Goal: Task Accomplishment & Management: Manage account settings

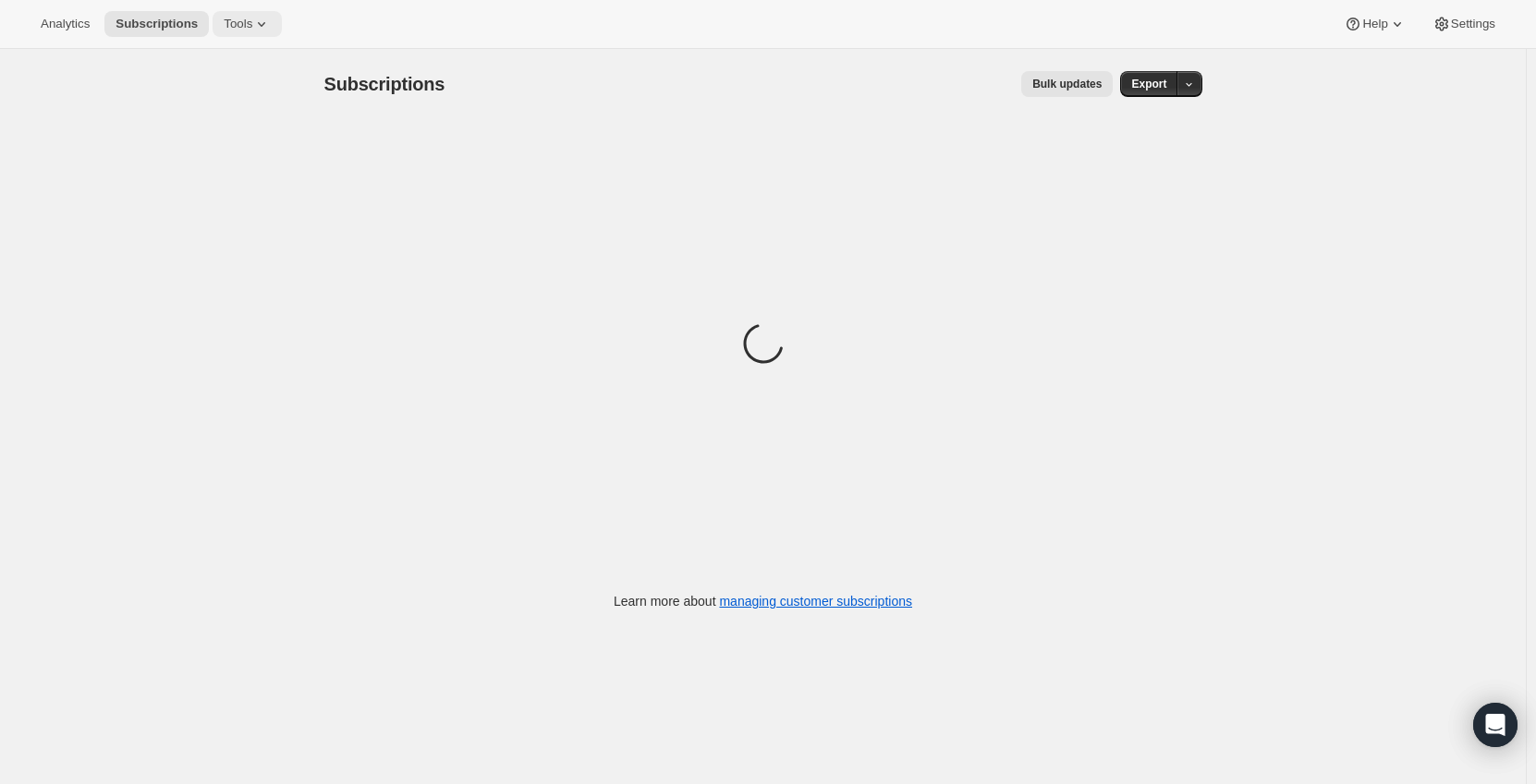
click at [212, 30] on button "Tools" at bounding box center [247, 23] width 70 height 26
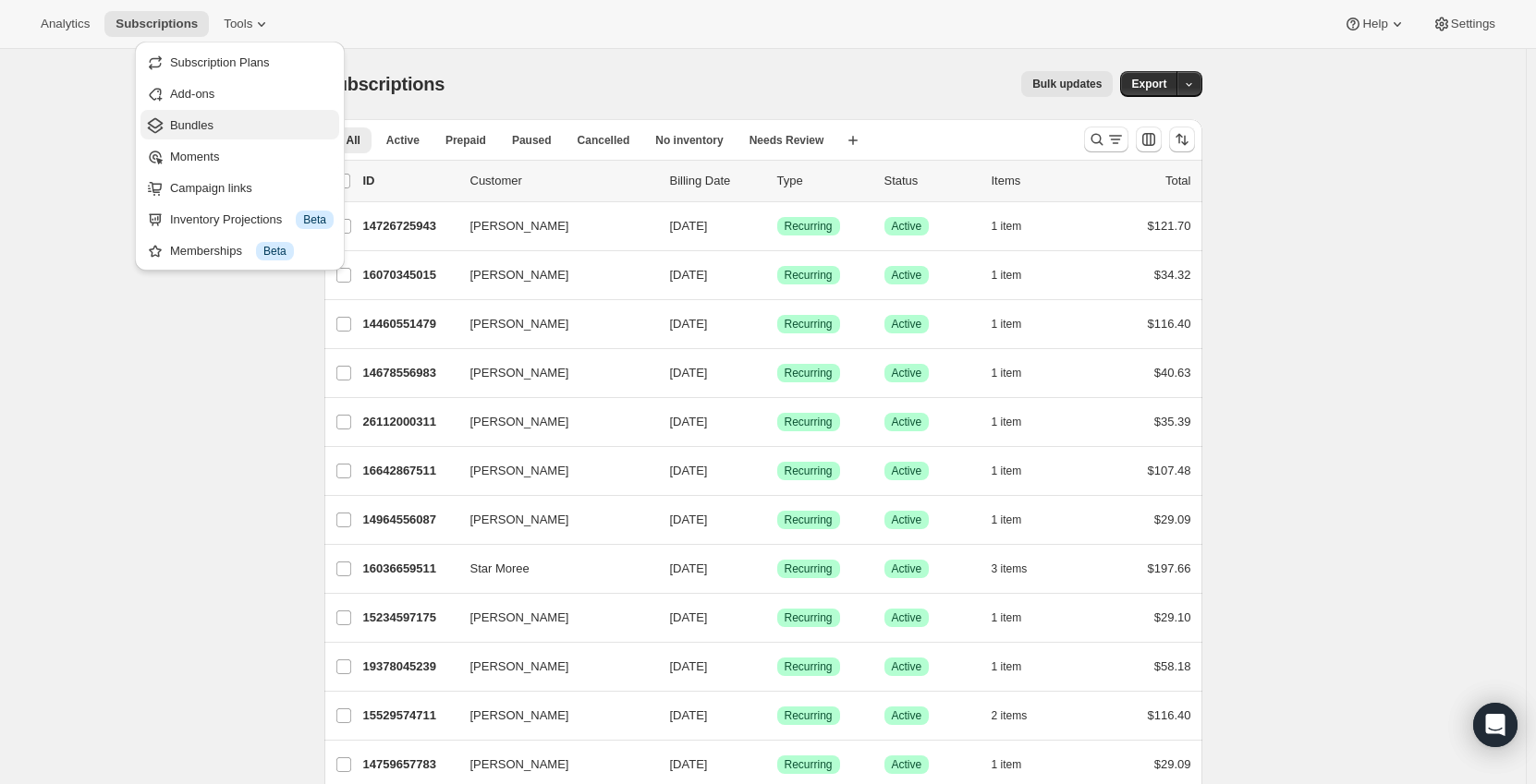
click at [217, 137] on button "Bundles" at bounding box center [239, 124] width 199 height 30
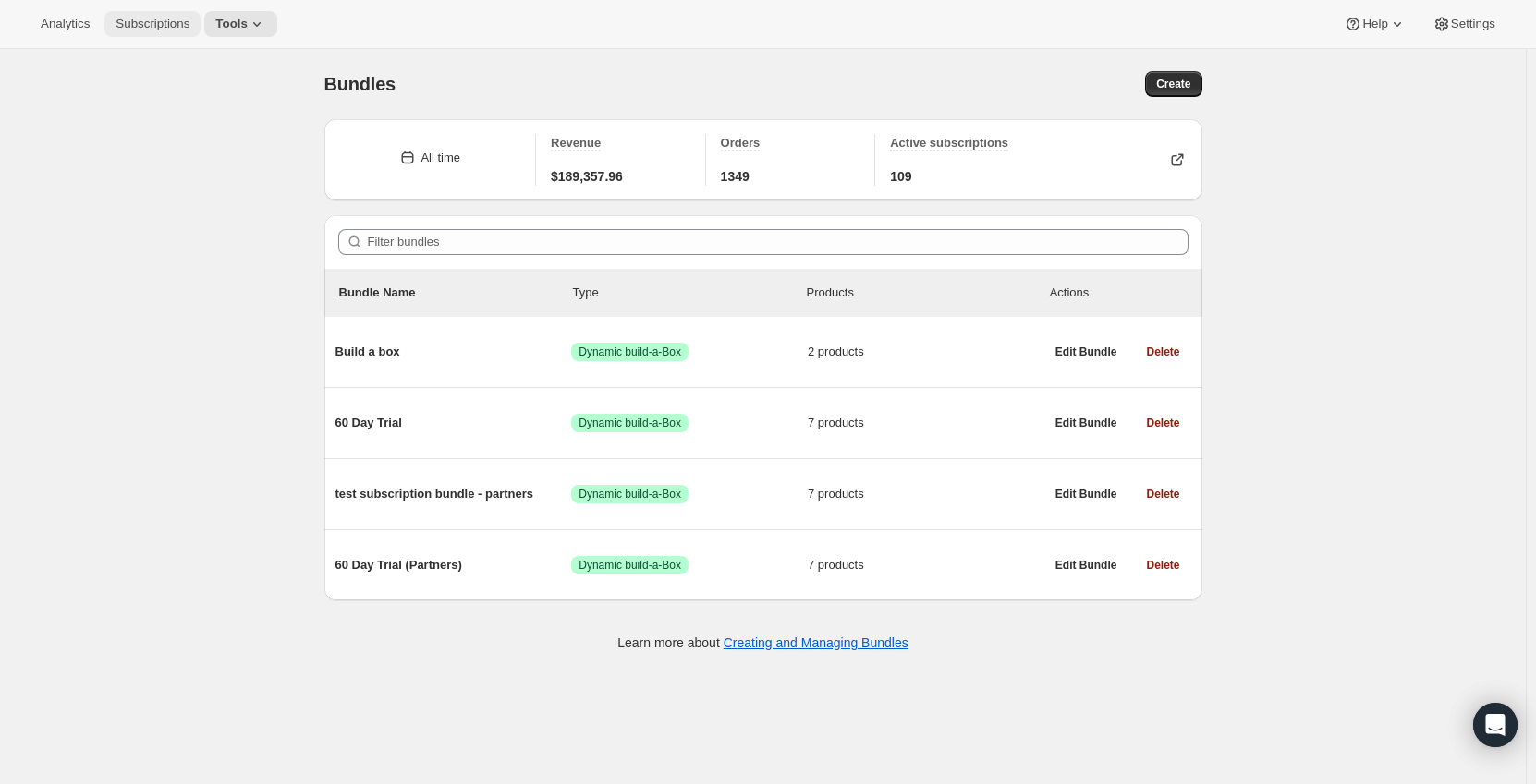
click at [168, 20] on span "Subscriptions" at bounding box center [152, 23] width 74 height 15
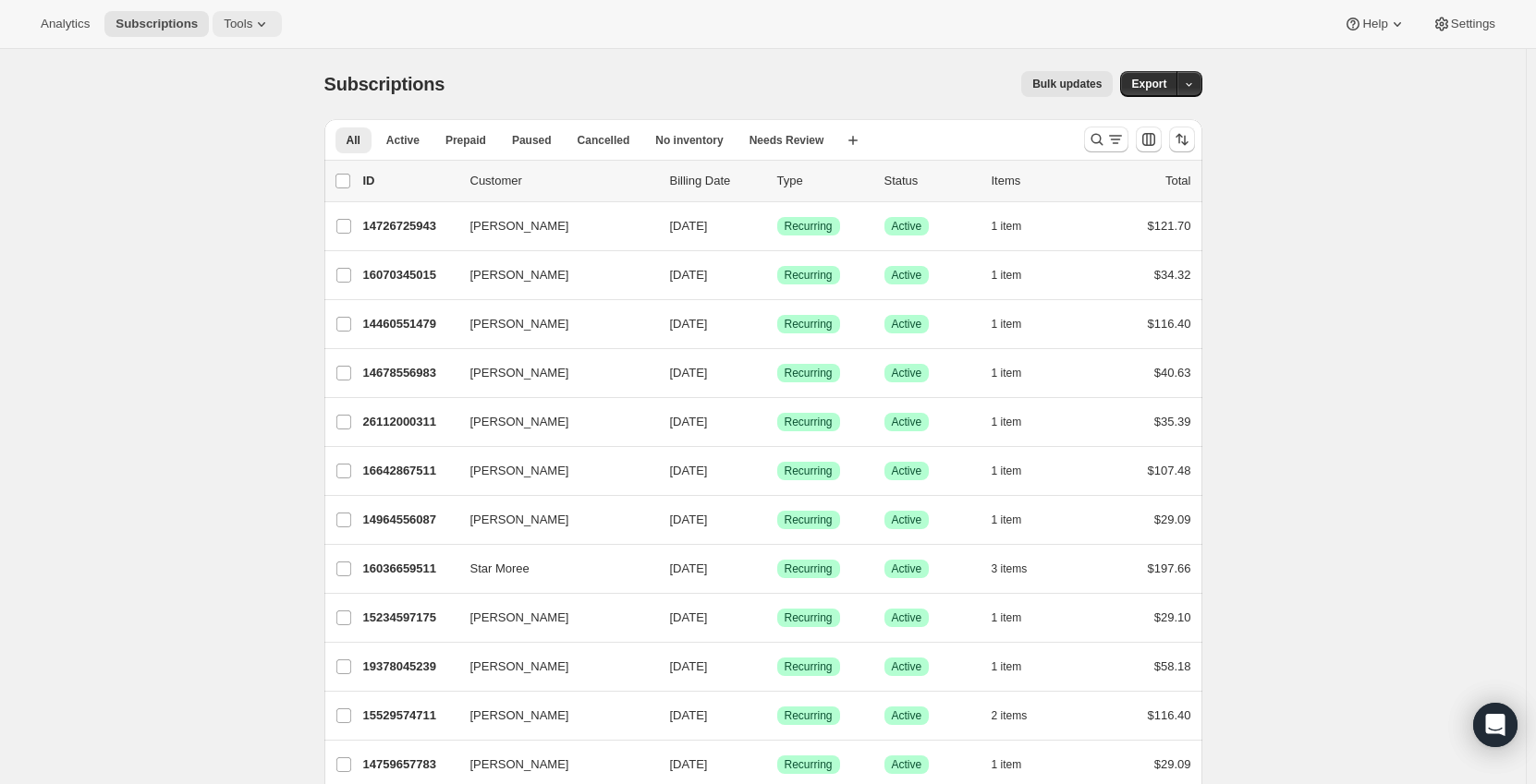
click at [252, 21] on icon at bounding box center [261, 23] width 18 height 18
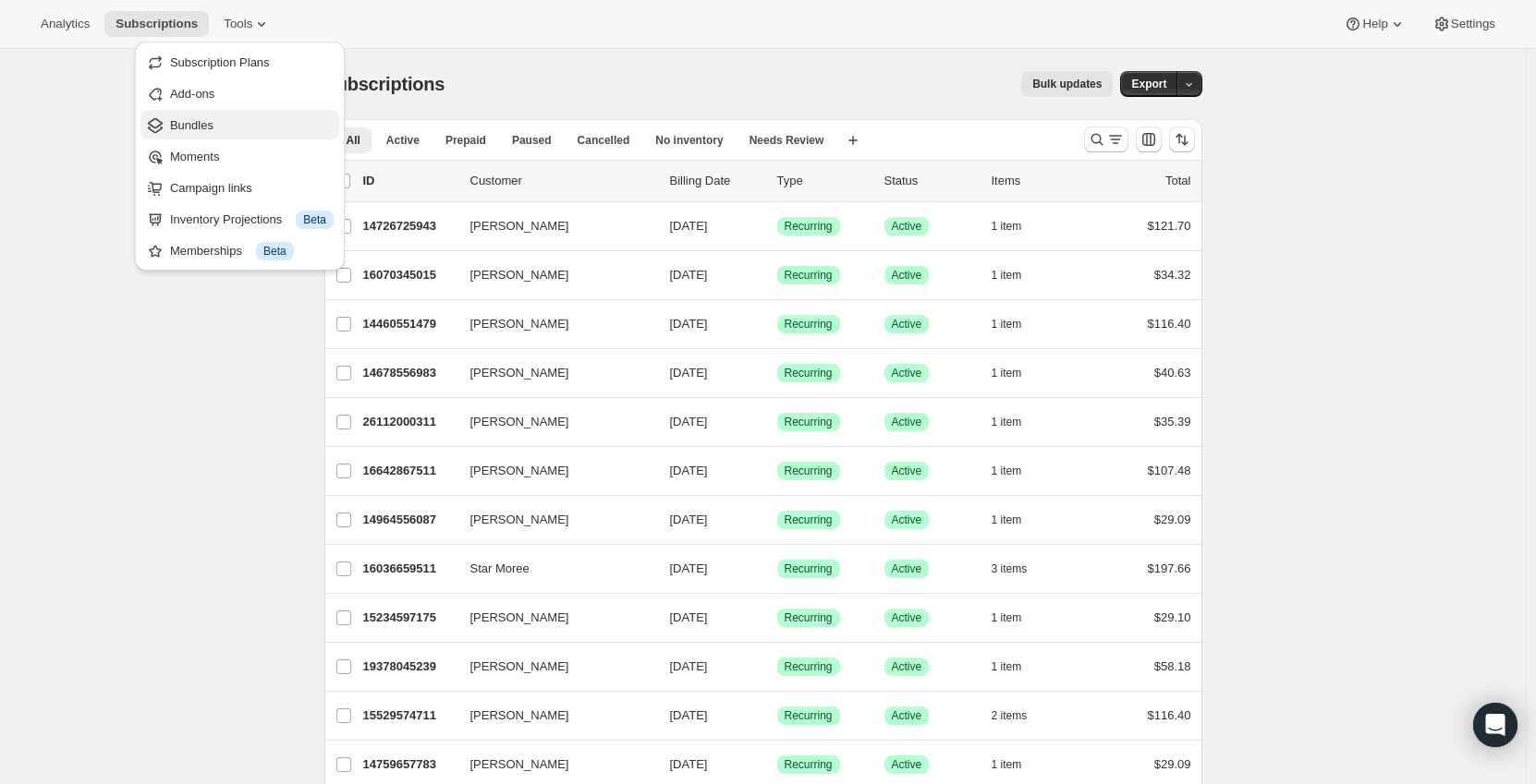
click at [234, 126] on span "Bundles" at bounding box center [251, 125] width 164 height 18
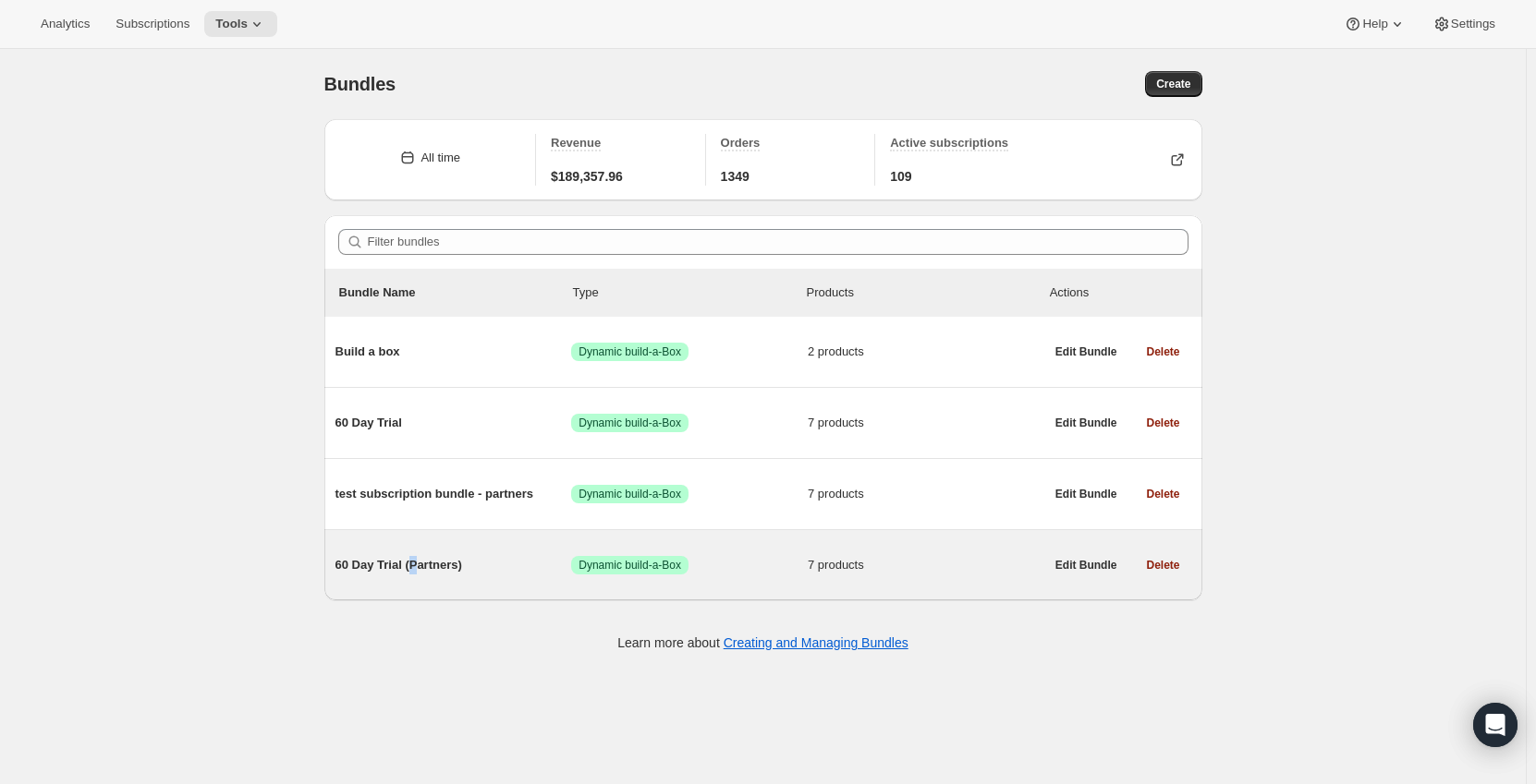
click at [417, 563] on span "60 Day Trial (Partners)" at bounding box center [454, 565] width 236 height 18
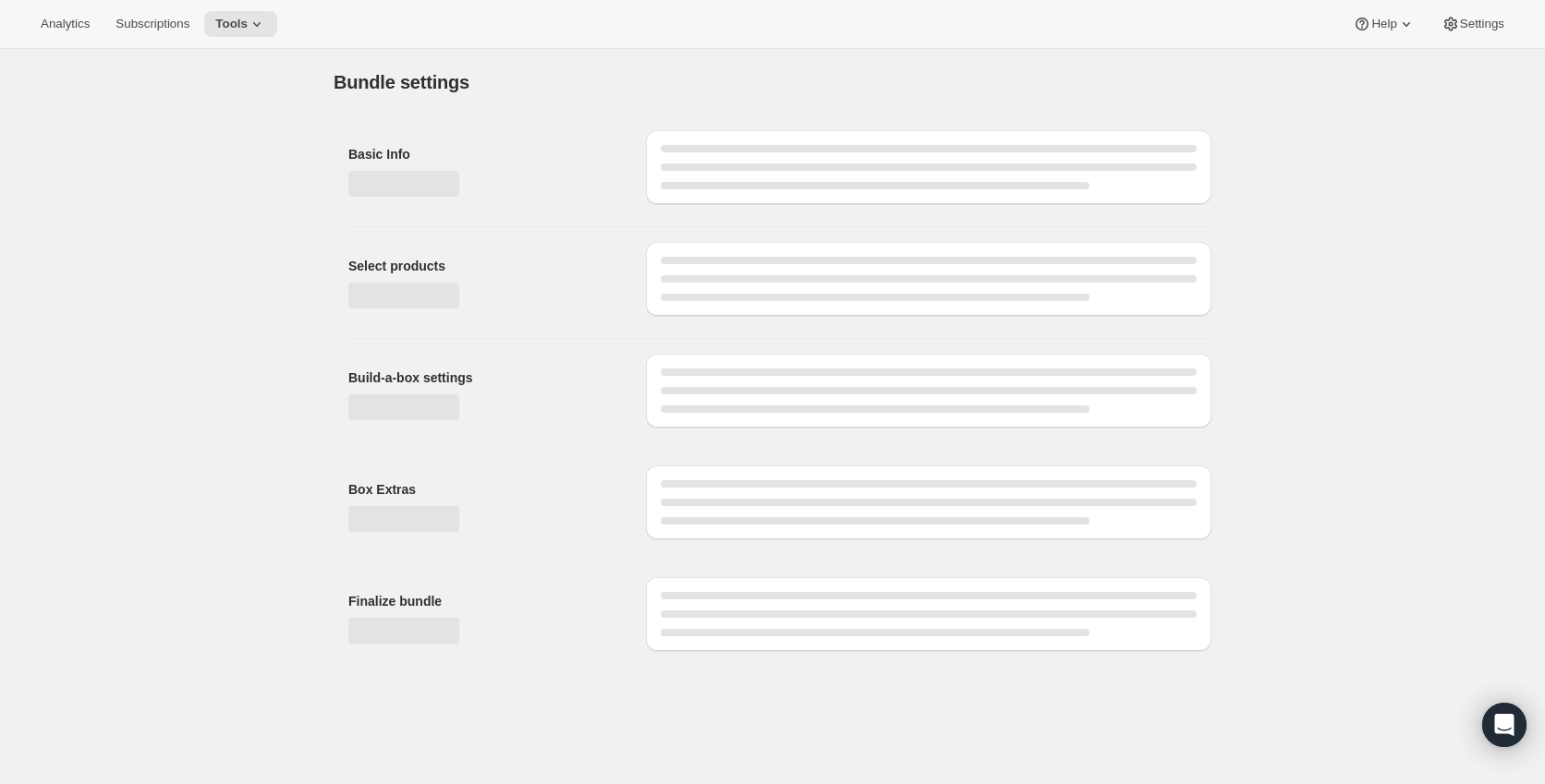
type input "60 Day Trial (Partners)"
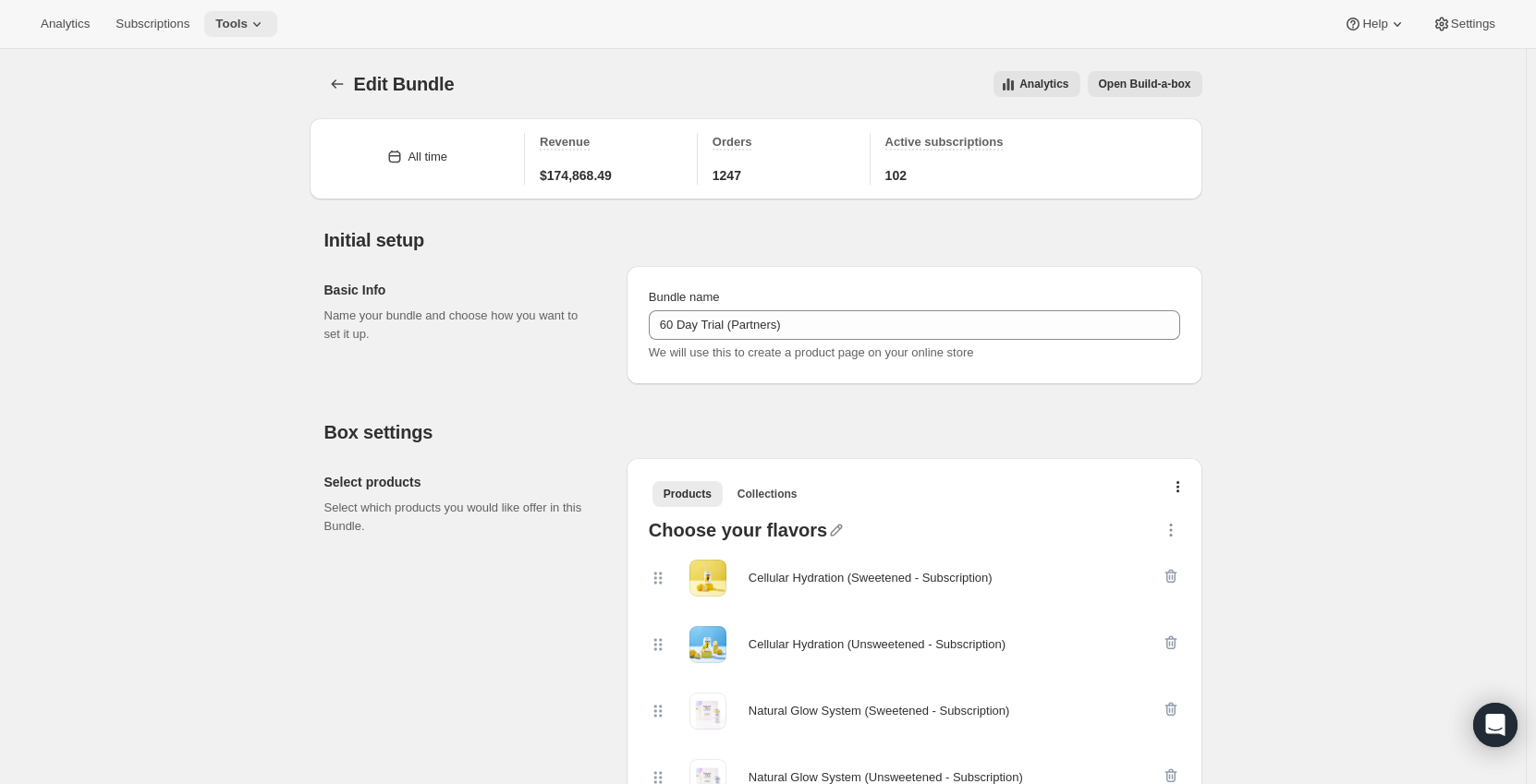
click at [209, 29] on button "Tools" at bounding box center [240, 23] width 73 height 26
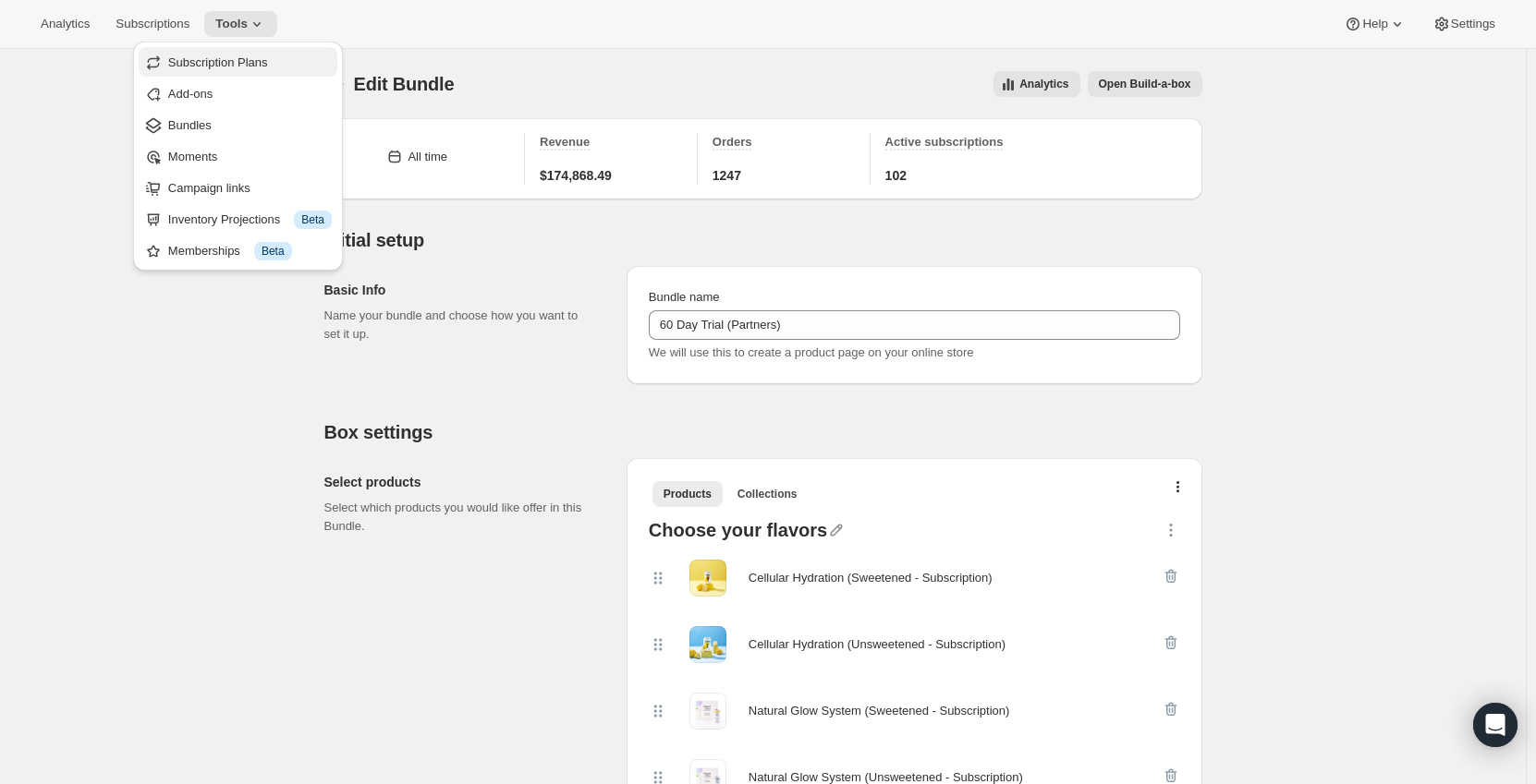
click at [216, 59] on span "Subscription Plans" at bounding box center [218, 62] width 100 height 14
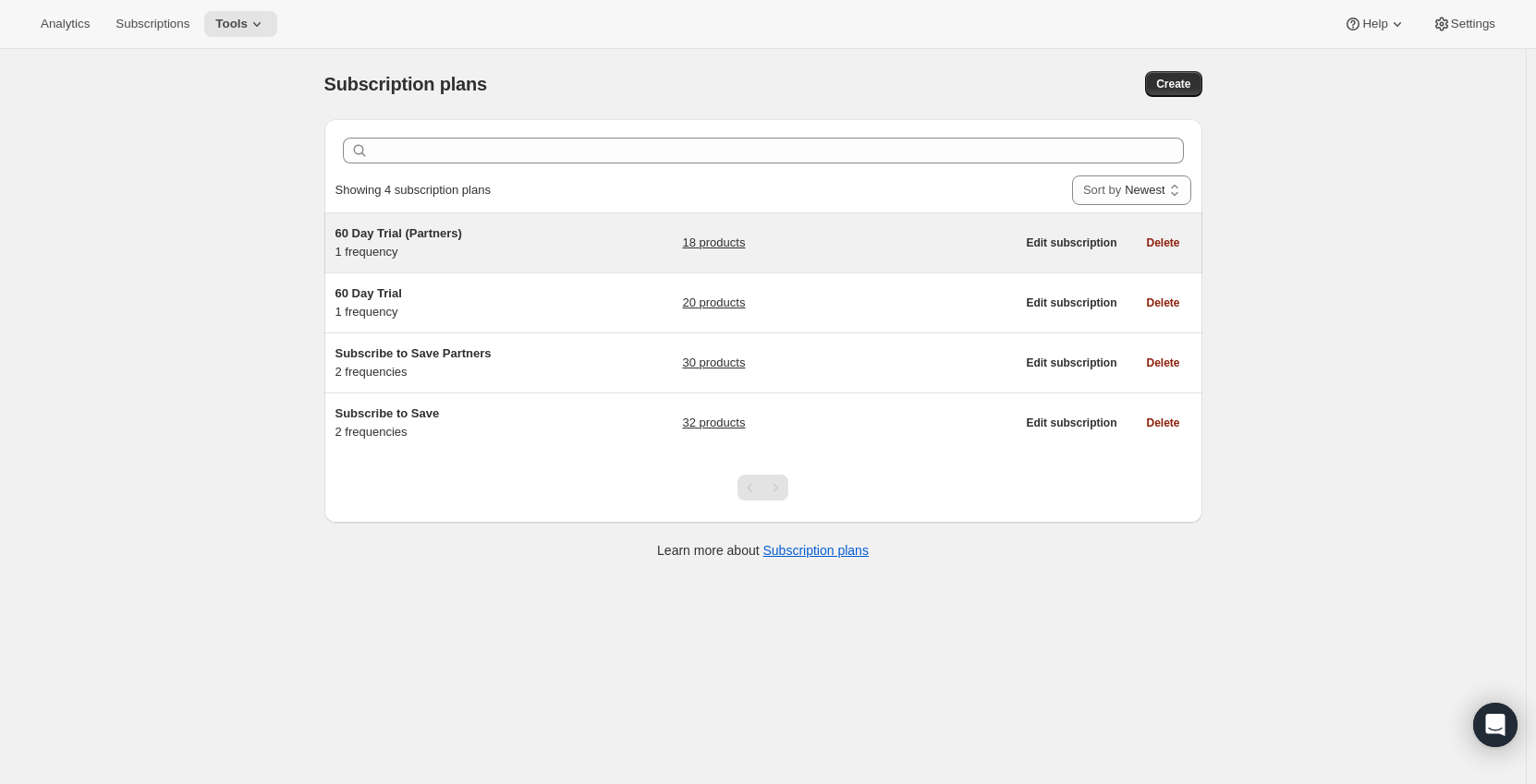
click at [392, 228] on span "60 Day Trial (Partners)" at bounding box center [398, 234] width 127 height 14
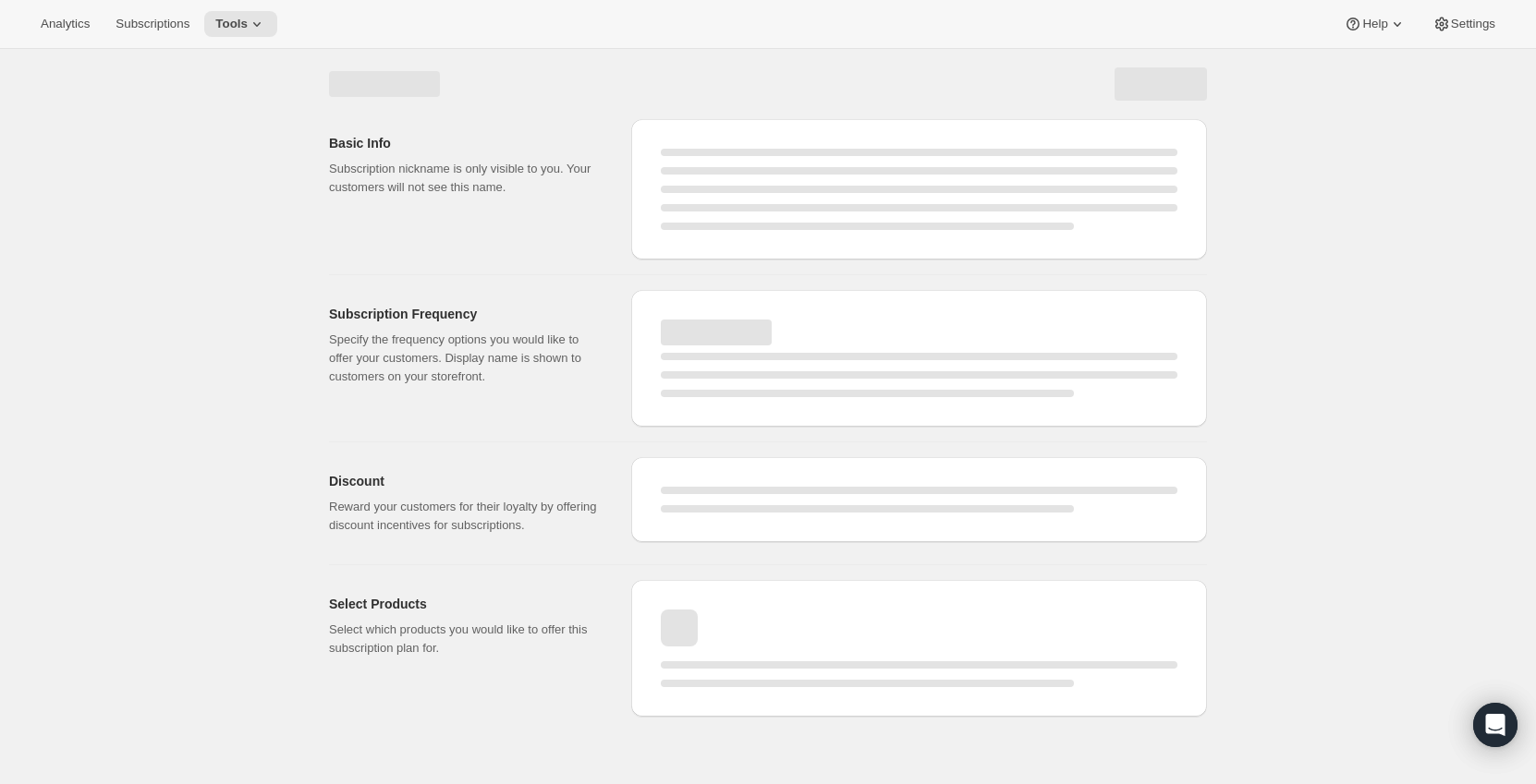
select select "WEEK"
select select "MONTH"
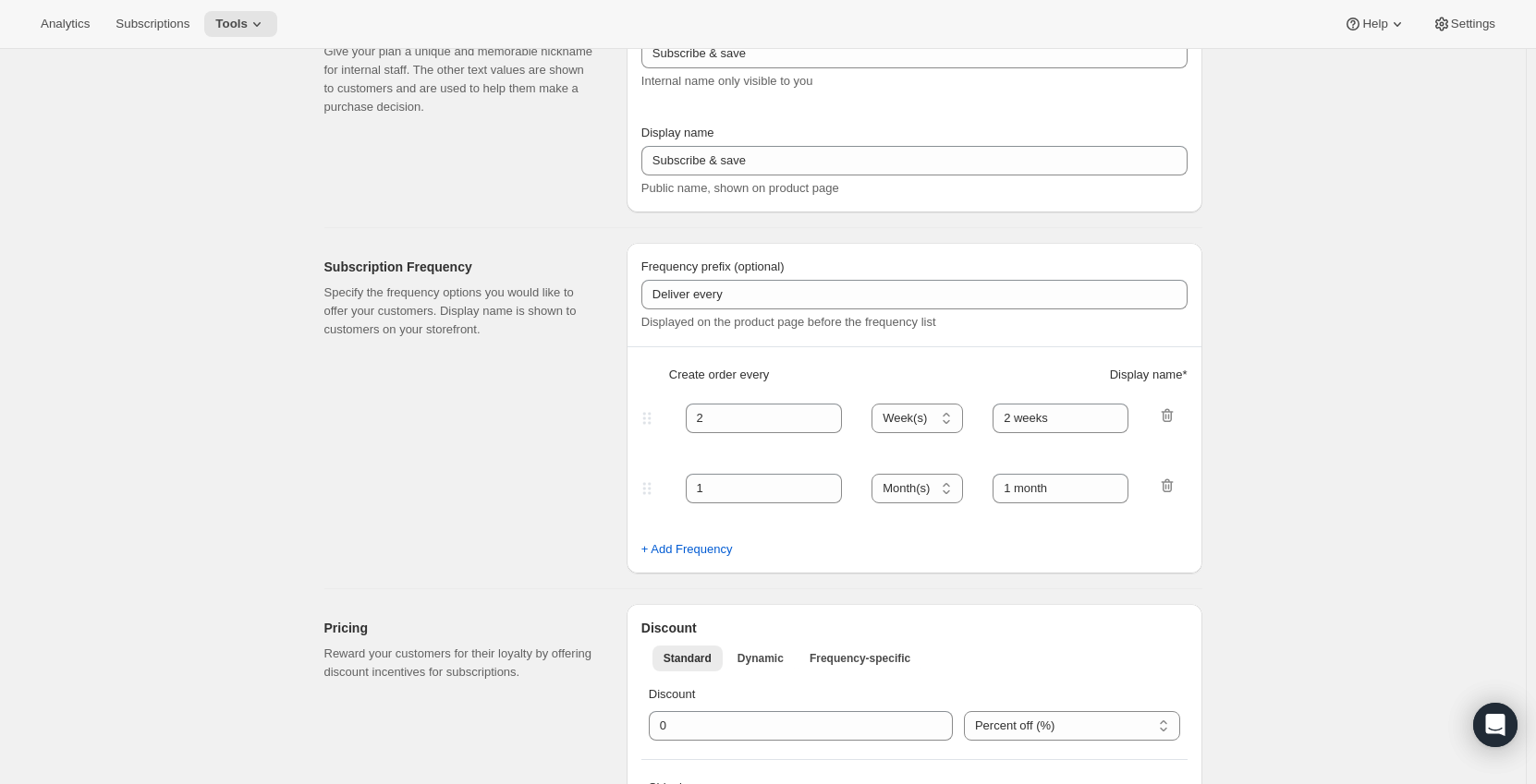
type input "60 Day Trial (Partners)"
type input "Subscribe to save"
type input "Delivers"
type input "1"
select select "MONTH"
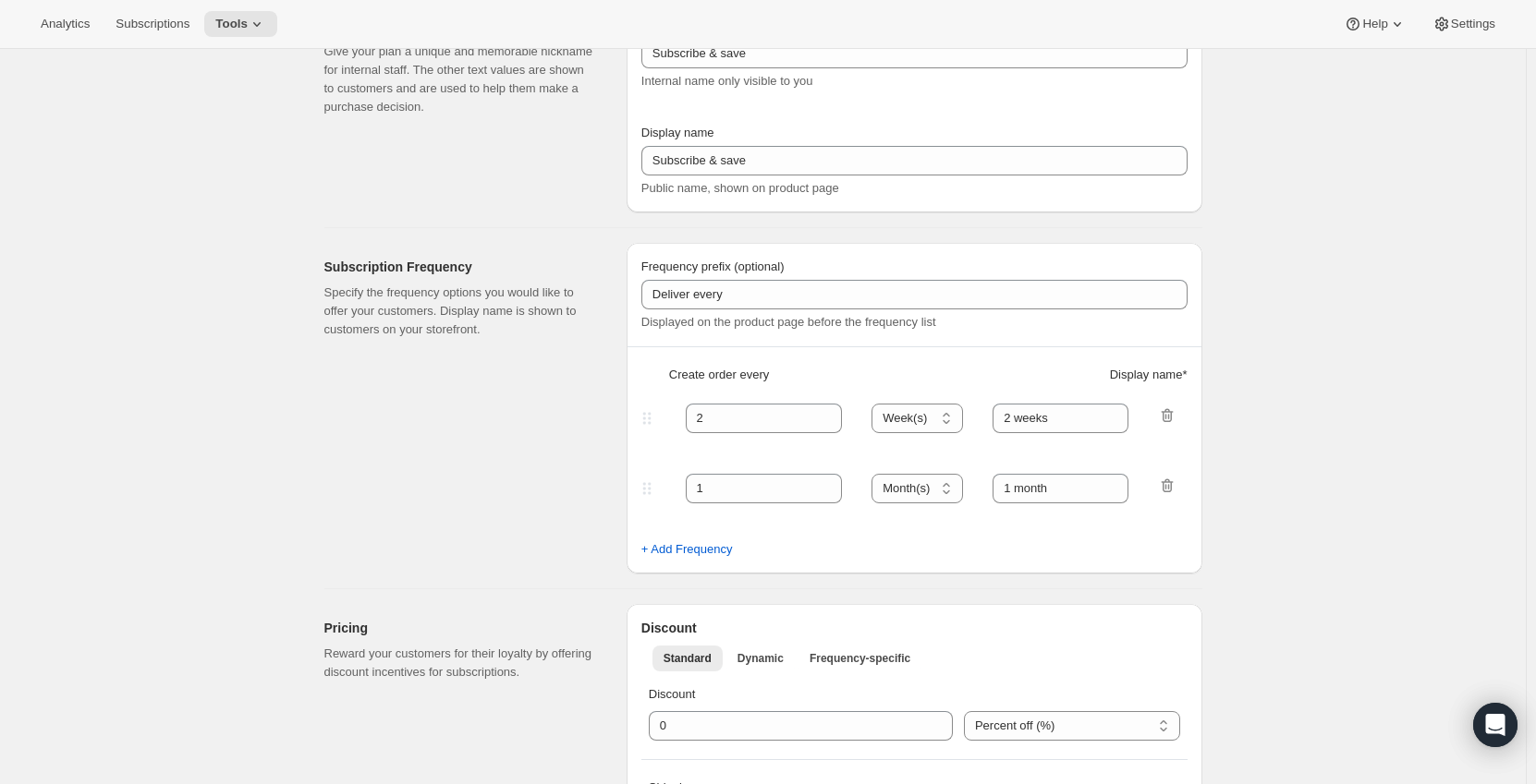
type input "monthly"
type input "25"
type input "Subscription Renews Monthly – Cancel Anytime.​"
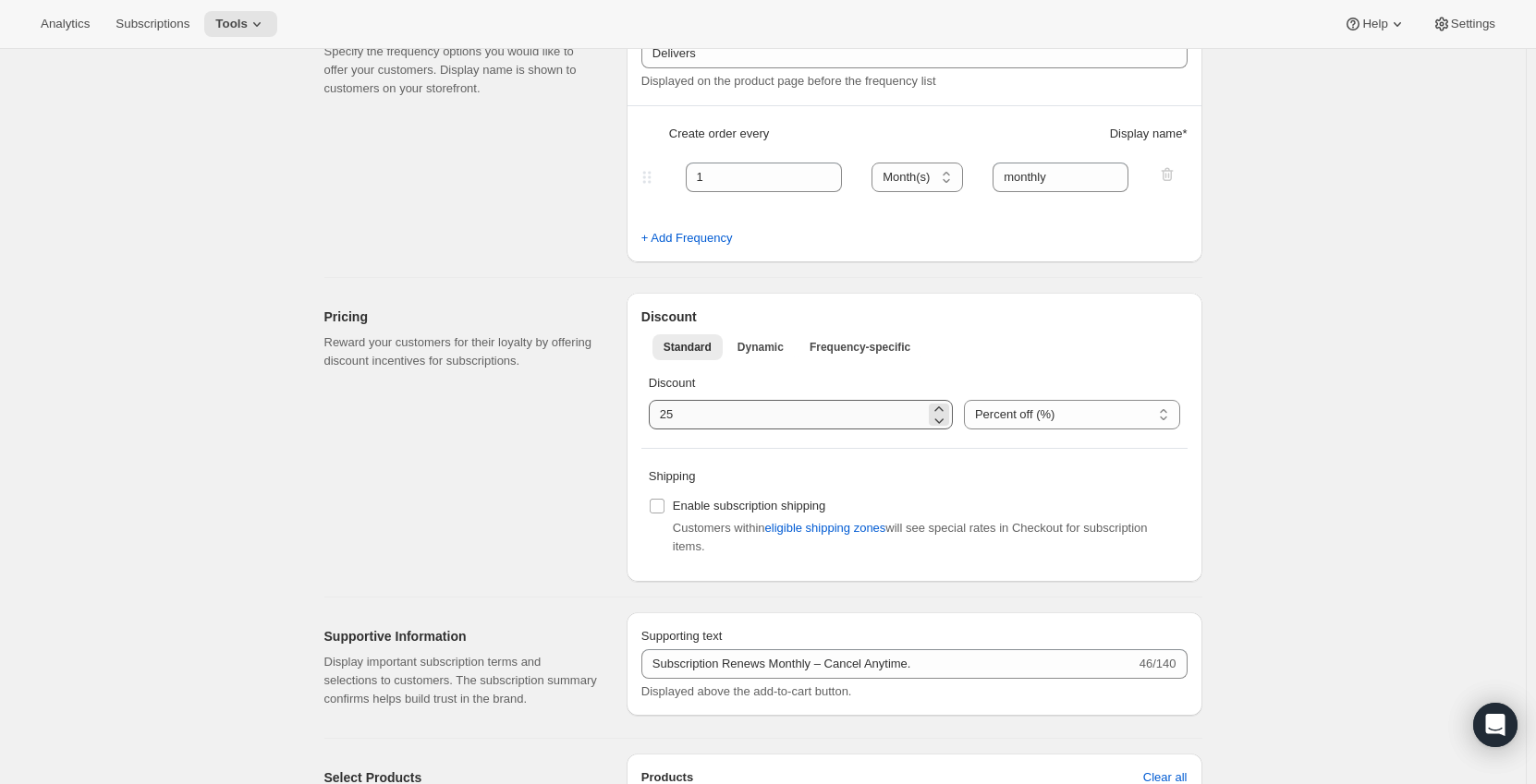
scroll to position [369, 0]
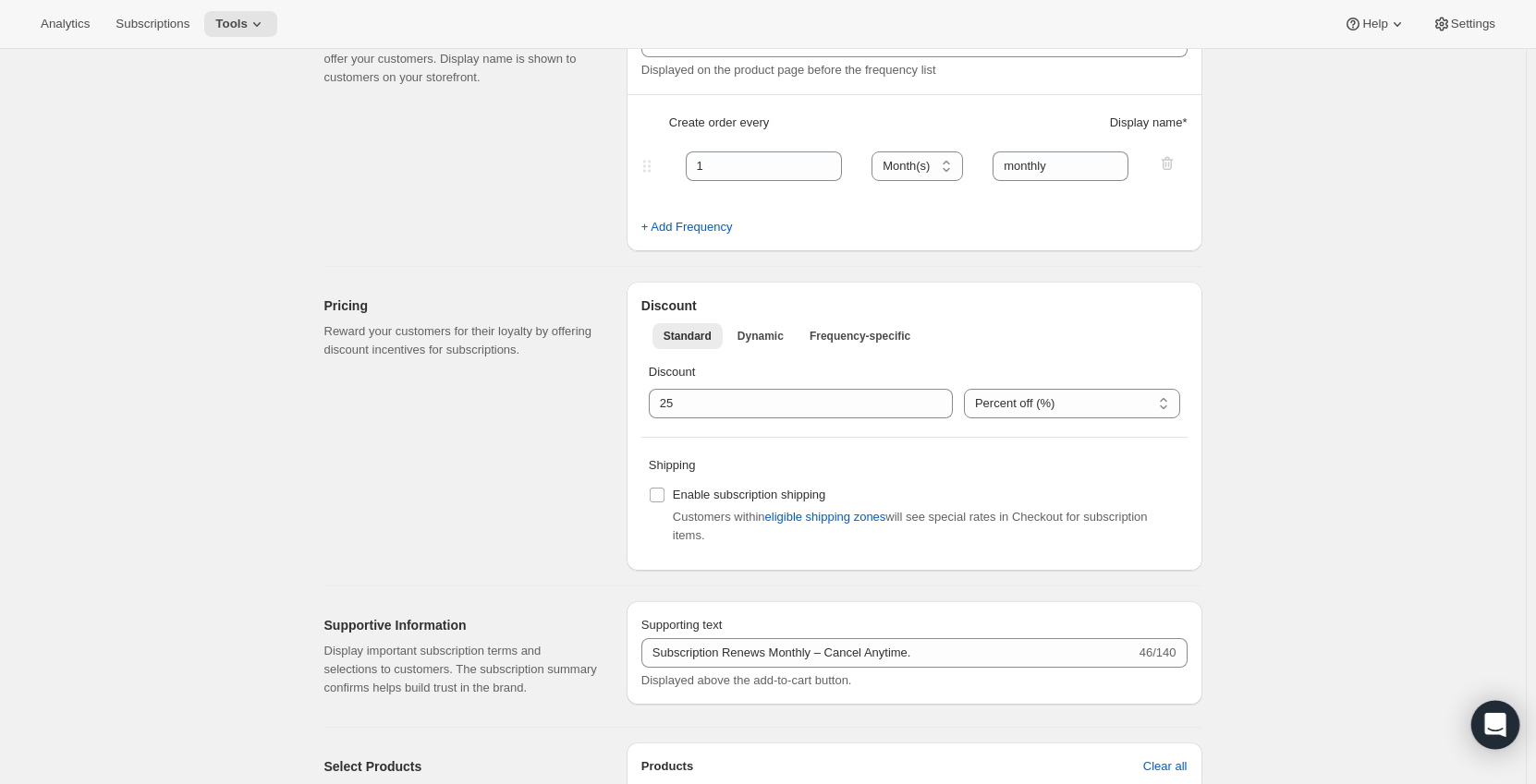
click at [1488, 737] on div "Open Intercom Messenger" at bounding box center [1495, 726] width 49 height 49
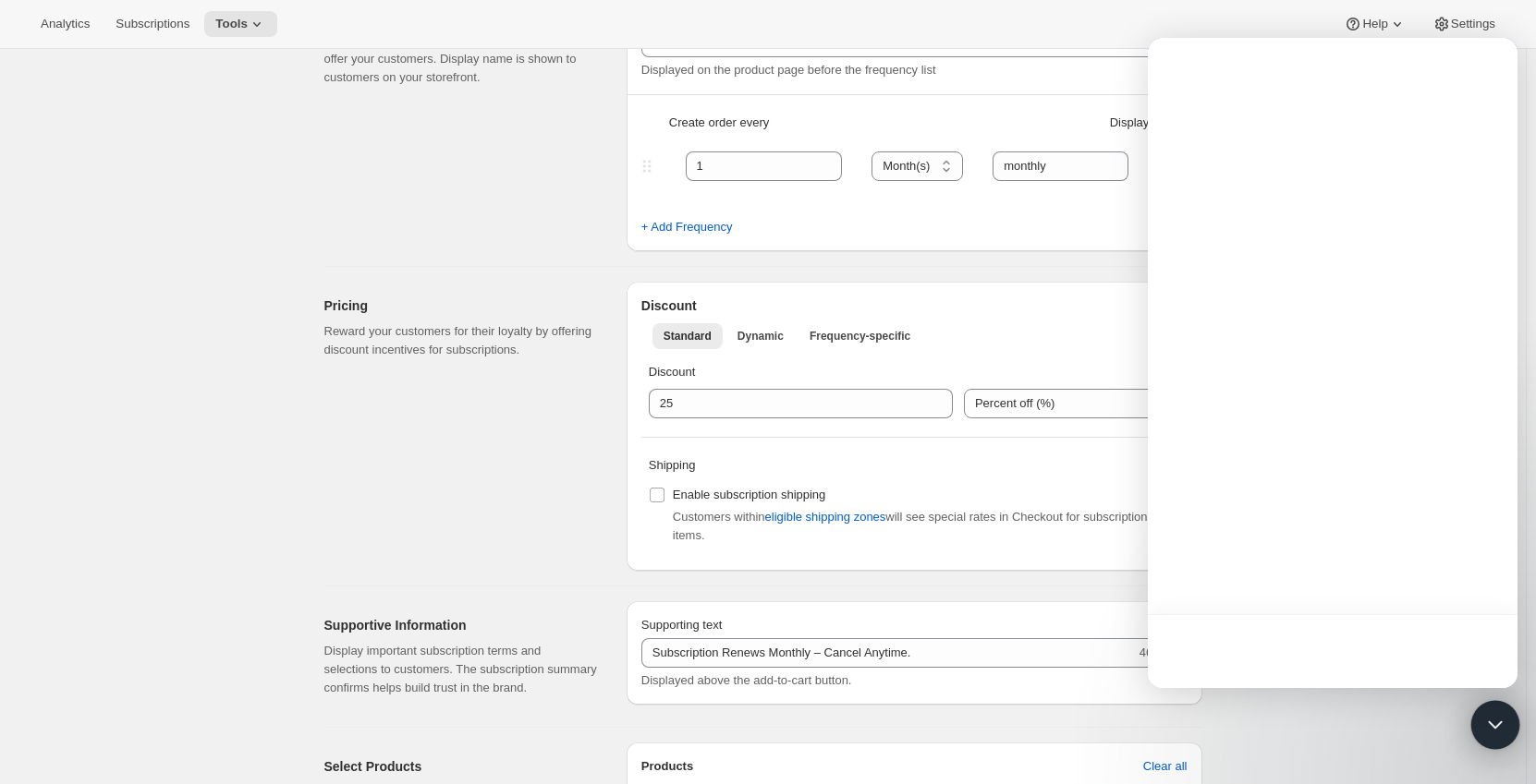
scroll to position [0, 0]
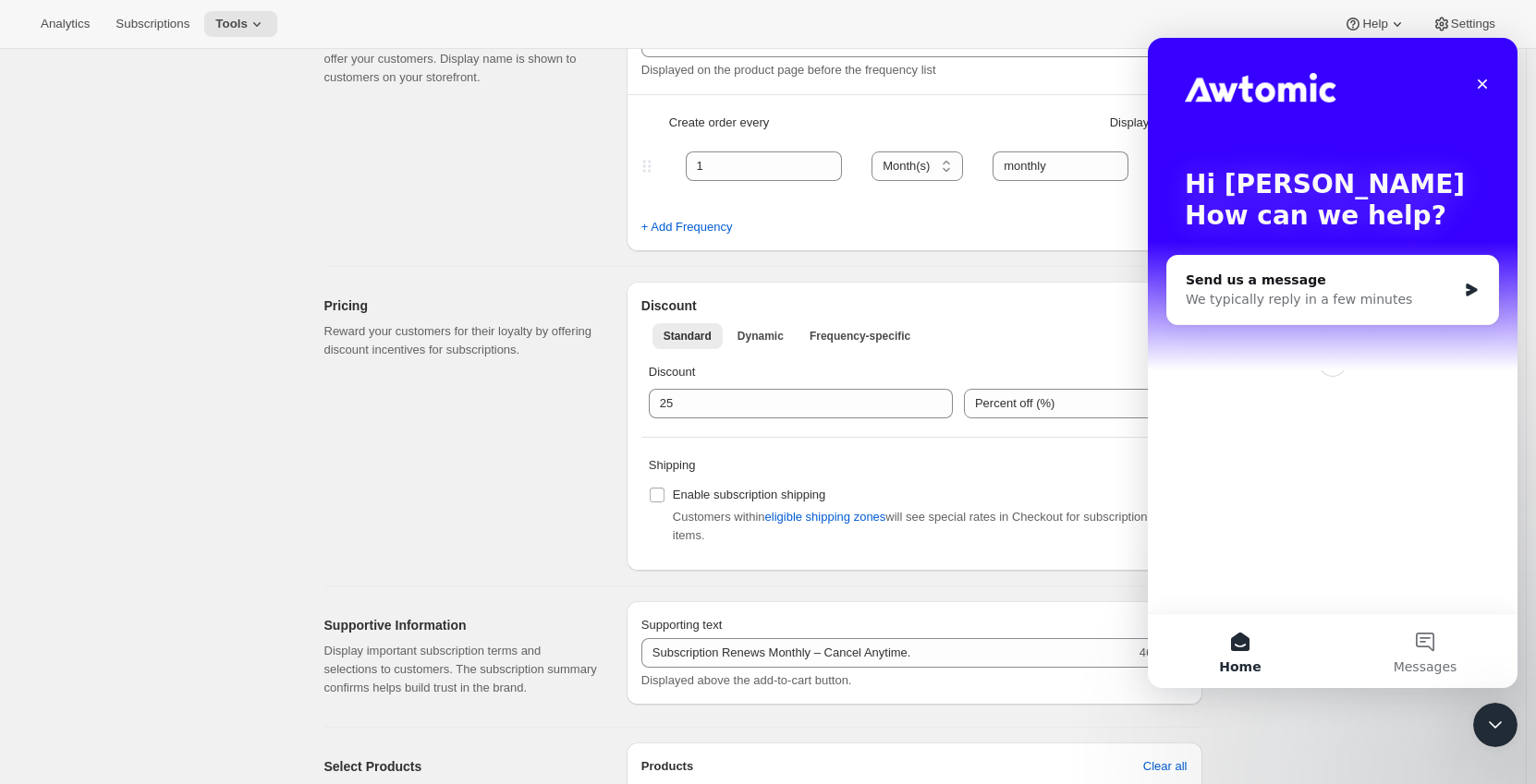
click at [1486, 737] on div "Close Intercom Messenger" at bounding box center [1495, 726] width 45 height 45
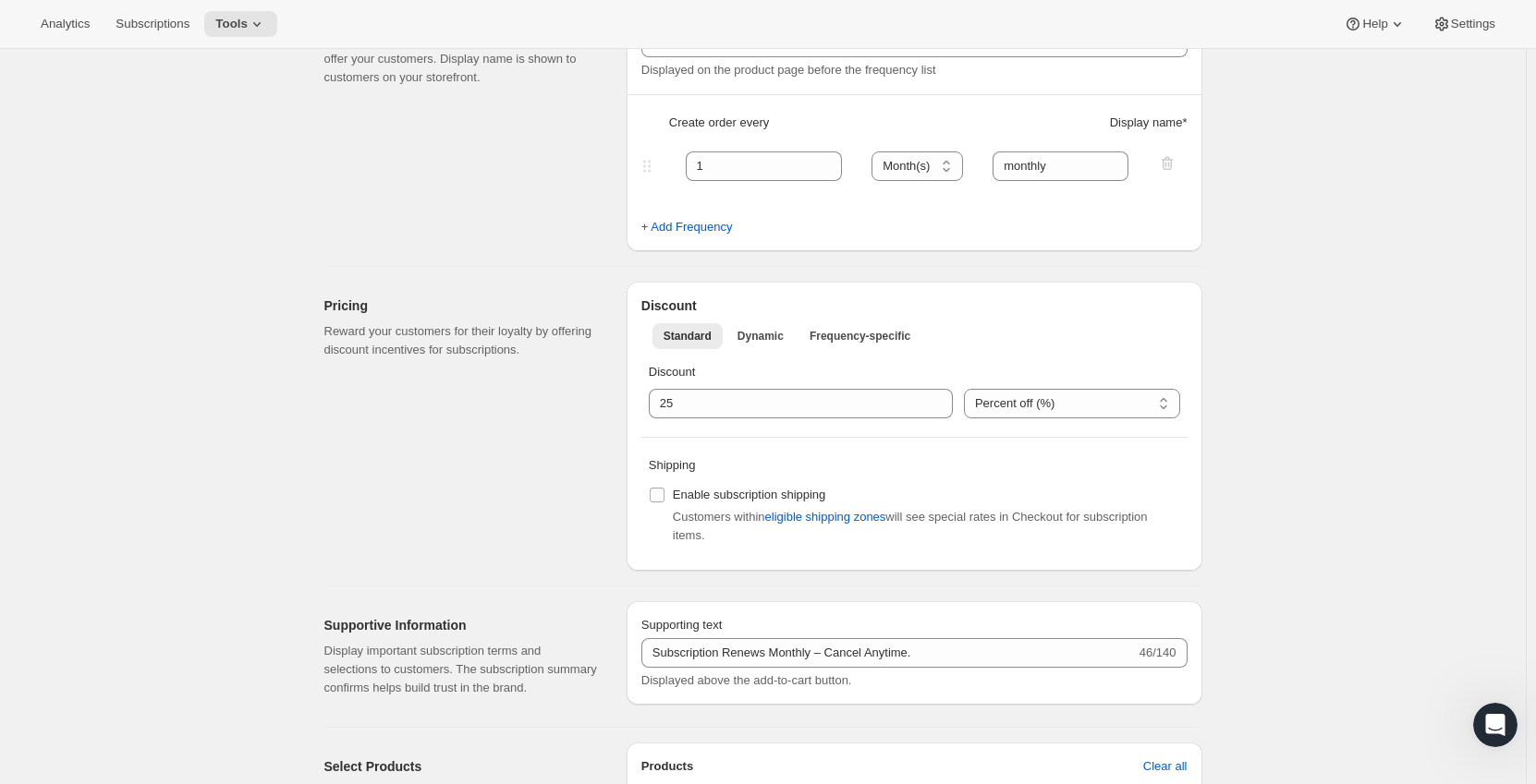
click at [1486, 737] on div "Open Intercom Messenger" at bounding box center [1494, 725] width 61 height 61
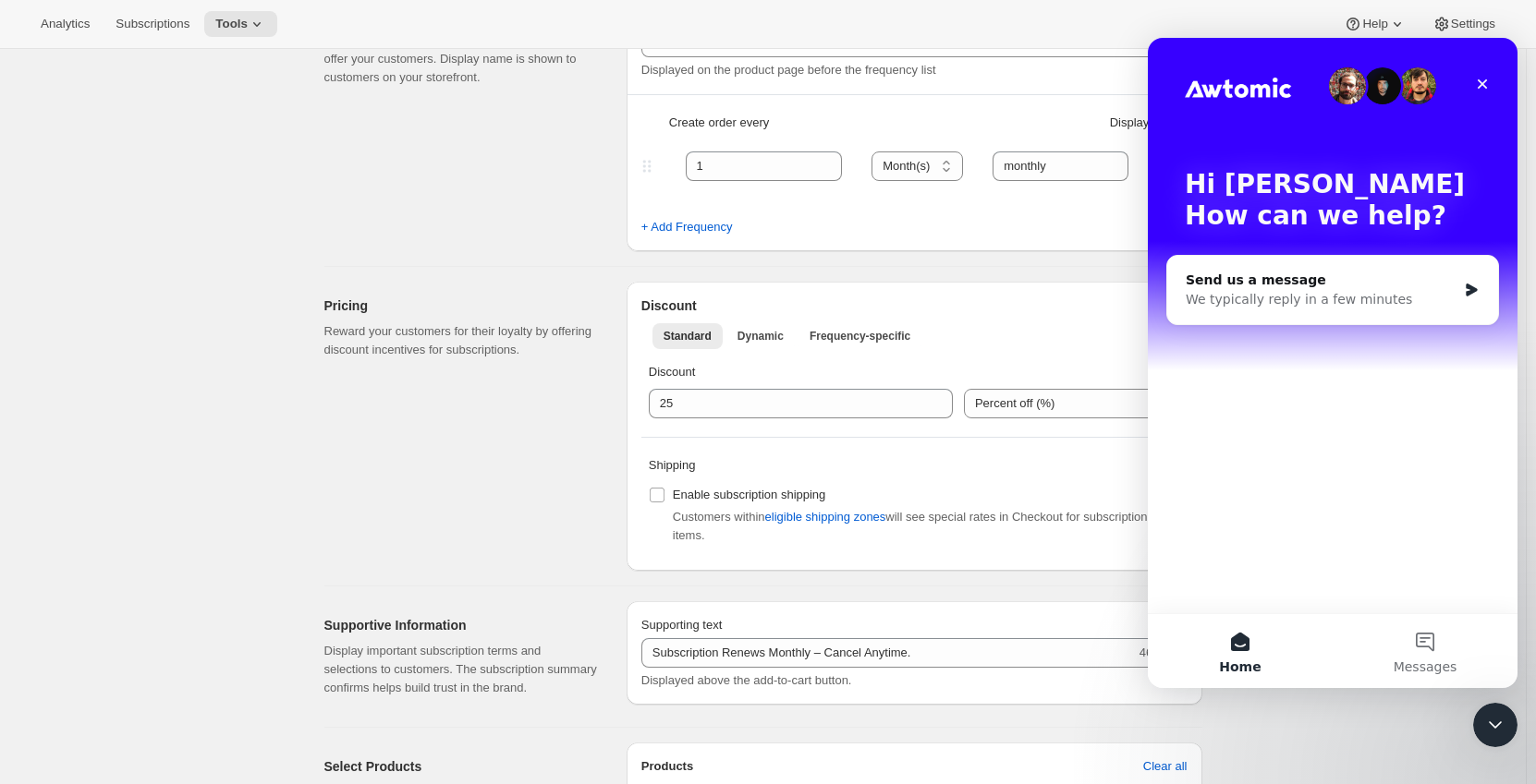
click at [1486, 737] on div "Close Intercom Messenger" at bounding box center [1495, 726] width 45 height 45
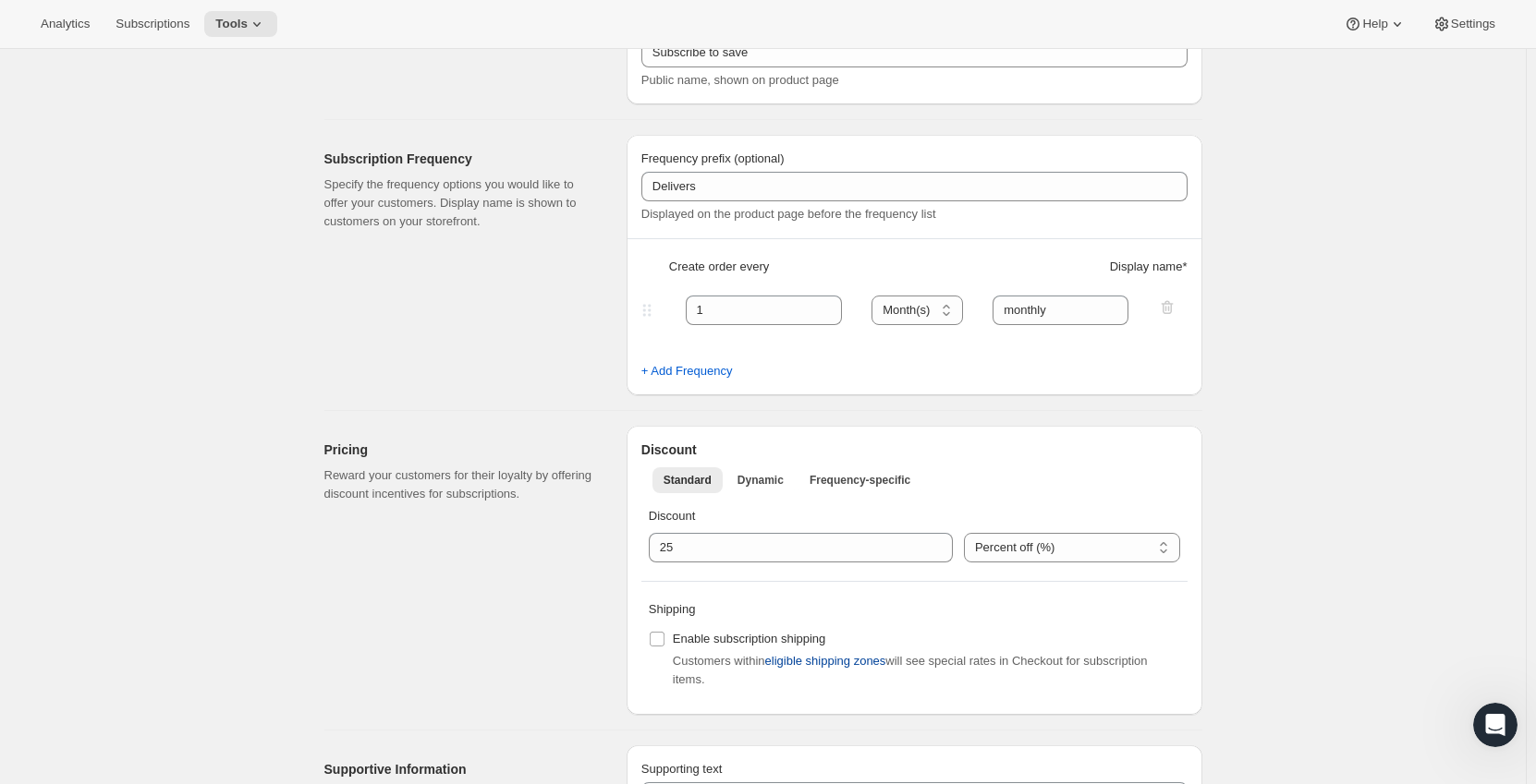
scroll to position [462, 0]
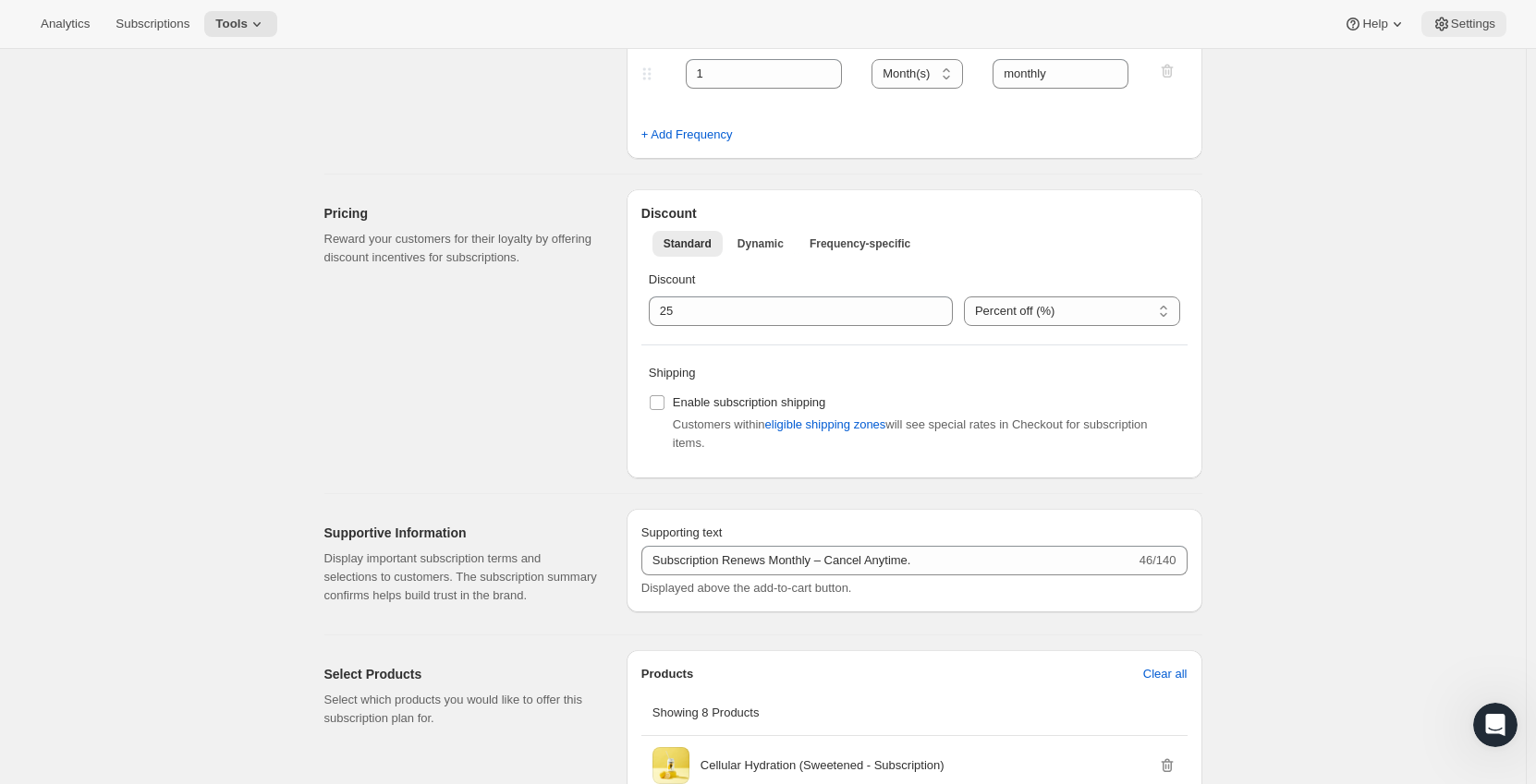
click at [1446, 25] on icon at bounding box center [1441, 24] width 13 height 14
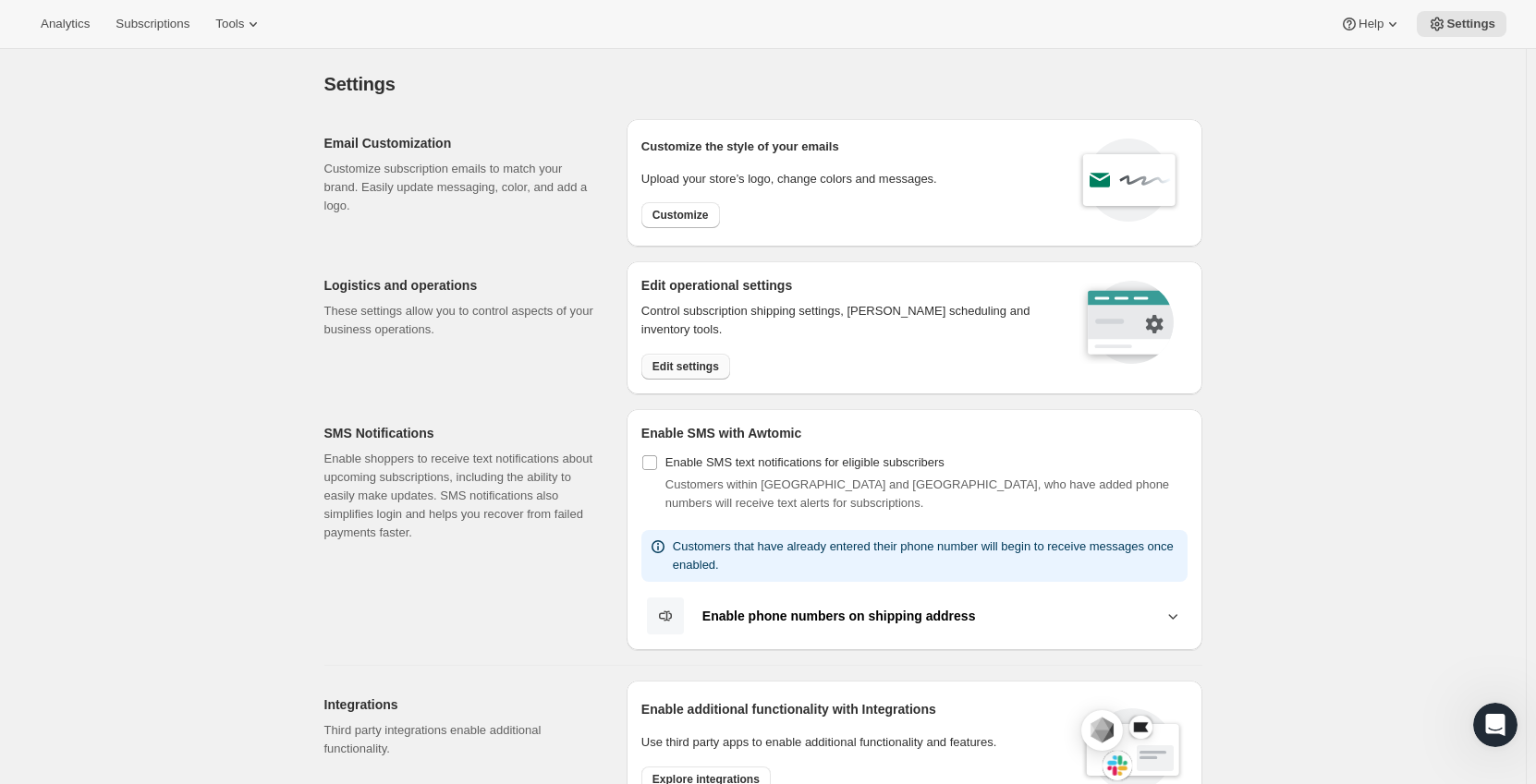
click at [705, 368] on span "Edit settings" at bounding box center [685, 366] width 67 height 15
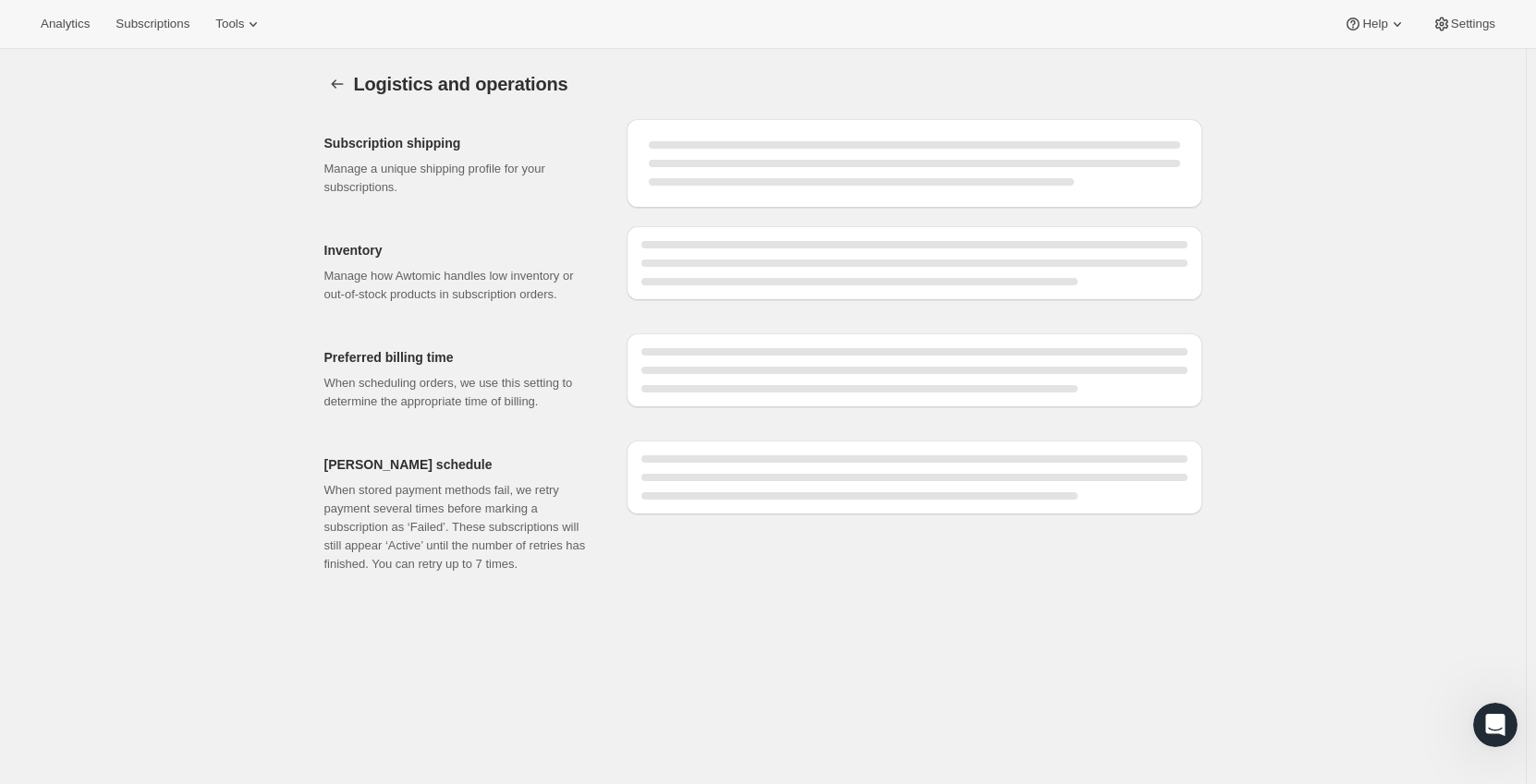
select select "06:00"
select select "DAY"
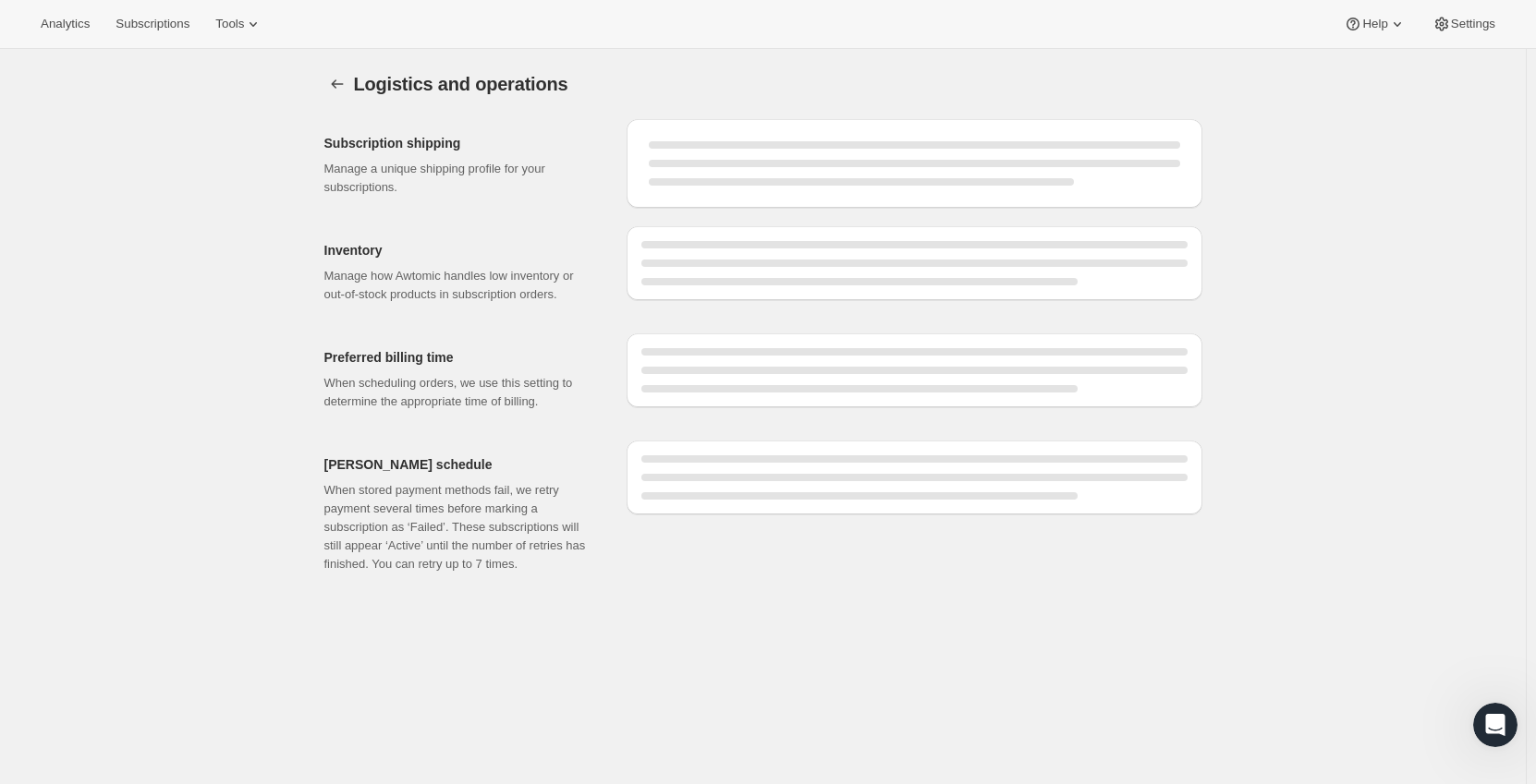
select select "DAY"
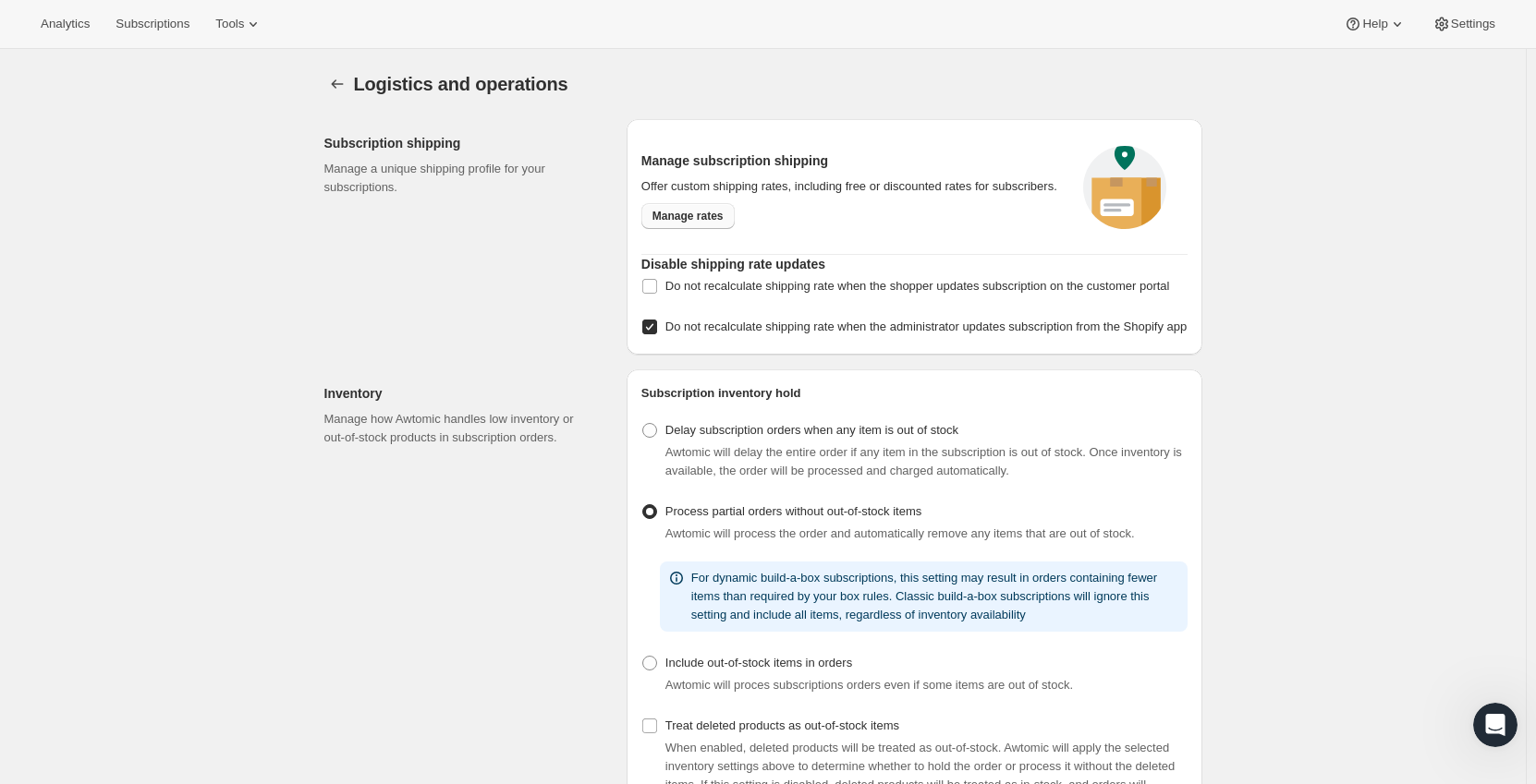
click at [693, 221] on span "Manage rates" at bounding box center [687, 215] width 71 height 15
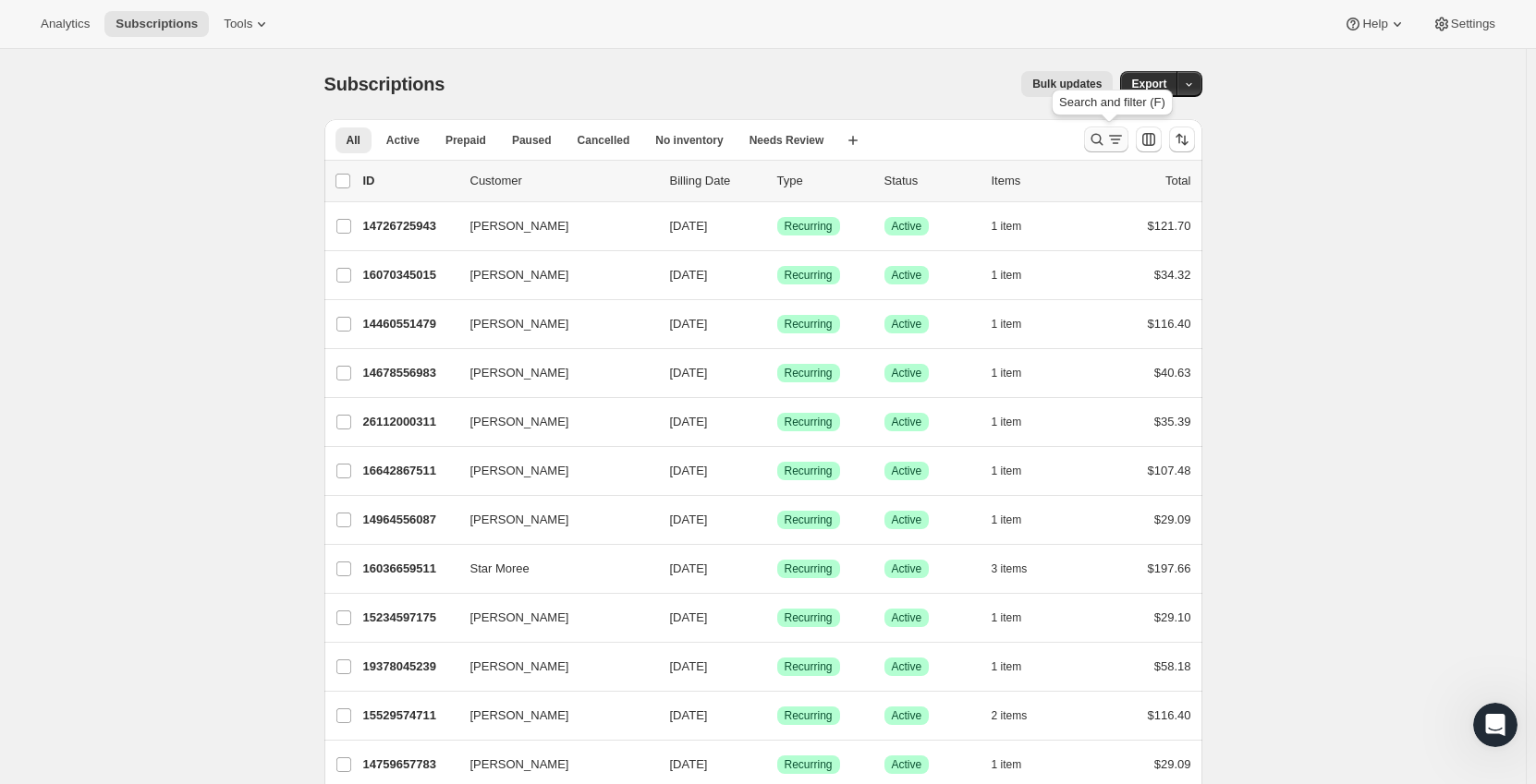
click at [1119, 148] on button "Search and filter results" at bounding box center [1106, 140] width 45 height 26
click at [1485, 718] on icon "Open Intercom Messenger" at bounding box center [1494, 725] width 24 height 24
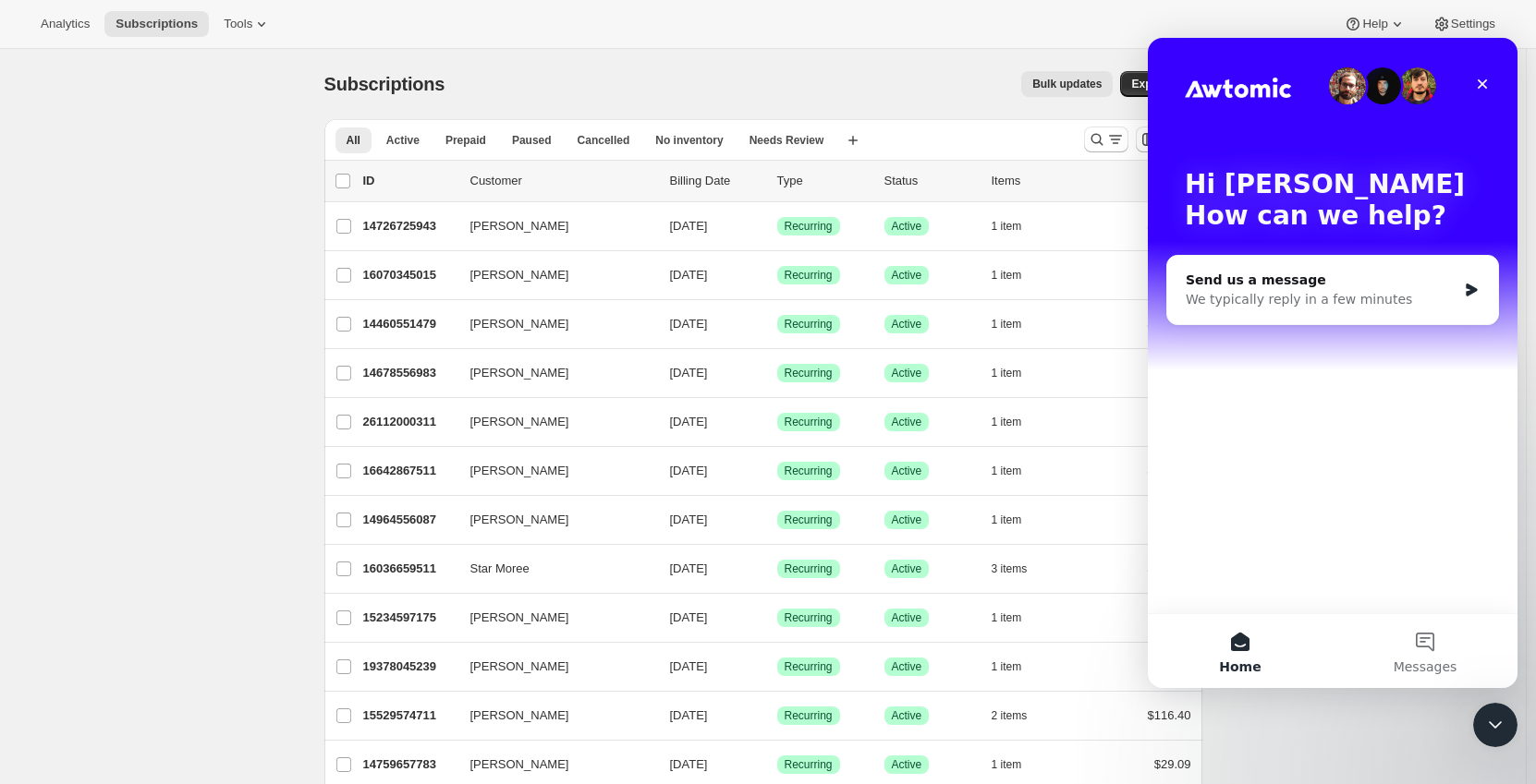
click at [235, 18] on span "Tools" at bounding box center [238, 23] width 29 height 15
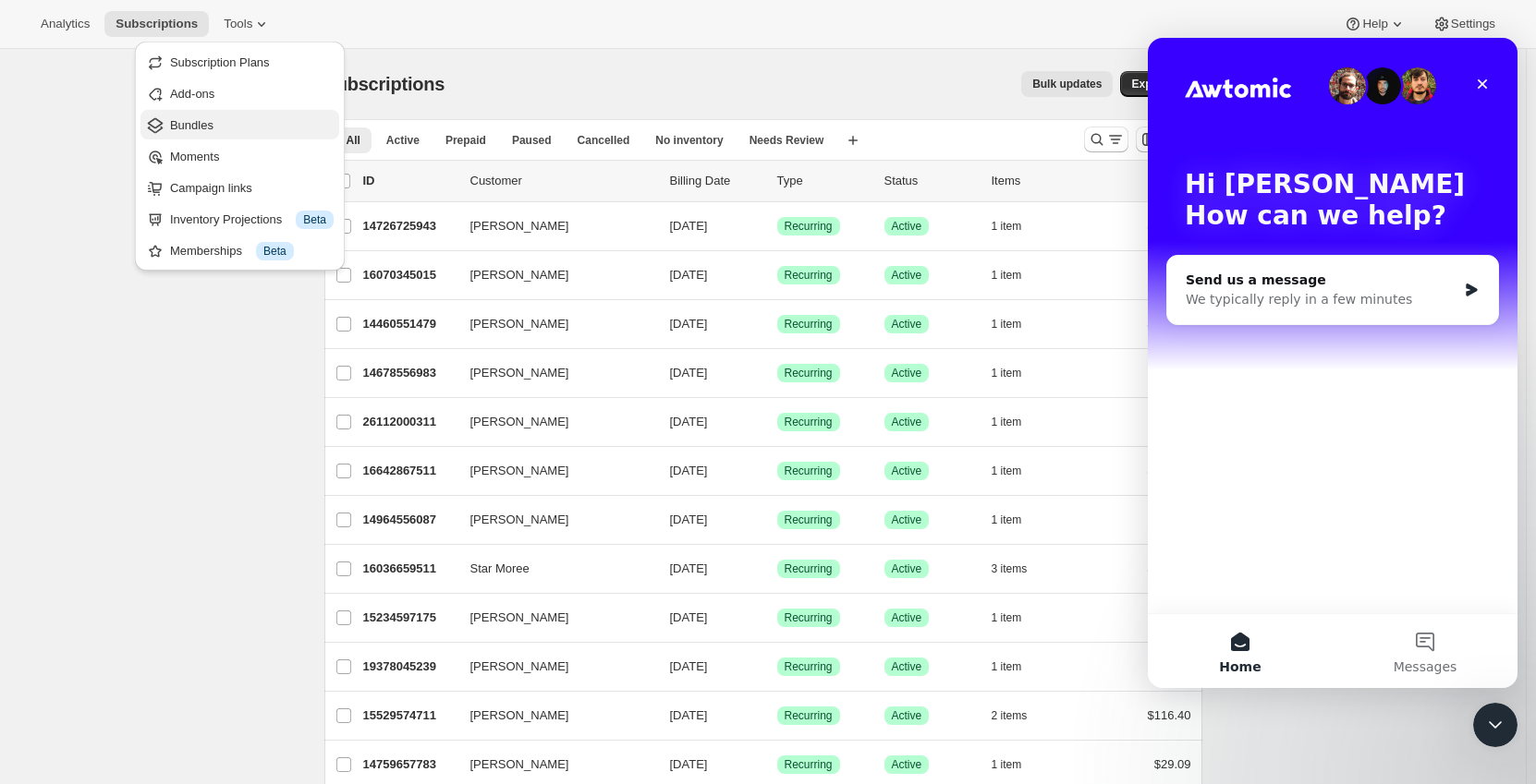
click at [224, 122] on span "Bundles" at bounding box center [251, 125] width 164 height 18
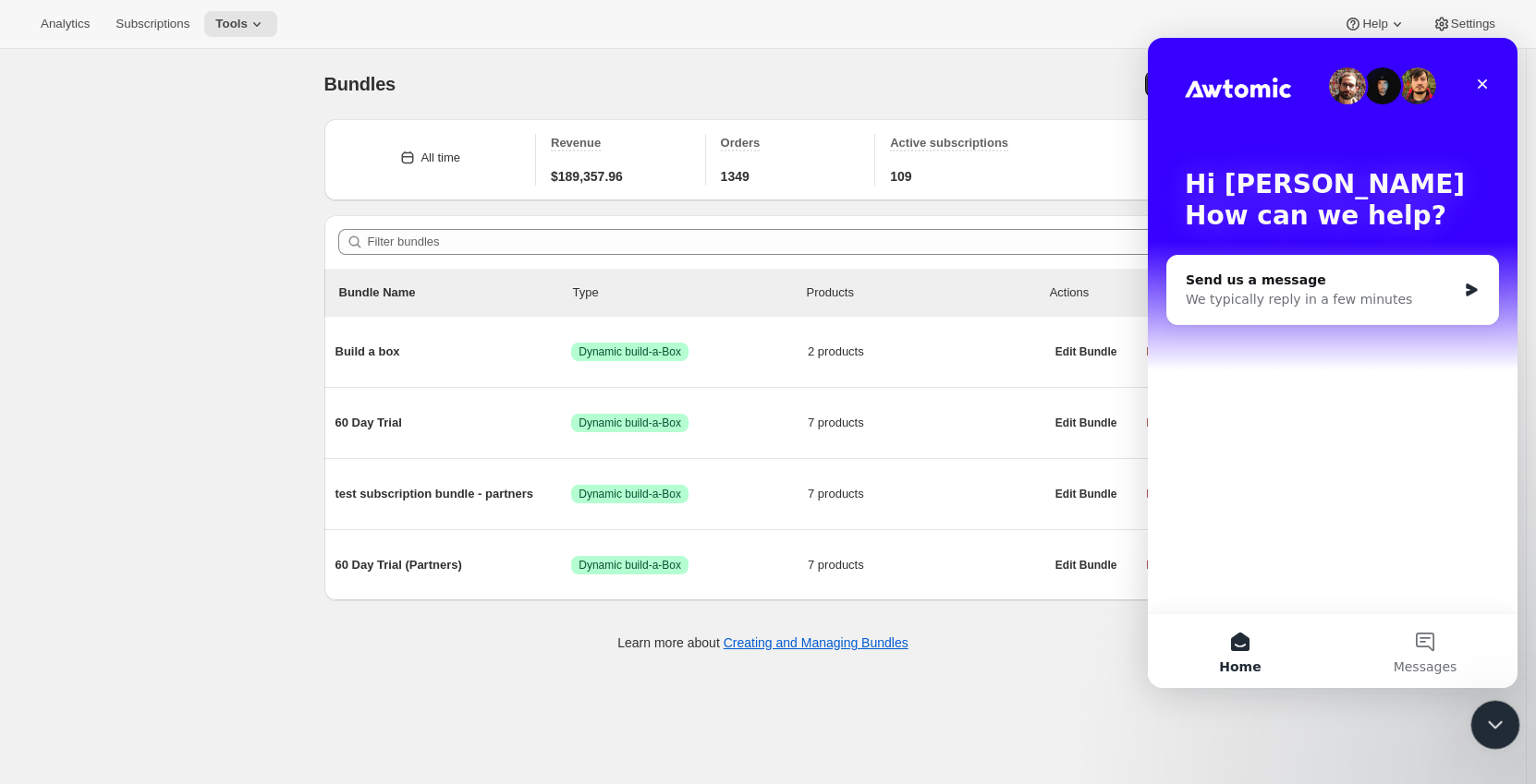
click at [1500, 704] on div "Close Intercom Messenger" at bounding box center [1492, 723] width 45 height 45
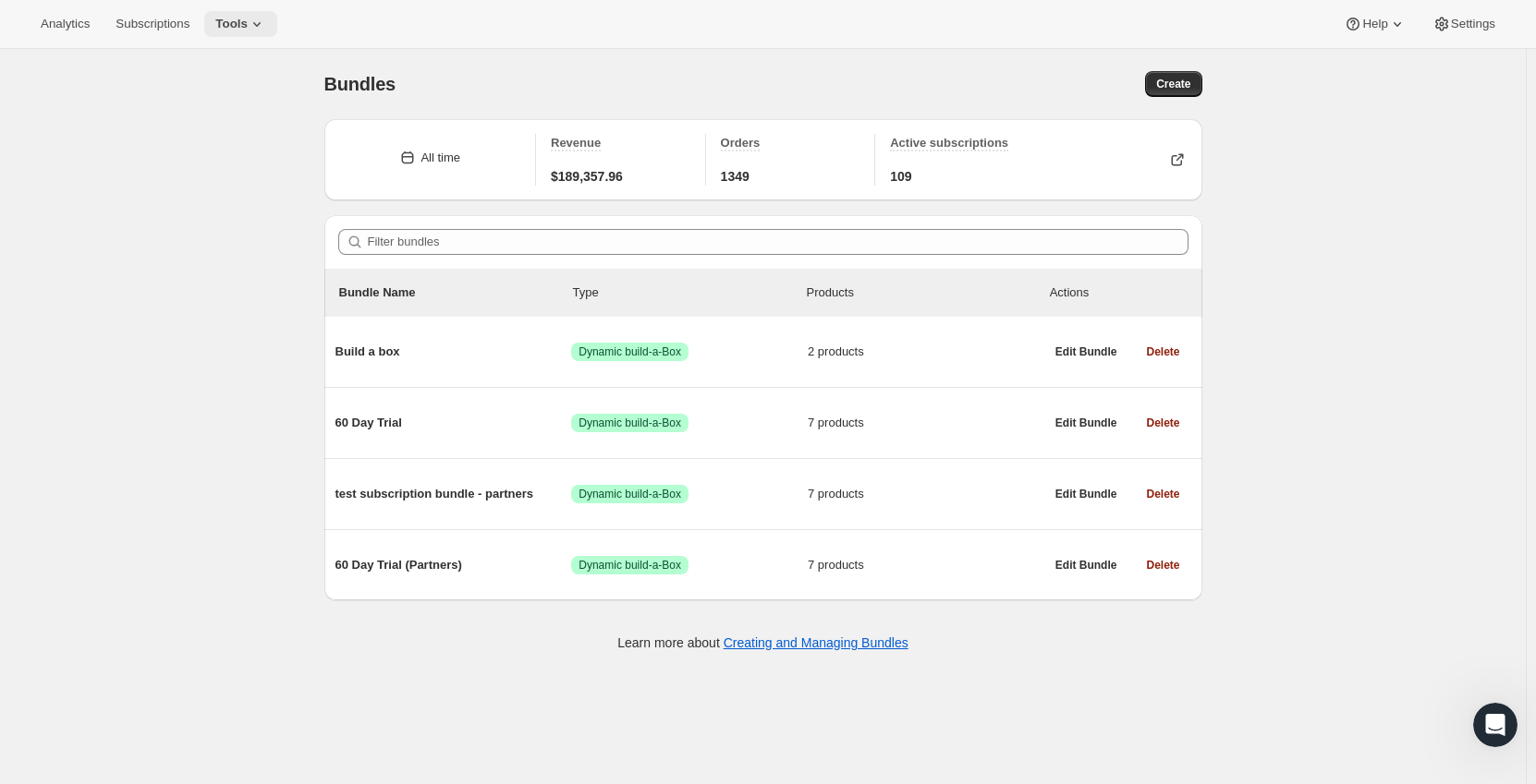
click at [236, 16] on span "Tools" at bounding box center [231, 23] width 32 height 15
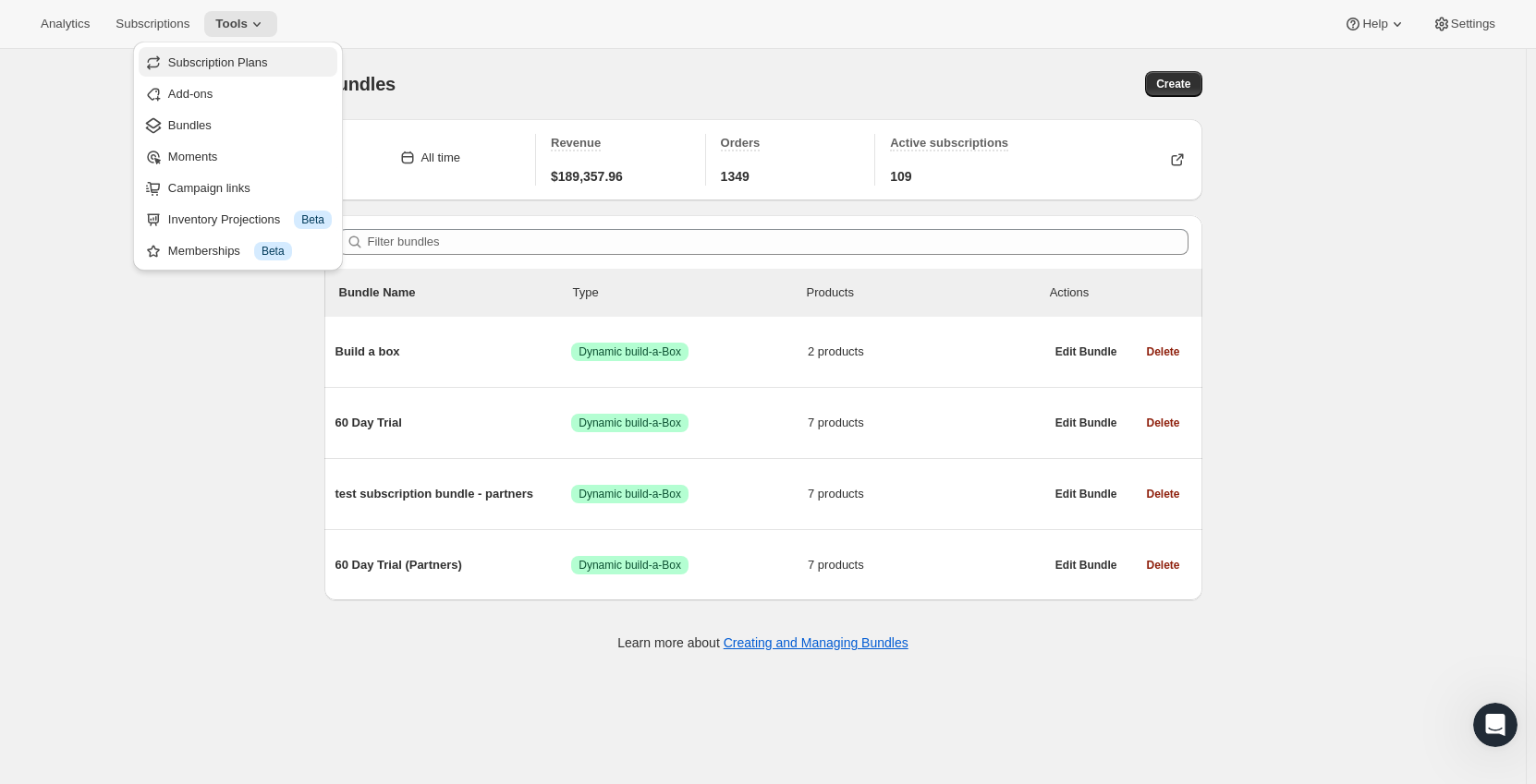
click at [229, 53] on span "Subscription Plans" at bounding box center [250, 62] width 164 height 18
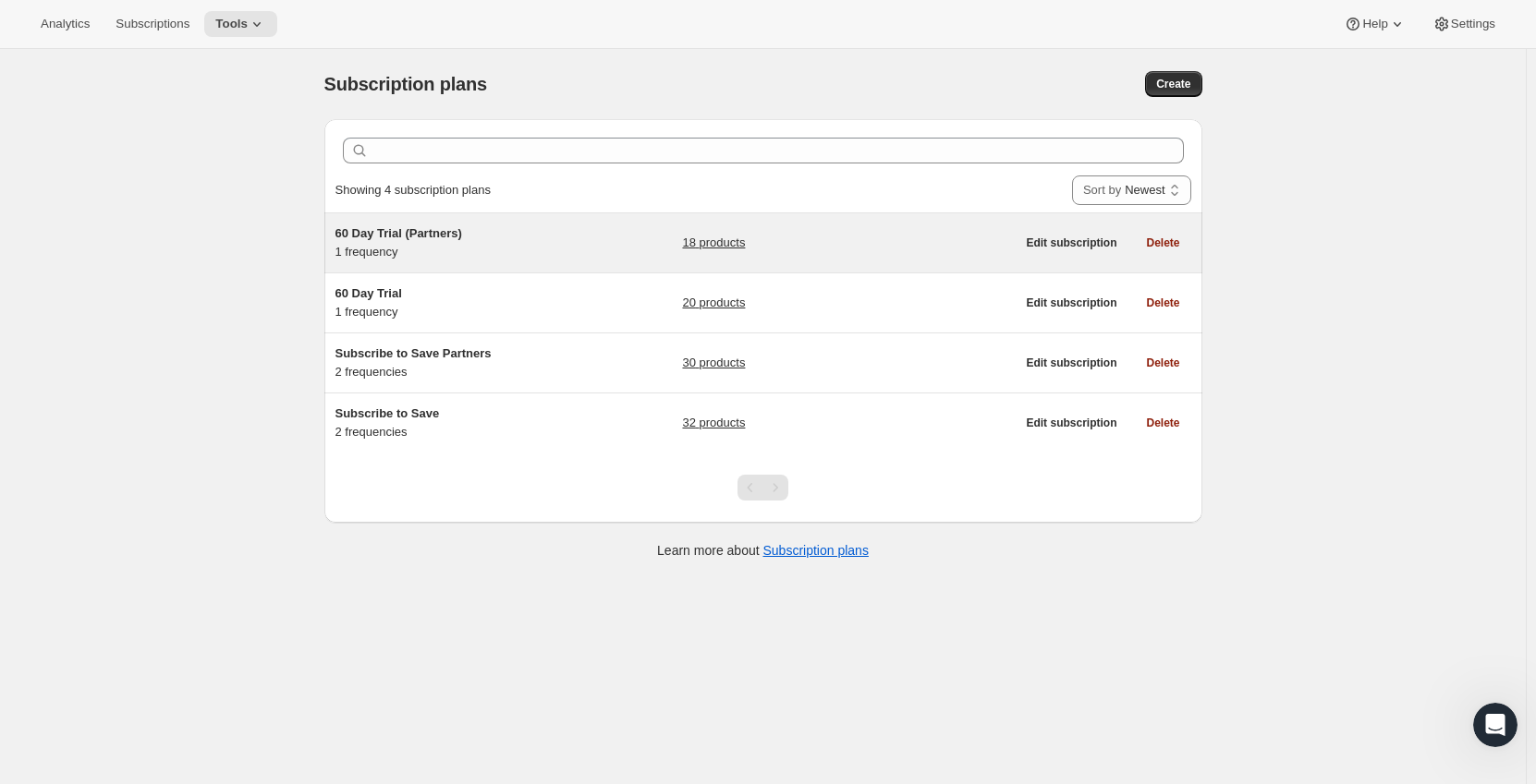
click at [413, 228] on span "60 Day Trial (Partners)" at bounding box center [398, 234] width 127 height 14
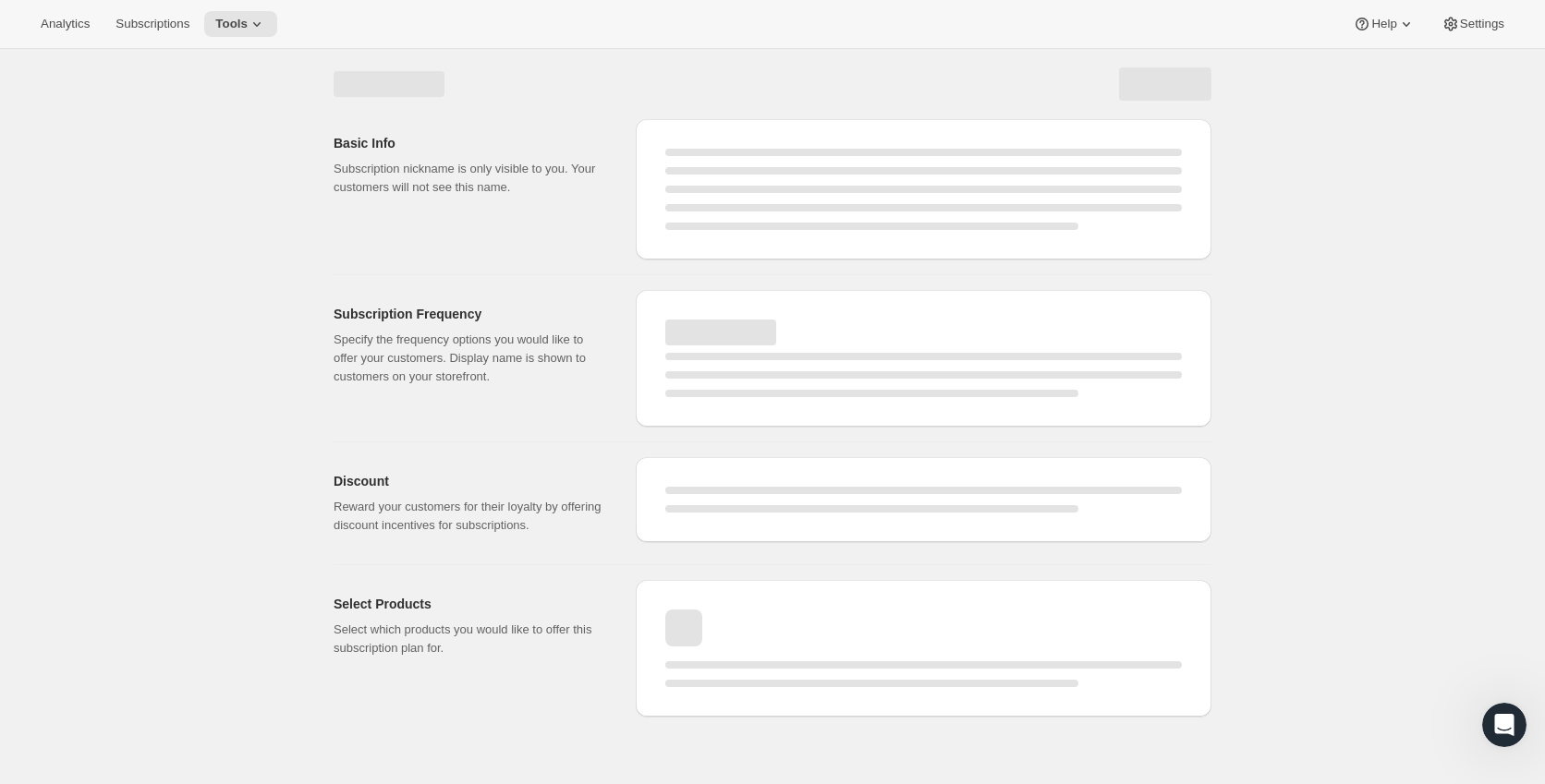
select select "WEEK"
select select "MONTH"
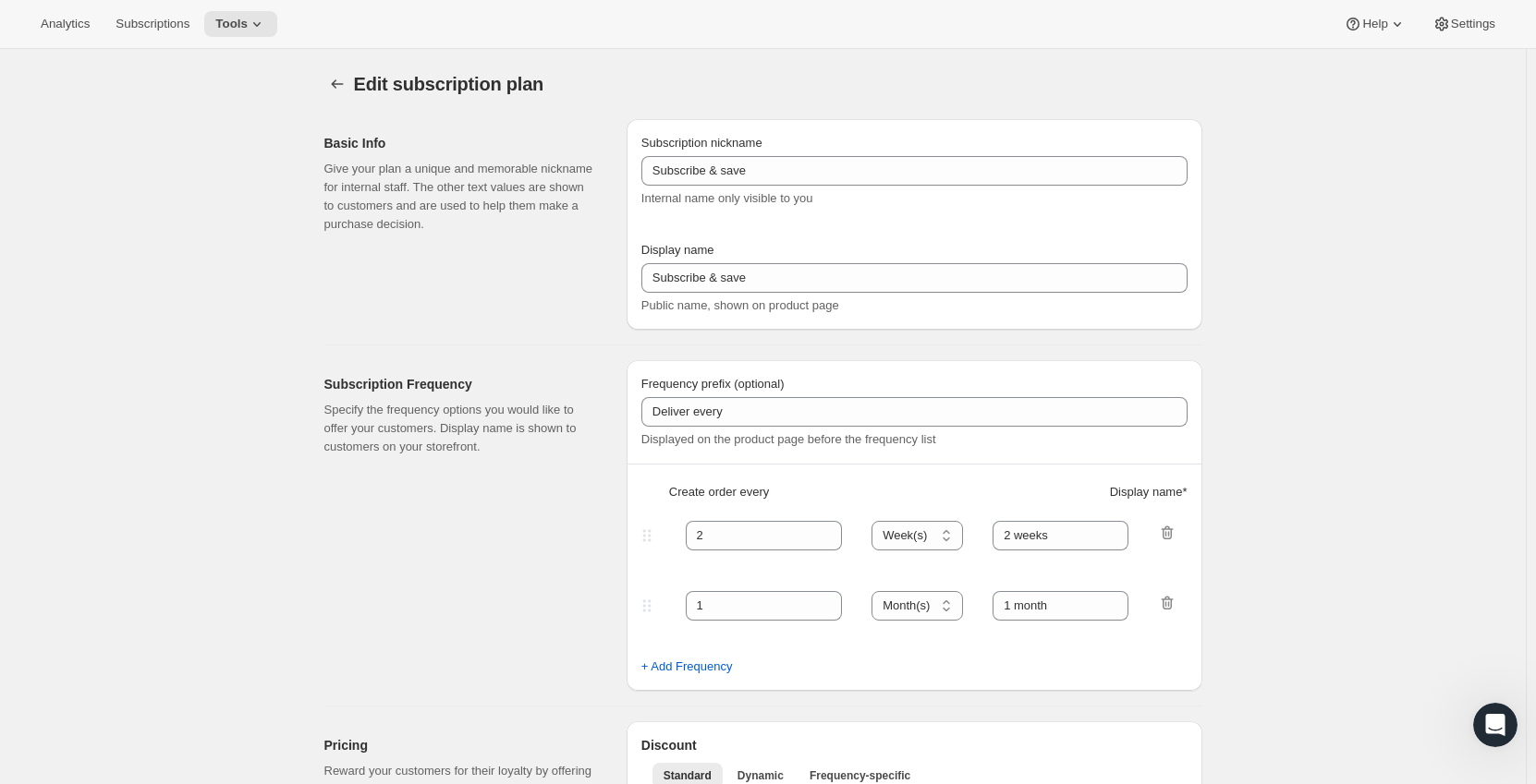
type input "60 Day Trial (Partners)"
type input "Subscribe to save"
type input "Delivers"
type input "1"
select select "MONTH"
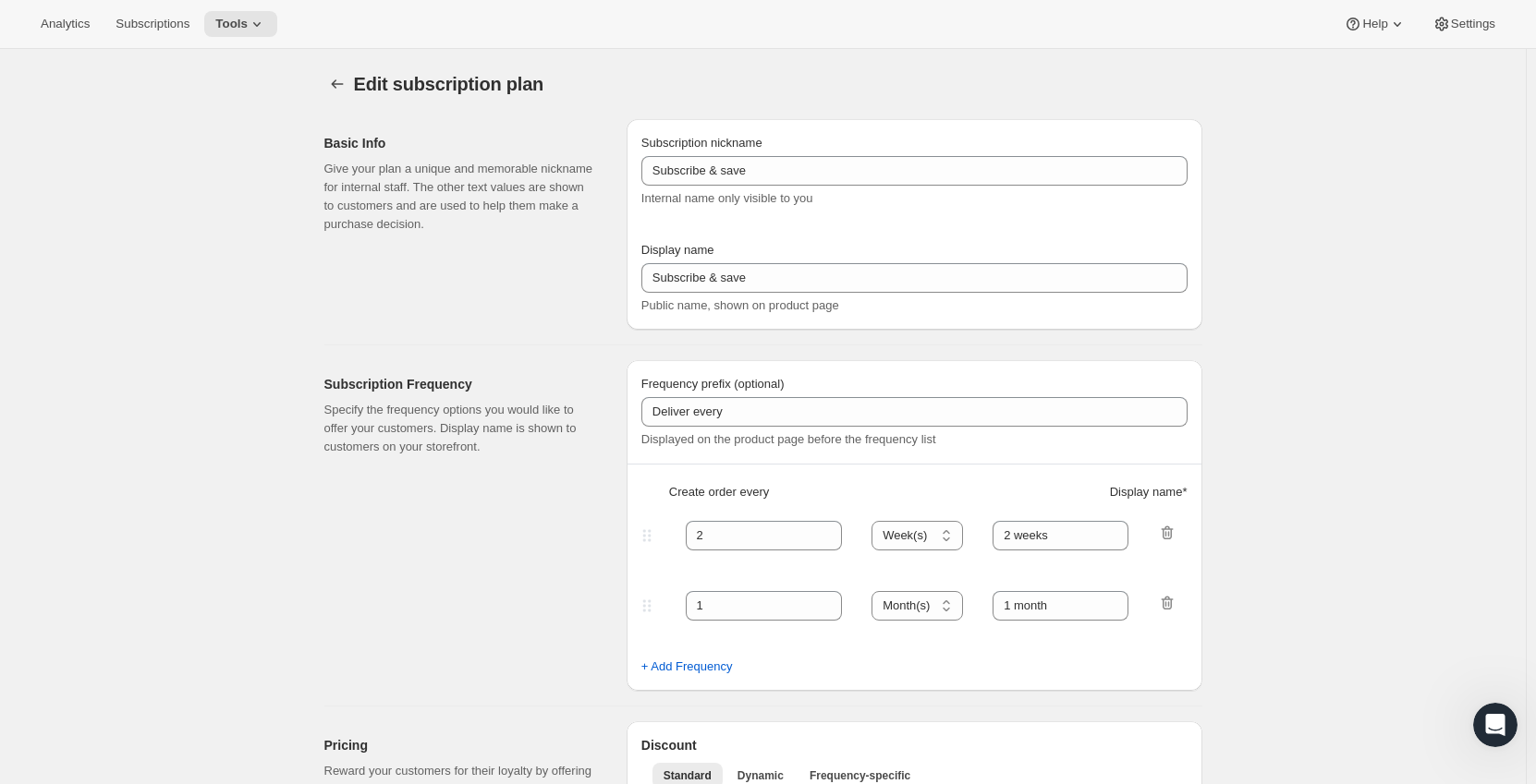
type input "monthly"
type input "25"
type input "Subscription Renews Monthly – Cancel Anytime.​"
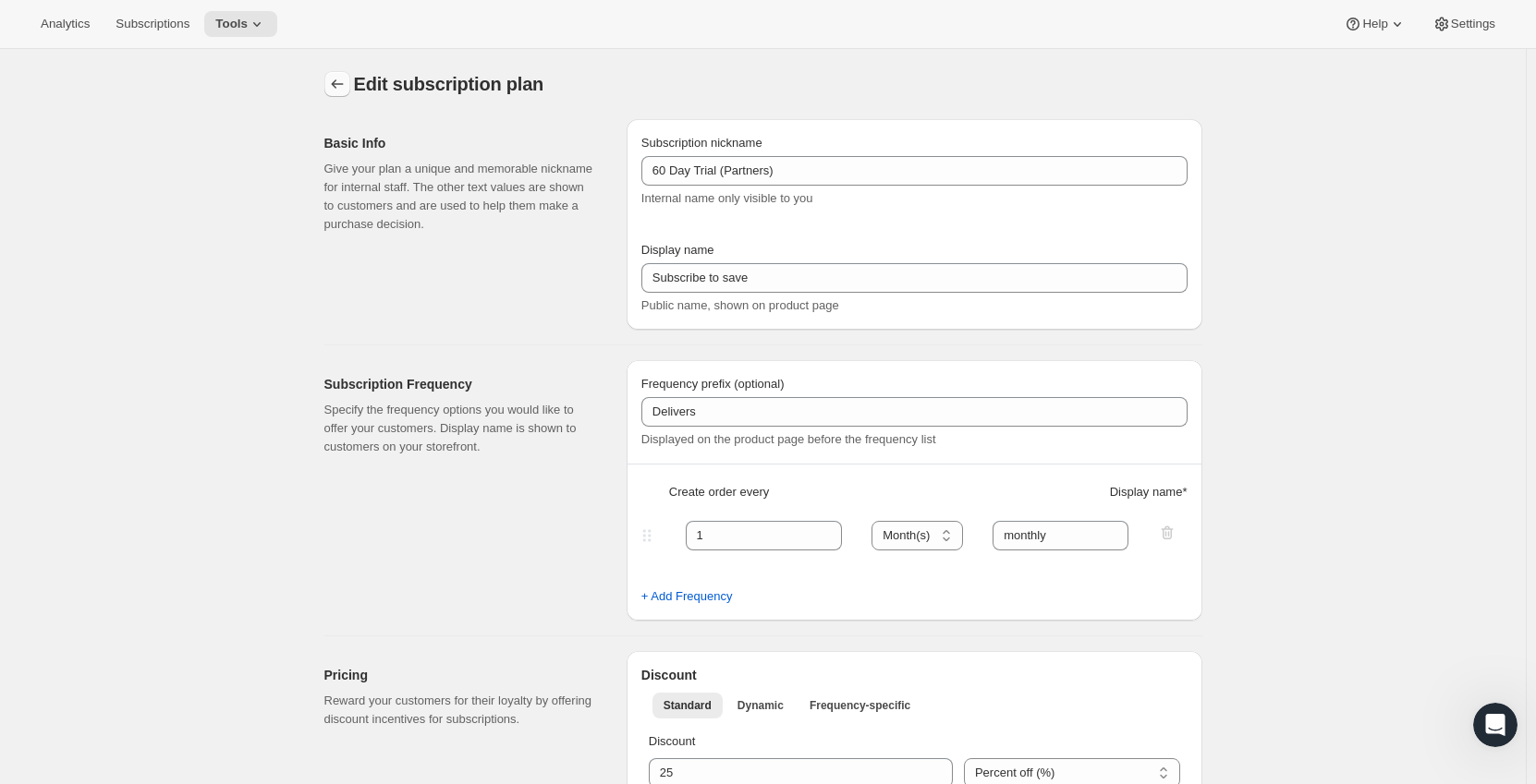
click at [337, 87] on icon "Subscription plans" at bounding box center [336, 83] width 18 height 18
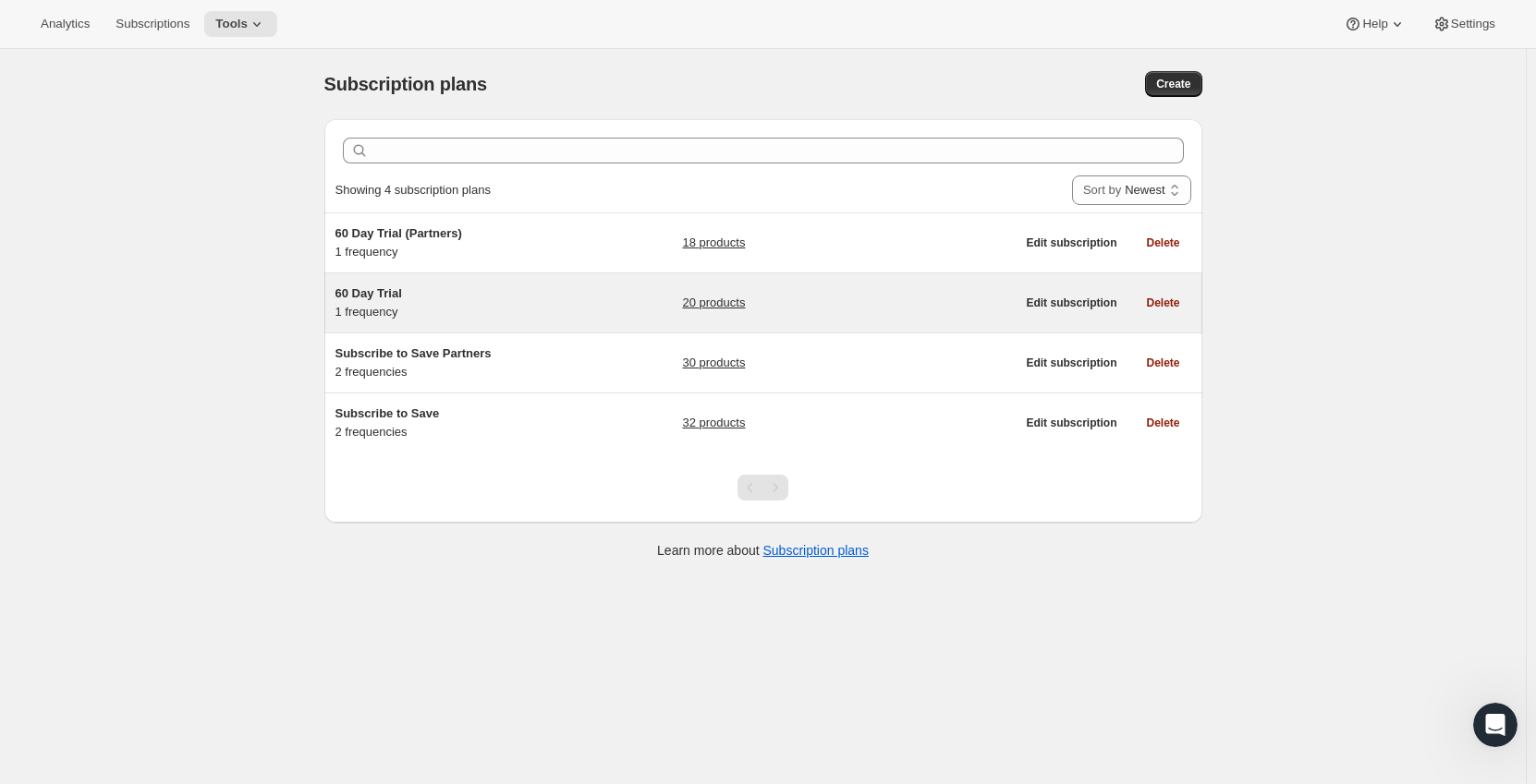
click at [413, 297] on h5 "60 Day Trial" at bounding box center [451, 294] width 231 height 18
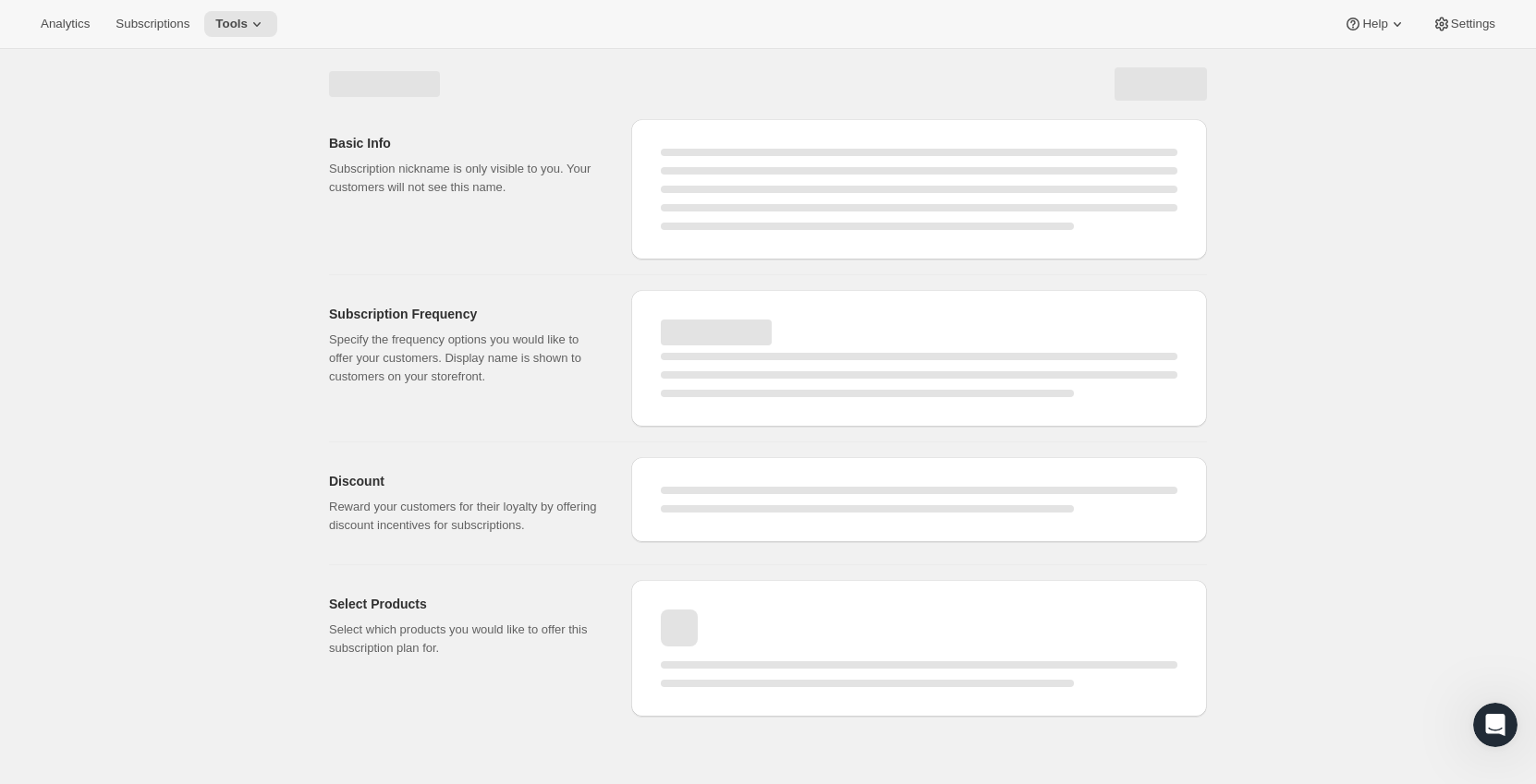
select select "WEEK"
select select "MONTH"
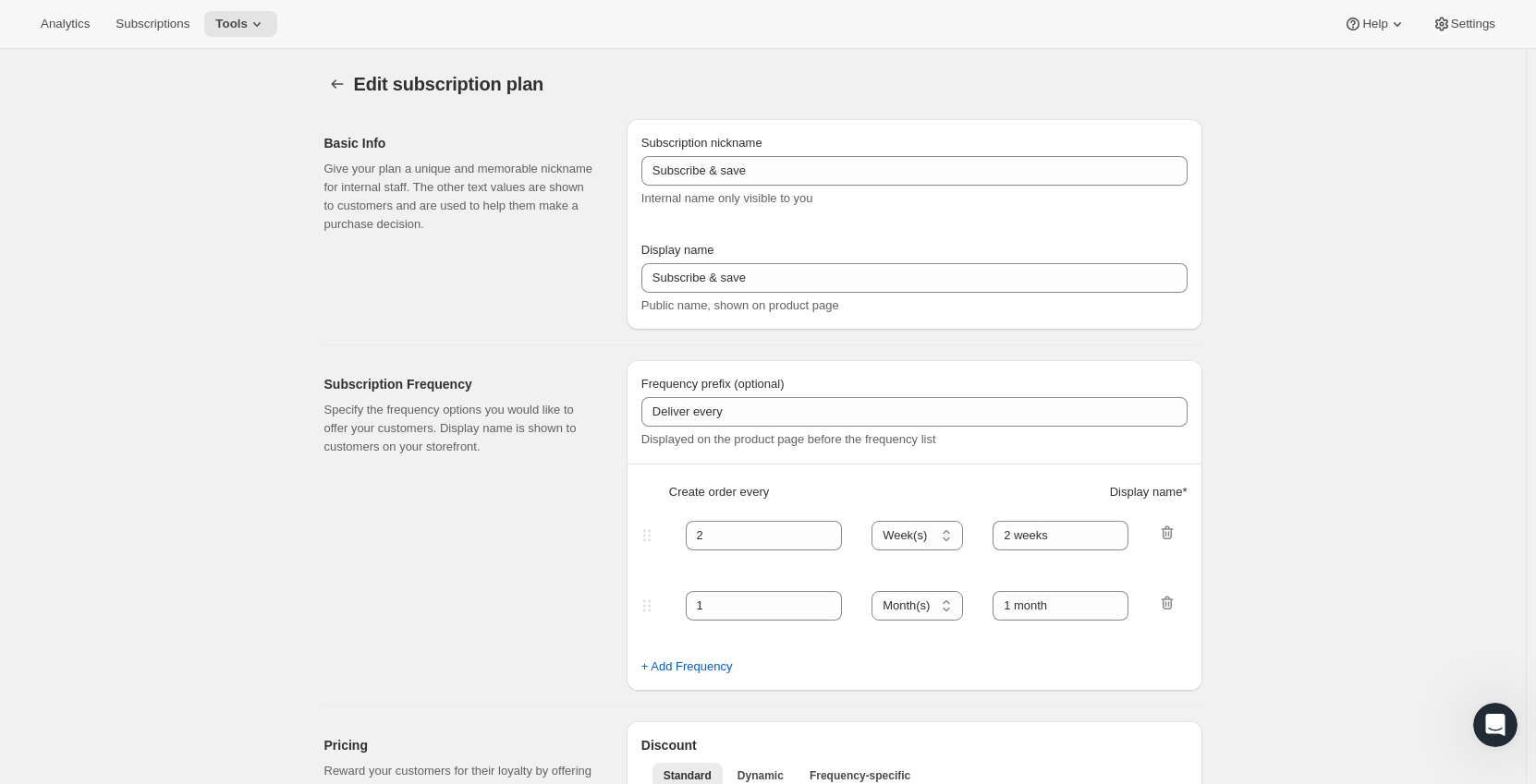
type input "60 Day Trial"
type input "Subscribe to save"
type input "Delivers"
type input "1"
select select "MONTH"
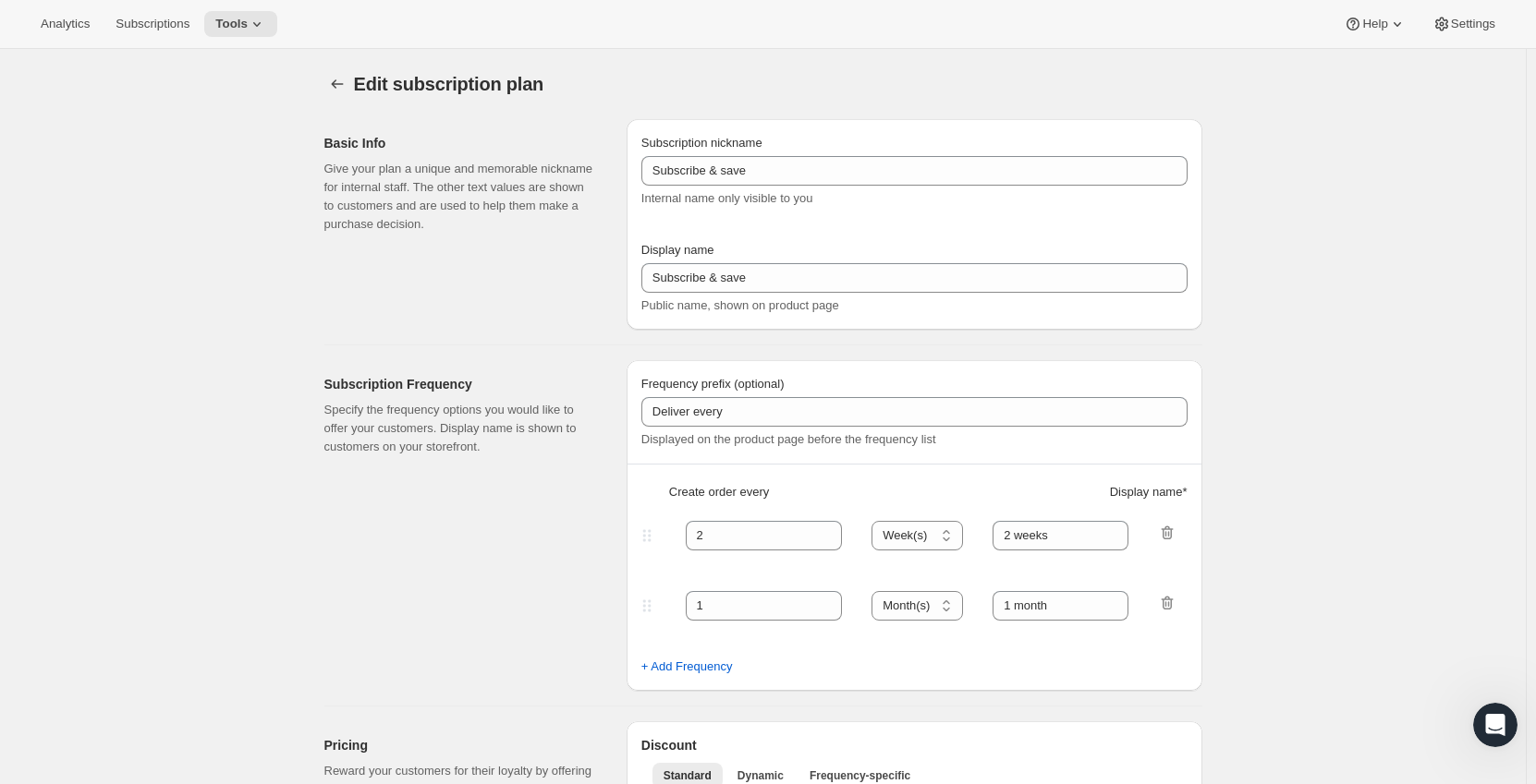
type input "monthly"
type input "10"
type input "Subscription Renews Monthly – Cancel Anytime.​"
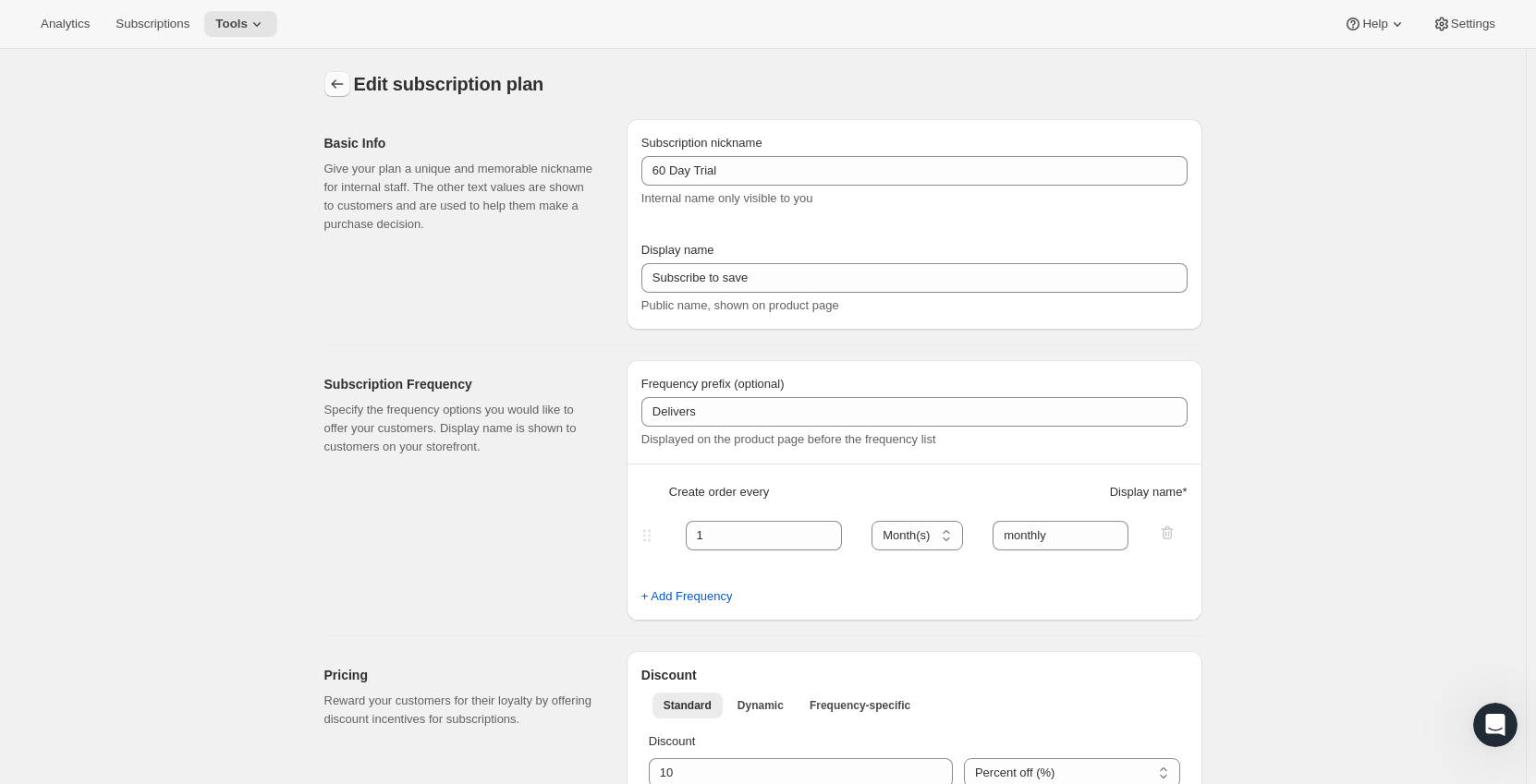
click at [333, 91] on icon "Subscription plans" at bounding box center [336, 83] width 18 height 18
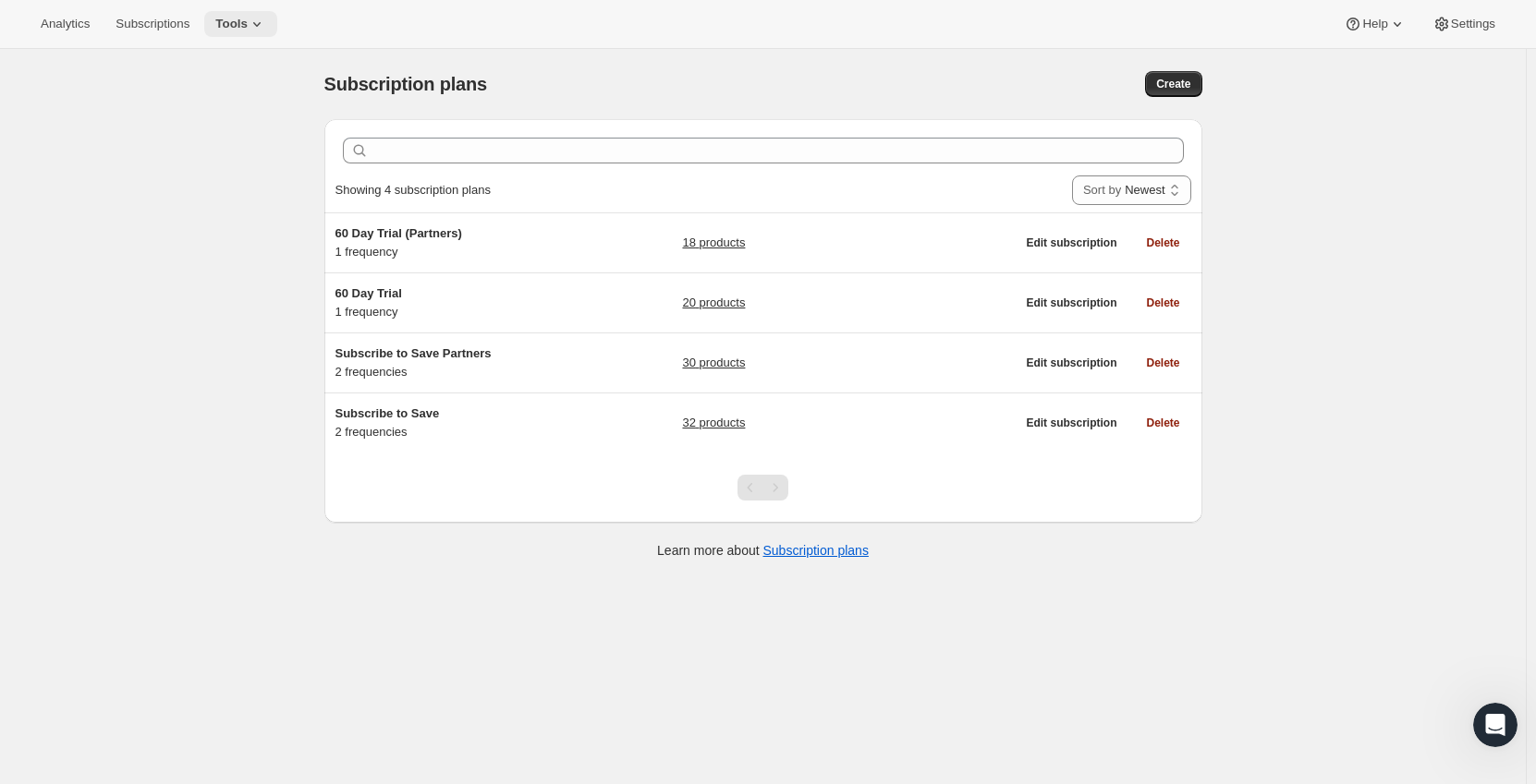
click at [261, 29] on icon at bounding box center [257, 23] width 18 height 18
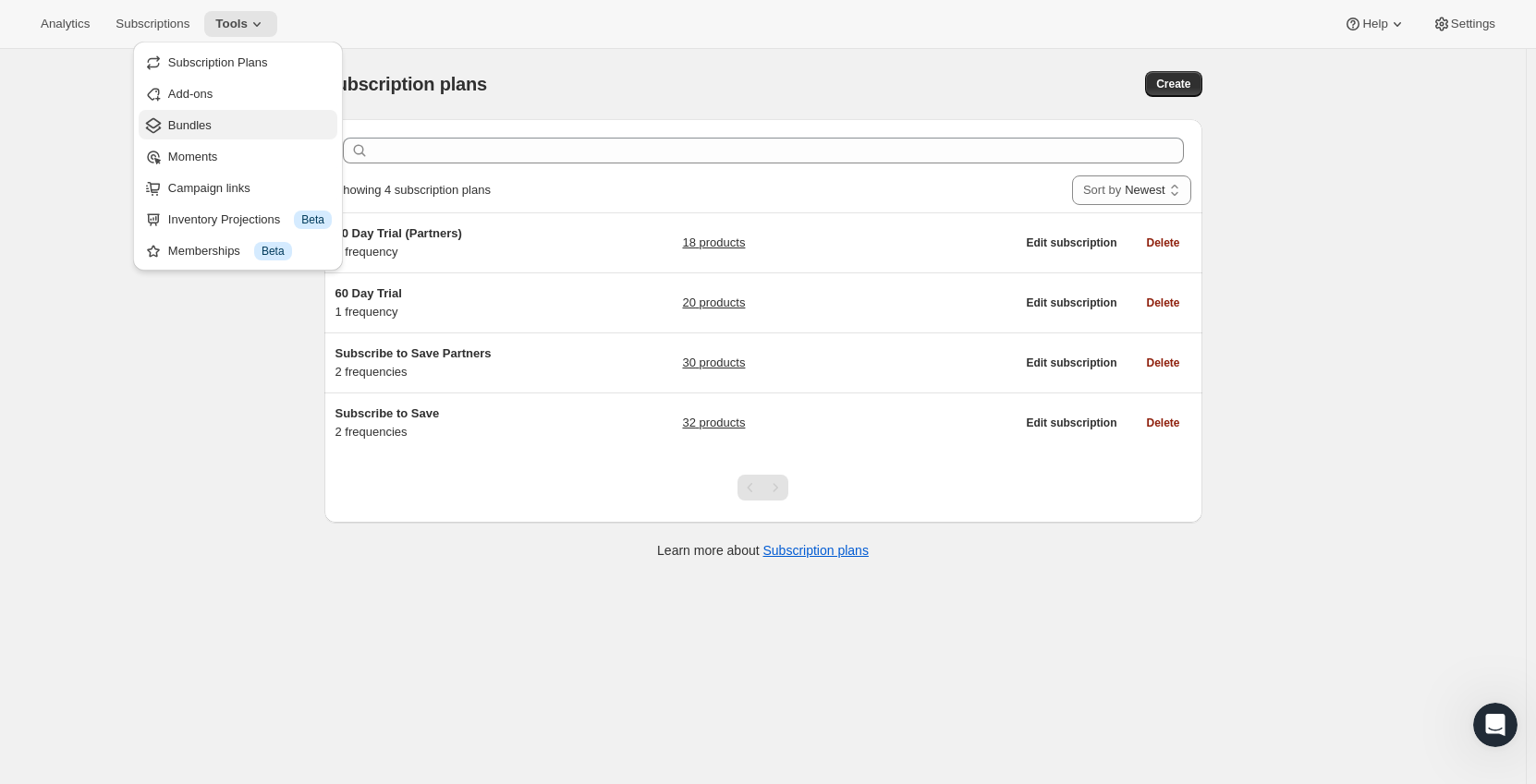
click at [224, 129] on span "Bundles" at bounding box center [250, 125] width 164 height 18
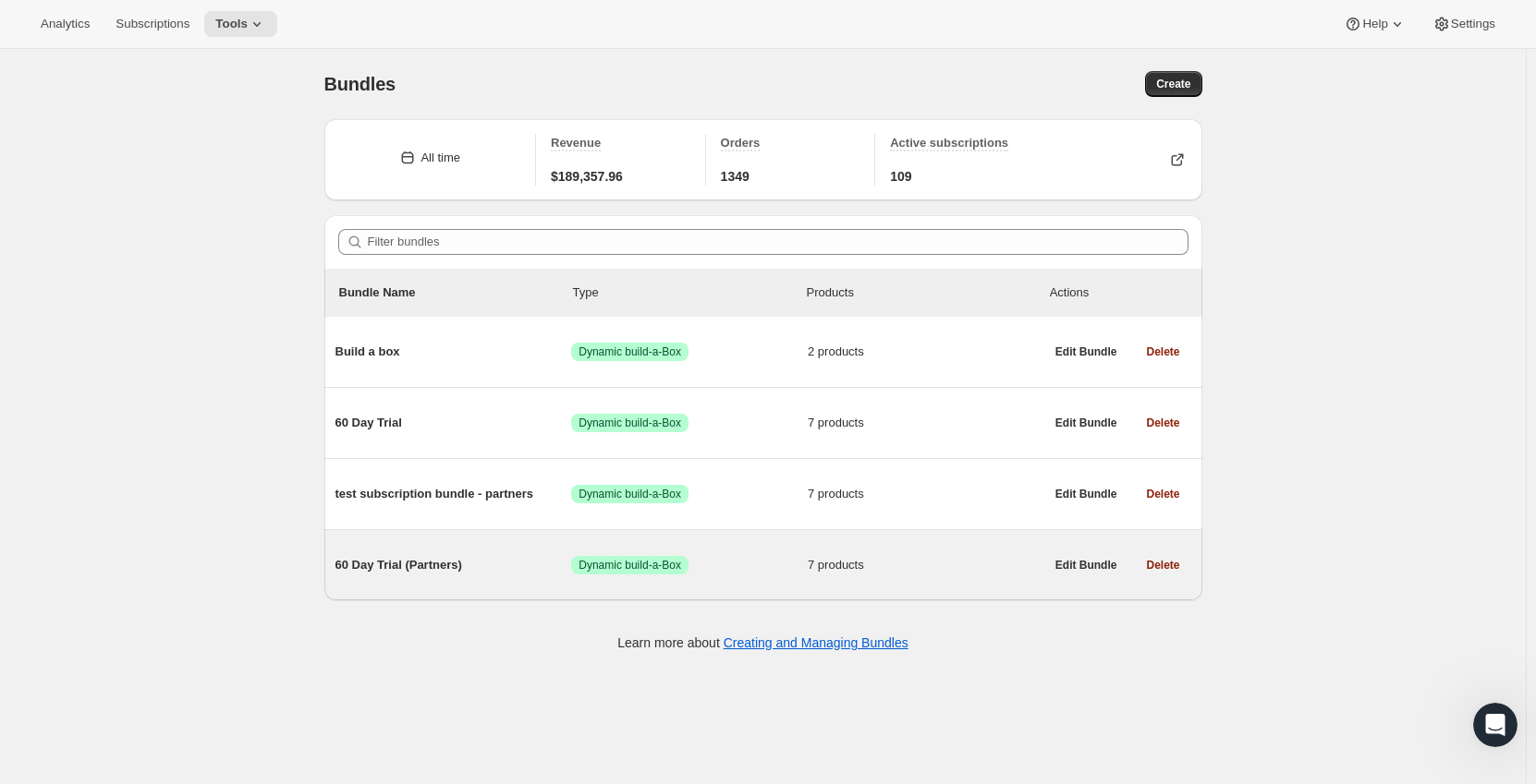
click at [444, 581] on div "60 Day Trial (Partners) Success Dynamic build-a-Box 7 products" at bounding box center [689, 566] width 708 height 48
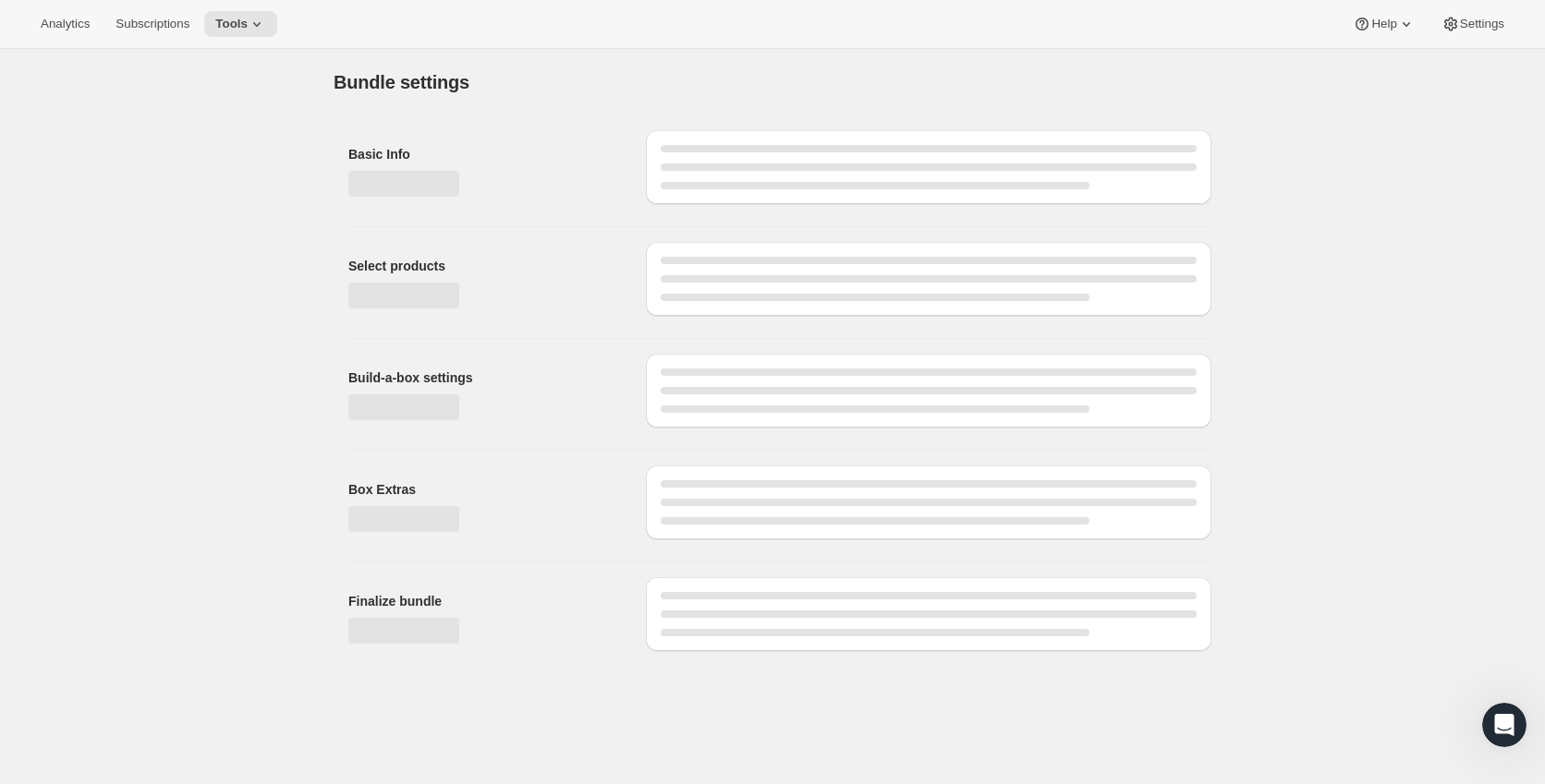
type input "60 Day Trial (Partners)"
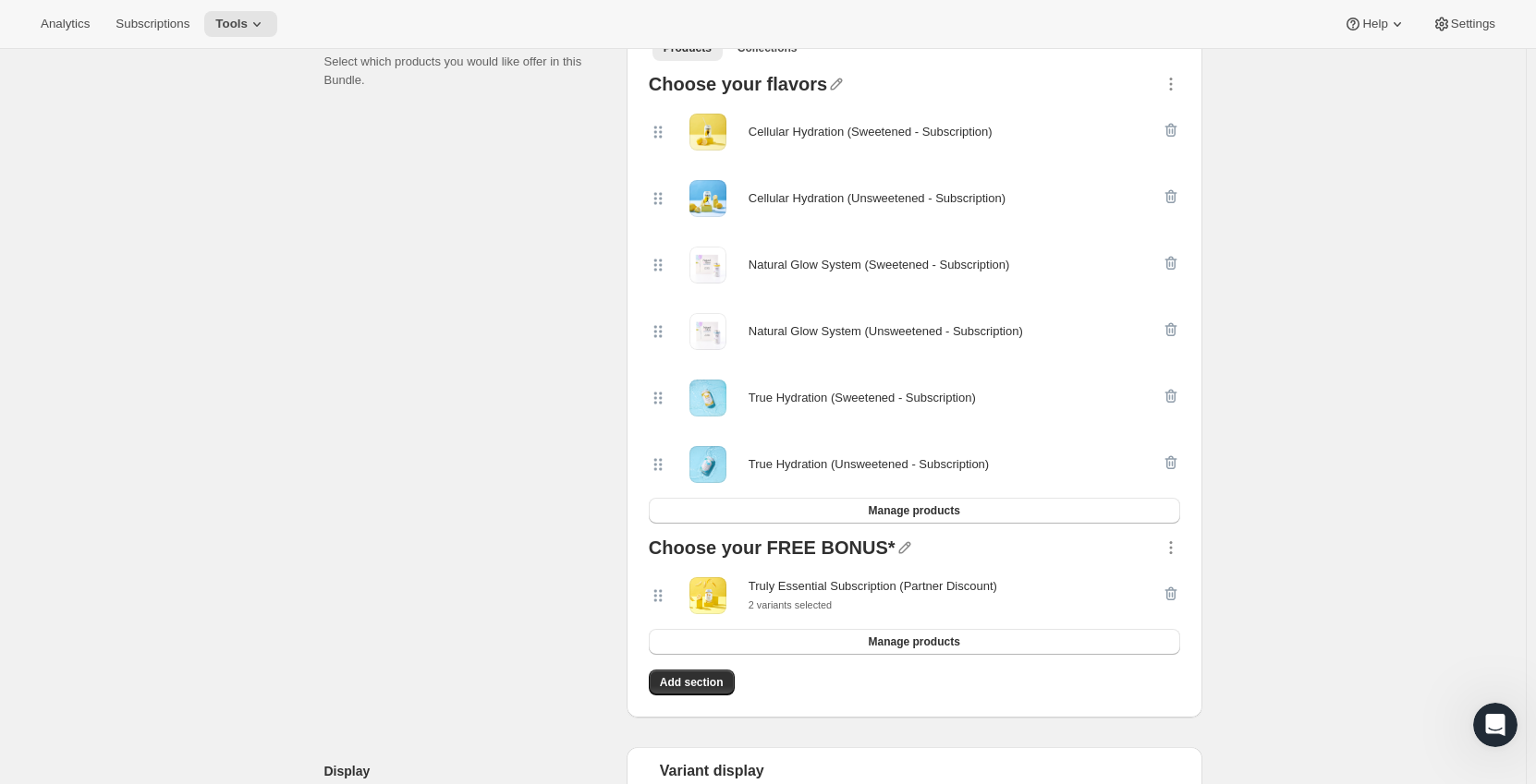
scroll to position [462, 0]
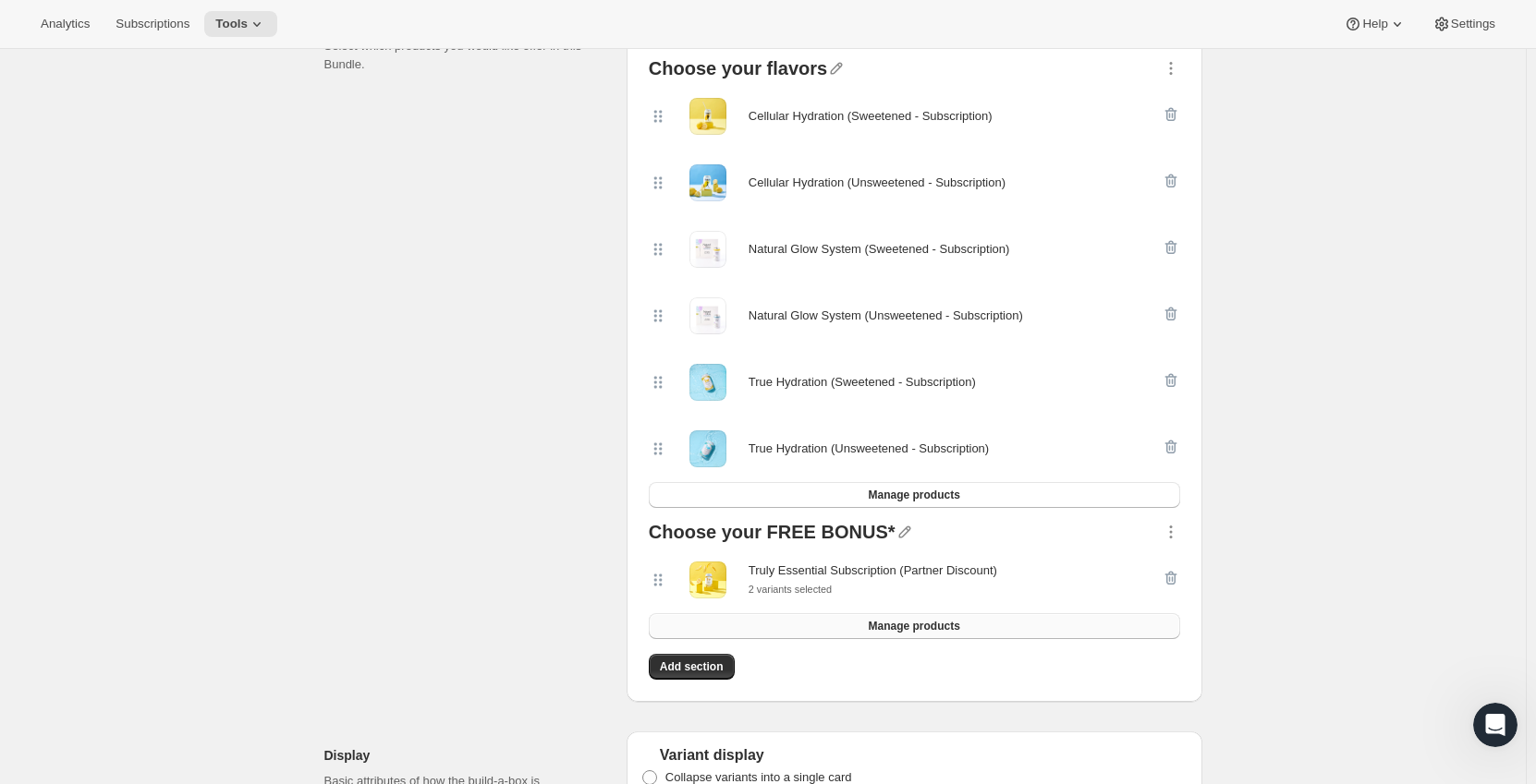
click at [943, 627] on span "Manage products" at bounding box center [913, 626] width 91 height 15
click at [821, 578] on div "Truly Essential Subscription (Partner Discount)" at bounding box center [872, 571] width 248 height 18
click at [657, 580] on icon at bounding box center [655, 580] width 3 height 3
click at [1041, 577] on div "Truly Essential Subscription (Partner Discount) 2 variants selected" at bounding box center [904, 580] width 513 height 37
click at [1168, 533] on icon "button" at bounding box center [1170, 532] width 18 height 18
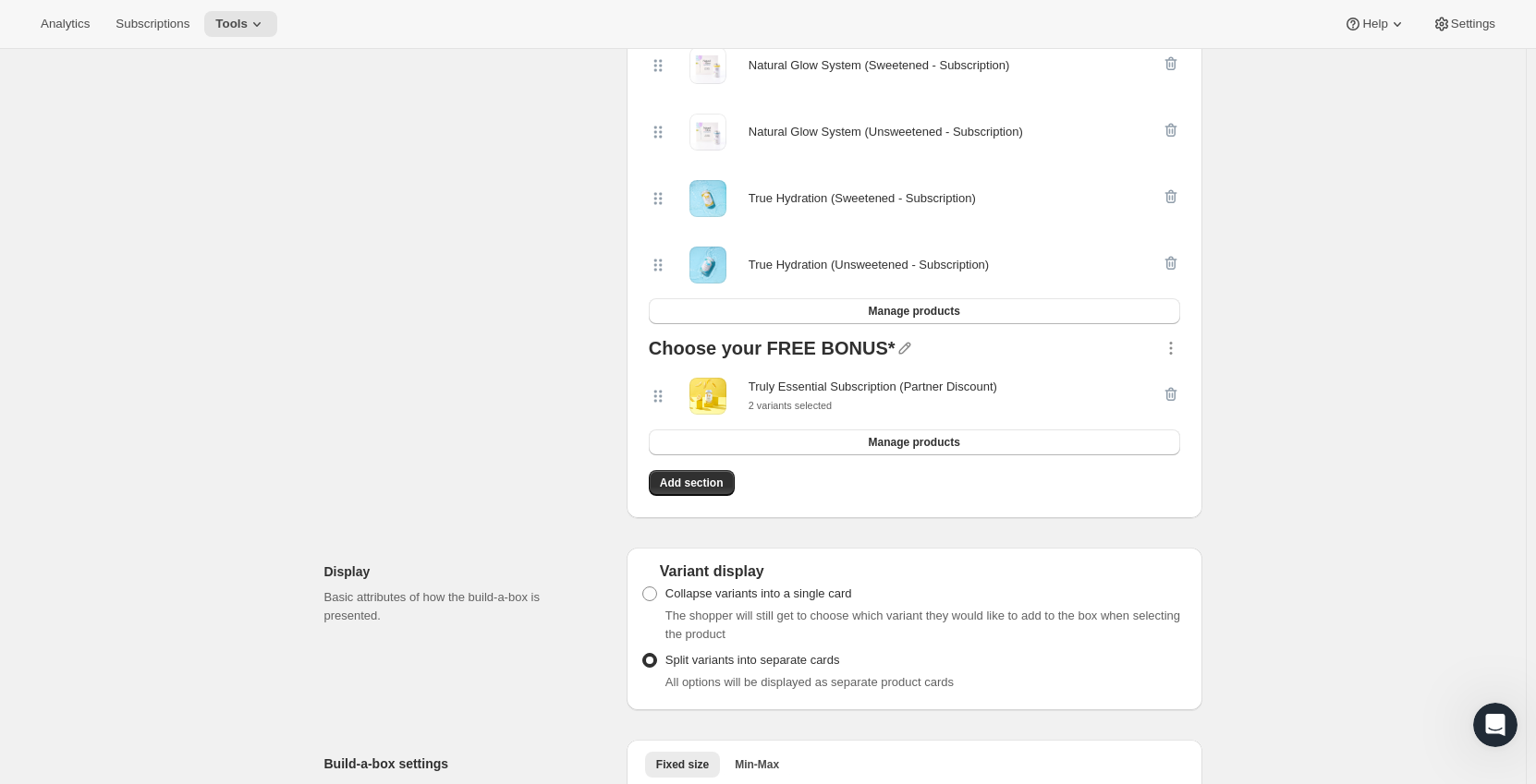
scroll to position [646, 0]
click at [930, 397] on div "2 variants selected" at bounding box center [872, 404] width 248 height 18
drag, startPoint x: 722, startPoint y: 394, endPoint x: 1366, endPoint y: 363, distance: 644.7
click at [1366, 363] on div "Edit Bundle. This page is ready Edit Bundle Analytics Open Build-a-box More act…" at bounding box center [763, 661] width 1525 height 2519
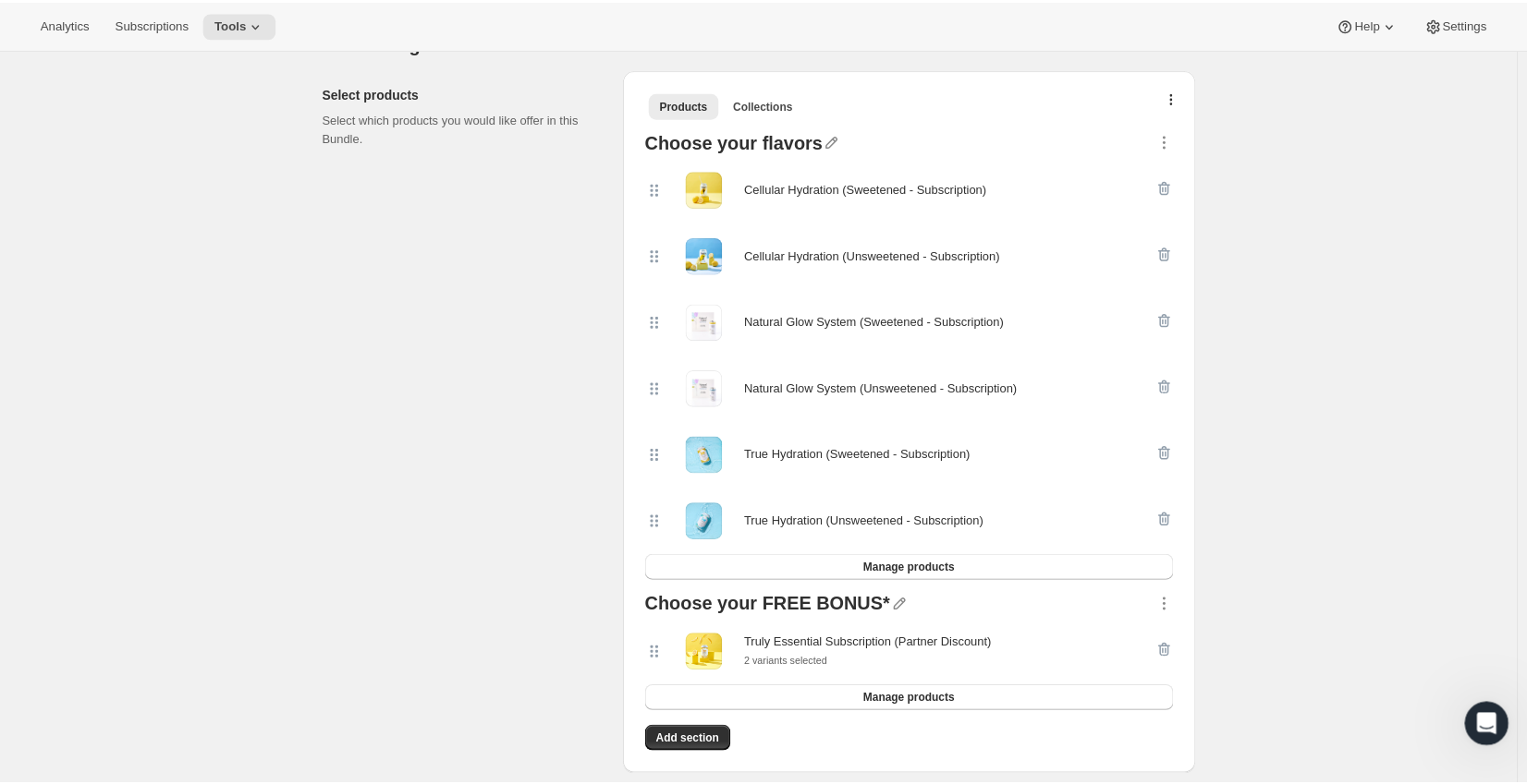
scroll to position [369, 0]
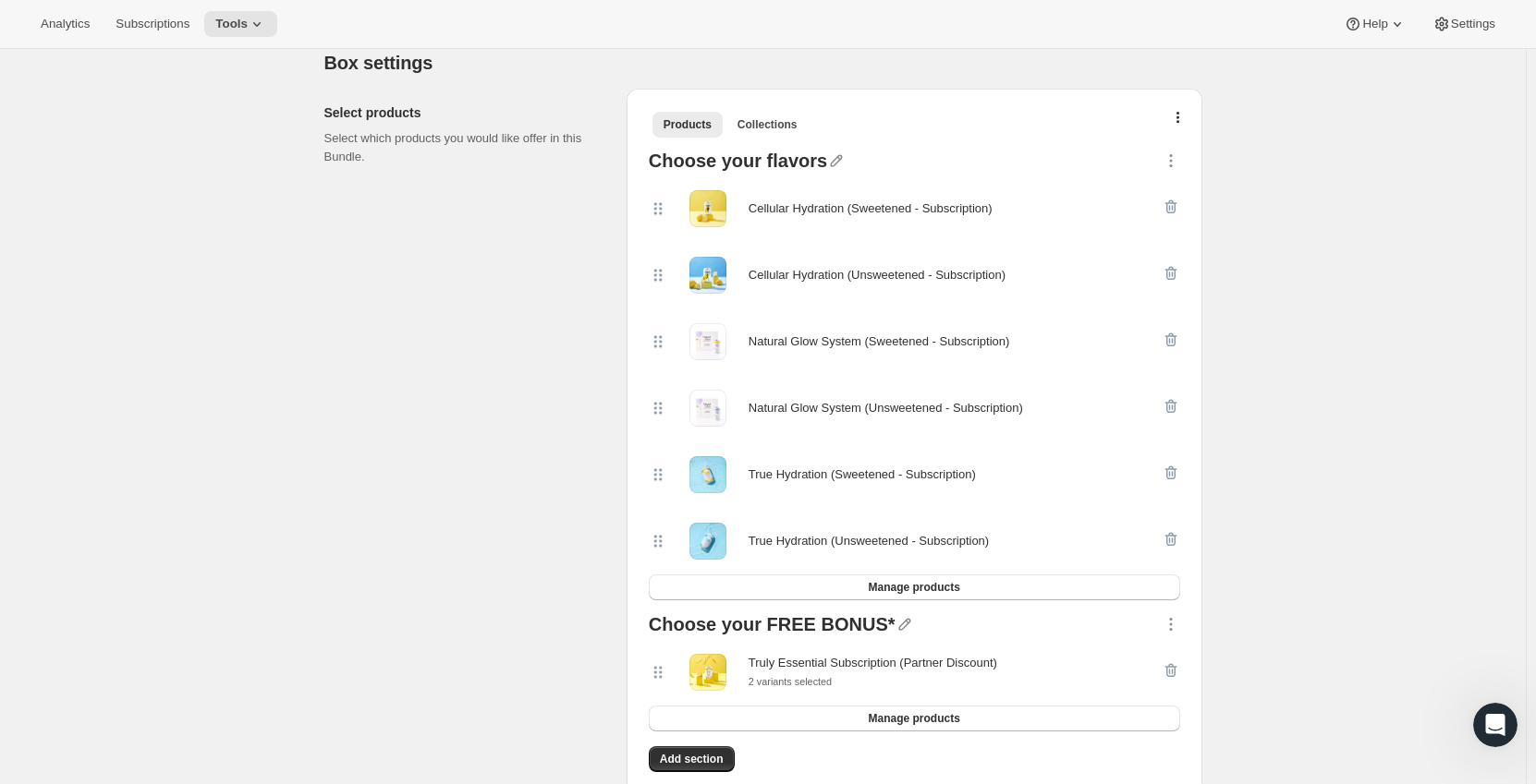
click at [884, 673] on div "2 variants selected" at bounding box center [872, 681] width 248 height 18
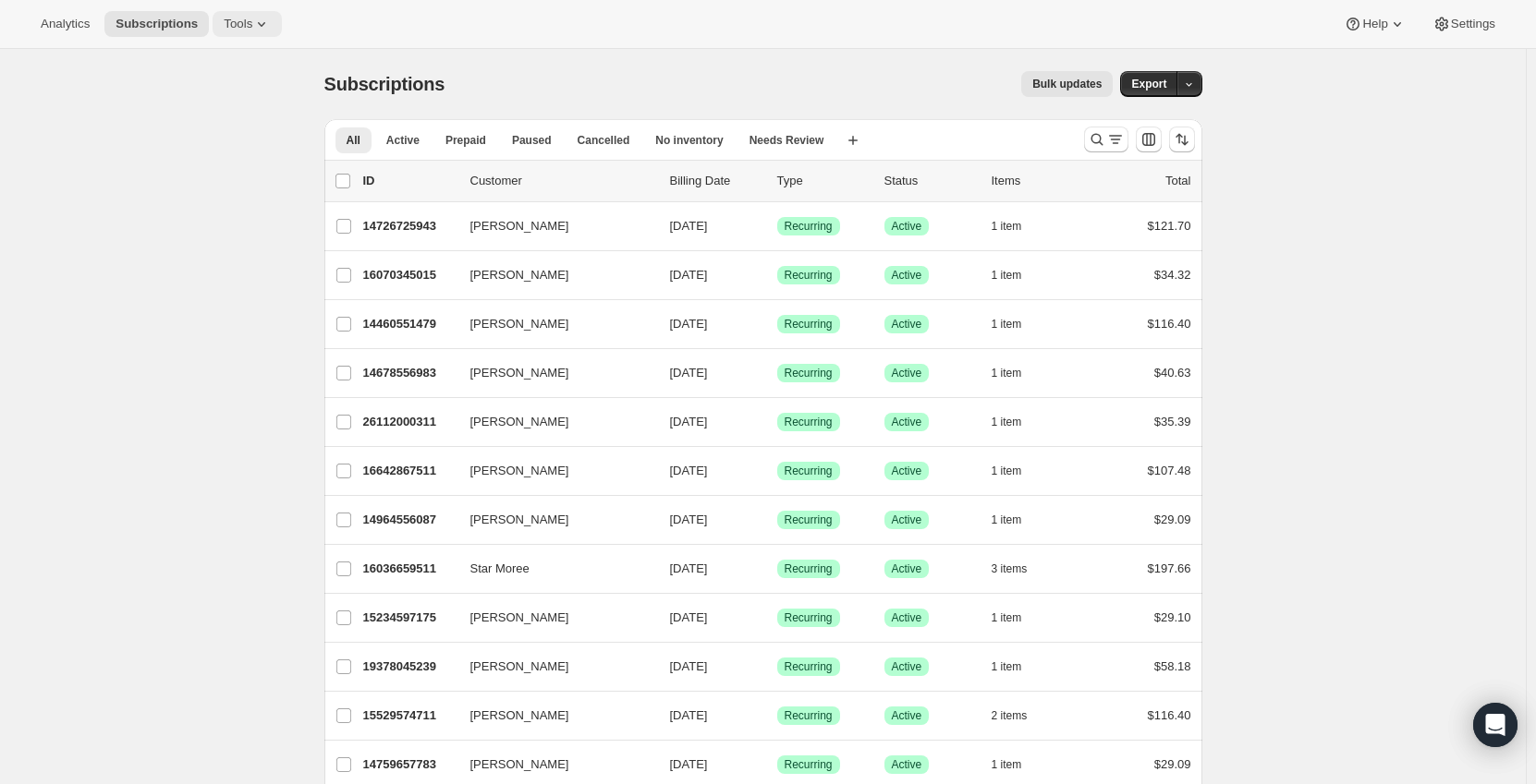
click at [233, 24] on span "Tools" at bounding box center [238, 23] width 29 height 15
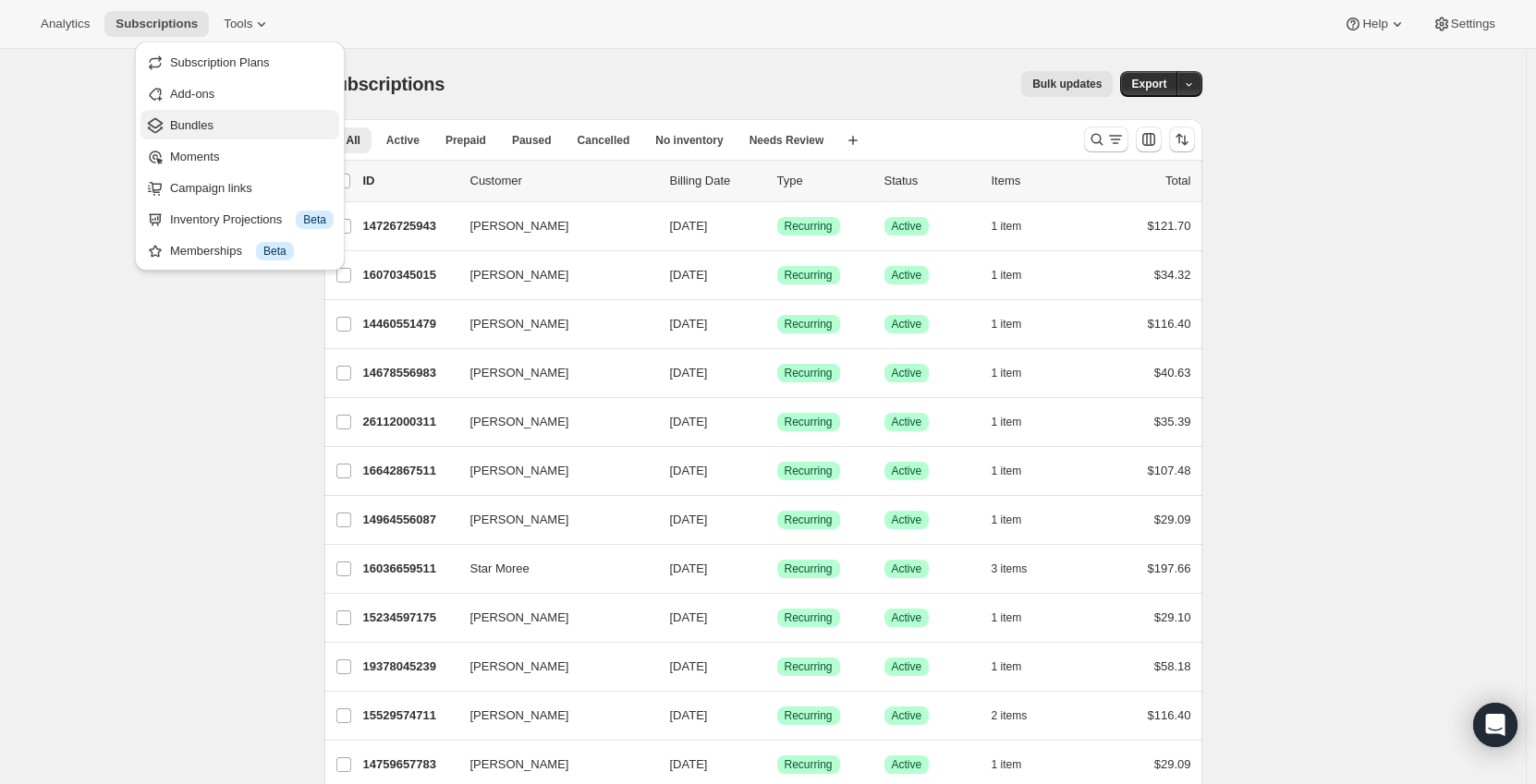
click at [202, 118] on span "Bundles" at bounding box center [191, 125] width 44 height 14
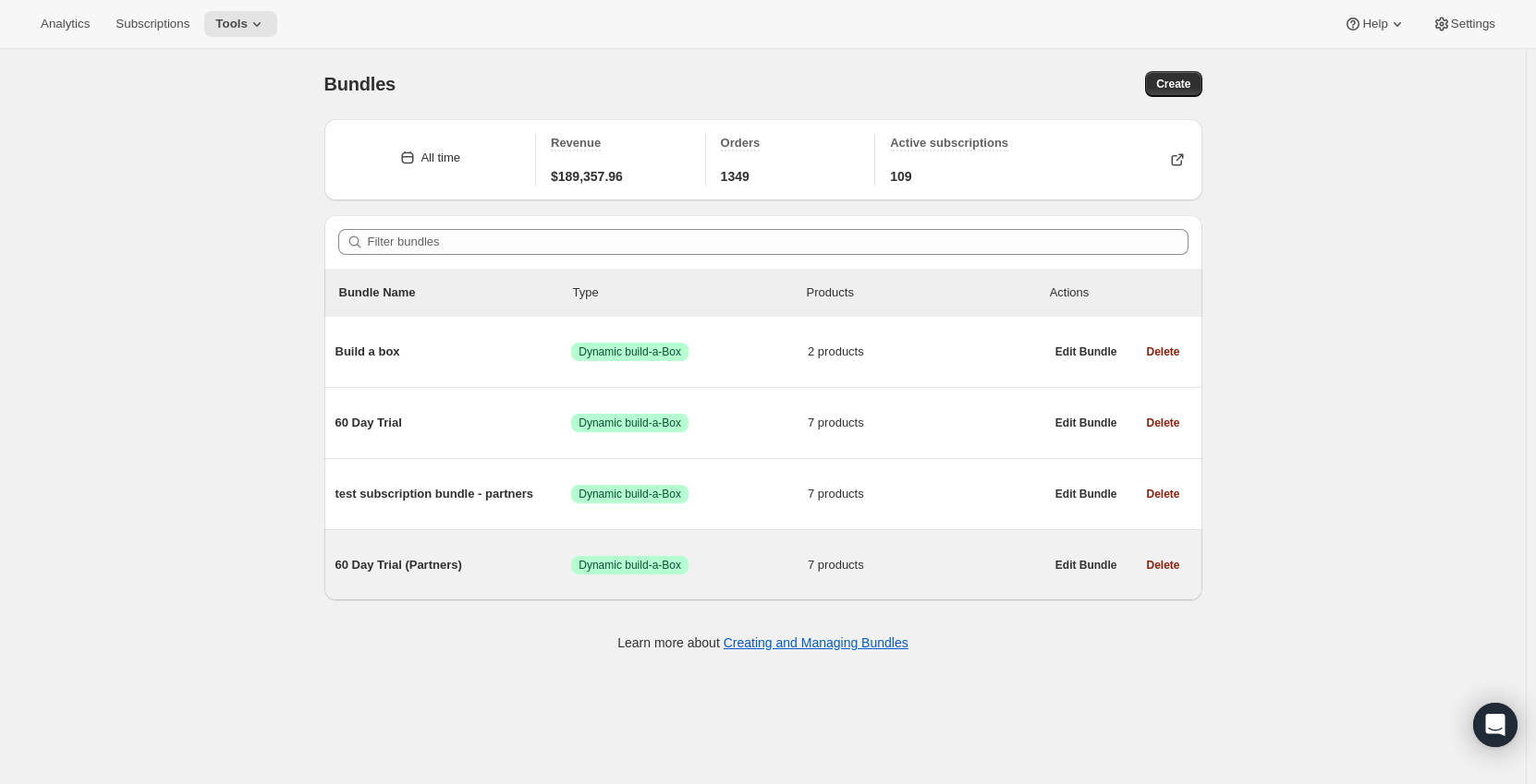
click at [458, 570] on span "60 Day Trial (Partners)" at bounding box center [454, 565] width 236 height 18
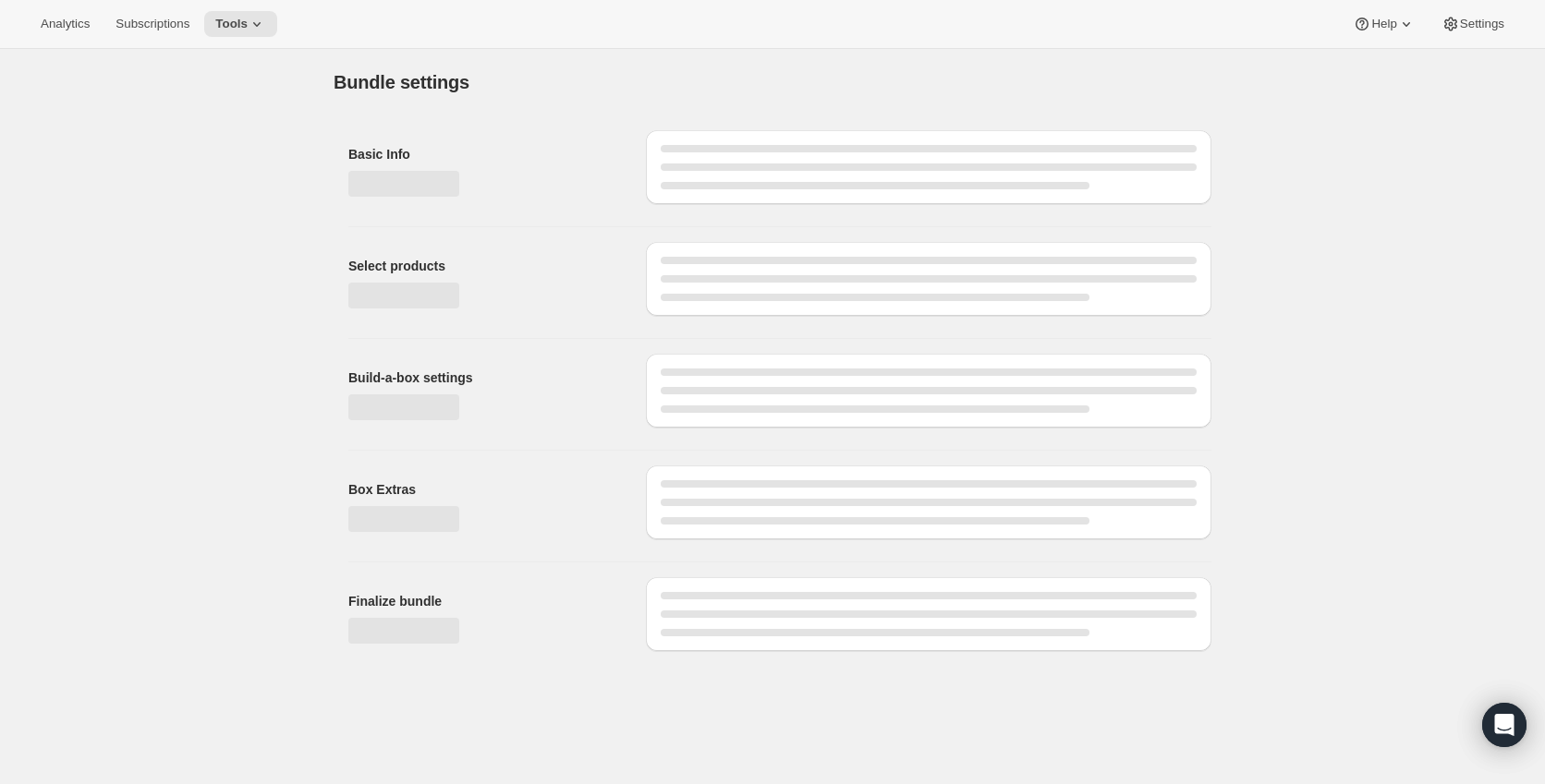
type input "60 Day Trial (Partners)"
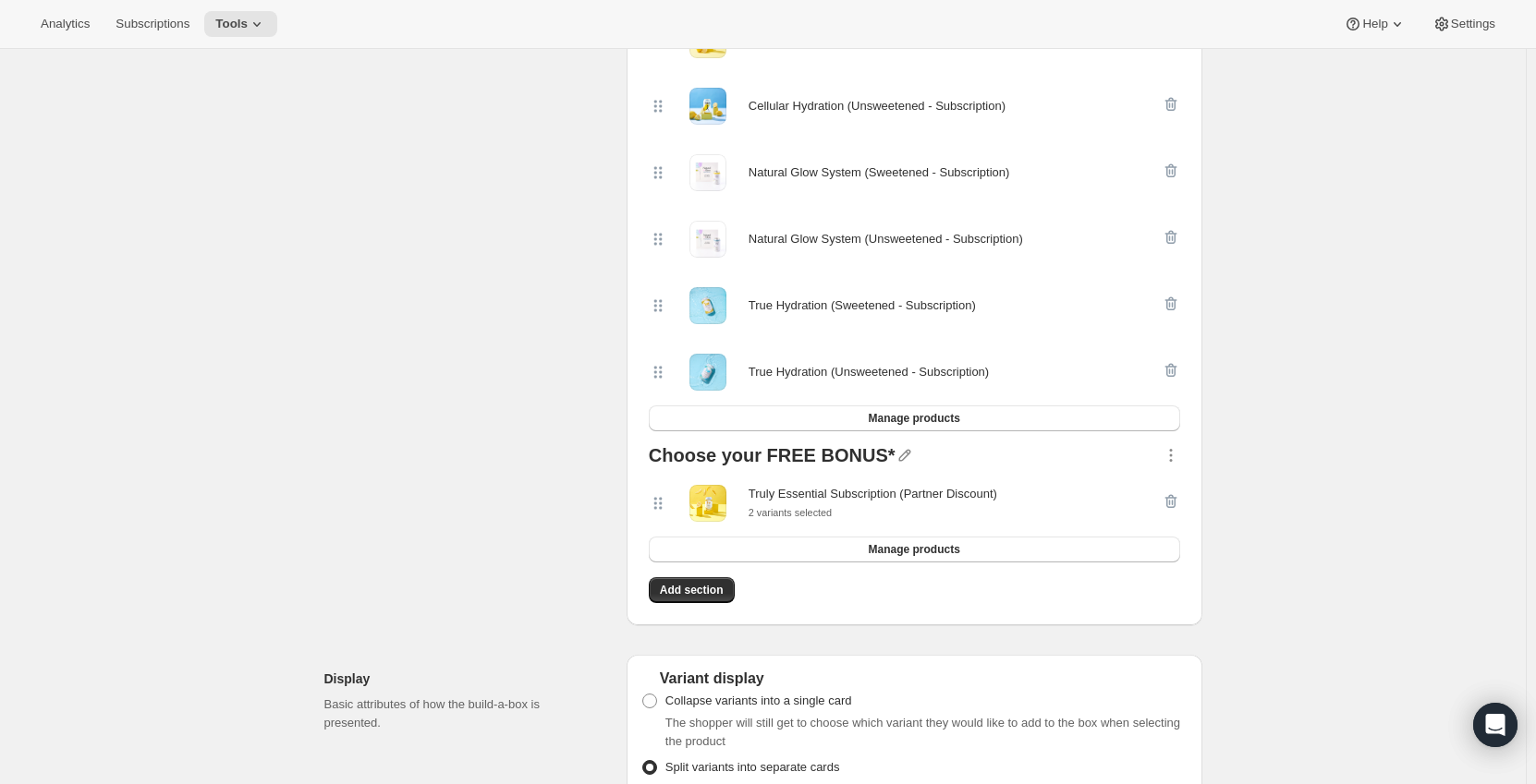
scroll to position [554, 0]
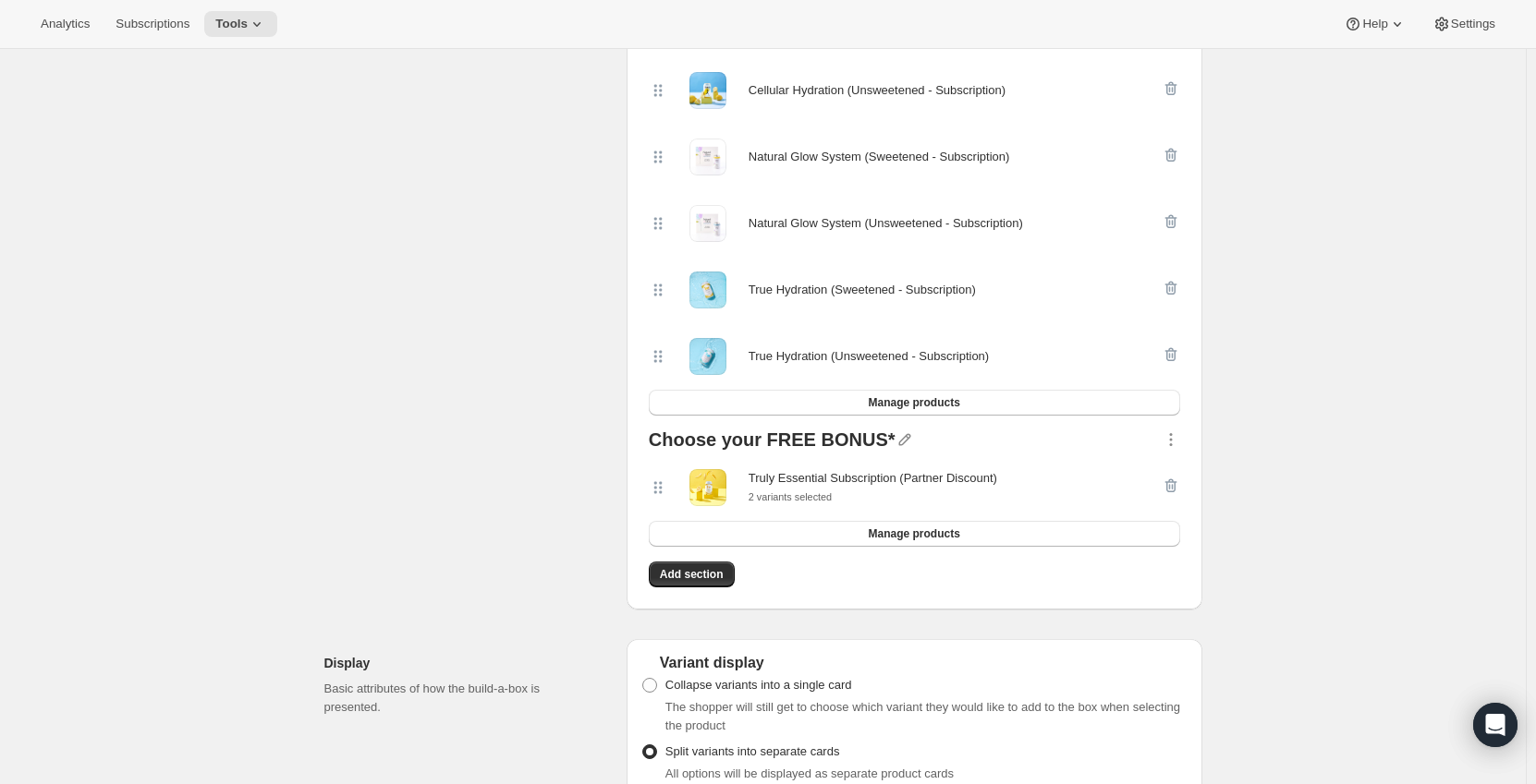
click at [1175, 485] on div at bounding box center [1170, 487] width 18 height 37
click at [1172, 486] on div at bounding box center [1170, 487] width 18 height 37
click at [1175, 484] on div at bounding box center [1170, 487] width 18 height 37
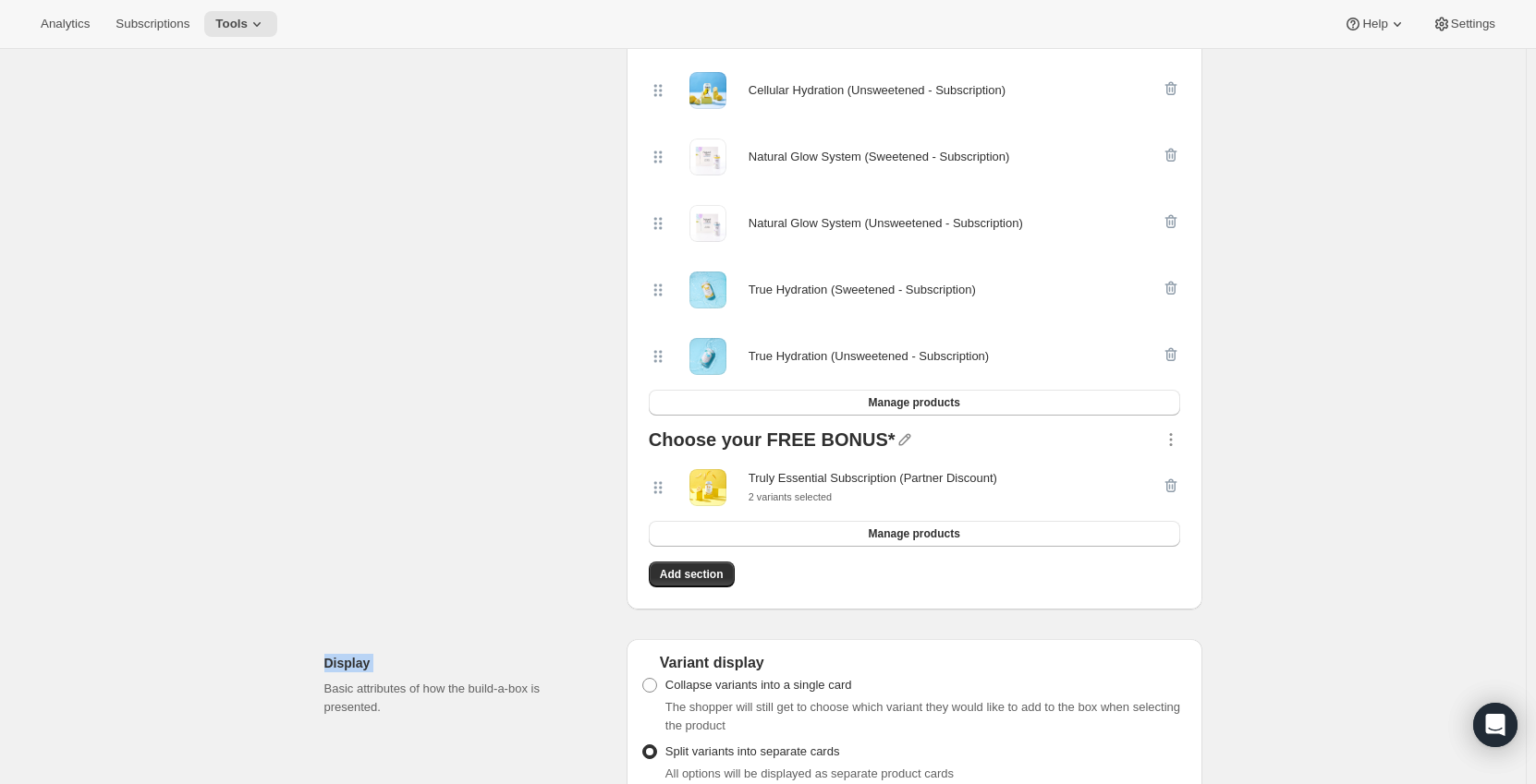
click at [1315, 498] on div "Edit Bundle. This page is ready Edit Bundle Analytics Open Build-a-box More act…" at bounding box center [763, 753] width 1525 height 2519
click at [1241, 490] on div "Edit Bundle. This page is ready Edit Bundle Analytics Open Build-a-box More act…" at bounding box center [763, 753] width 1525 height 2519
click at [1179, 482] on div at bounding box center [1170, 487] width 18 height 37
drag, startPoint x: 1173, startPoint y: 484, endPoint x: 1260, endPoint y: 537, distance: 101.9
click at [1289, 562] on div "Edit Bundle. This page is ready Edit Bundle Analytics Open Build-a-box More act…" at bounding box center [763, 753] width 1525 height 2519
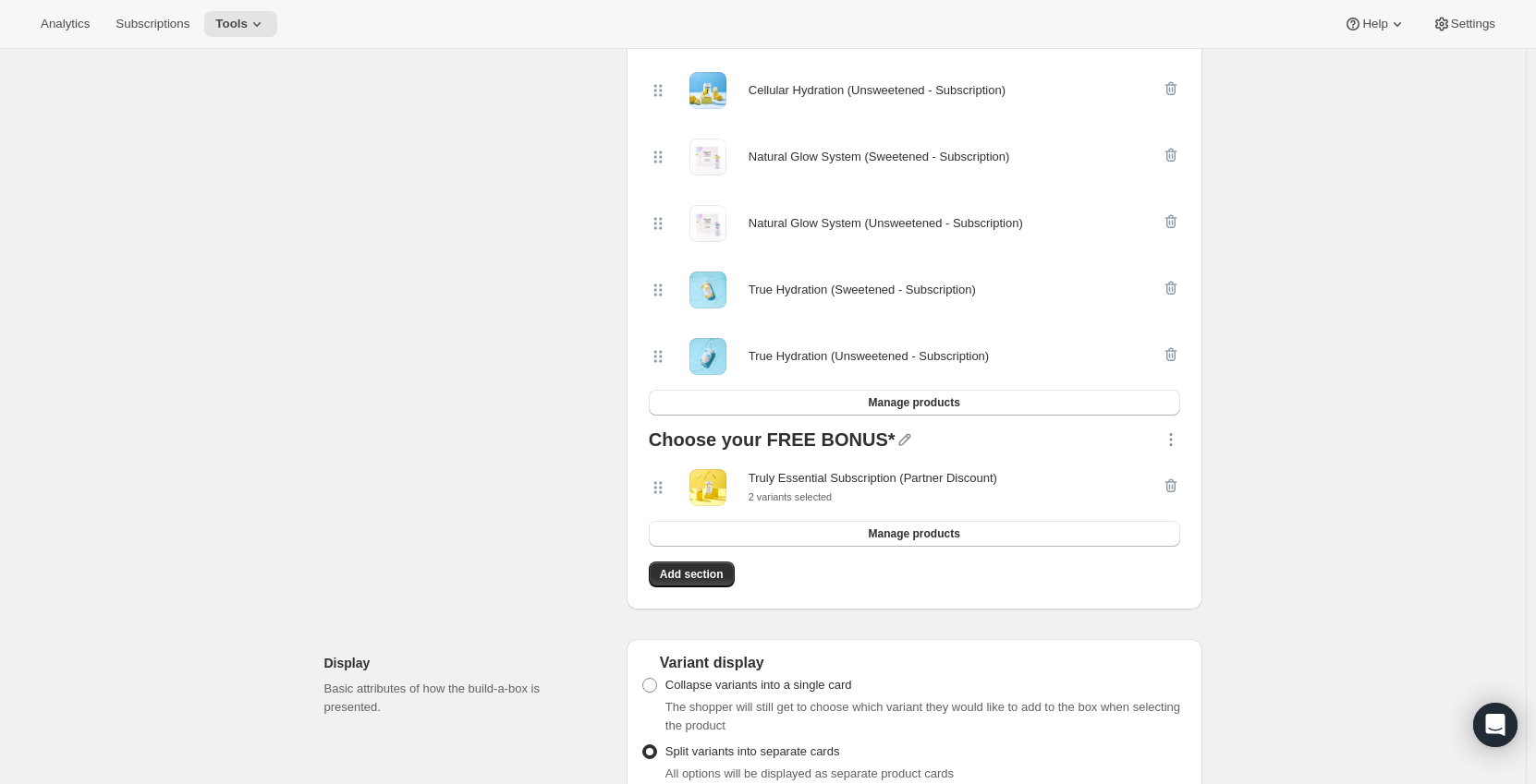
click at [1178, 482] on div at bounding box center [1170, 487] width 18 height 37
click at [1177, 444] on icon "button" at bounding box center [1170, 439] width 18 height 18
click at [1324, 516] on div "Edit Bundle. This page is ready Edit Bundle Analytics Open Build-a-box More act…" at bounding box center [763, 753] width 1525 height 2519
click at [973, 531] on button "Manage products" at bounding box center [914, 534] width 531 height 26
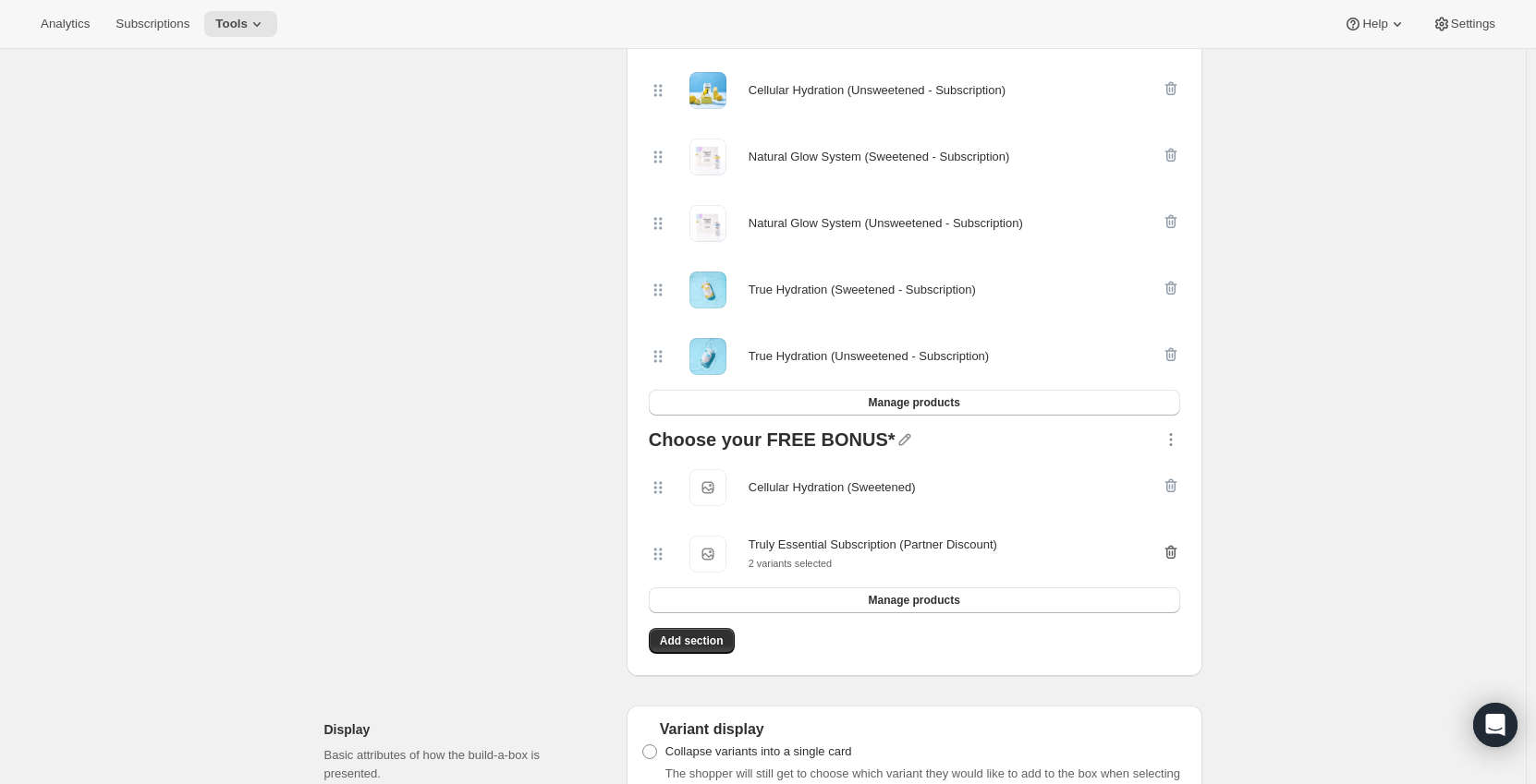
click at [1170, 553] on icon "button" at bounding box center [1169, 553] width 2 height 6
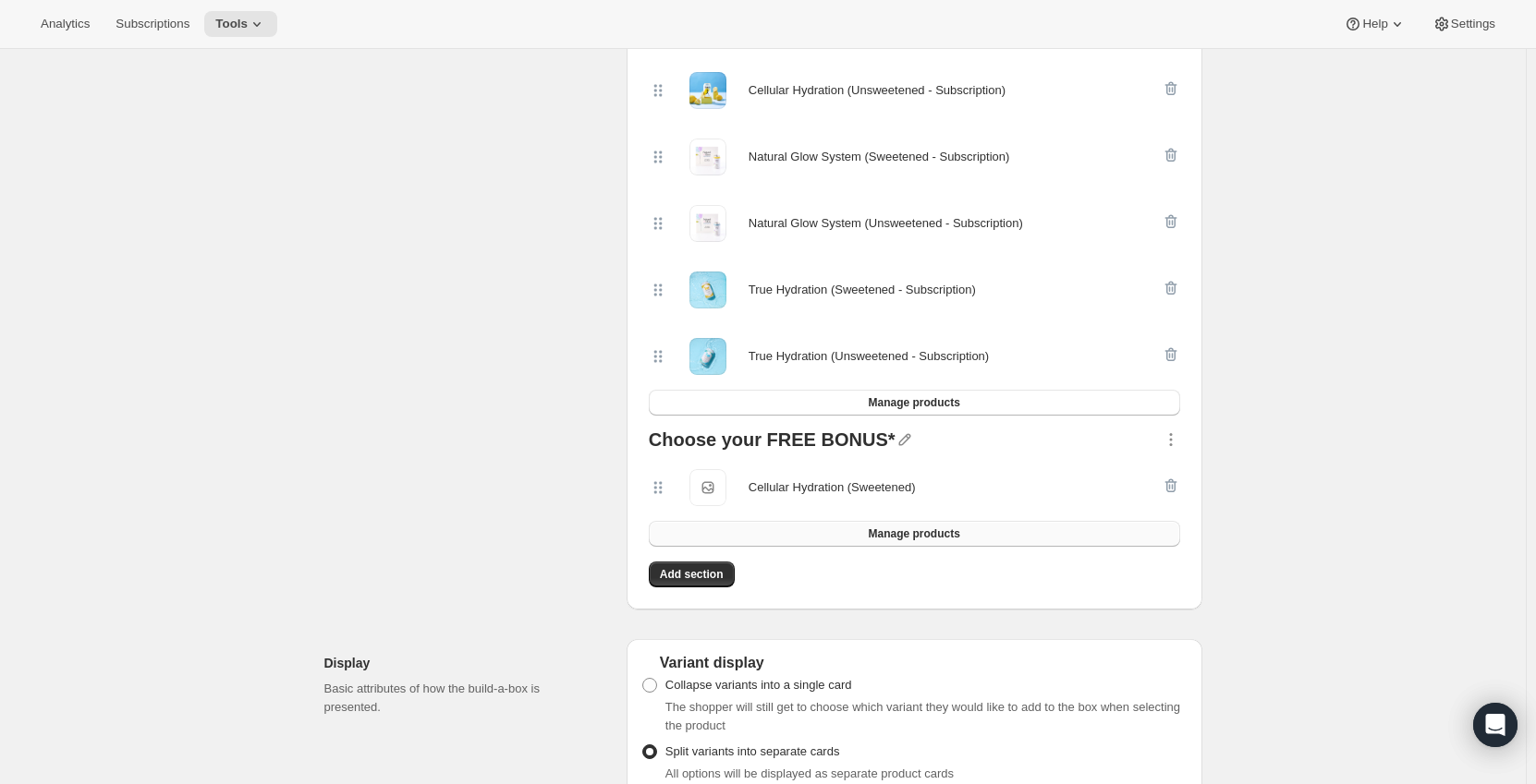
click at [917, 527] on span "Manage products" at bounding box center [913, 533] width 91 height 15
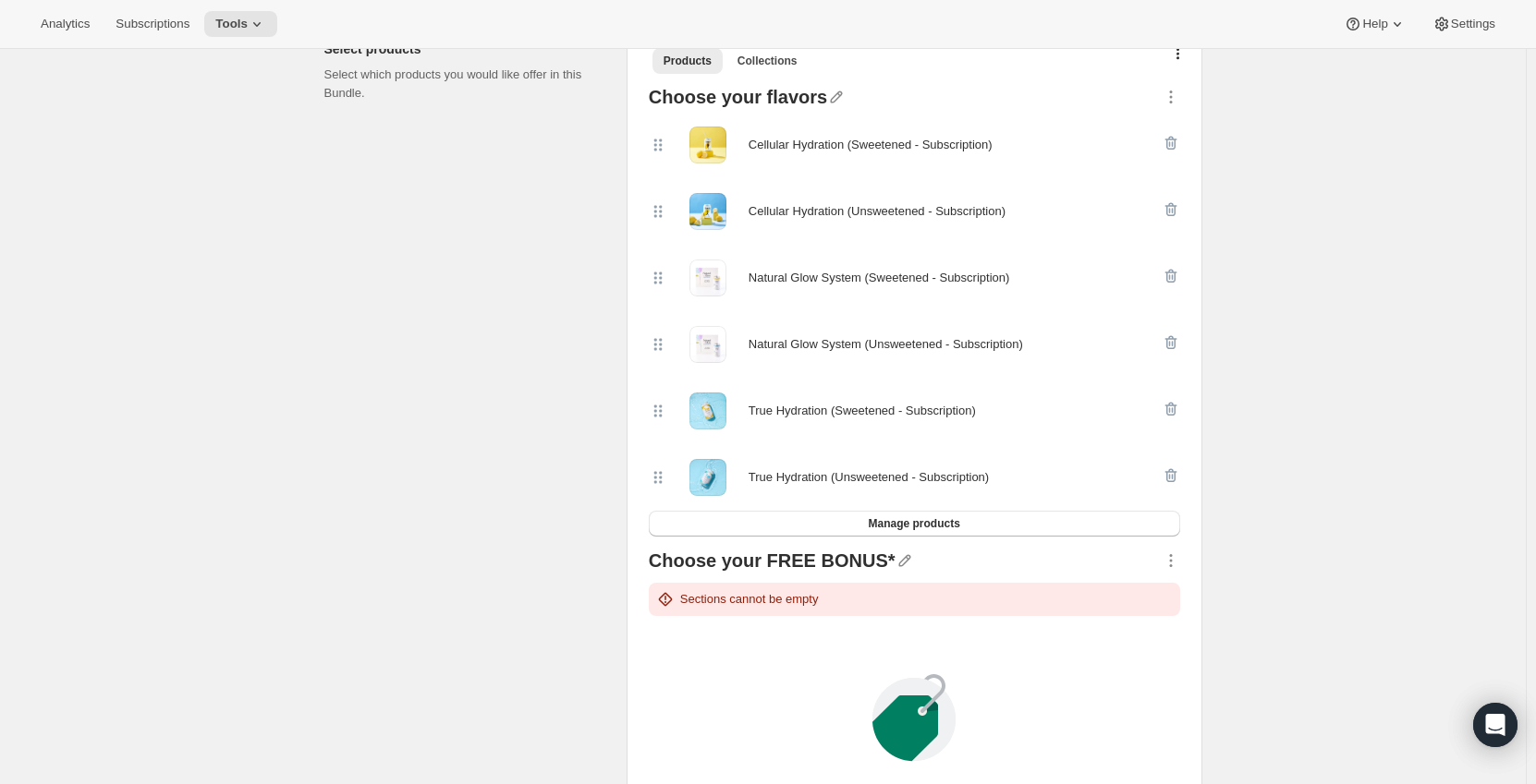
scroll to position [462, 0]
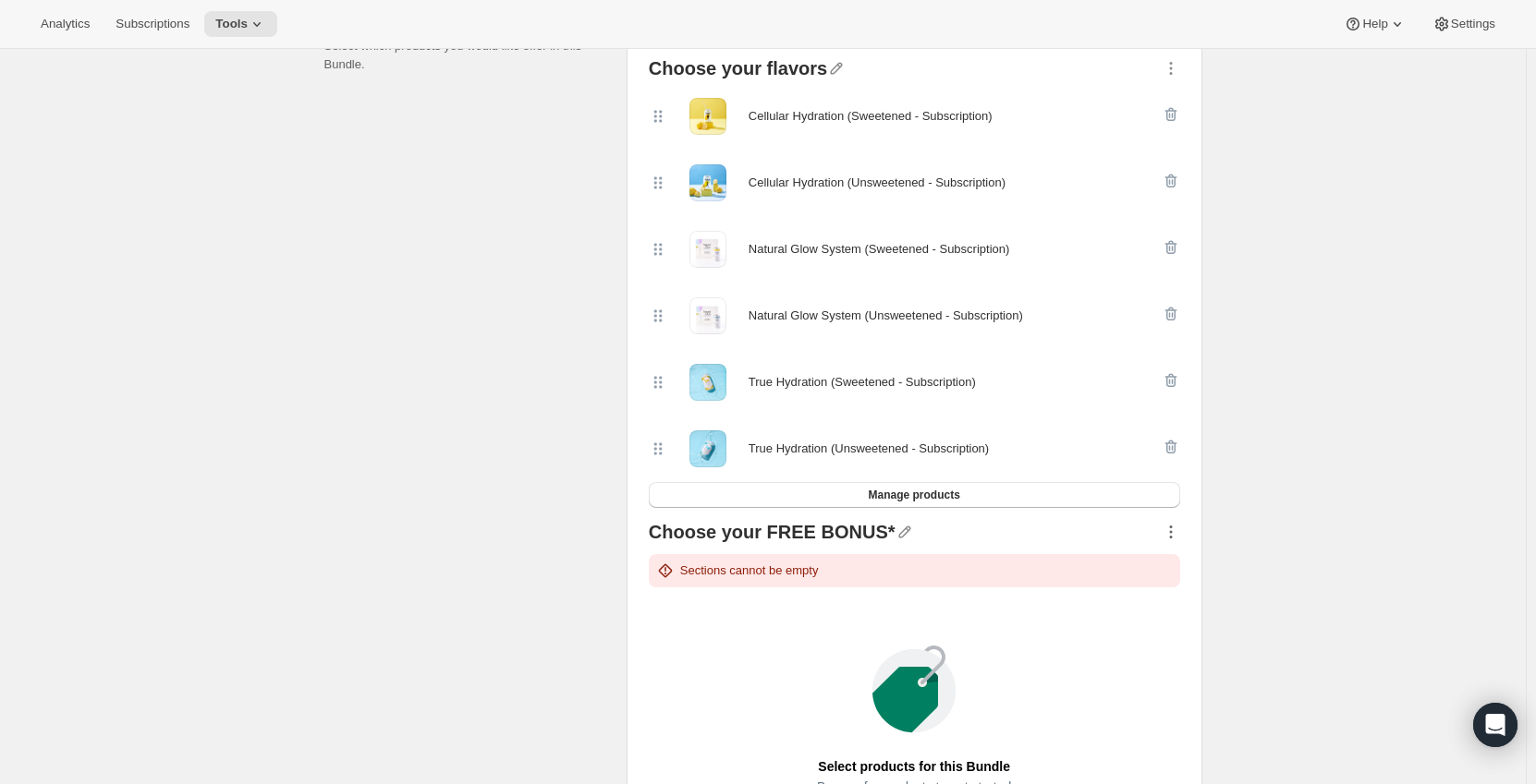
click at [1172, 527] on icon "button" at bounding box center [1170, 532] width 18 height 18
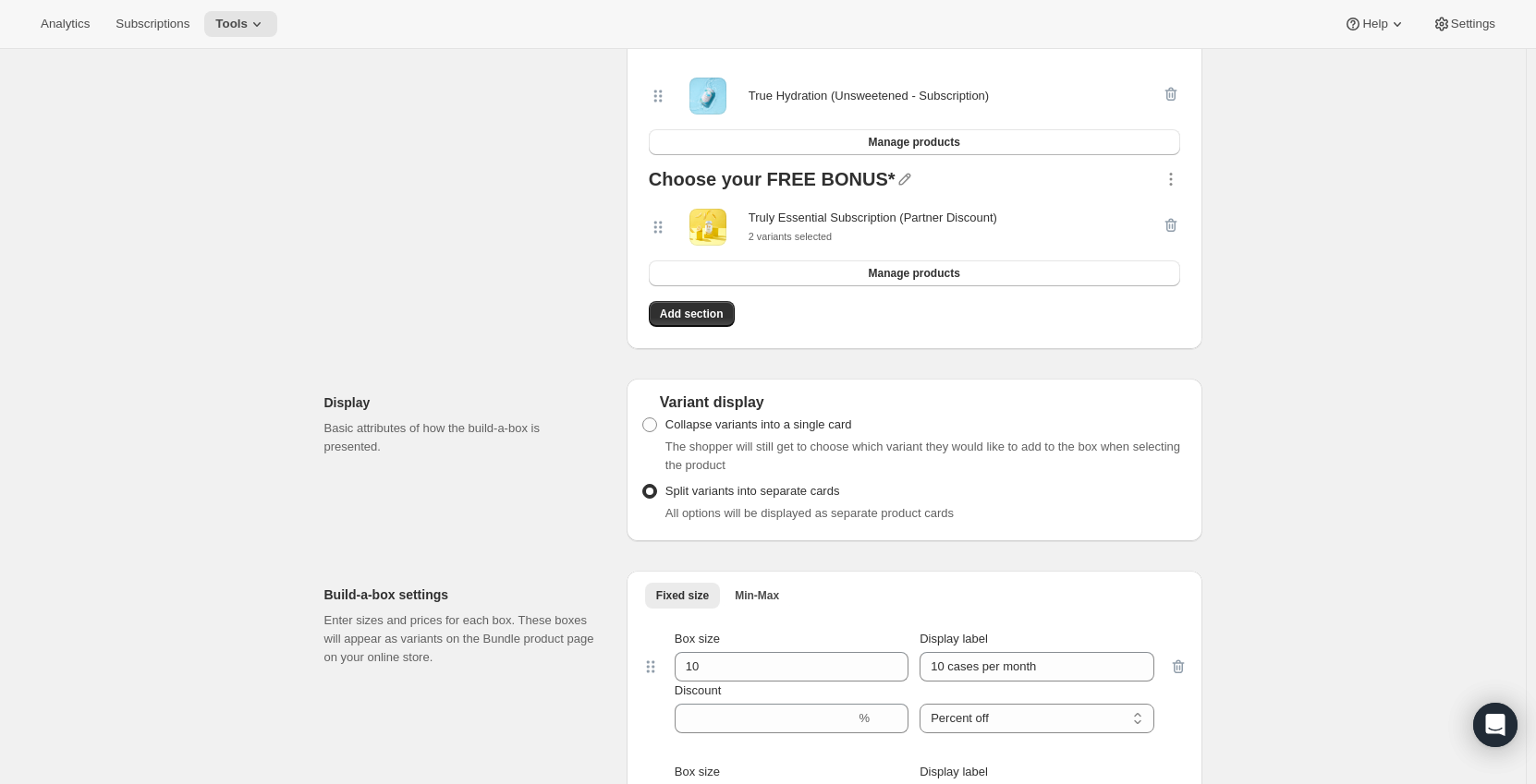
scroll to position [646, 0]
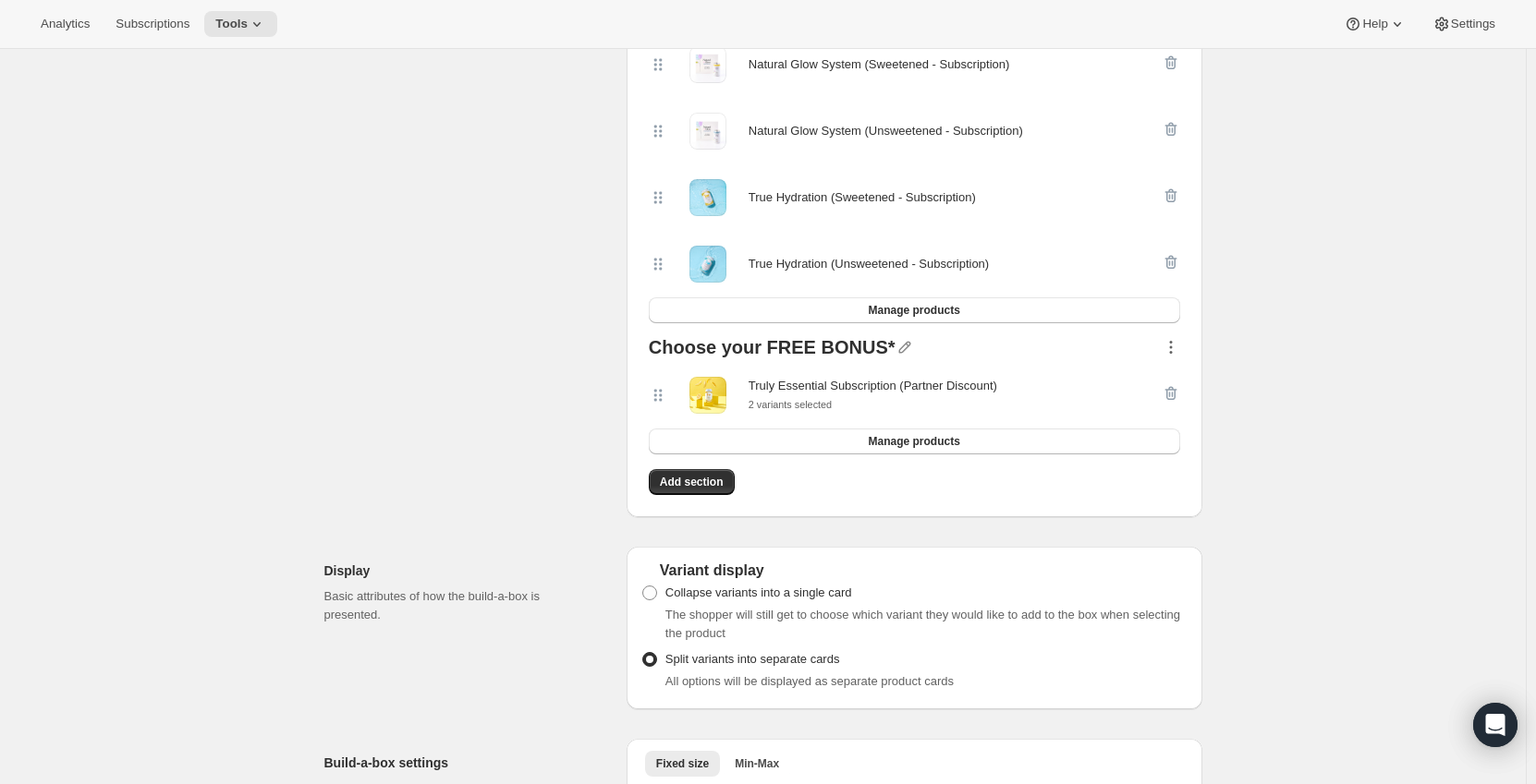
click at [1174, 353] on icon "button" at bounding box center [1170, 347] width 18 height 18
click at [1381, 328] on div "Edit Bundle. This page is ready Edit Bundle Analytics Open Build-a-box More act…" at bounding box center [763, 661] width 1525 height 2519
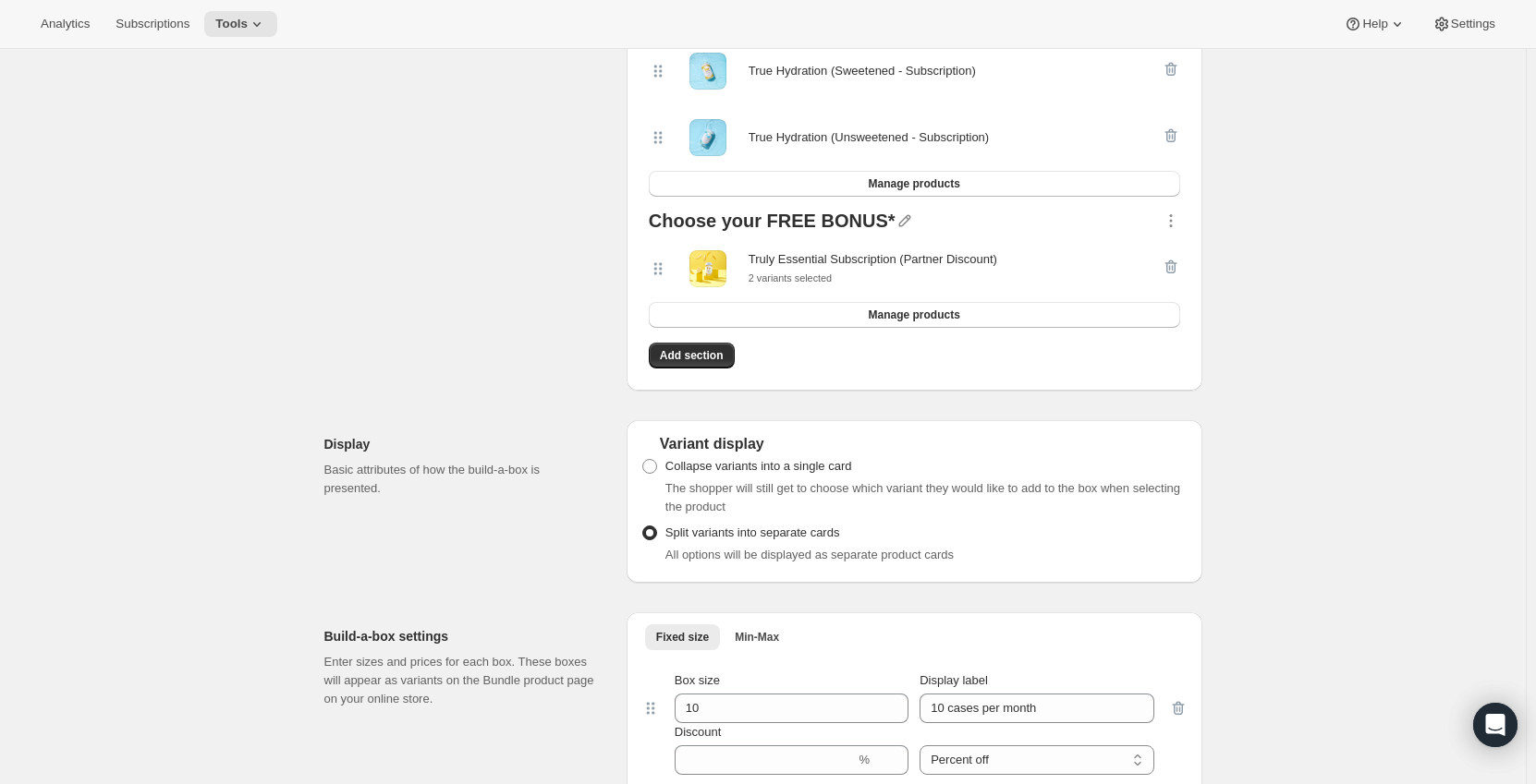
scroll to position [728, 0]
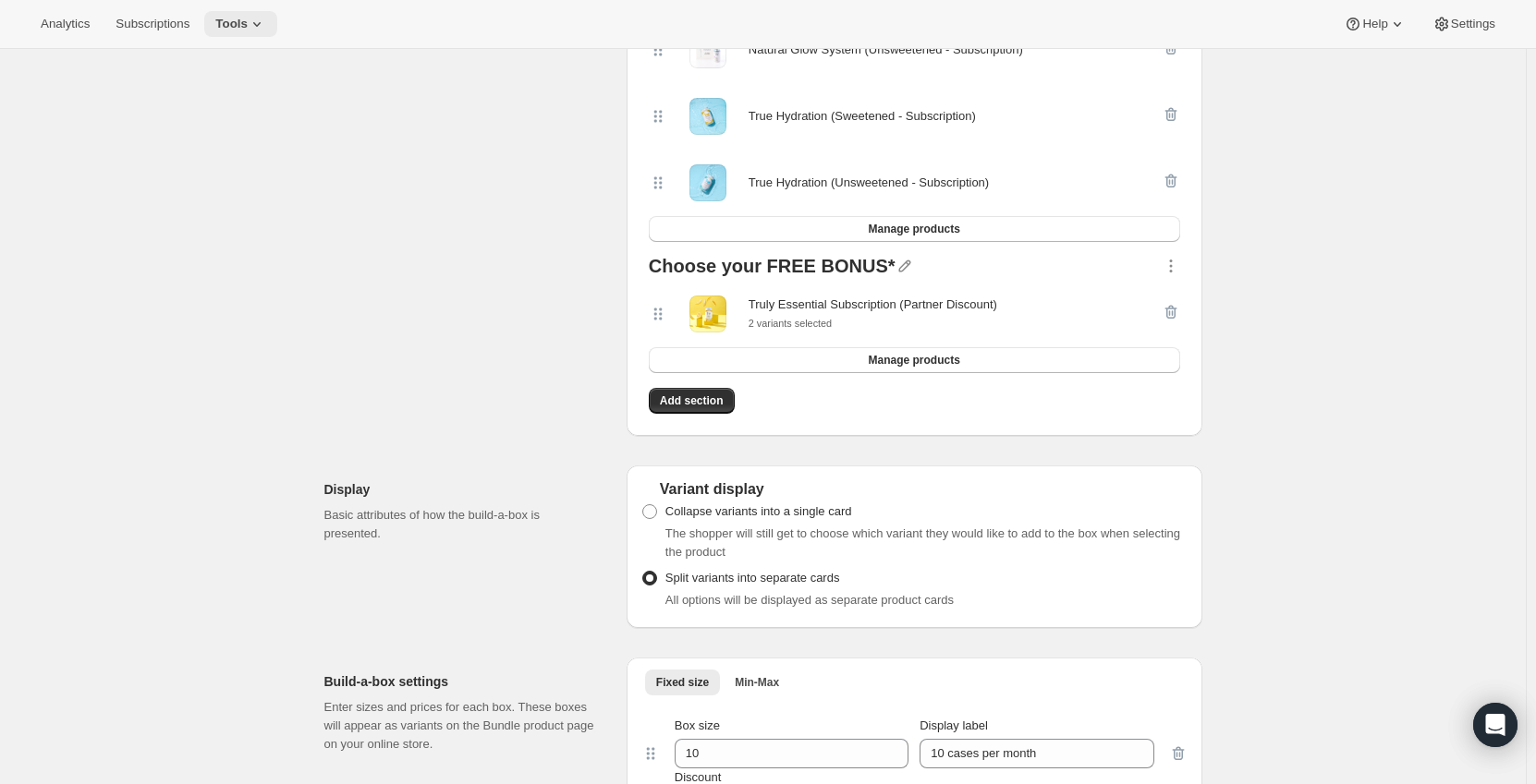
click at [216, 22] on span "Tools" at bounding box center [231, 23] width 32 height 15
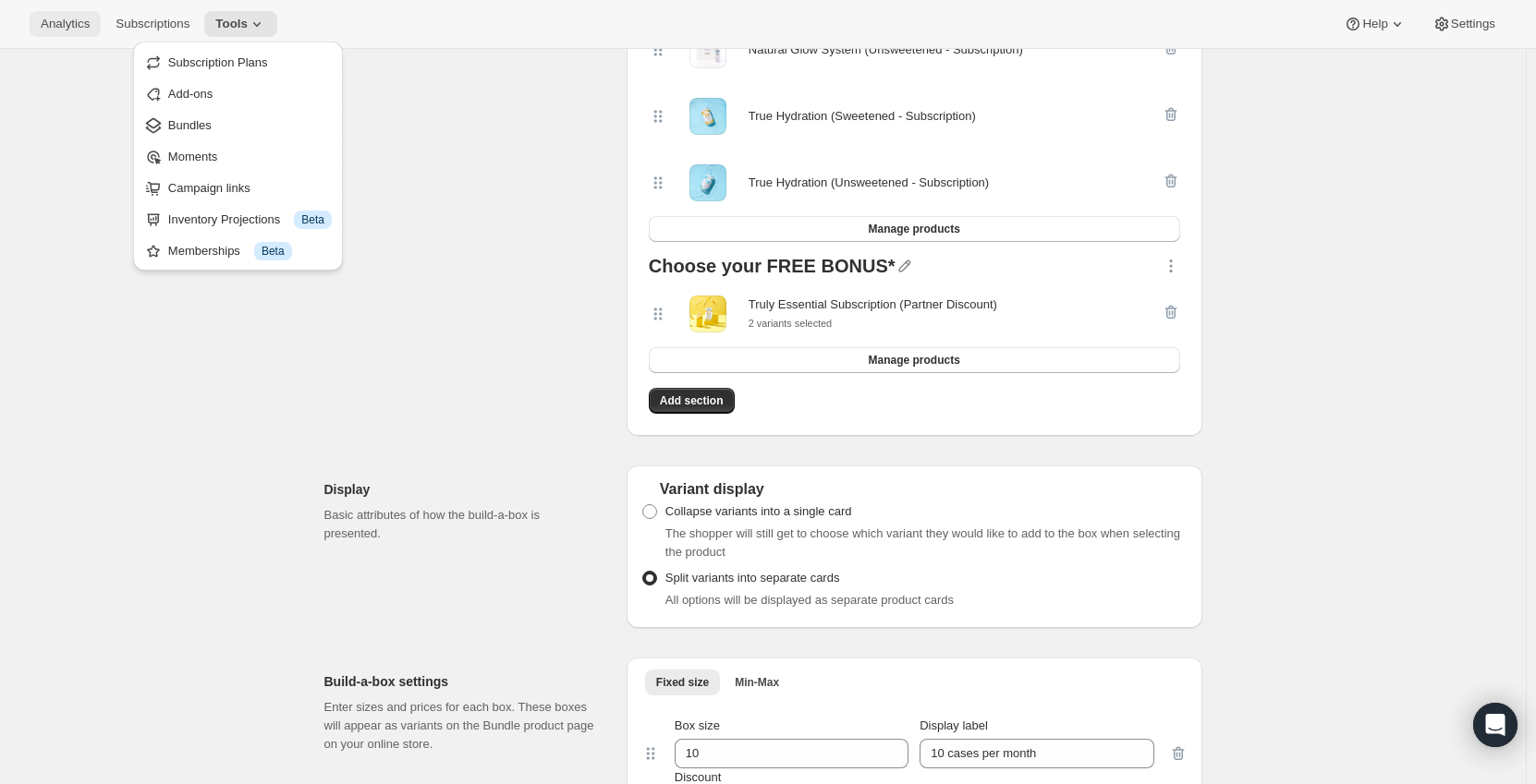
click at [48, 30] on span "Analytics" at bounding box center [65, 23] width 49 height 15
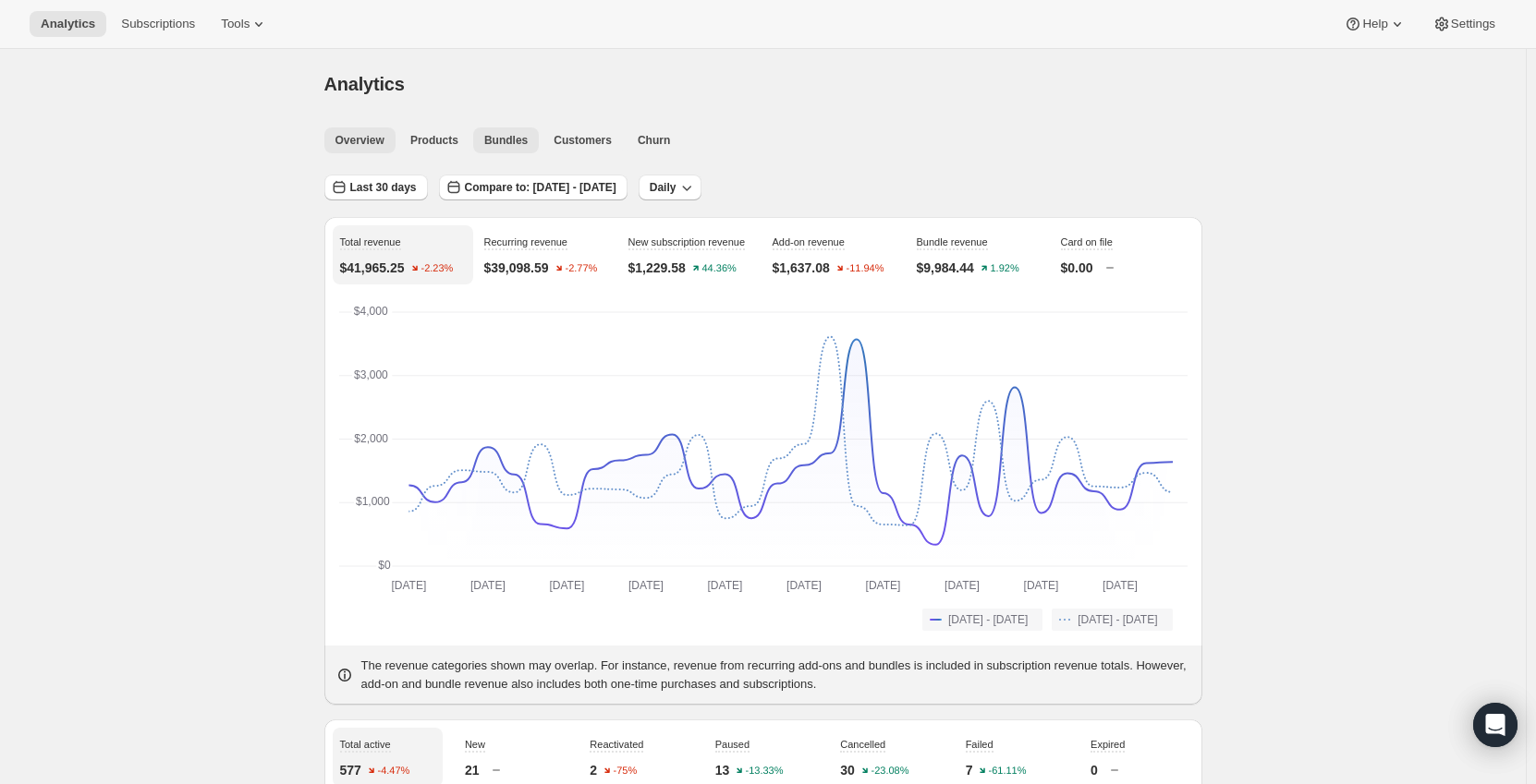
click at [495, 145] on span "Bundles" at bounding box center [506, 140] width 44 height 15
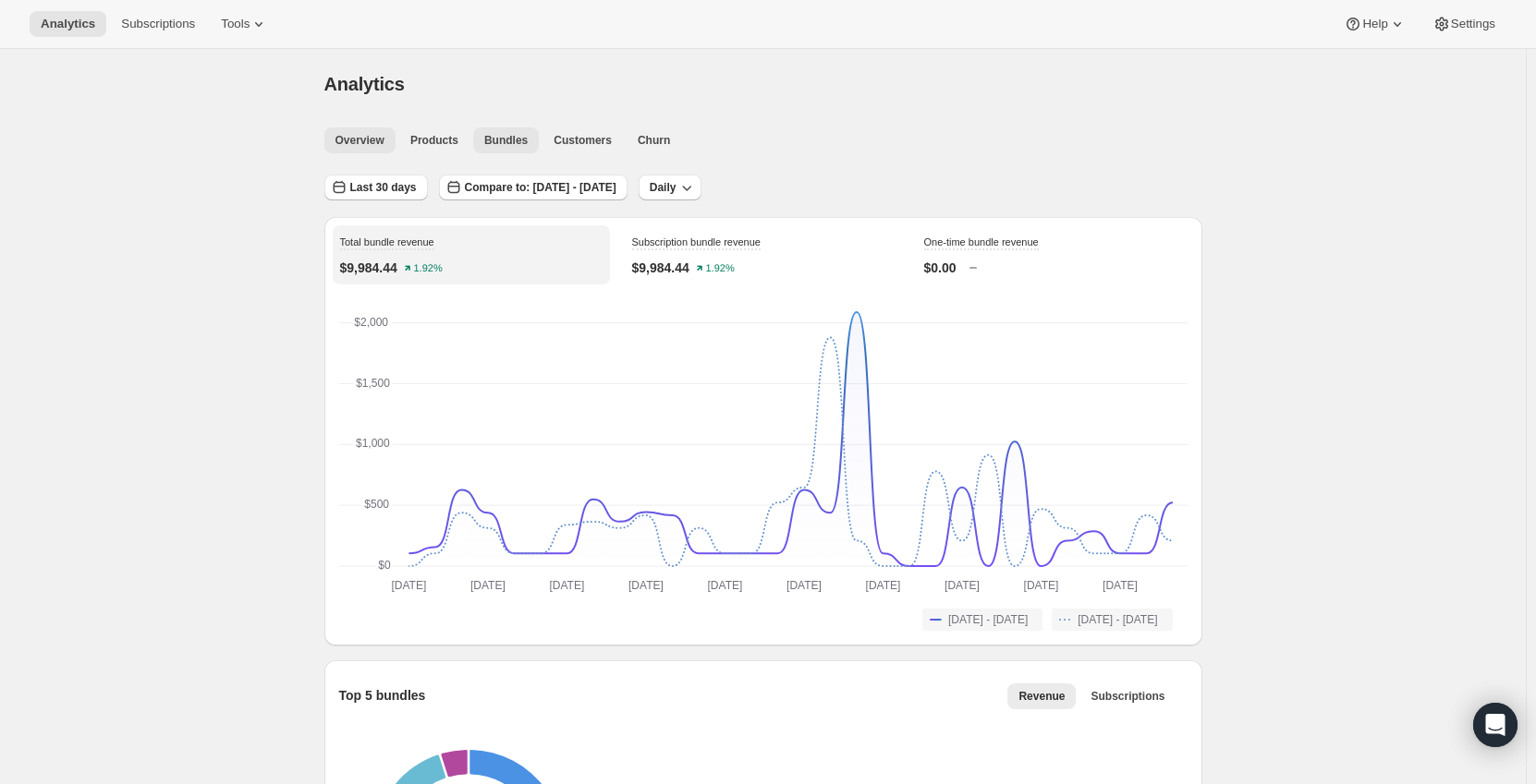
click at [359, 141] on span "Overview" at bounding box center [360, 140] width 49 height 15
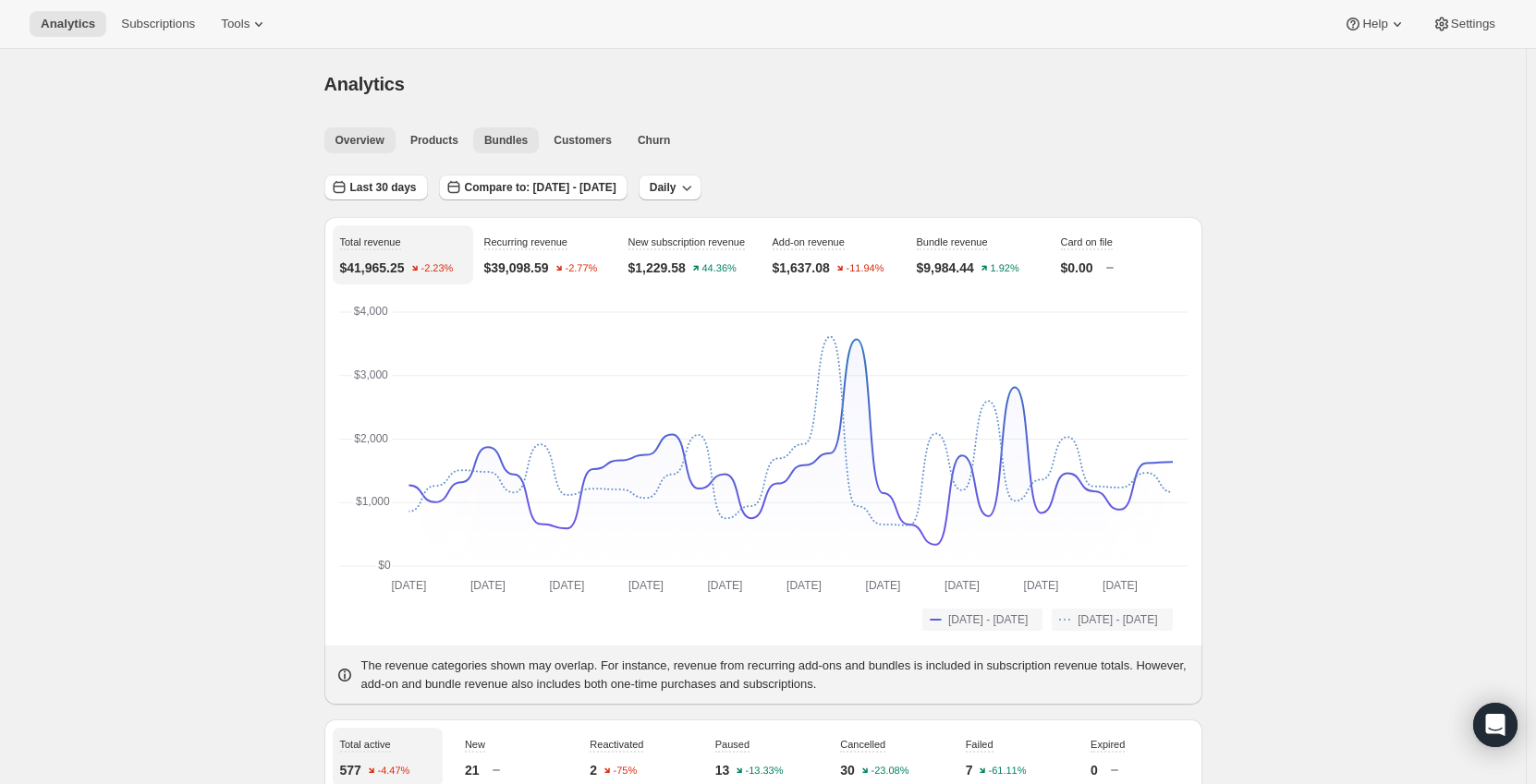
click at [499, 130] on button "Bundles" at bounding box center [506, 141] width 66 height 26
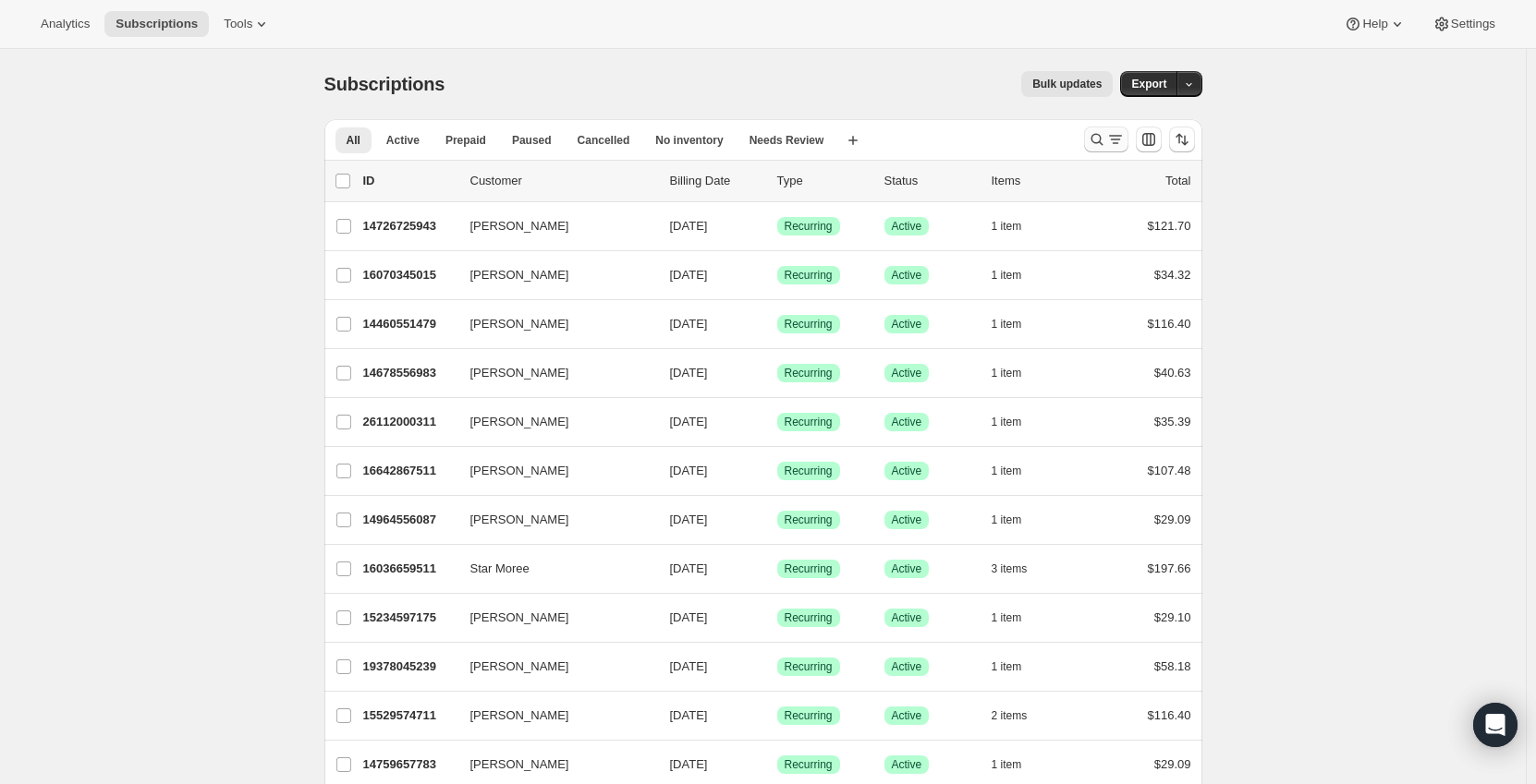
click at [1106, 133] on icon "Search and filter results" at bounding box center [1096, 139] width 18 height 18
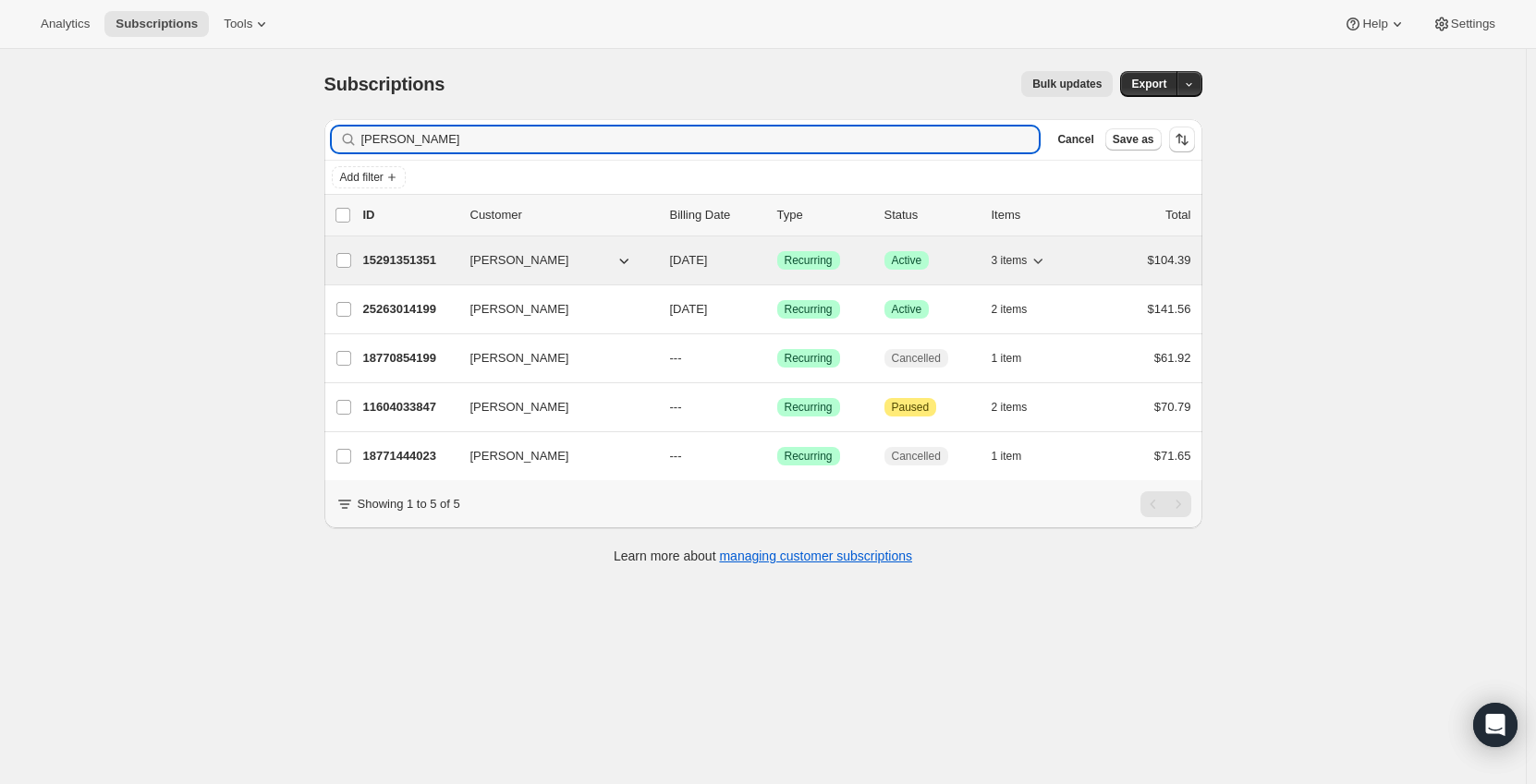
type input "[PERSON_NAME]"
click at [426, 253] on p "15291351351" at bounding box center [409, 260] width 92 height 18
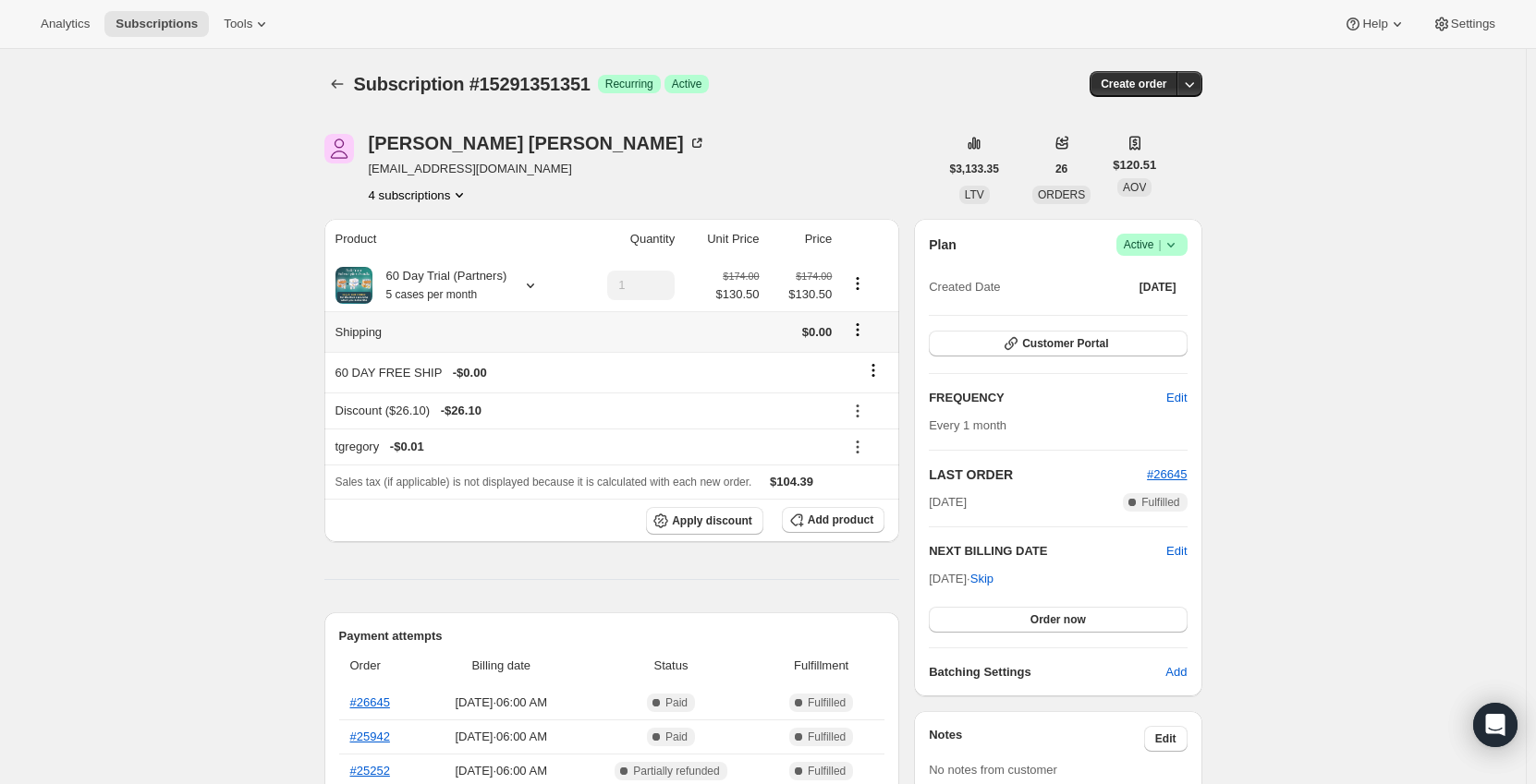
click at [864, 332] on icon "Shipping actions" at bounding box center [857, 329] width 18 height 18
click at [866, 360] on span "Edit shipping rate" at bounding box center [861, 366] width 92 height 14
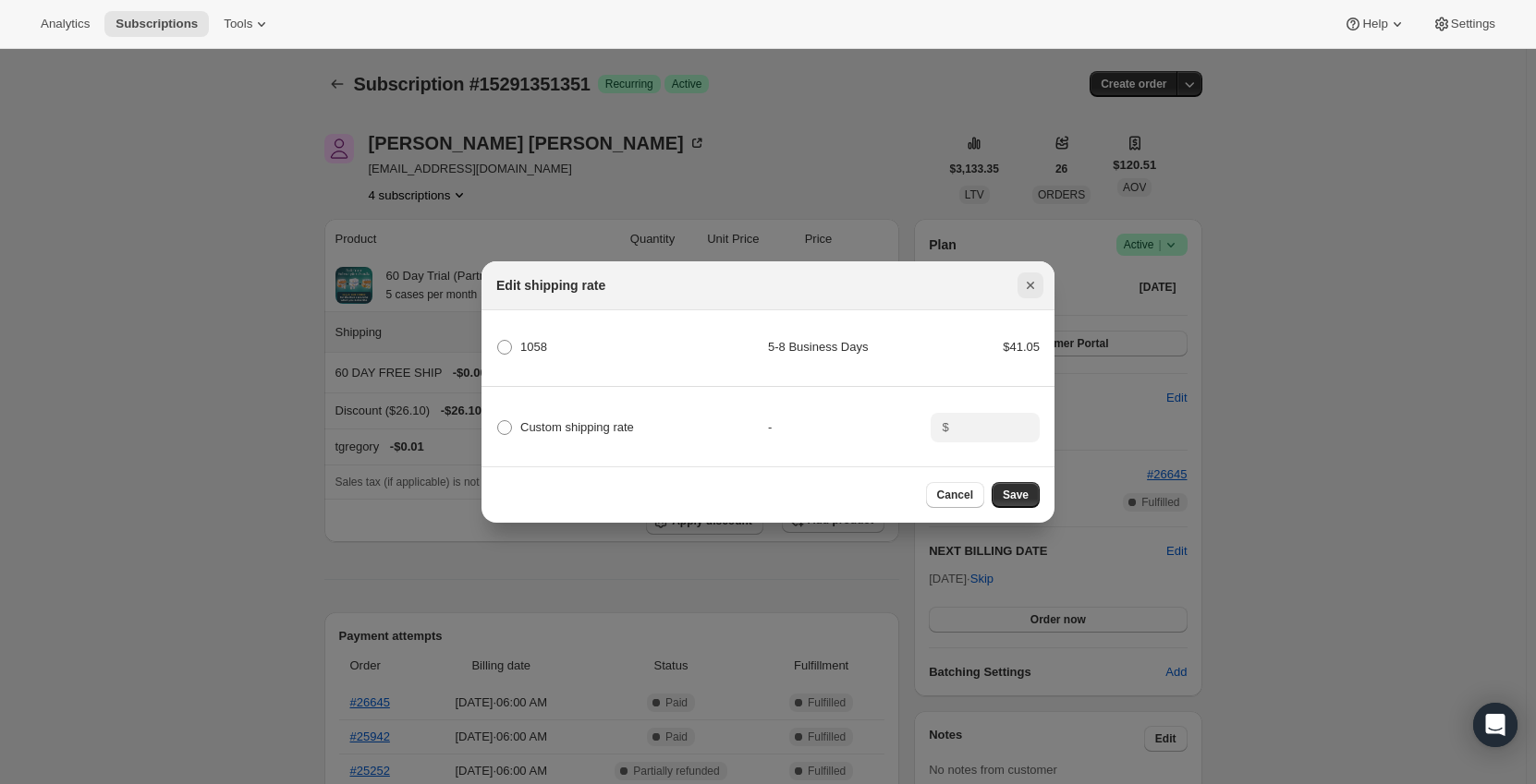
click at [1034, 276] on icon "Close" at bounding box center [1029, 285] width 18 height 18
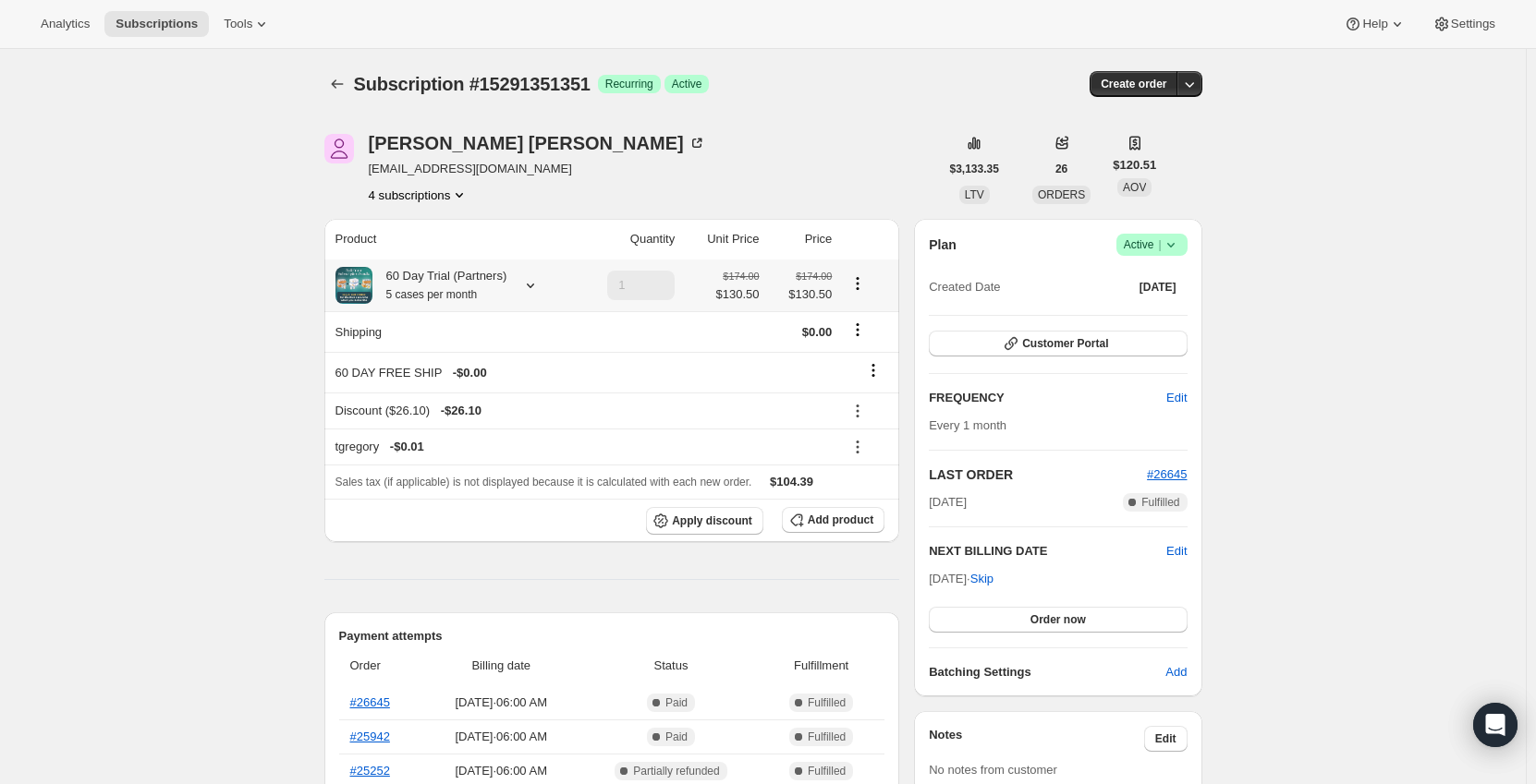
click at [521, 287] on icon at bounding box center [530, 285] width 18 height 18
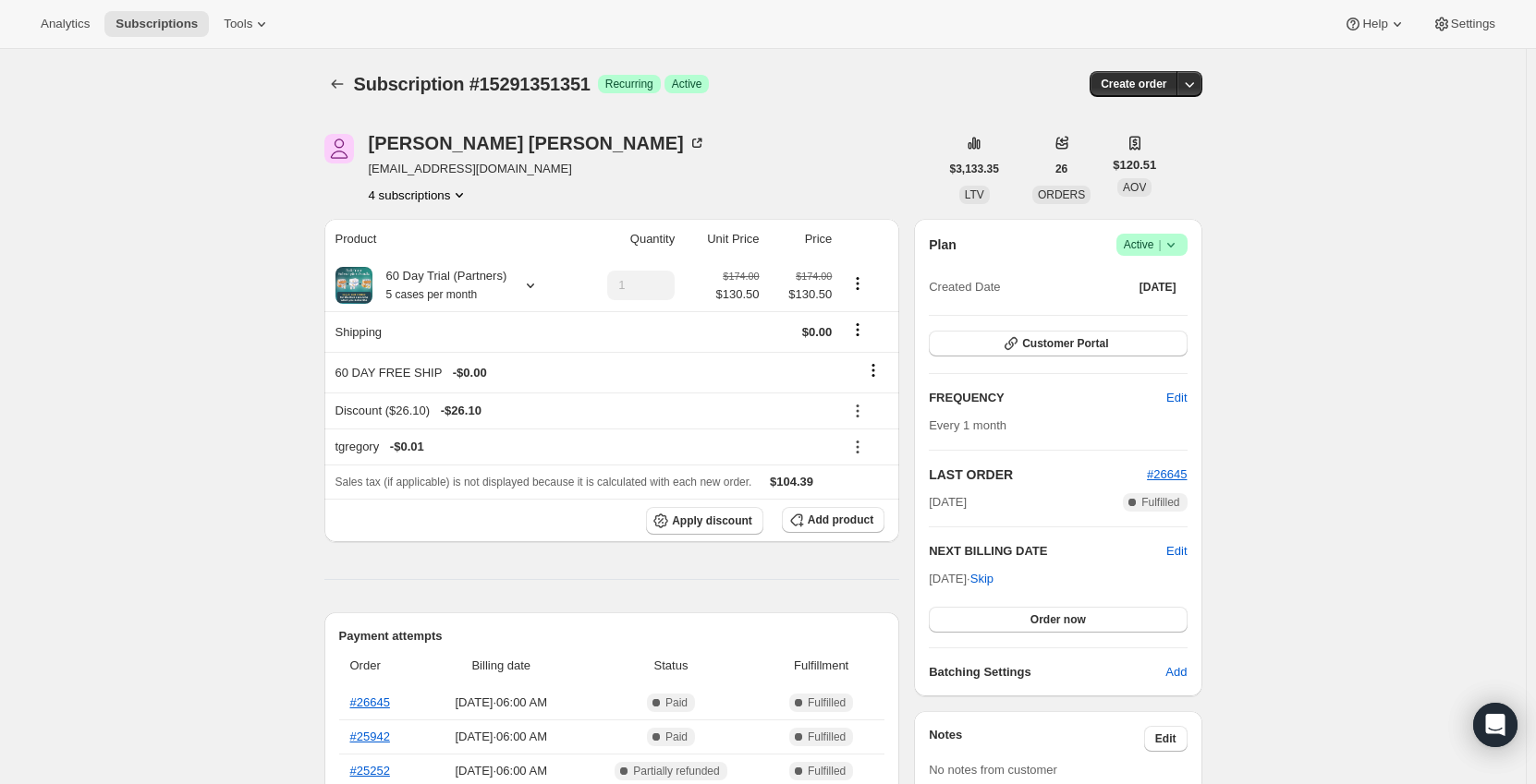
click at [517, 284] on div at bounding box center [526, 285] width 26 height 18
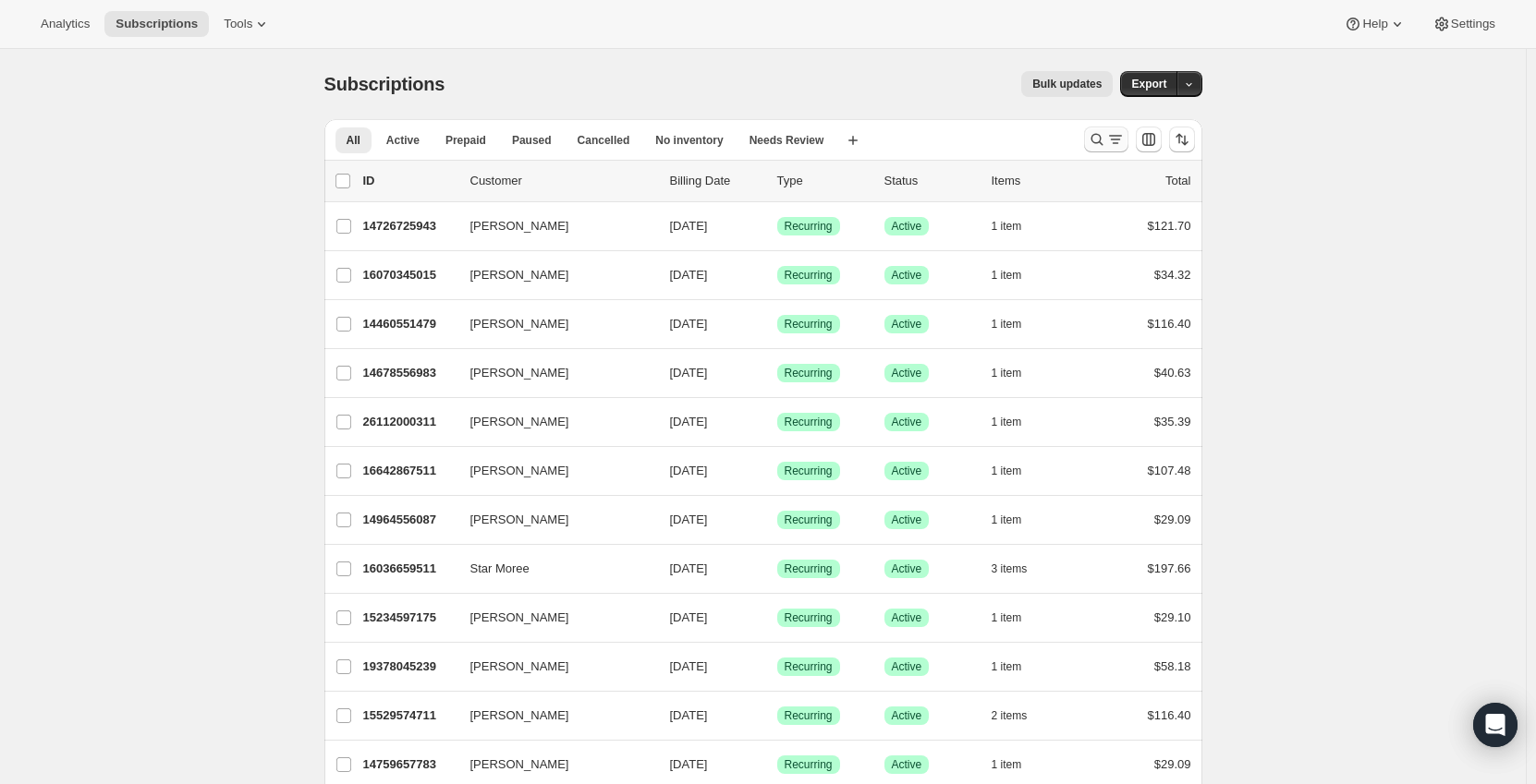
click at [1106, 137] on icon "Search and filter results" at bounding box center [1096, 139] width 18 height 18
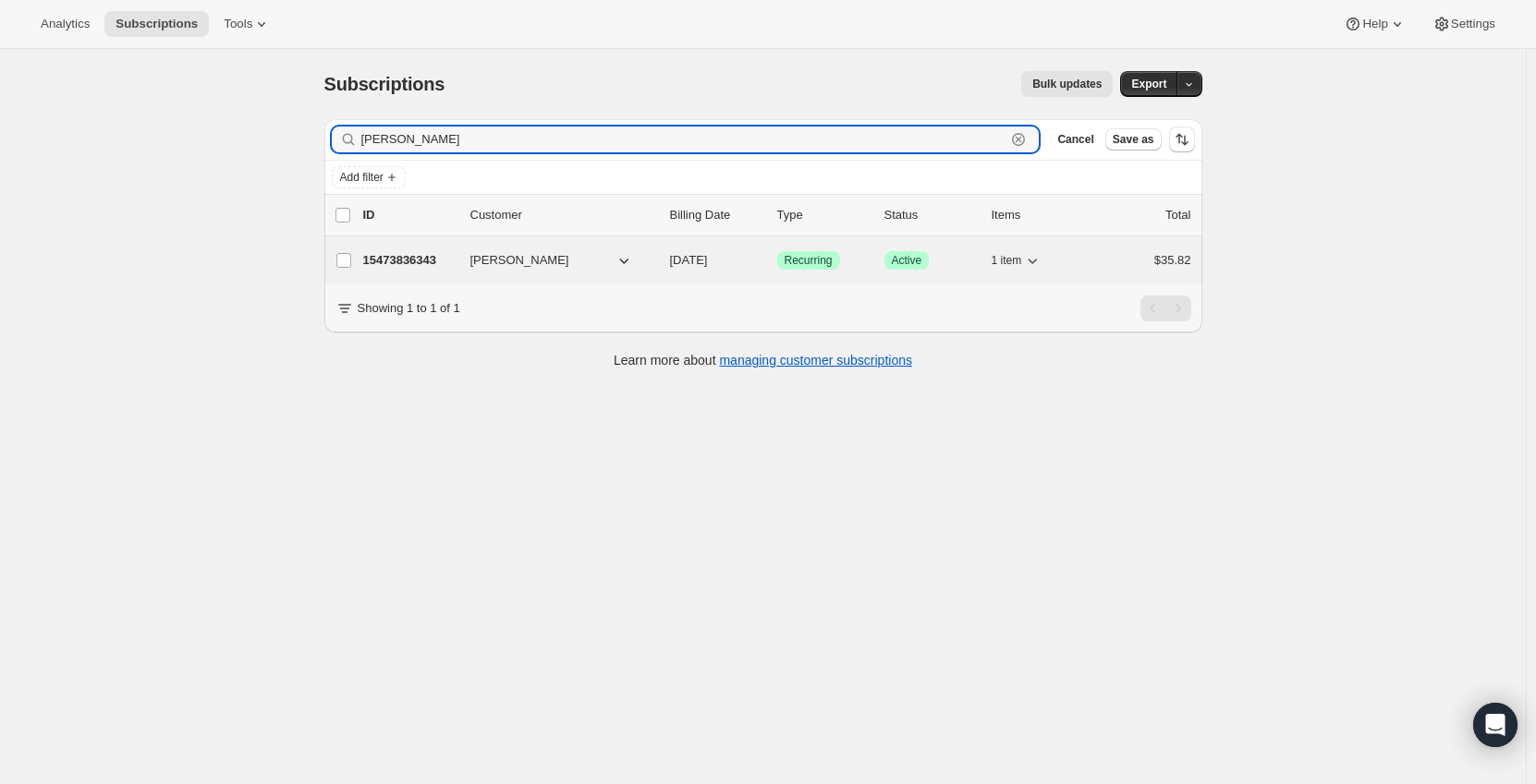
type input "Natalie"
click at [412, 263] on p "15473836343" at bounding box center [409, 260] width 92 height 18
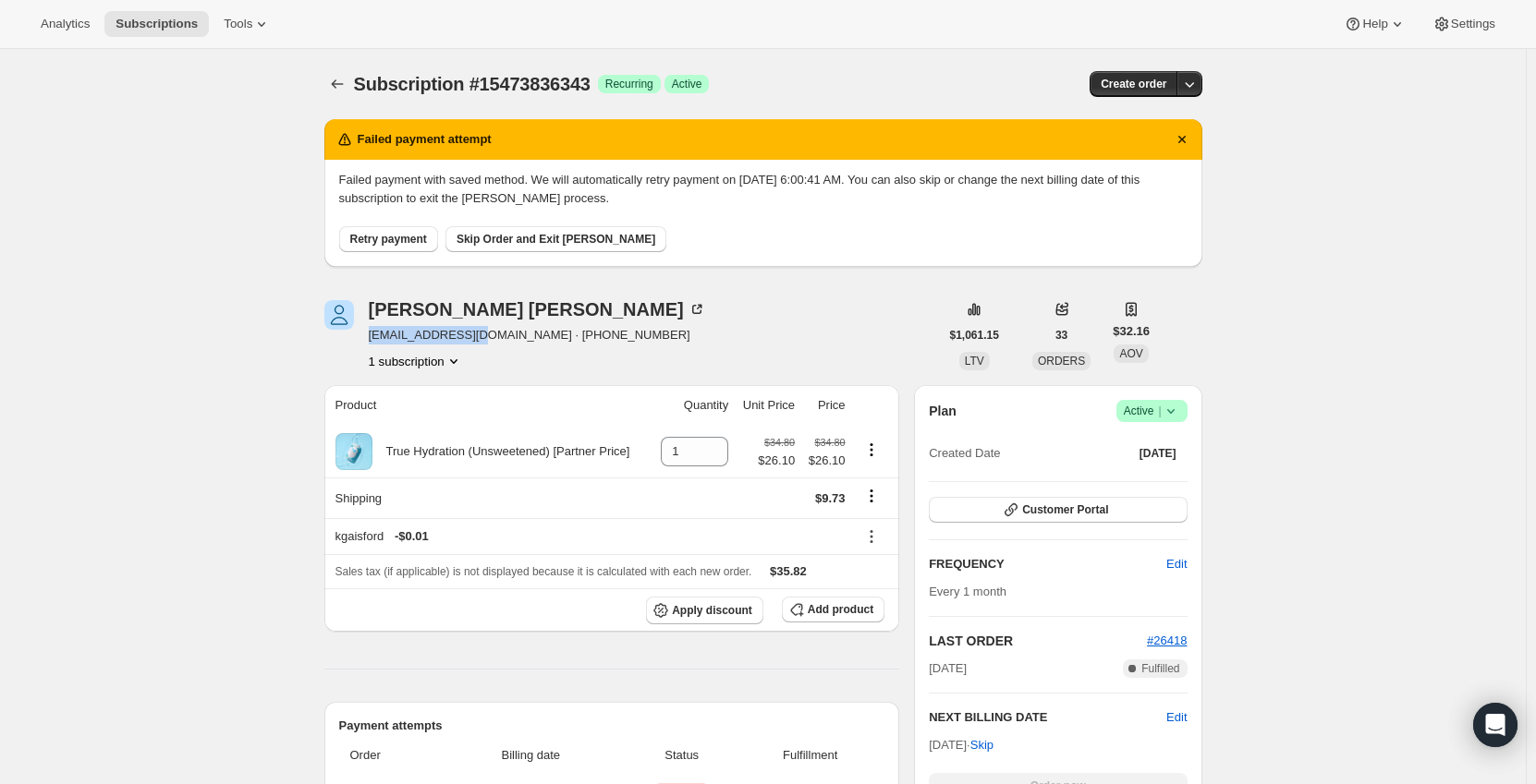
drag, startPoint x: 368, startPoint y: 339, endPoint x: 486, endPoint y: 346, distance: 118.2
click at [486, 346] on div "Natalie Ward 4444new@proton.me · +18569241352 1 subscription" at bounding box center [632, 335] width 614 height 70
click at [762, 321] on div "Natalie Ward 4444new@proton.me · +18569241352 1 subscription" at bounding box center [632, 335] width 614 height 70
drag, startPoint x: 369, startPoint y: 337, endPoint x: 486, endPoint y: 345, distance: 117.3
click at [486, 345] on div "Natalie Ward 4444new@proton.me · +18569241352 1 subscription" at bounding box center [632, 335] width 614 height 70
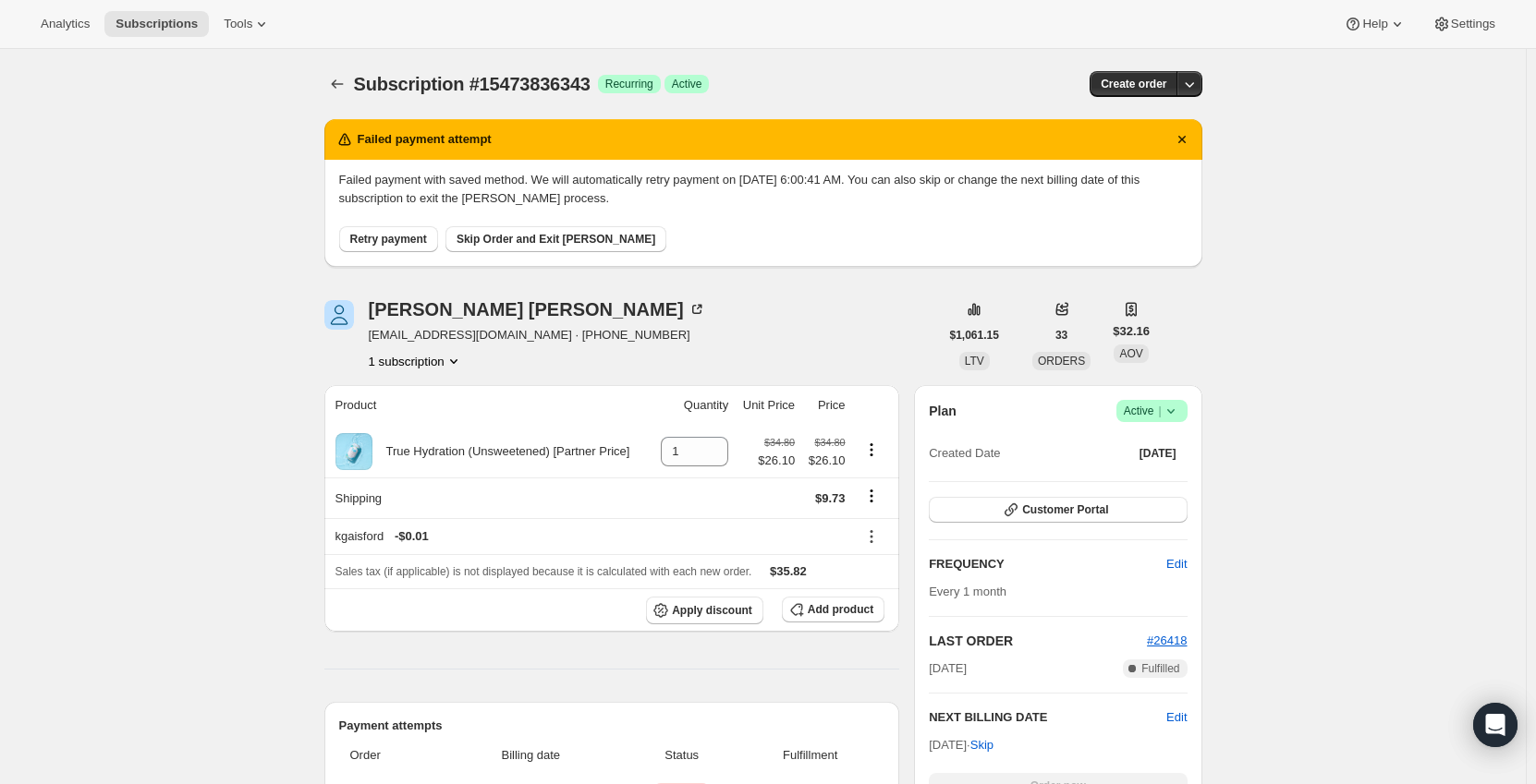
click at [737, 343] on div "Natalie Ward 4444new@proton.me · +18569241352 1 subscription" at bounding box center [632, 335] width 614 height 70
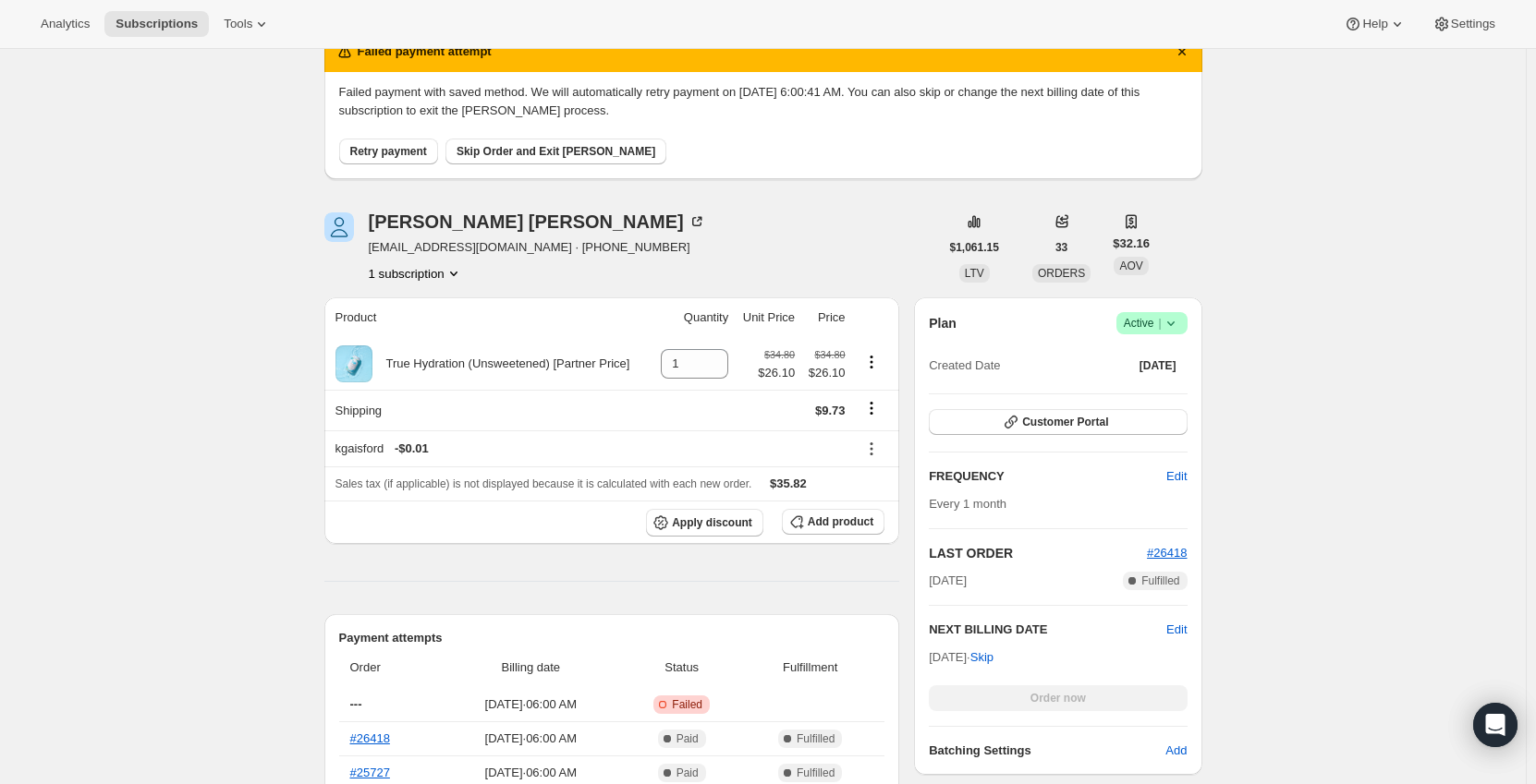
scroll to position [92, 0]
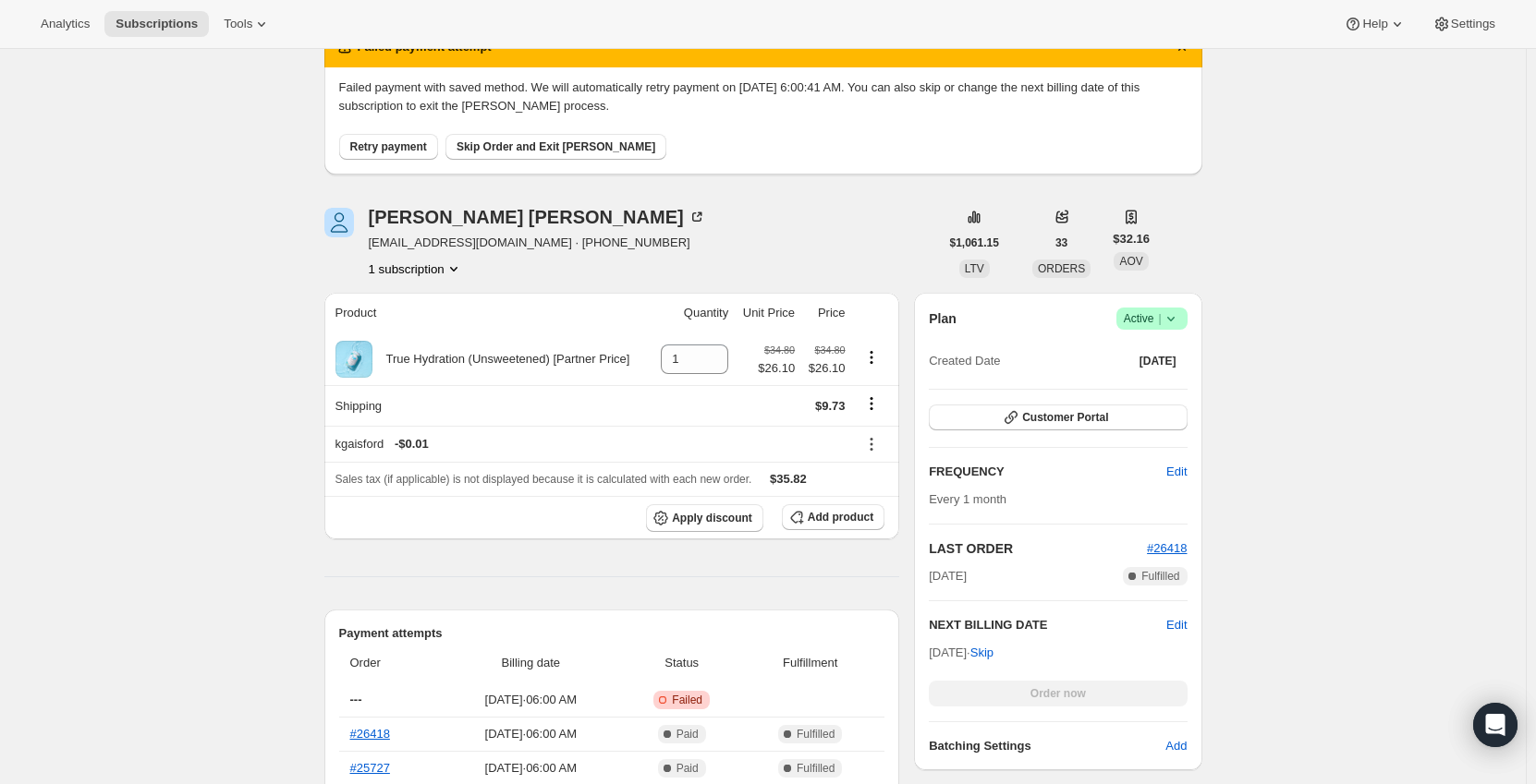
click at [408, 267] on button "1 subscription" at bounding box center [415, 268] width 94 height 18
click at [674, 267] on div "Natalie Ward 4444new@proton.me · +18569241352 1 subscription" at bounding box center [632, 243] width 614 height 70
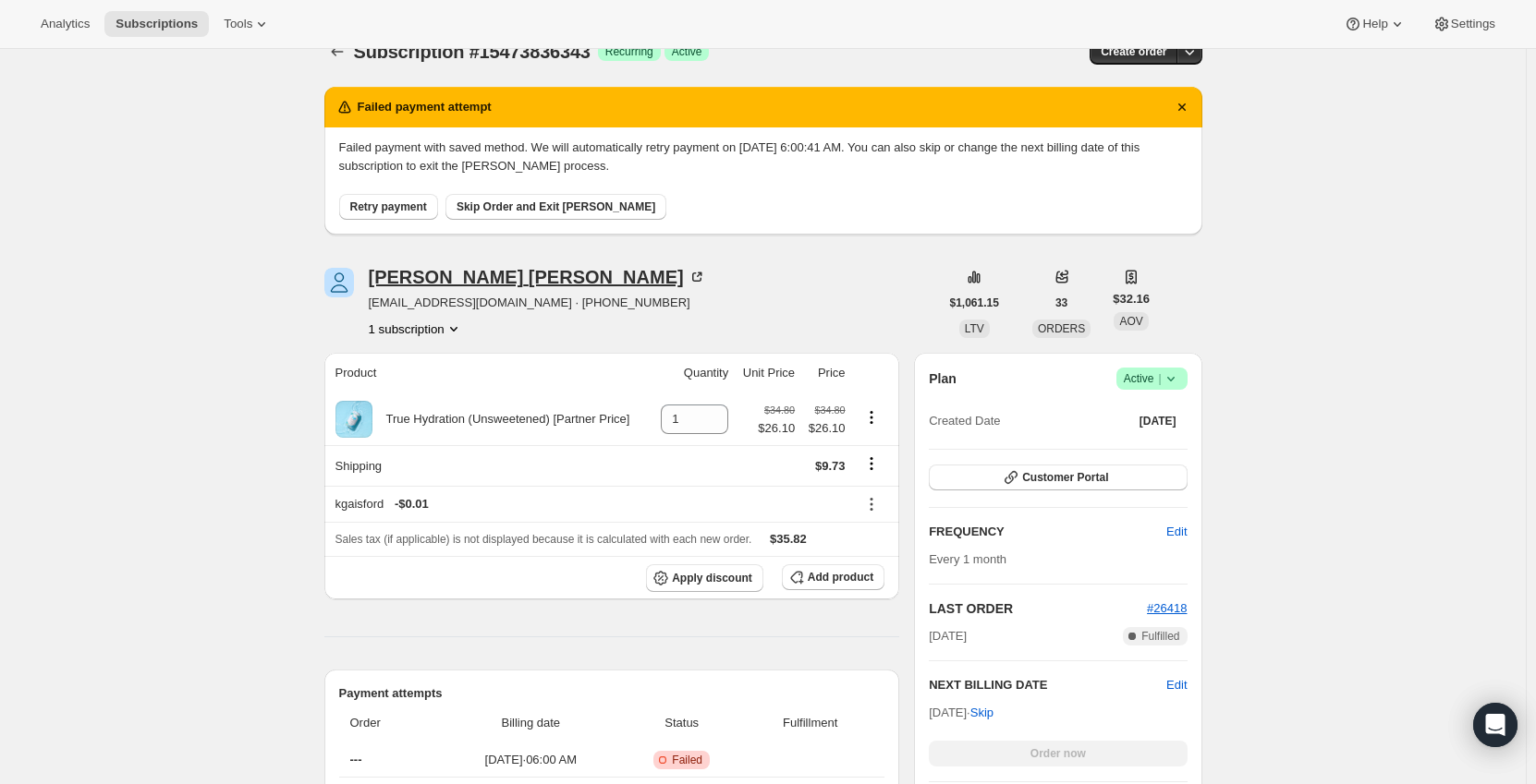
scroll to position [0, 0]
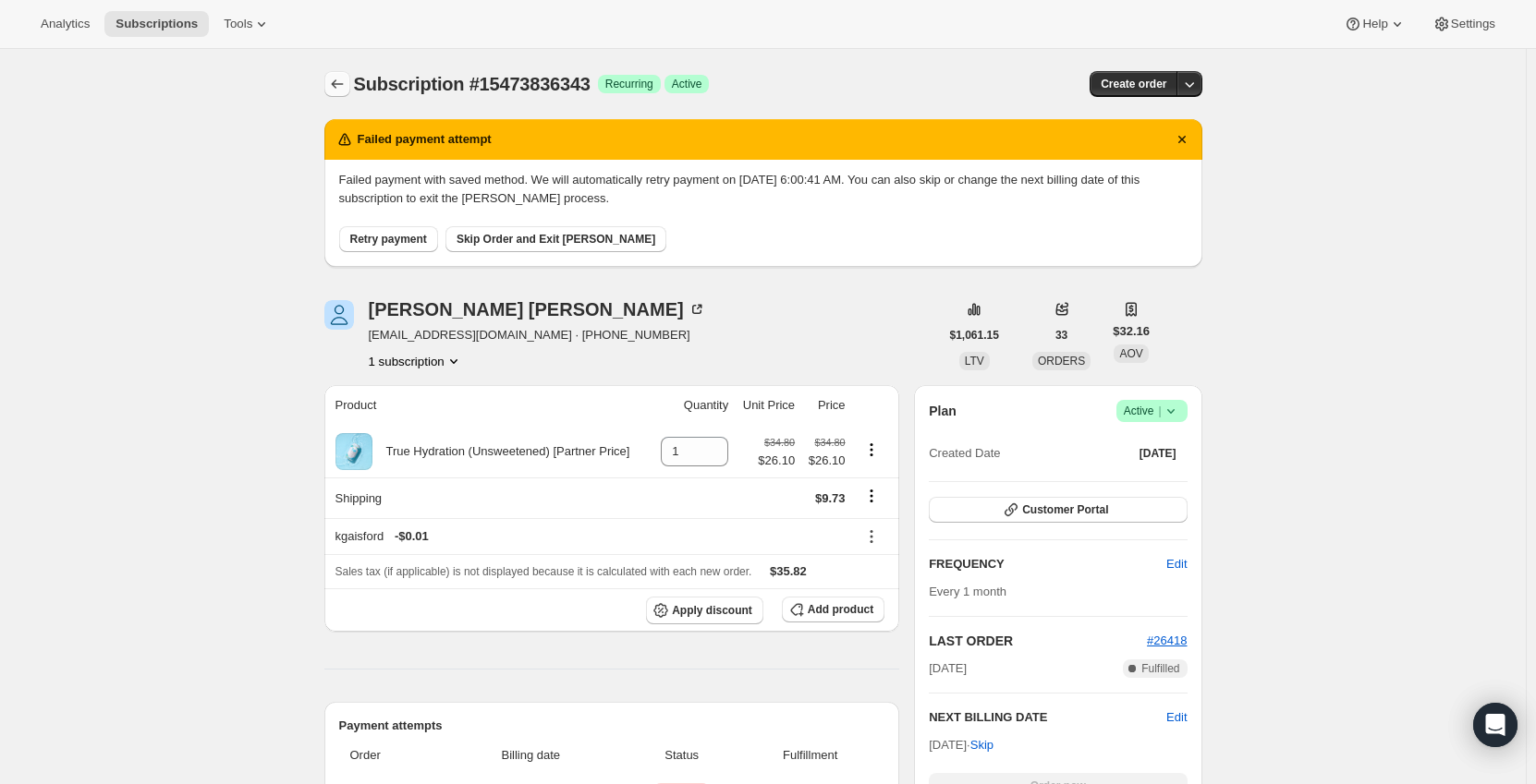
click at [336, 85] on icon "Subscriptions" at bounding box center [336, 84] width 12 height 10
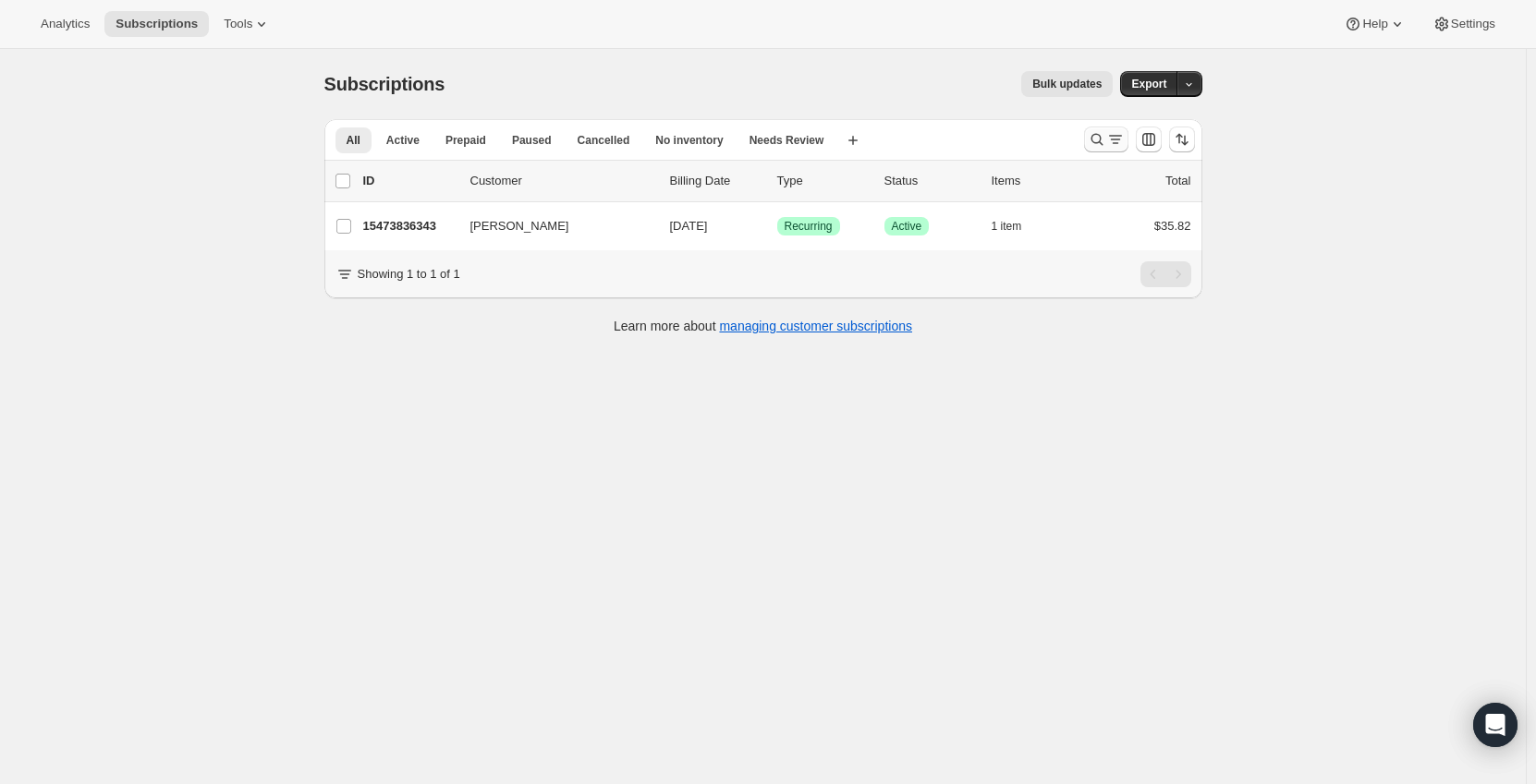
click at [1100, 139] on icon "Search and filter results" at bounding box center [1096, 139] width 18 height 18
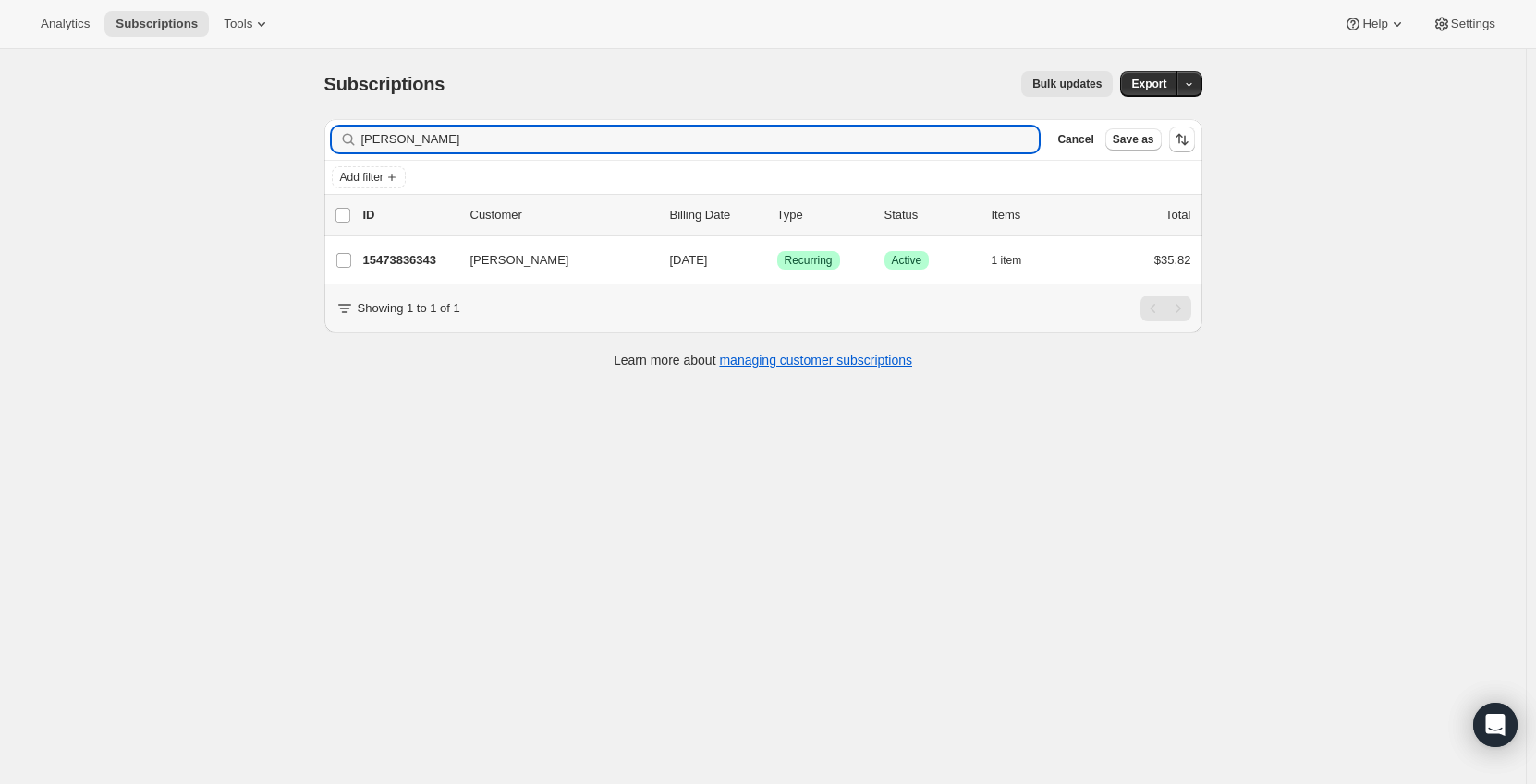
drag, startPoint x: 446, startPoint y: 141, endPoint x: 327, endPoint y: 145, distance: 119.1
click at [327, 145] on div "Filter subscribers Natalie Clear Cancel Save as Add filter 0 selected Update ne…" at bounding box center [755, 246] width 893 height 284
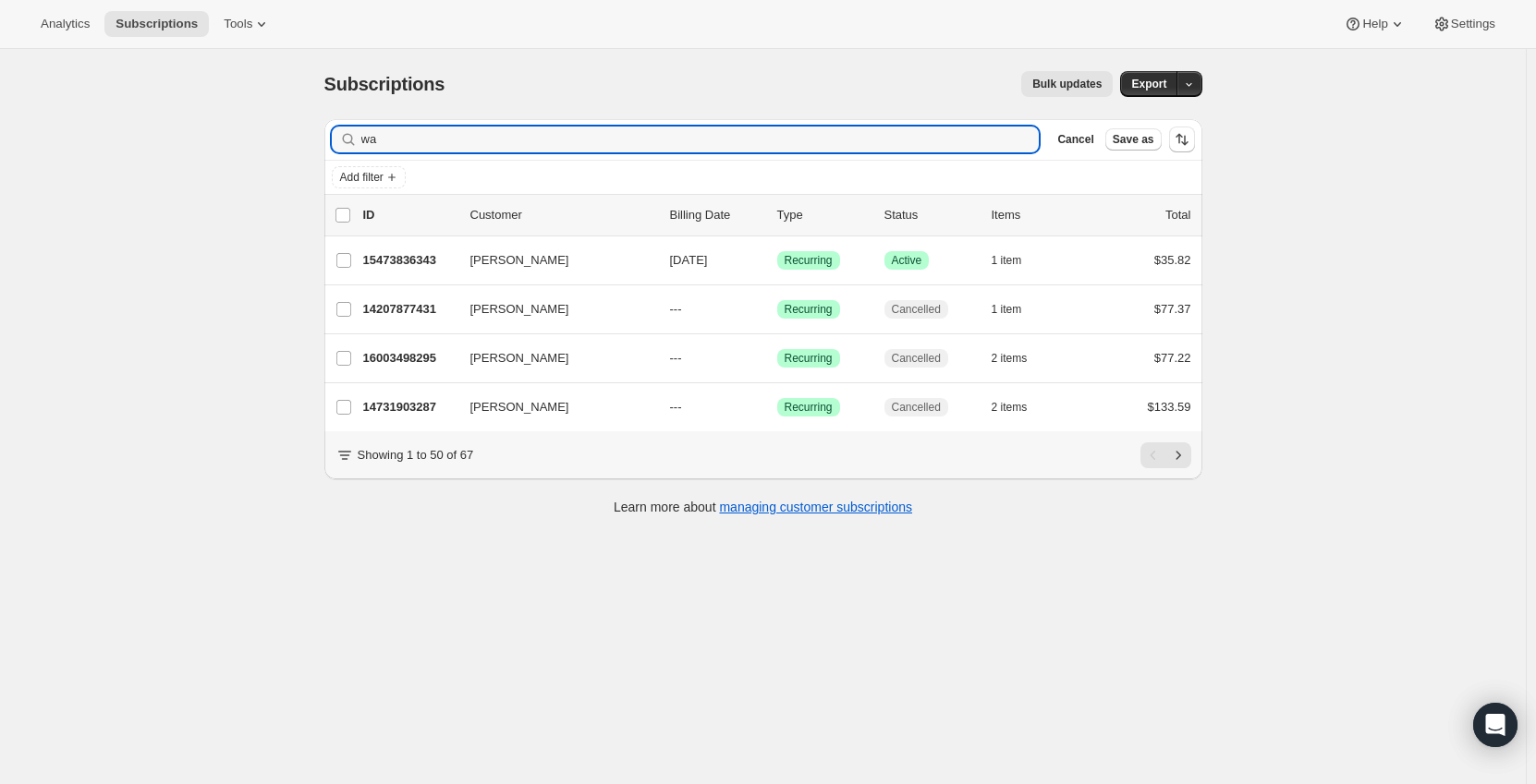
type input "w"
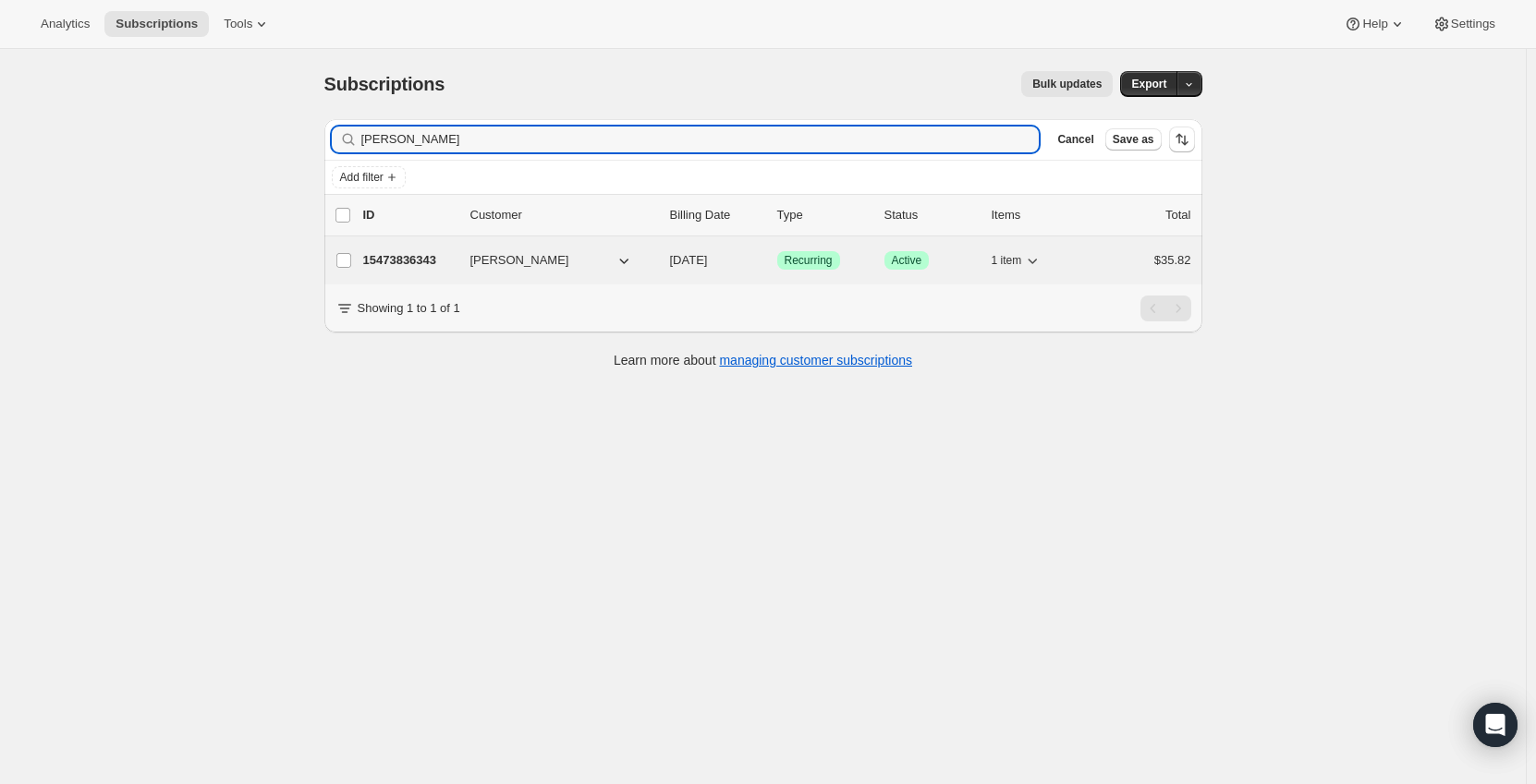
type input "natalie"
click at [382, 253] on p "15473836343" at bounding box center [409, 260] width 92 height 18
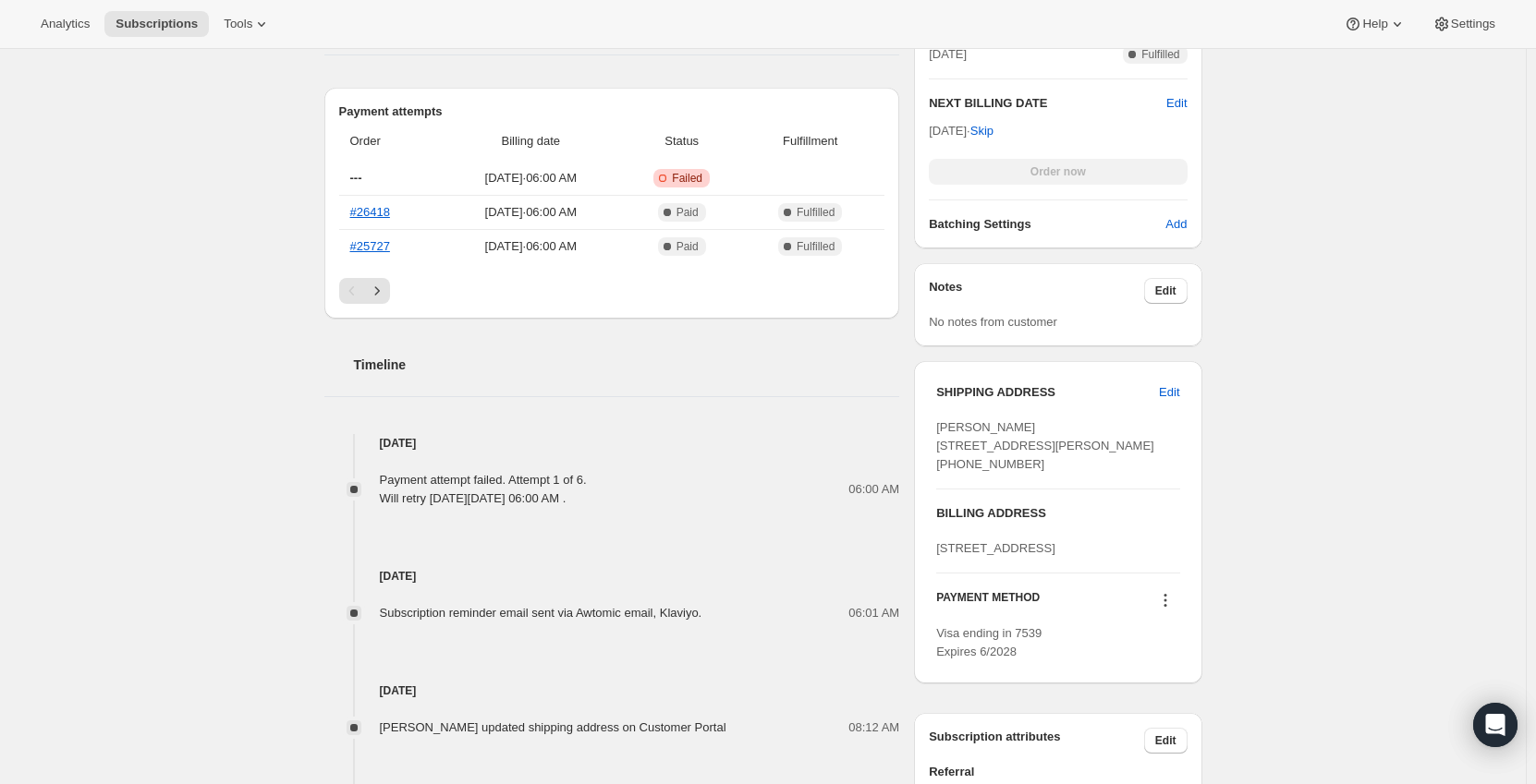
scroll to position [646, 0]
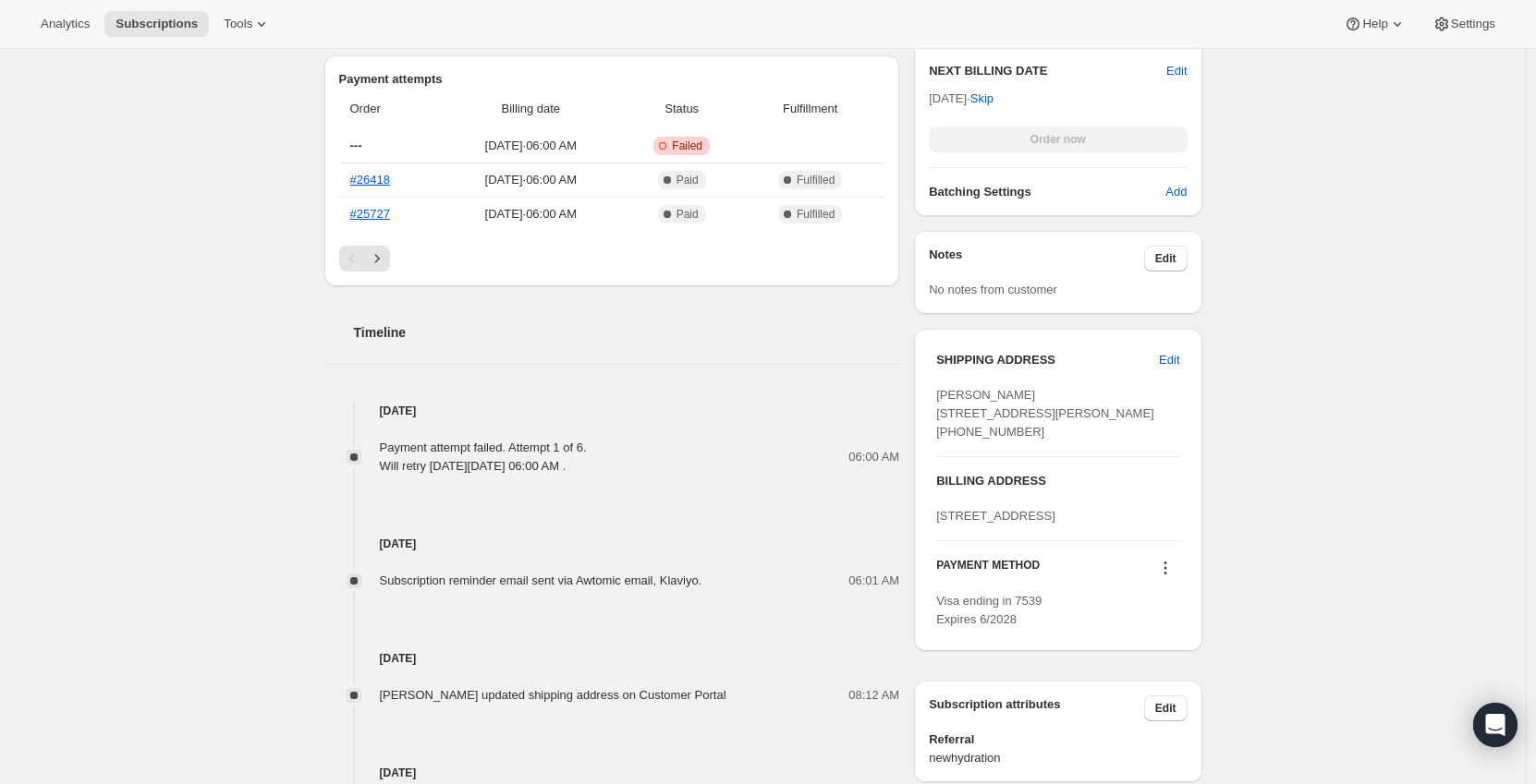
drag, startPoint x: 1029, startPoint y: 594, endPoint x: 922, endPoint y: 548, distance: 116.5
click at [922, 548] on div "SHIPPING ADDRESS Edit Natalie Donahue 223 Copeland Street Brockton MA, 02301 Un…" at bounding box center [1057, 489] width 288 height 323
click at [1354, 544] on div "Subscription #15473836343. This page is ready Subscription #15473836343 Success…" at bounding box center [763, 224] width 1525 height 1645
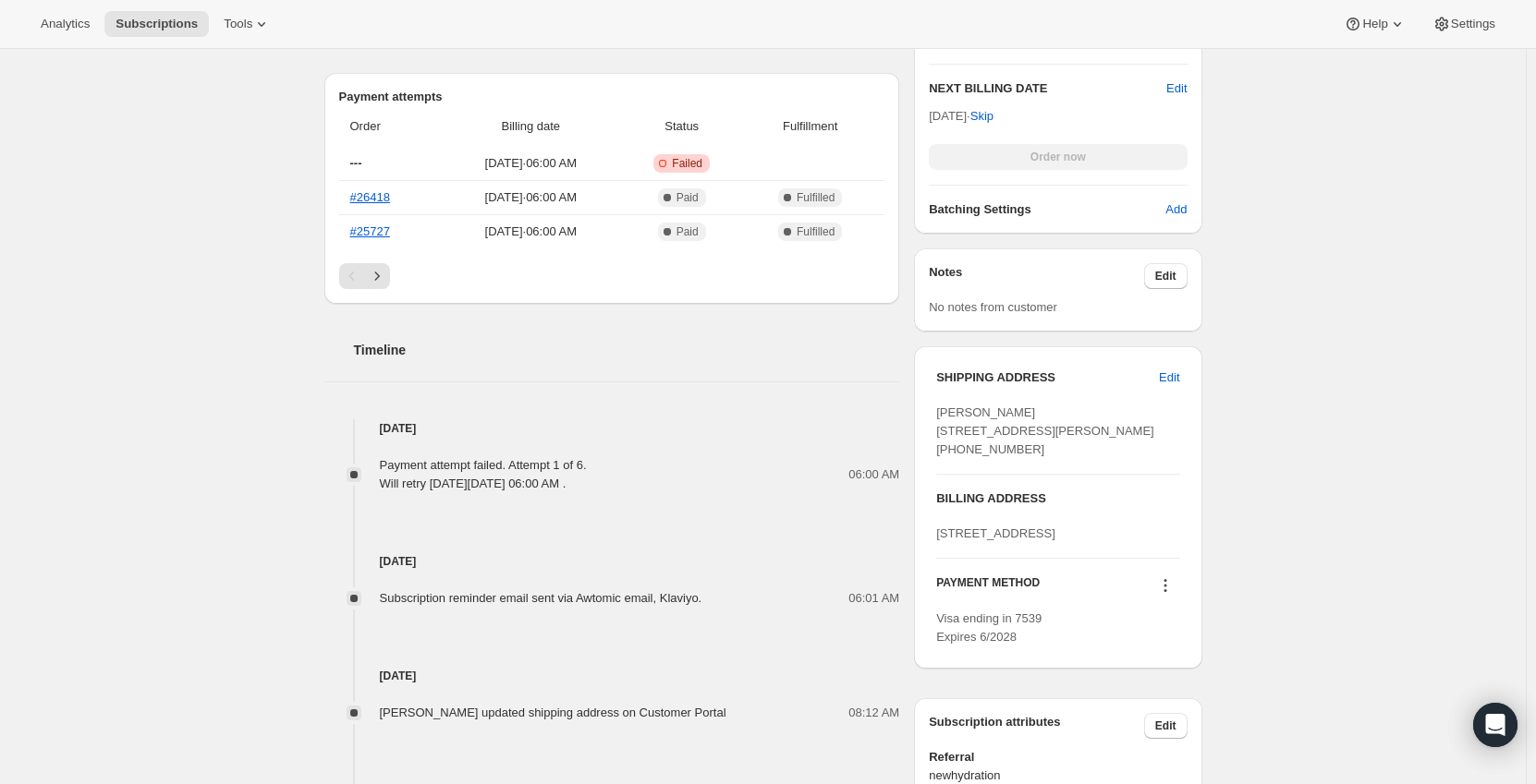
scroll to position [908, 0]
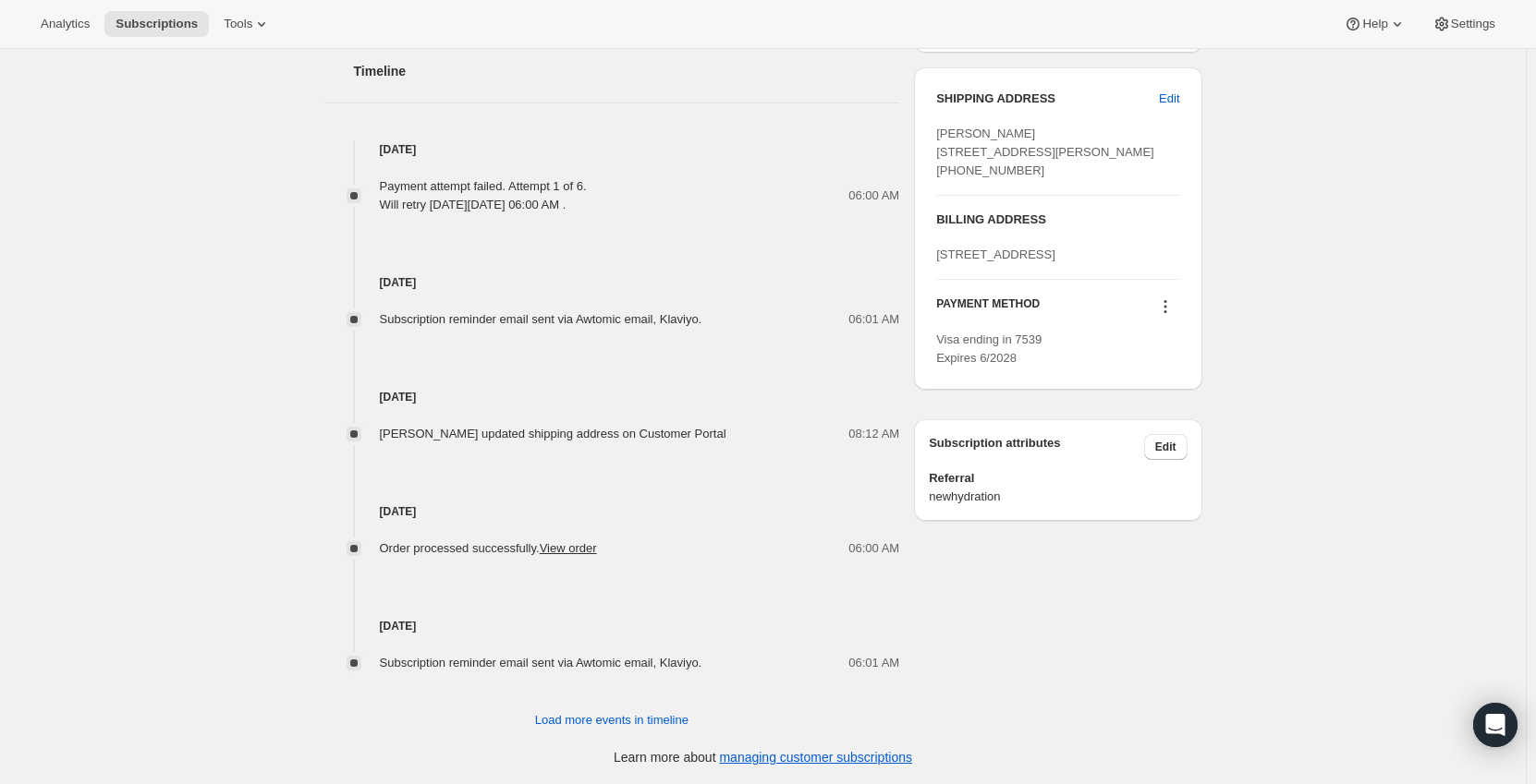
click at [1165, 316] on icon at bounding box center [1165, 306] width 18 height 18
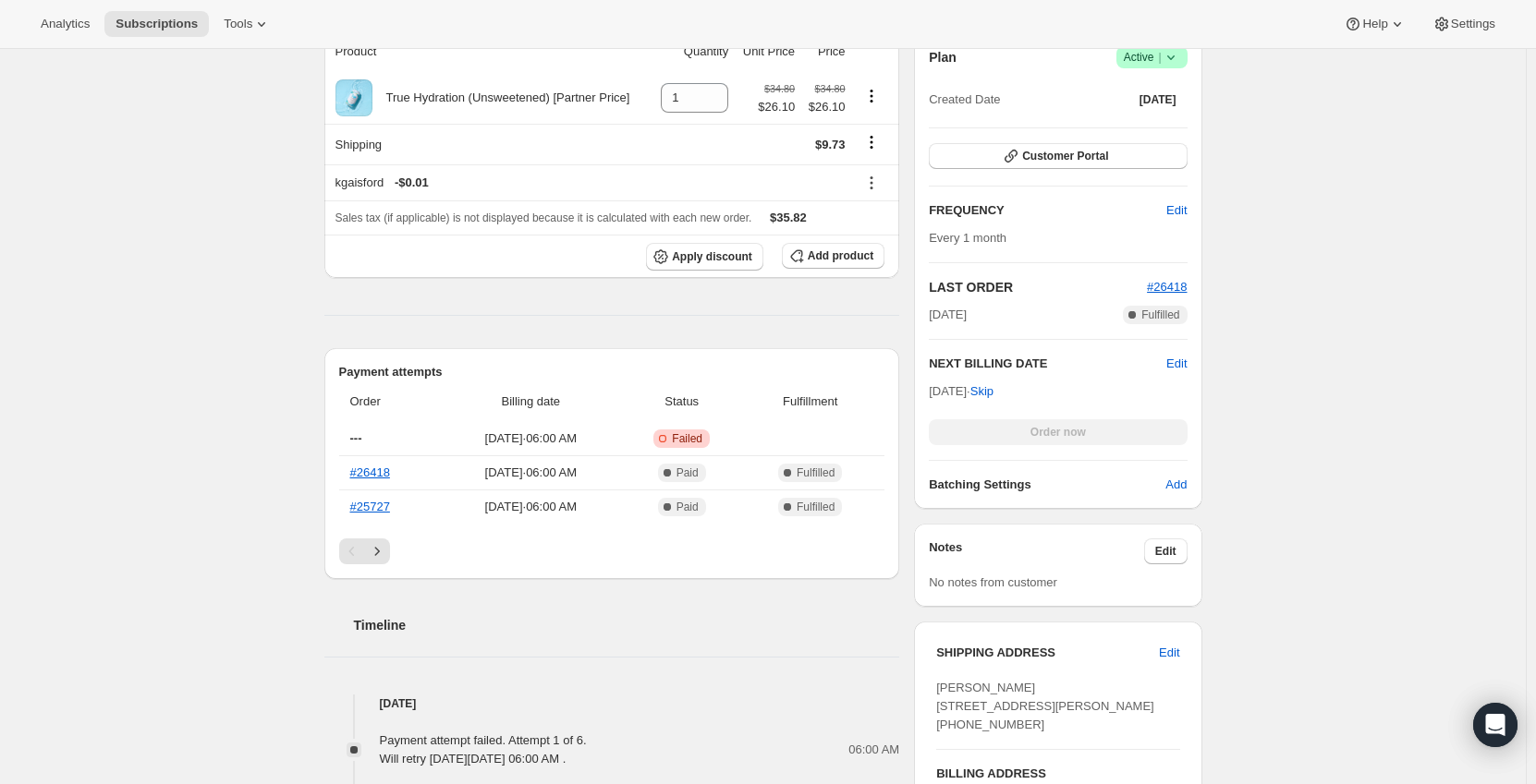
click at [1336, 396] on div "Subscription #15473836343. This page is ready Subscription #15473836343 Success…" at bounding box center [763, 517] width 1525 height 1645
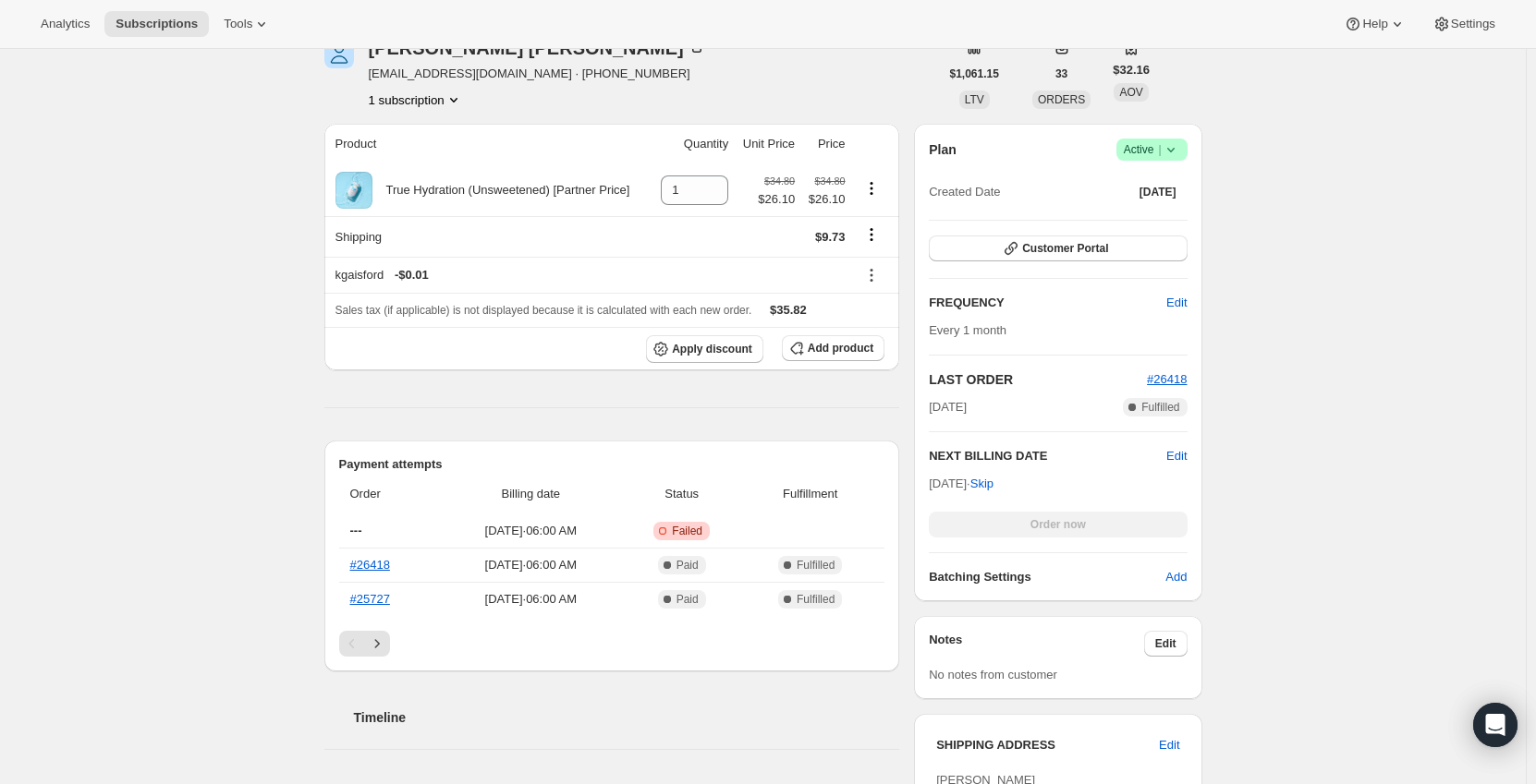
scroll to position [724, 0]
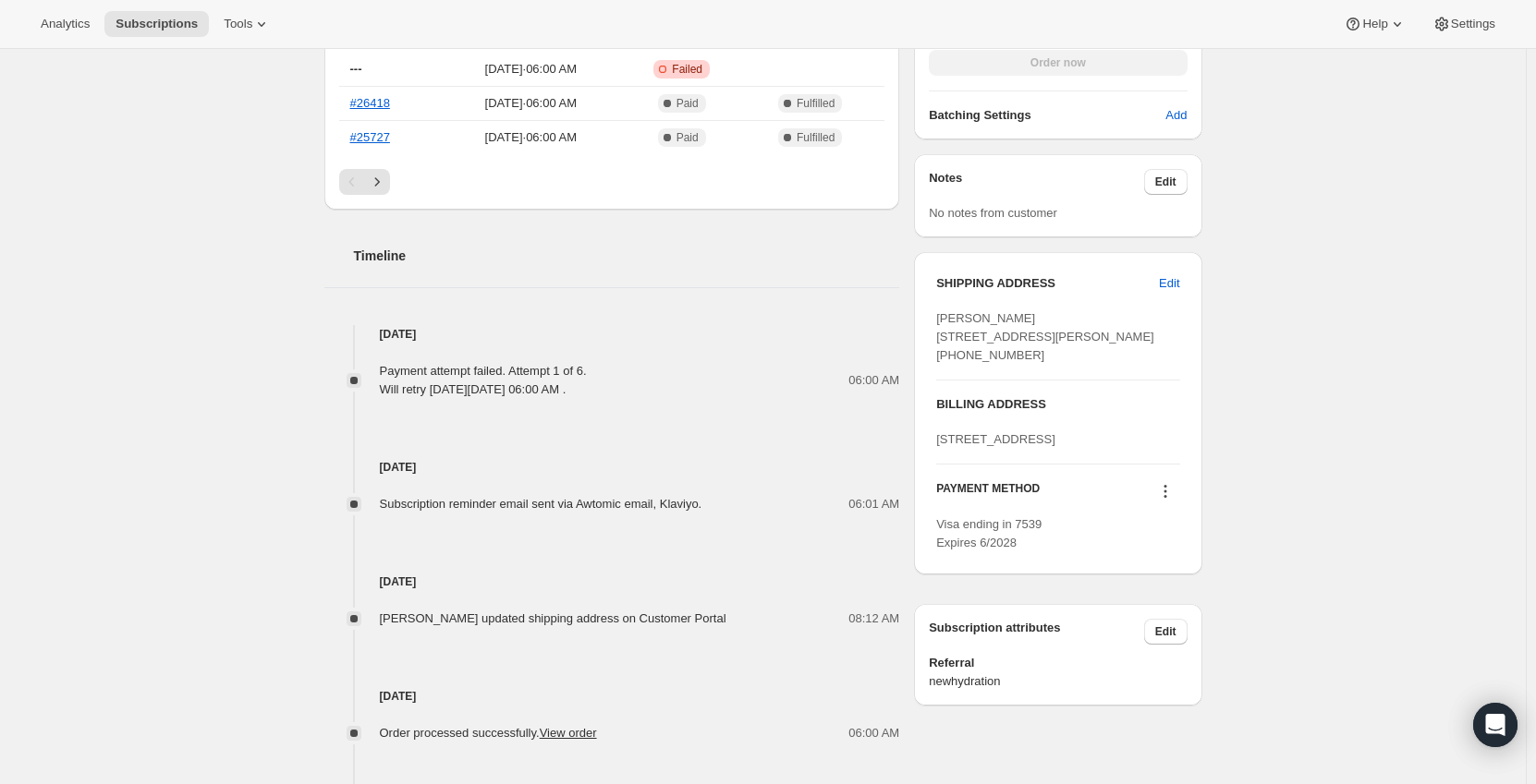
click at [1166, 493] on icon at bounding box center [1164, 491] width 3 height 3
click at [1159, 599] on span "Send link to update card" at bounding box center [1168, 600] width 129 height 14
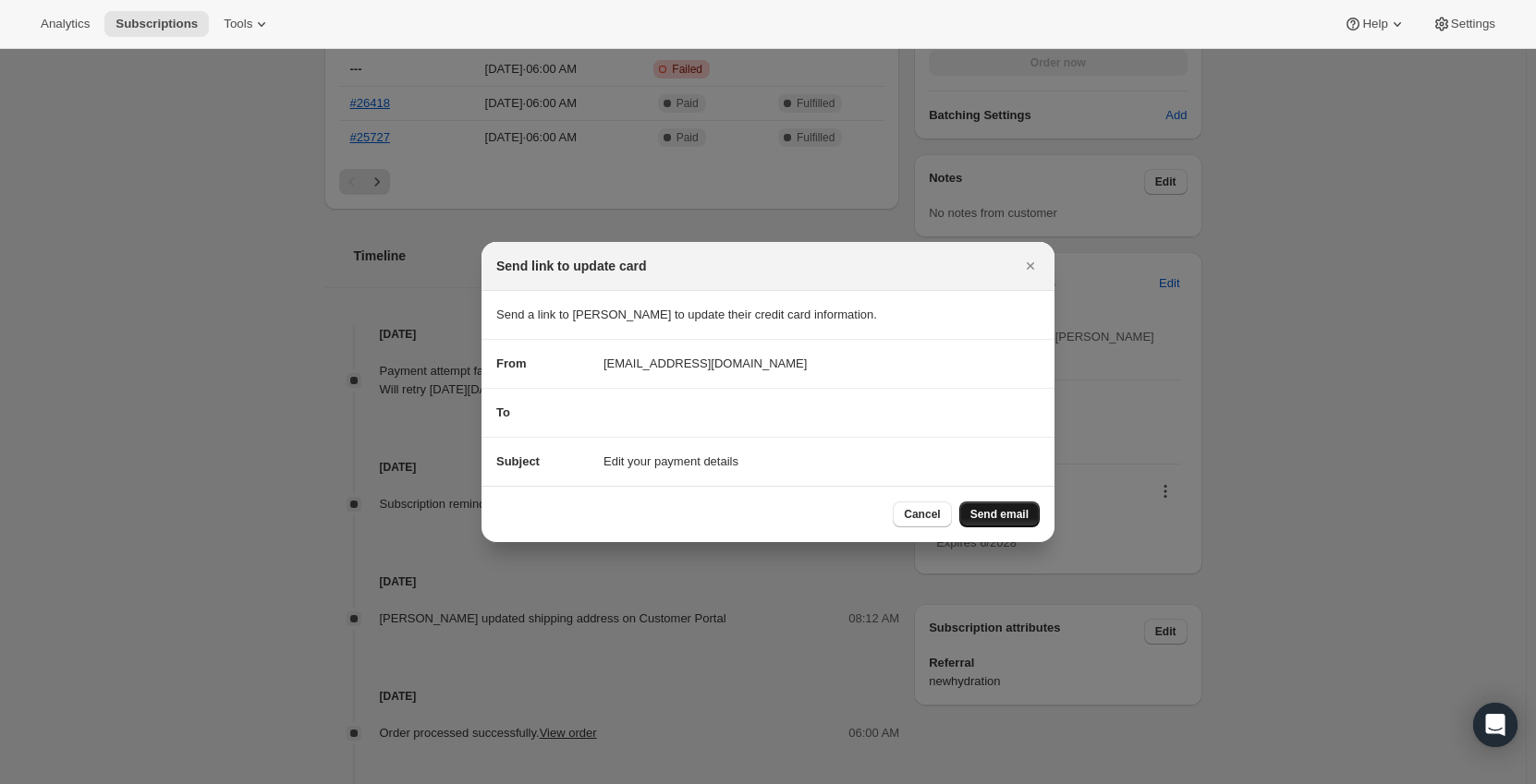
click at [982, 515] on span "Send email" at bounding box center [999, 514] width 58 height 15
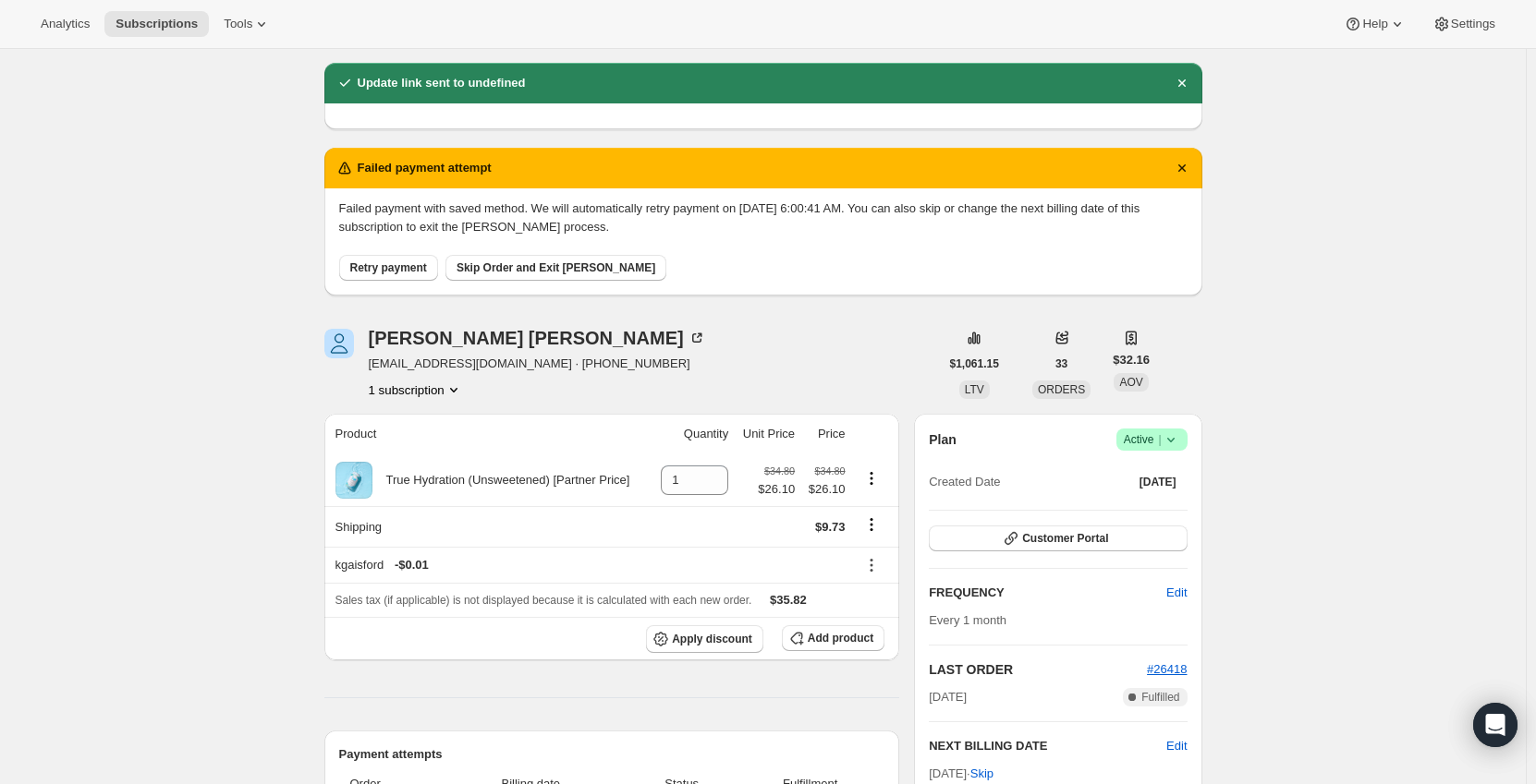
scroll to position [0, 0]
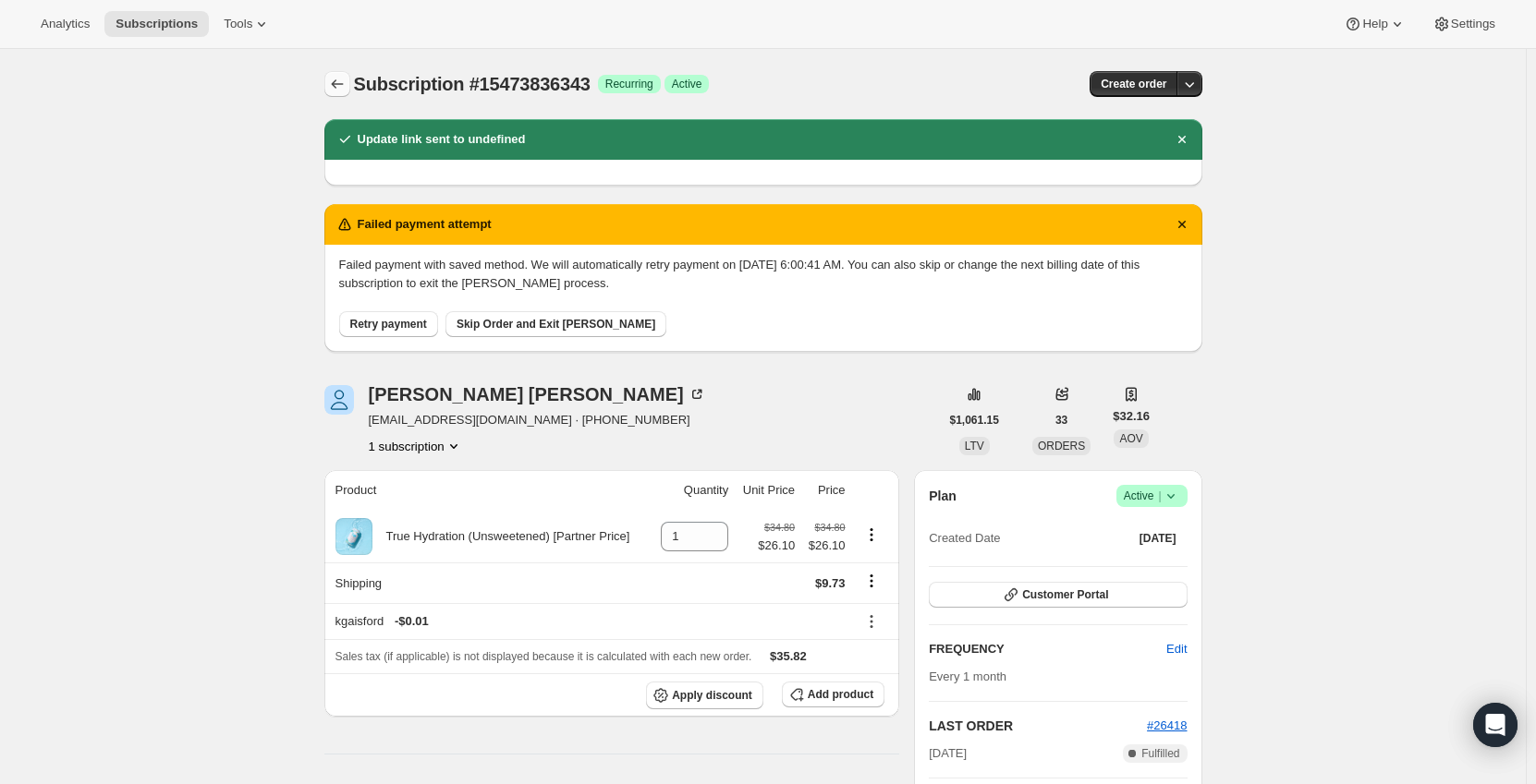
click at [347, 89] on icon "Subscriptions" at bounding box center [336, 83] width 18 height 18
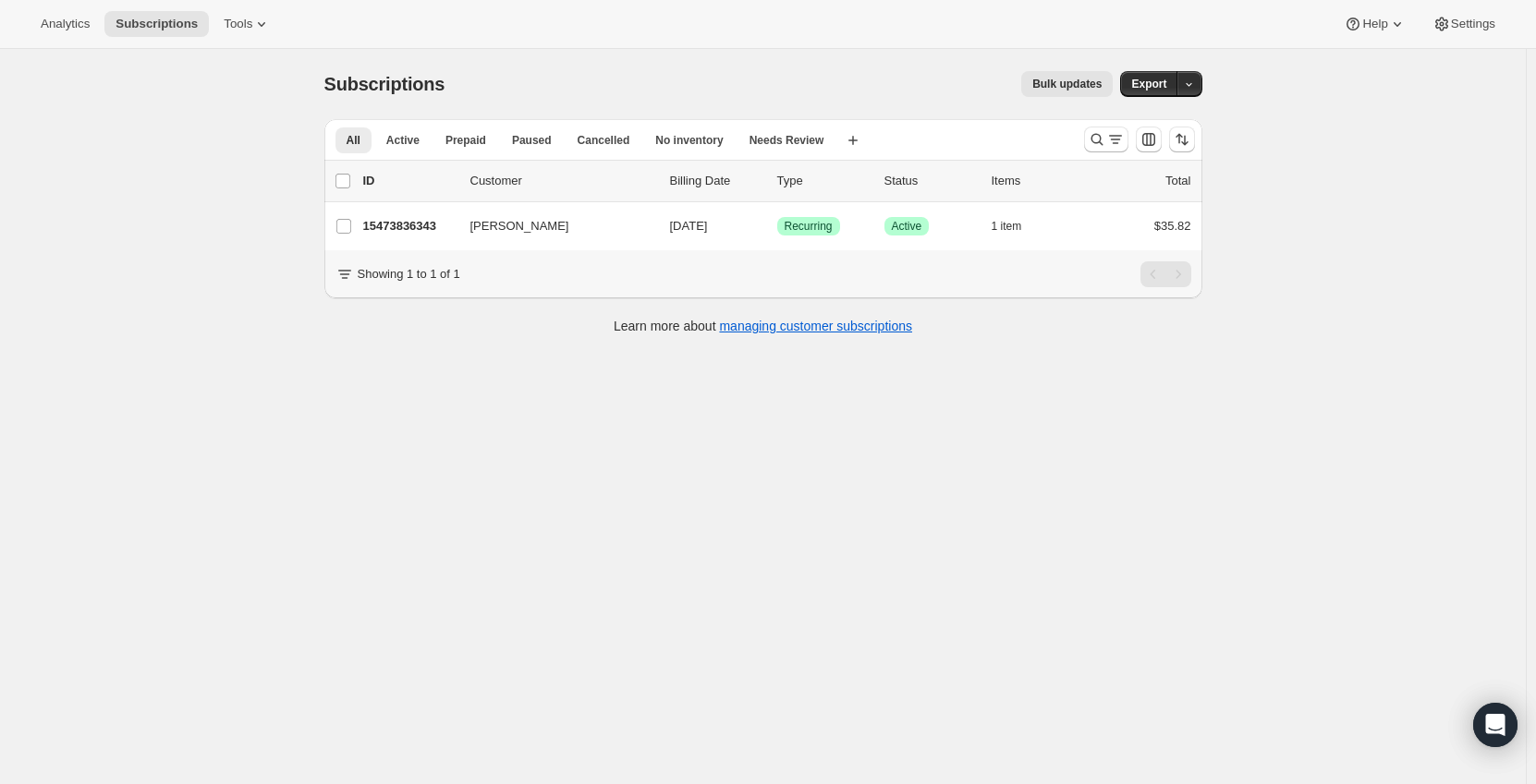
click at [1114, 122] on div at bounding box center [1140, 140] width 126 height 37
click at [1106, 132] on icon "Search and filter results" at bounding box center [1096, 139] width 18 height 18
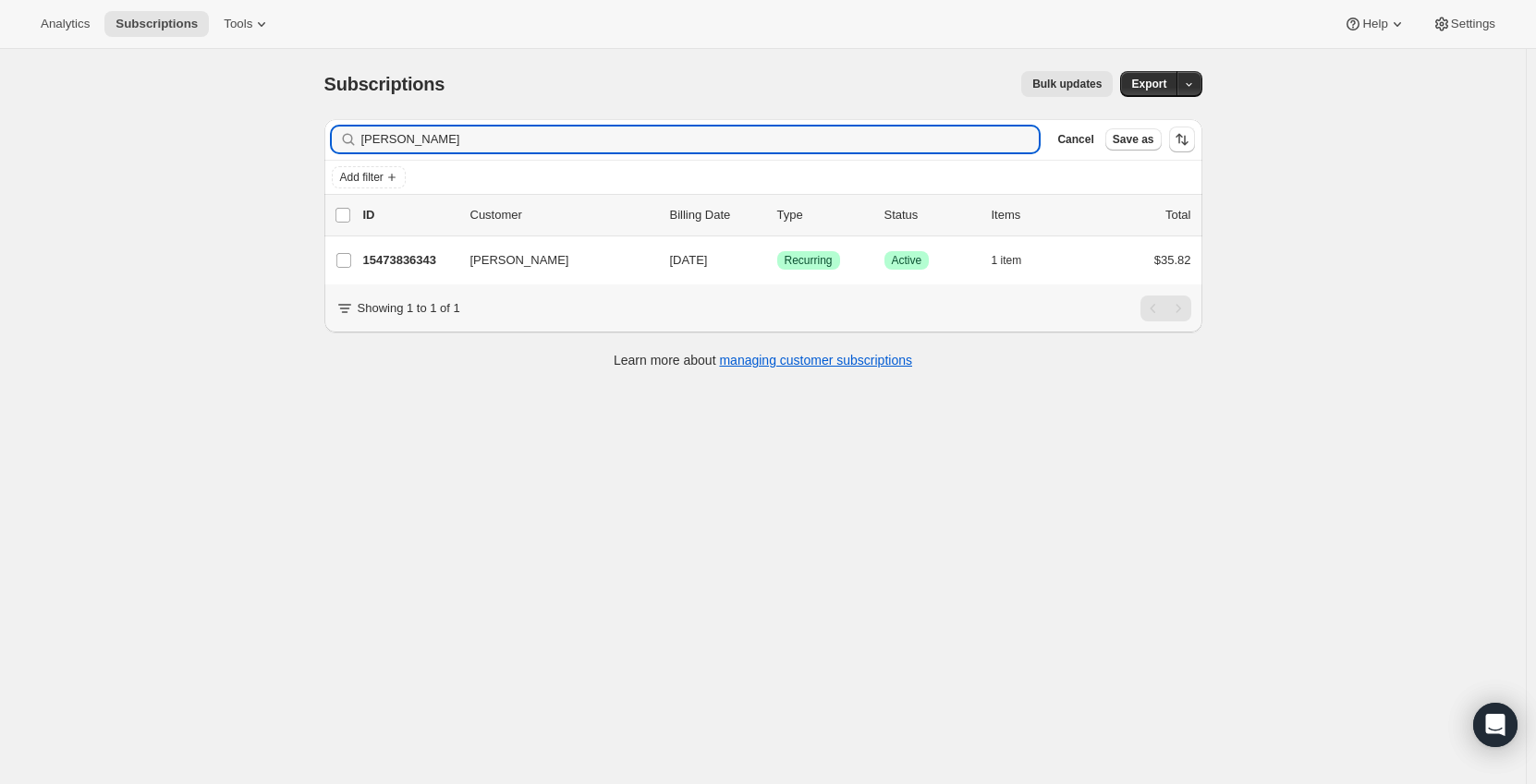
drag, startPoint x: 456, startPoint y: 146, endPoint x: 279, endPoint y: 142, distance: 177.0
click at [279, 142] on div "Subscriptions. This page is ready Subscriptions Bulk updates More actions Bulk …" at bounding box center [763, 441] width 1525 height 784
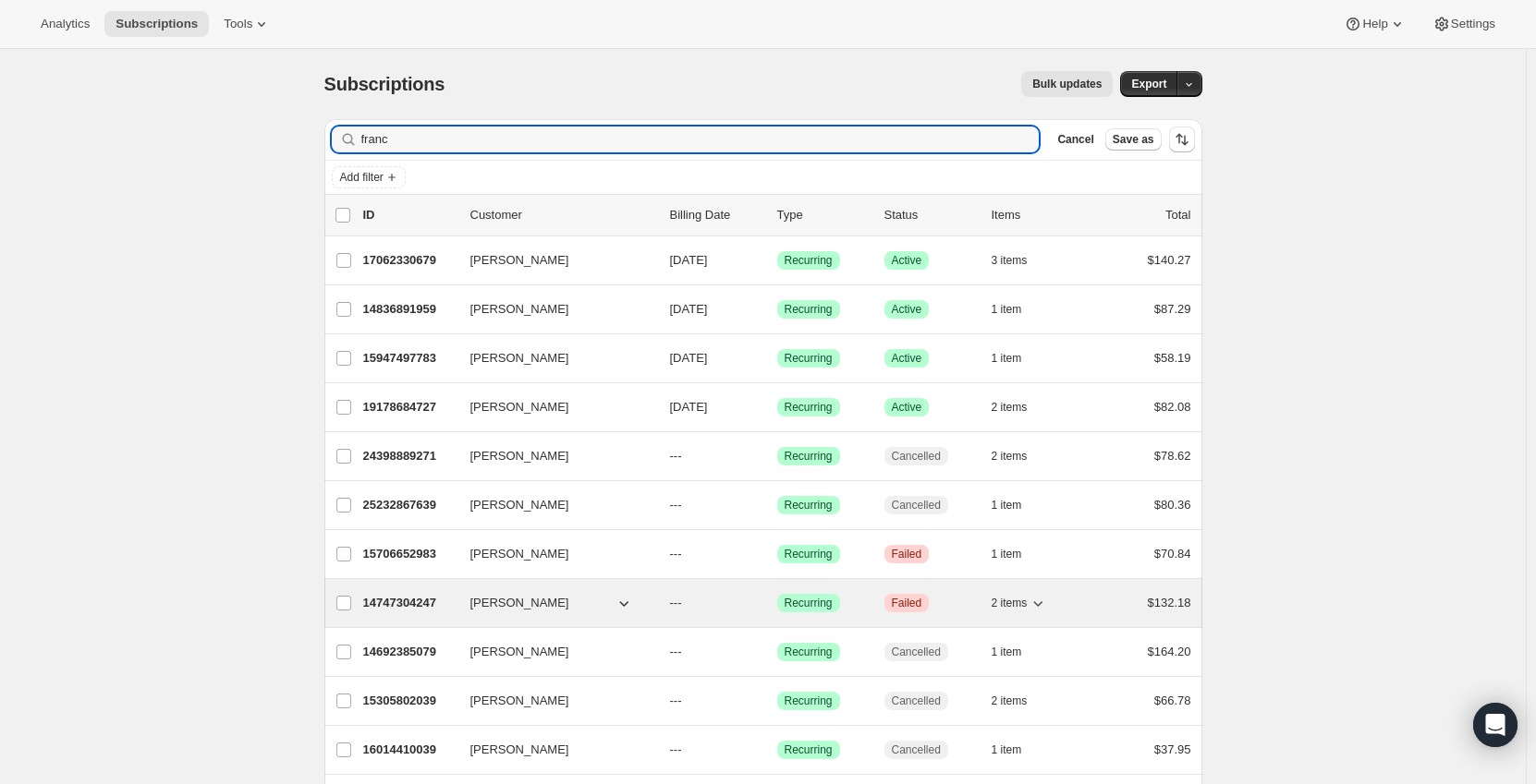
type input "franc"
click at [1025, 605] on span "2 items" at bounding box center [1009, 603] width 36 height 15
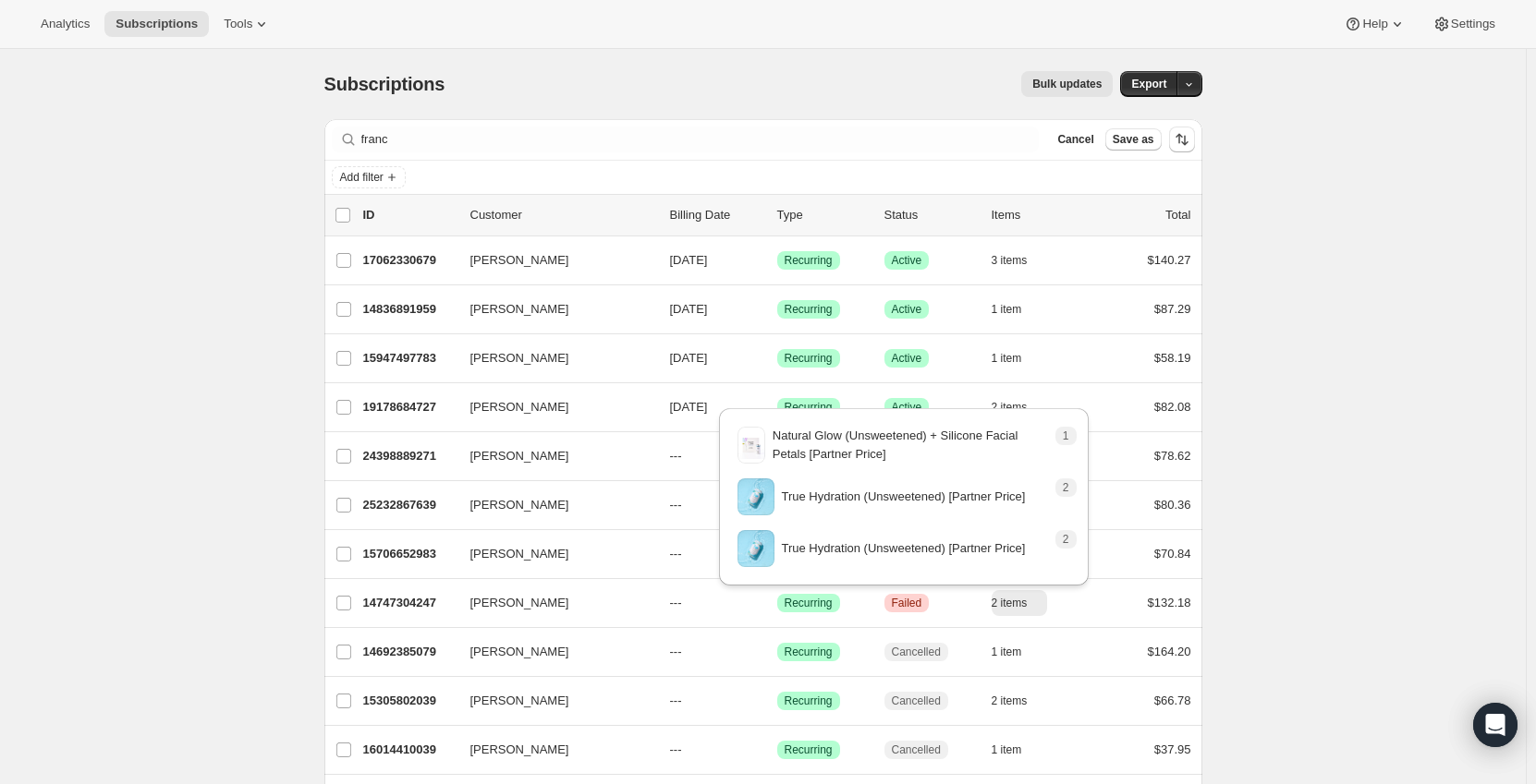
click at [1273, 592] on div "Subscriptions. This page is ready Subscriptions Bulk updates More actions Bulk …" at bounding box center [763, 561] width 1525 height 1024
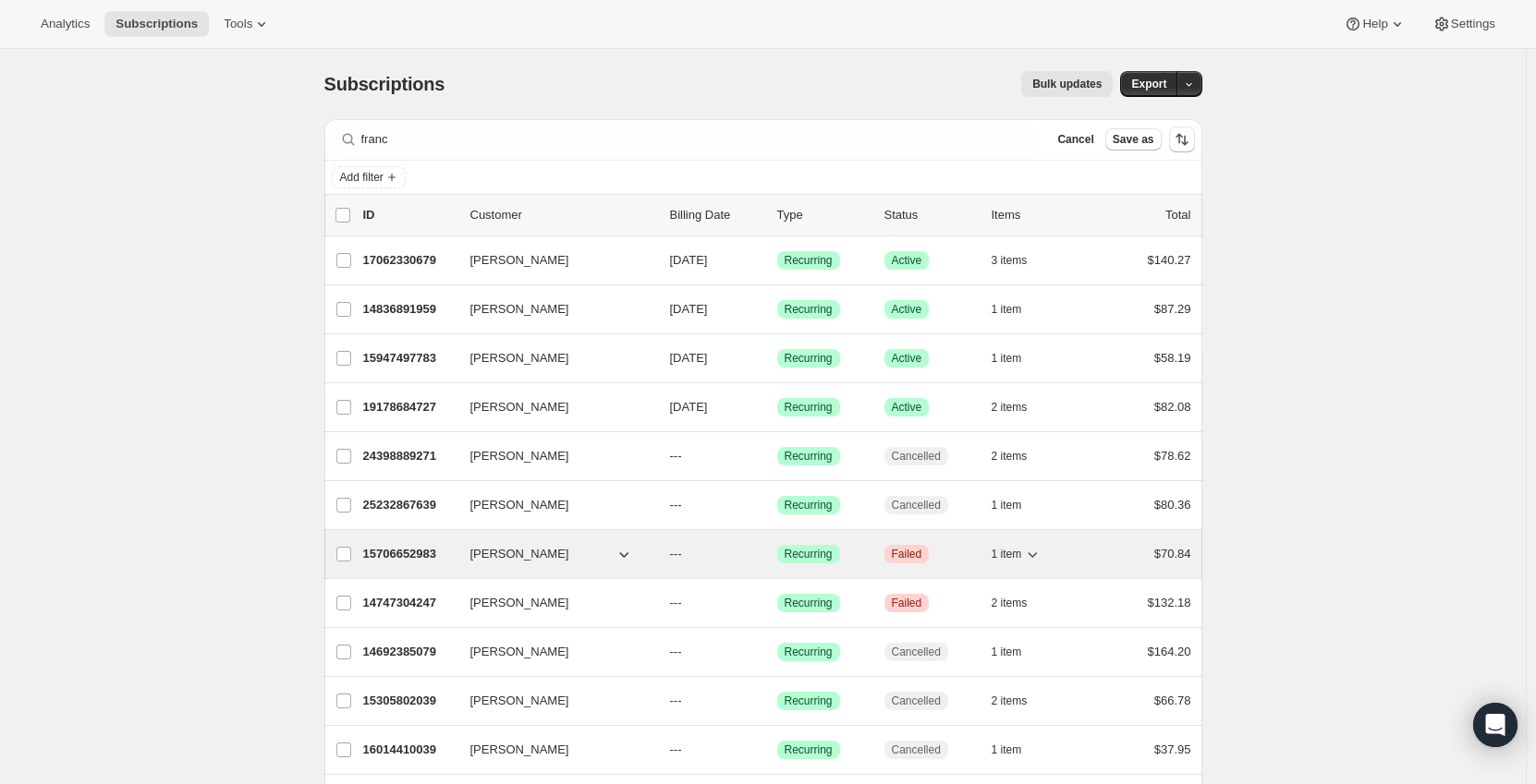
click at [549, 559] on span "Frances Frederic" at bounding box center [519, 553] width 99 height 18
click at [628, 543] on div "15706652983 Frances Frederic --- Success Recurring Critical Failed 1 item $70.84" at bounding box center [777, 554] width 828 height 26
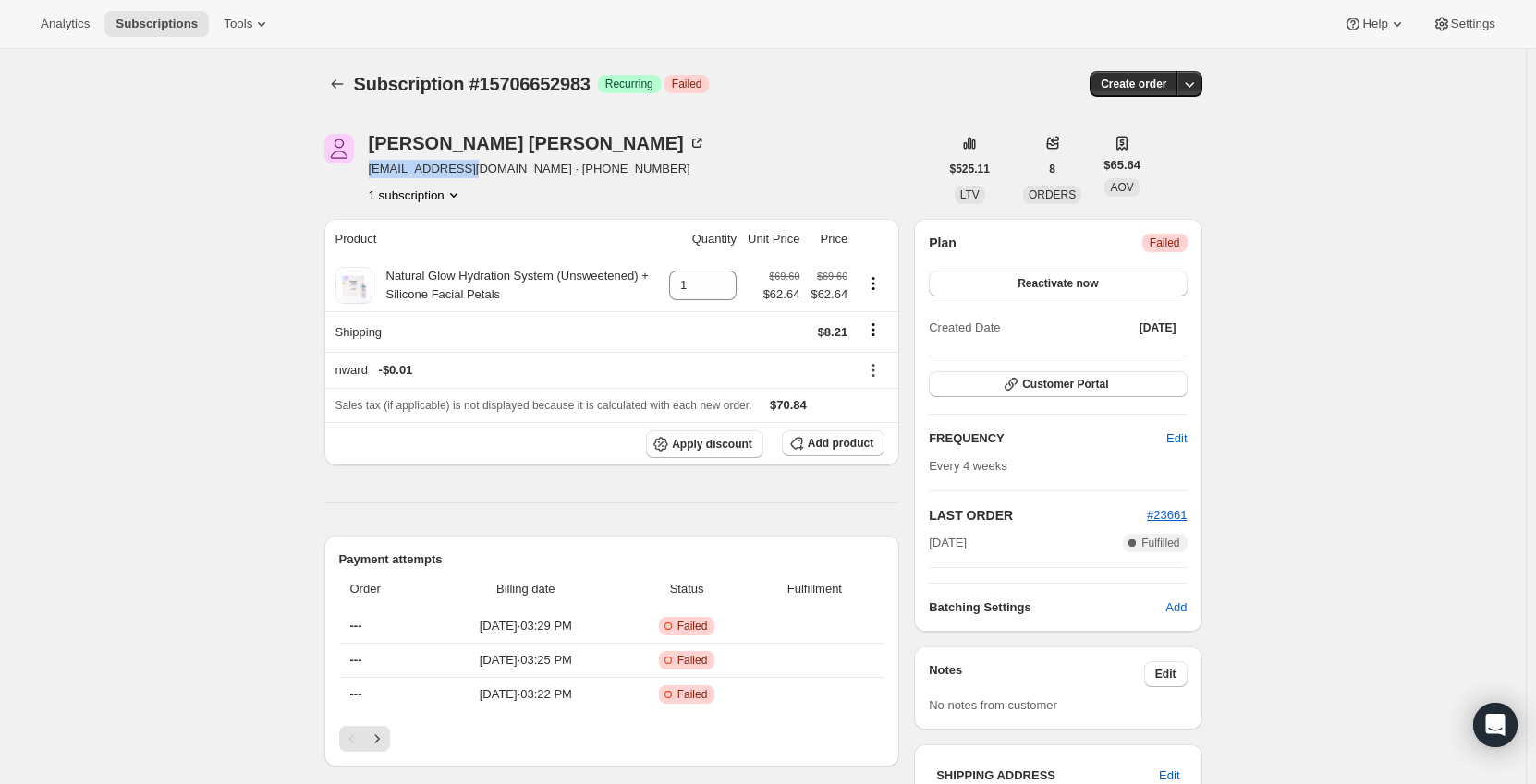
drag, startPoint x: 366, startPoint y: 169, endPoint x: 476, endPoint y: 171, distance: 110.0
click at [476, 171] on div "Frances Frederic fwf222@yahoo.com · +12154702578 1 subscription" at bounding box center [632, 169] width 614 height 70
click at [728, 156] on div "Frances Frederic fwf222@yahoo.com · +12154702578 1 subscription" at bounding box center [632, 169] width 614 height 70
drag, startPoint x: 477, startPoint y: 170, endPoint x: 360, endPoint y: 175, distance: 117.1
click at [360, 175] on div "Frances Frederic fwf222@yahoo.com · +12154702578 1 subscription" at bounding box center [632, 169] width 614 height 70
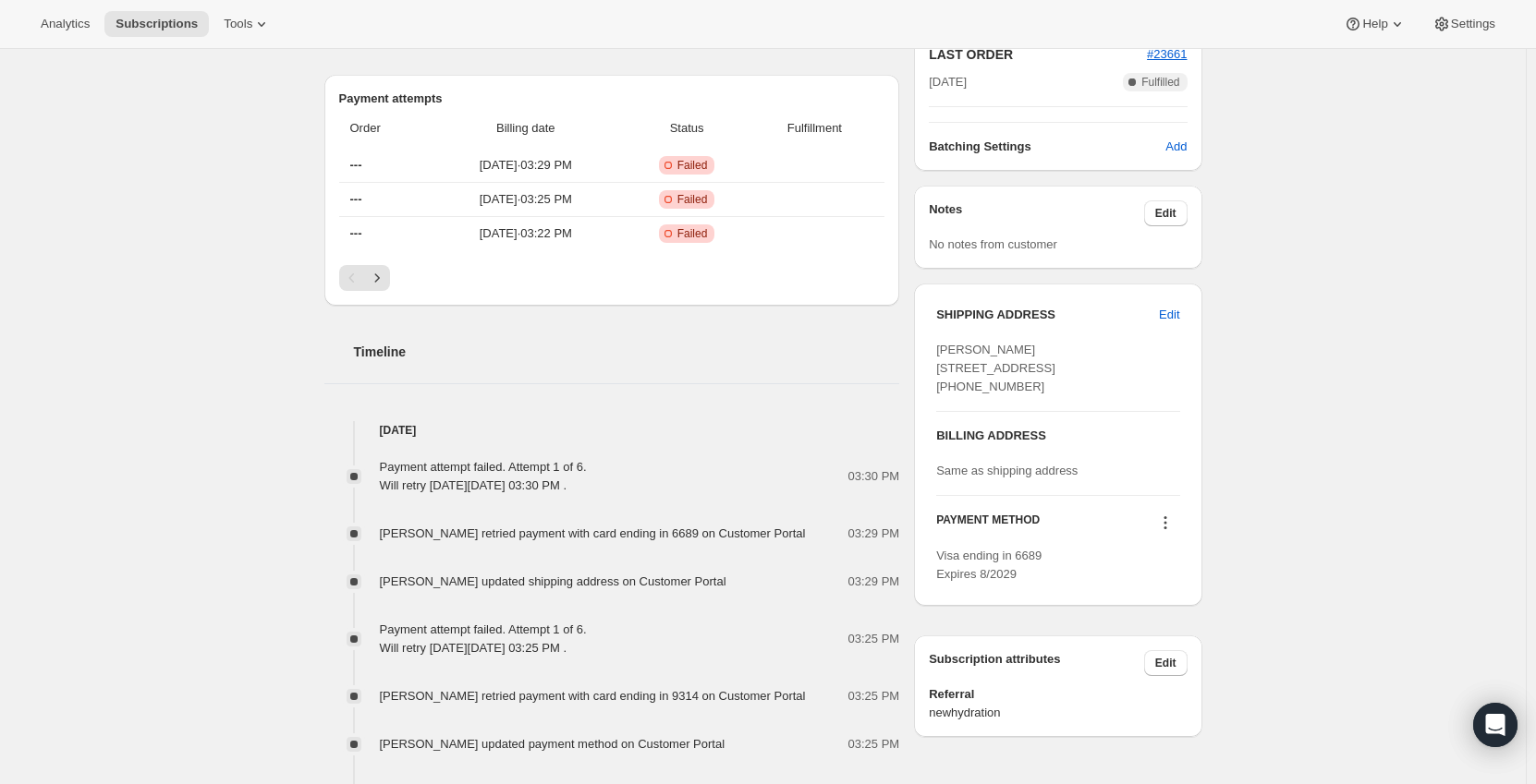
scroll to position [462, 0]
click at [387, 281] on icon "Next" at bounding box center [376, 276] width 18 height 18
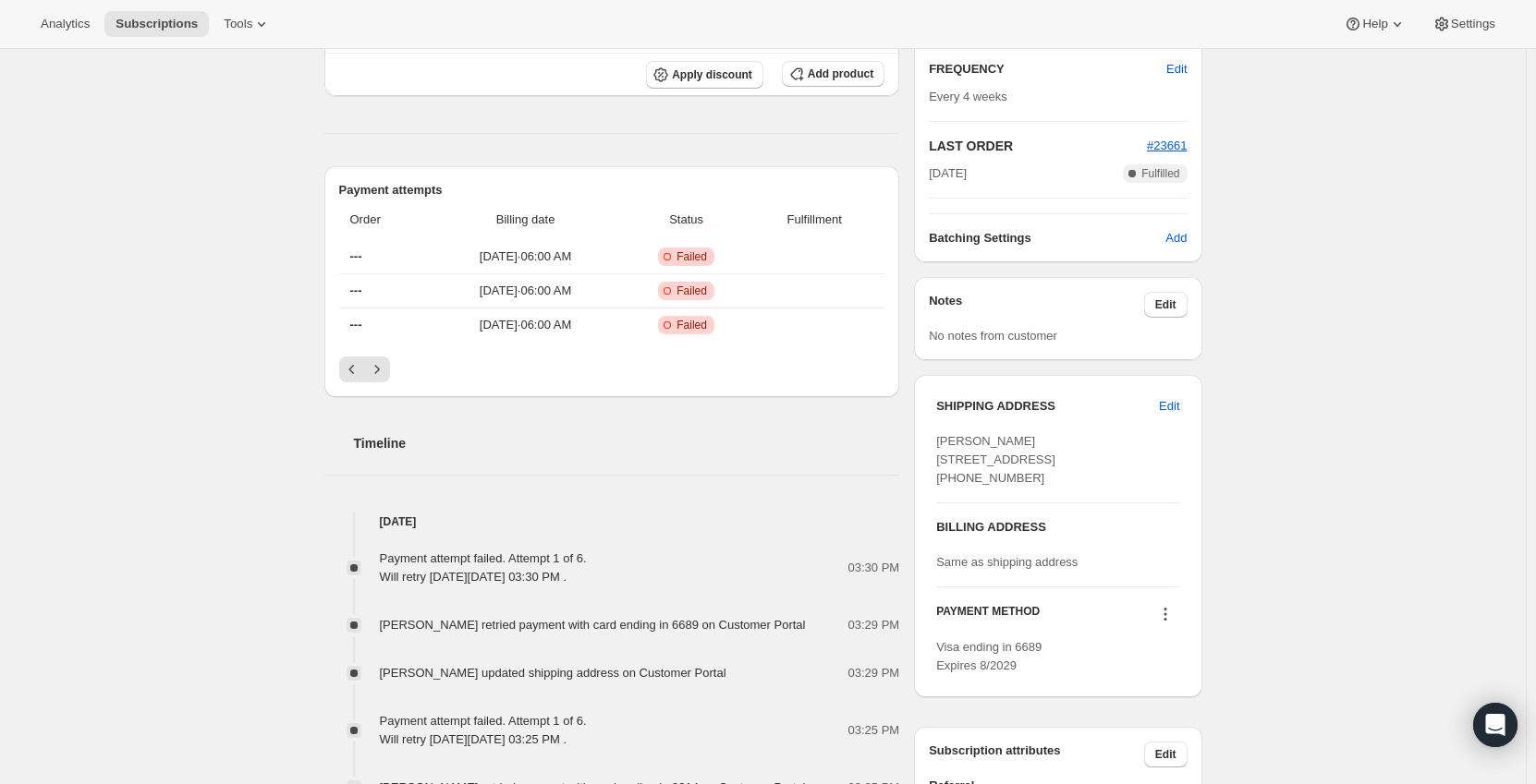
scroll to position [185, 0]
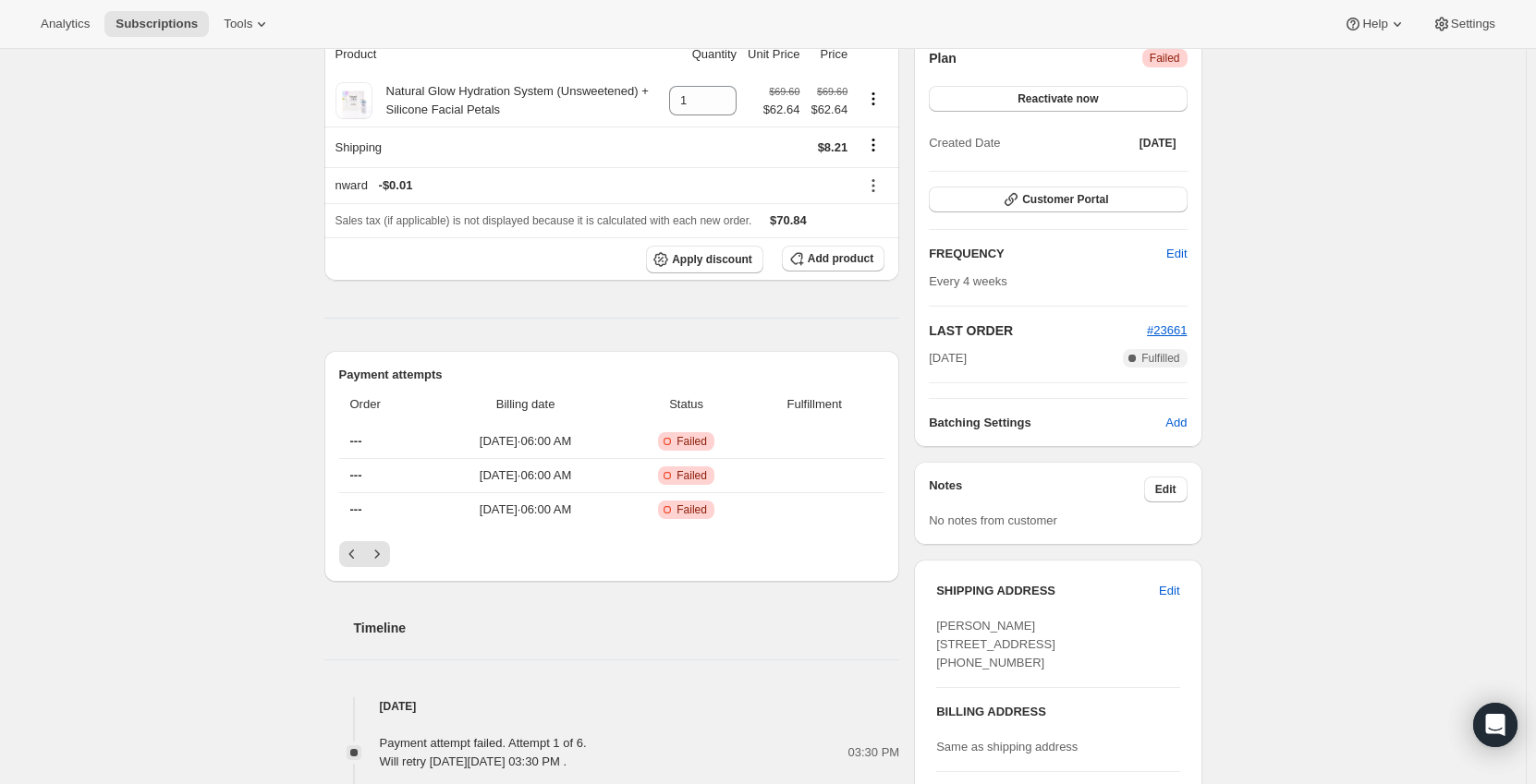
drag, startPoint x: 1001, startPoint y: 361, endPoint x: 930, endPoint y: 366, distance: 71.2
click at [930, 366] on div "Plan Critical Failed Reactivate now Created Date Aug 23, 2024 Customer Portal F…" at bounding box center [1057, 240] width 288 height 413
drag, startPoint x: 1005, startPoint y: 358, endPoint x: 923, endPoint y: 361, distance: 82.1
click at [923, 361] on div "Plan Critical Failed Reactivate now Created Date Aug 23, 2024 Customer Portal F…" at bounding box center [1057, 240] width 288 height 413
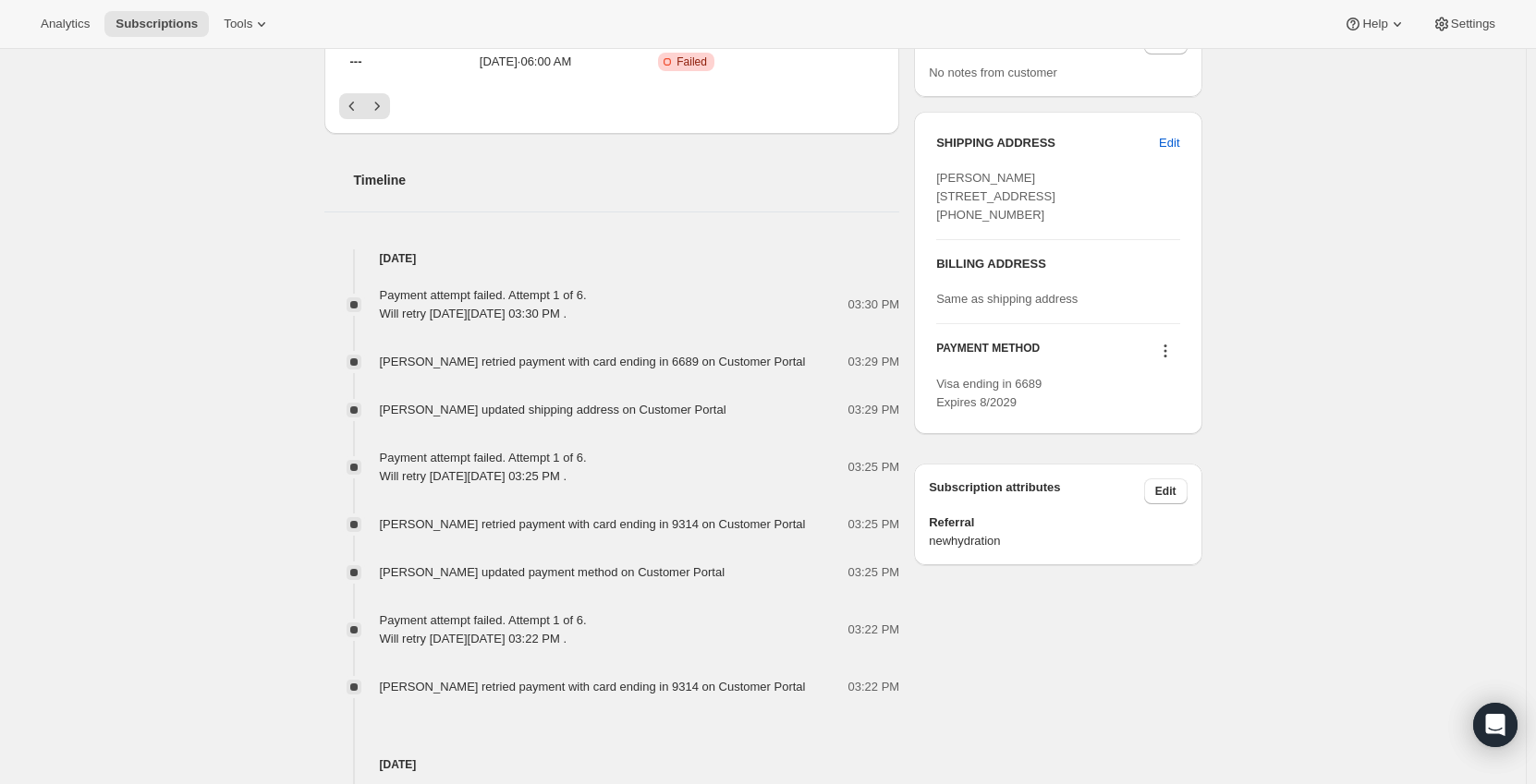
scroll to position [739, 0]
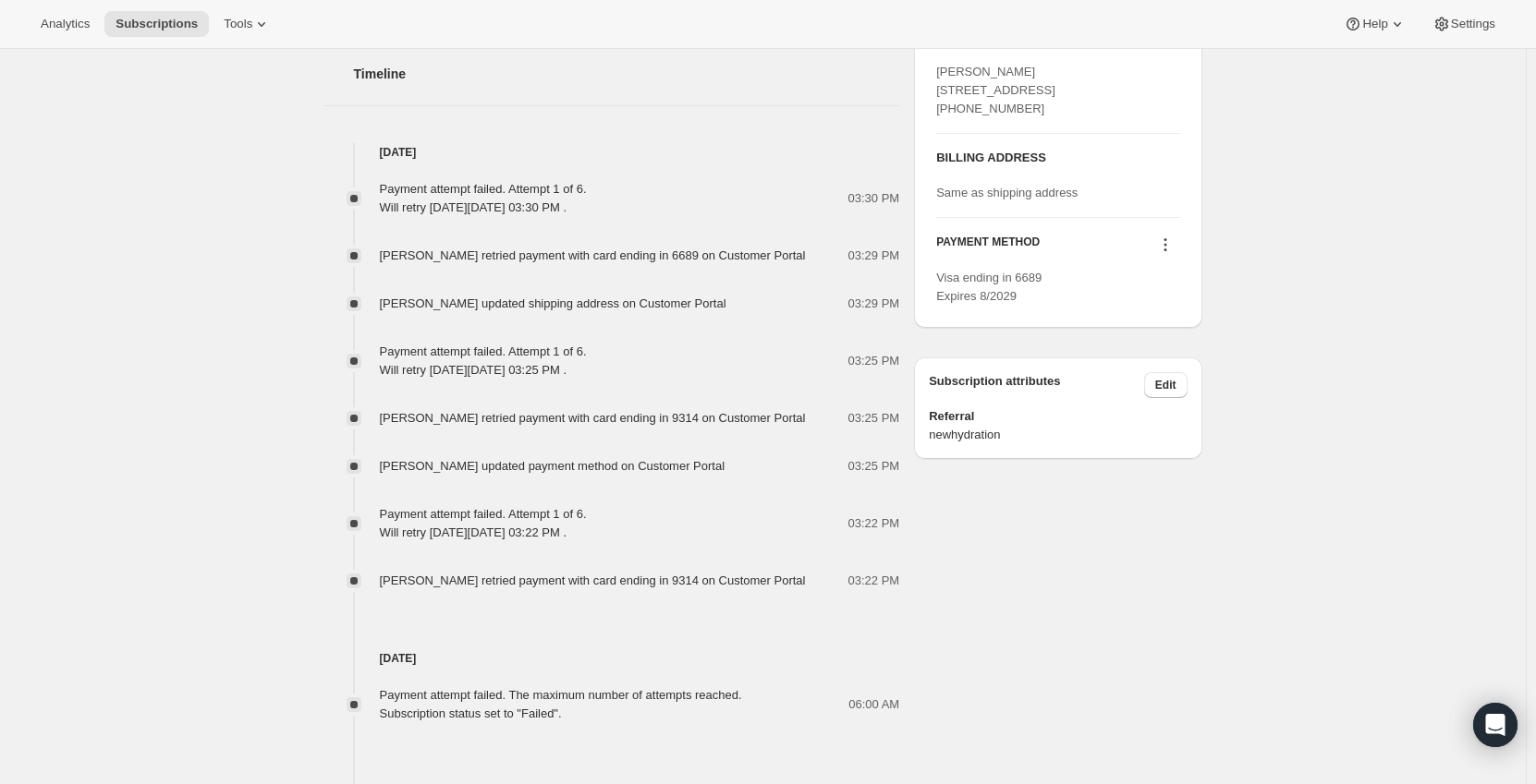
click at [1159, 255] on button at bounding box center [1165, 244] width 30 height 20
click at [1338, 275] on div "Subscription #15706652983. This page is ready Subscription #15706652983 Success…" at bounding box center [763, 264] width 1525 height 1907
click at [1196, 275] on div "SHIPPING ADDRESS Edit Frances W Frederic 141 Hopewell Road Marlton NJ, 08053 Un…" at bounding box center [1057, 167] width 288 height 323
click at [1179, 255] on button at bounding box center [1165, 244] width 30 height 20
click at [1320, 360] on div "Subscription #15706652983. This page is ready Subscription #15706652983 Success…" at bounding box center [763, 264] width 1525 height 1907
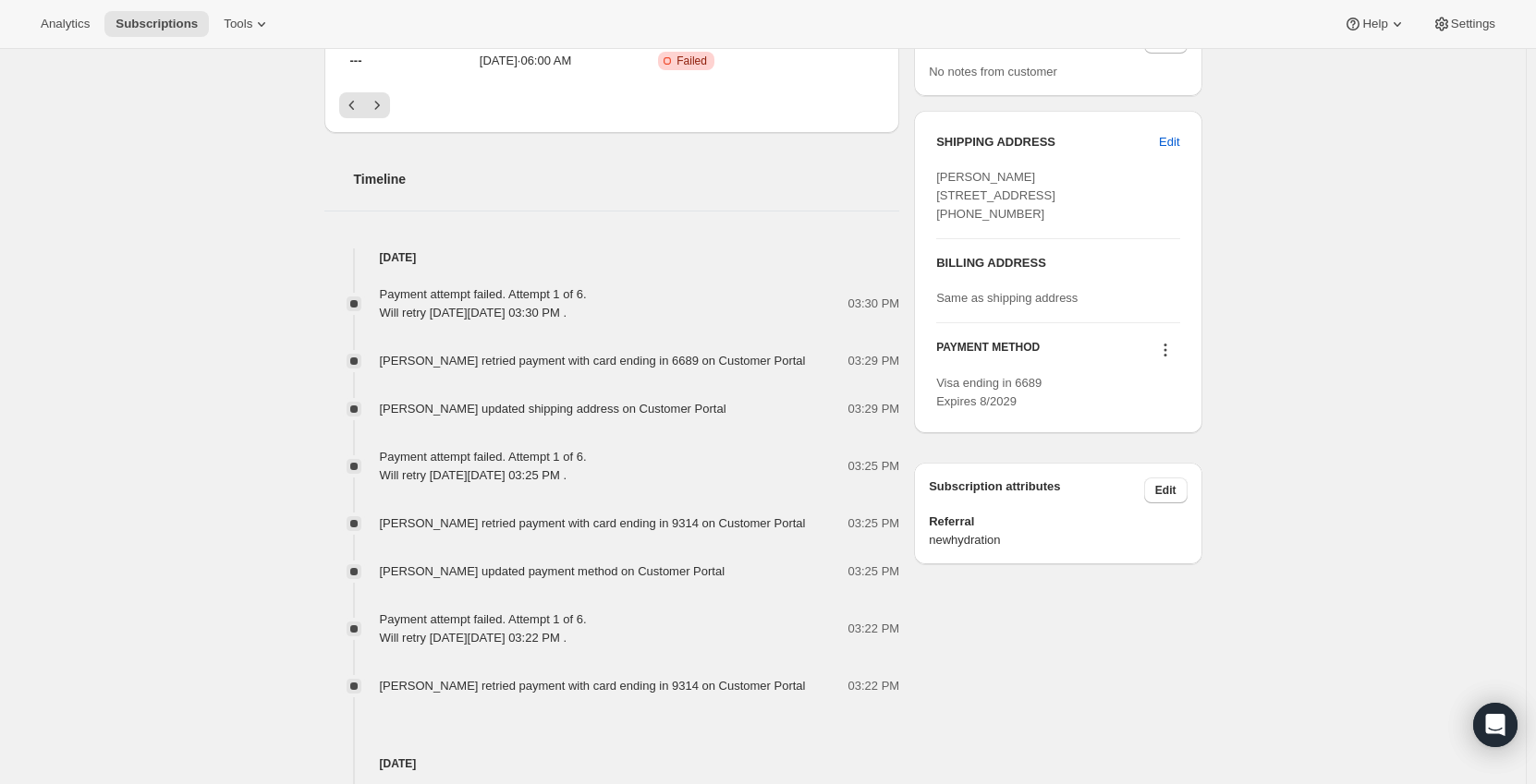
scroll to position [462, 0]
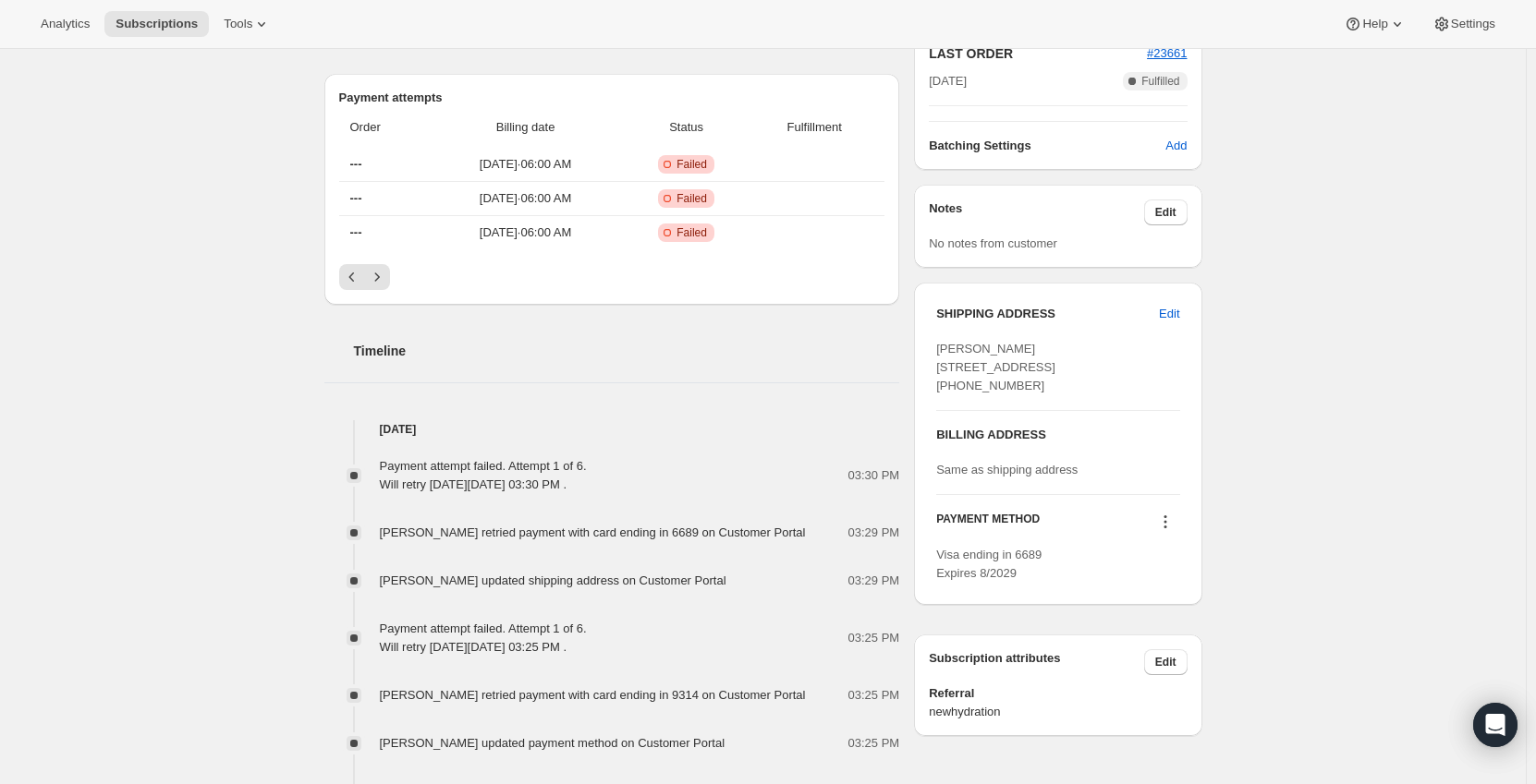
click at [1167, 531] on icon at bounding box center [1165, 521] width 18 height 18
click at [1272, 498] on div "Subscription #15706652983. This page is ready Subscription #15706652983 Success…" at bounding box center [763, 541] width 1525 height 1907
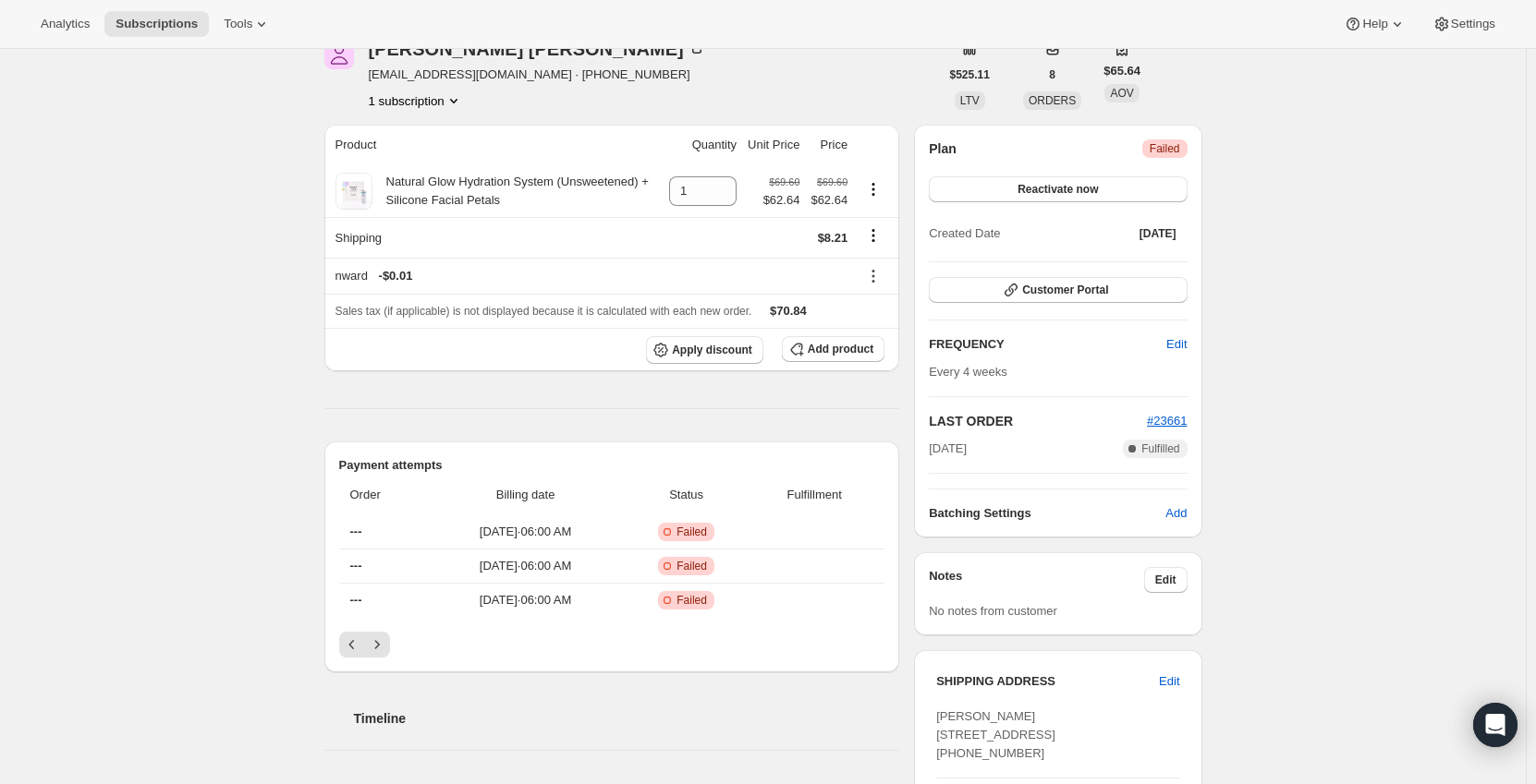
scroll to position [369, 0]
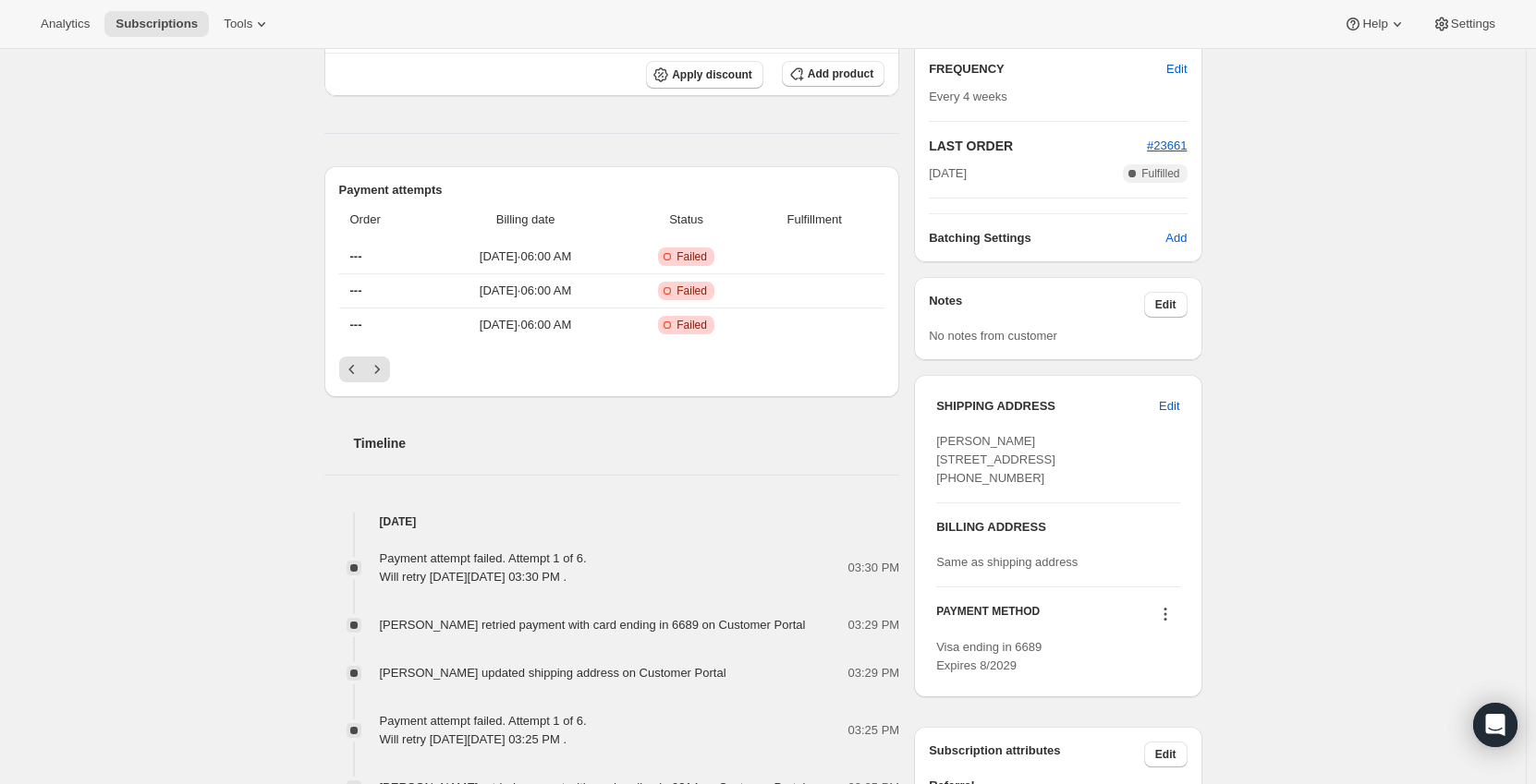
click at [1173, 624] on icon at bounding box center [1165, 613] width 18 height 18
click at [1295, 587] on div "Subscription #15706652983. This page is ready Subscription #15706652983 Success…" at bounding box center [763, 633] width 1525 height 1907
drag, startPoint x: 1044, startPoint y: 687, endPoint x: 1020, endPoint y: 689, distance: 24.1
click at [1020, 675] on div "Visa ending in 6689 Expires 8/2029" at bounding box center [1057, 657] width 243 height 37
click at [1349, 590] on div "Subscription #15706652983. This page is ready Subscription #15706652983 Success…" at bounding box center [763, 633] width 1525 height 1907
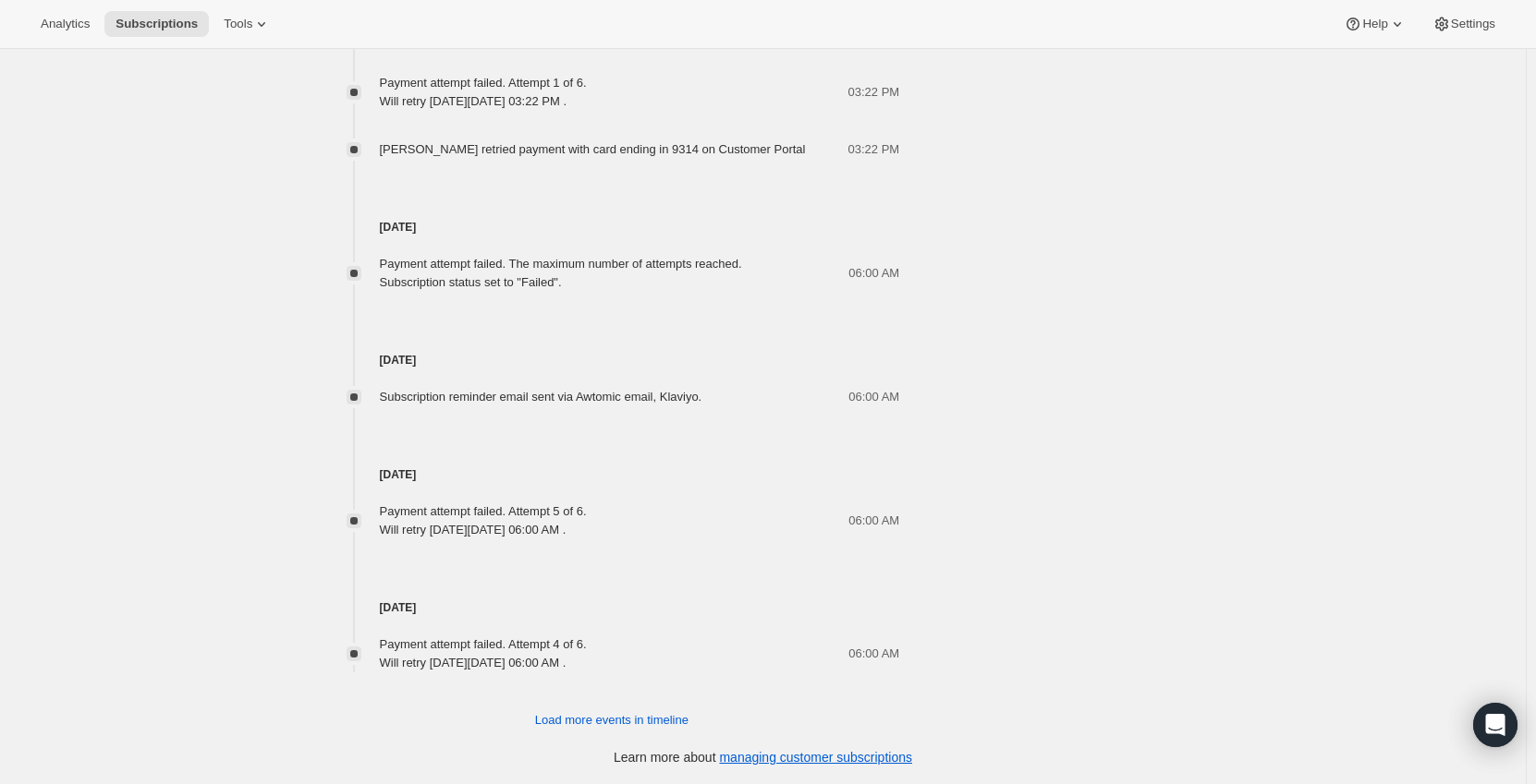
scroll to position [801, 0]
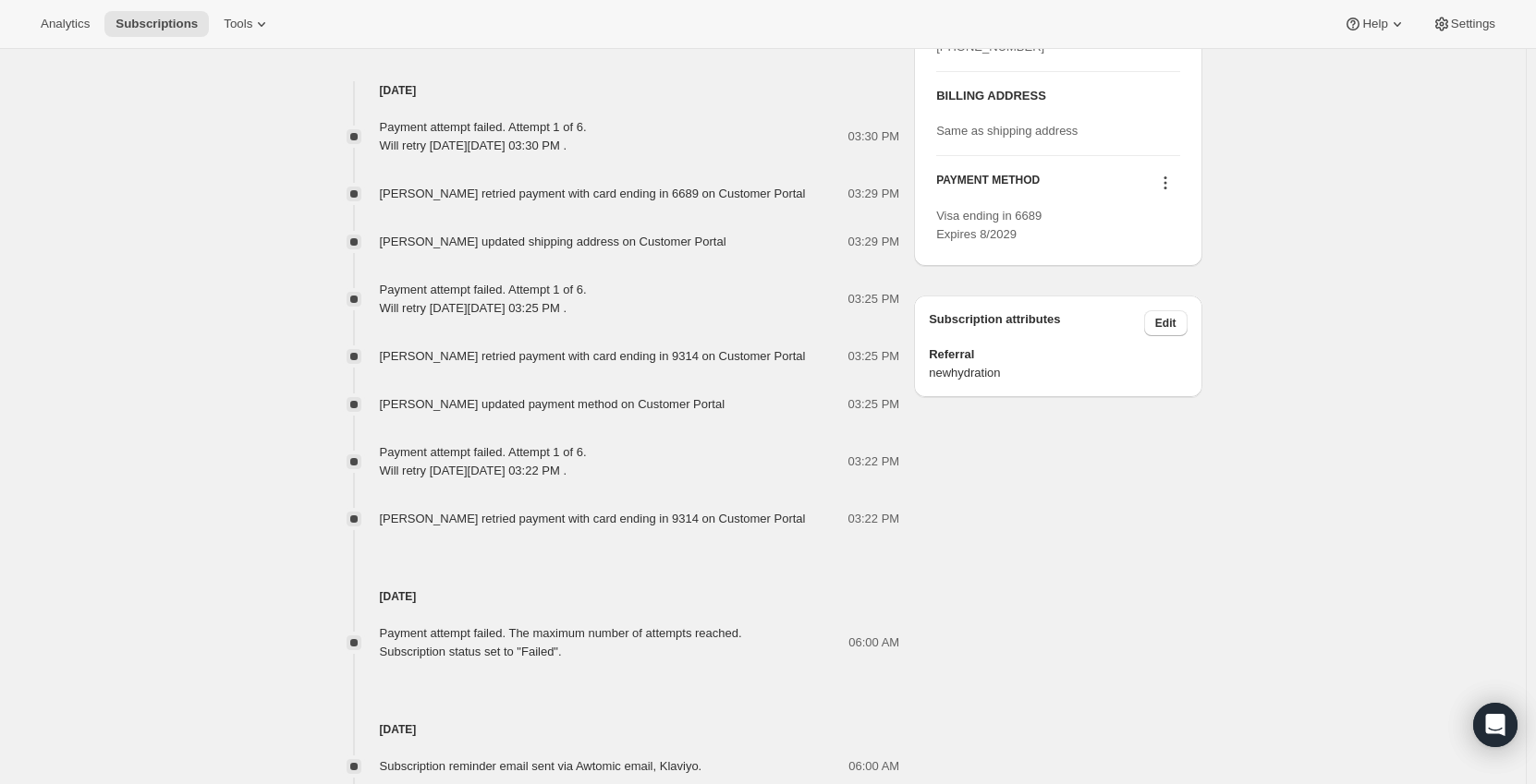
click at [1166, 192] on icon at bounding box center [1165, 182] width 18 height 18
click at [1176, 288] on span "Select payment method" at bounding box center [1167, 286] width 127 height 14
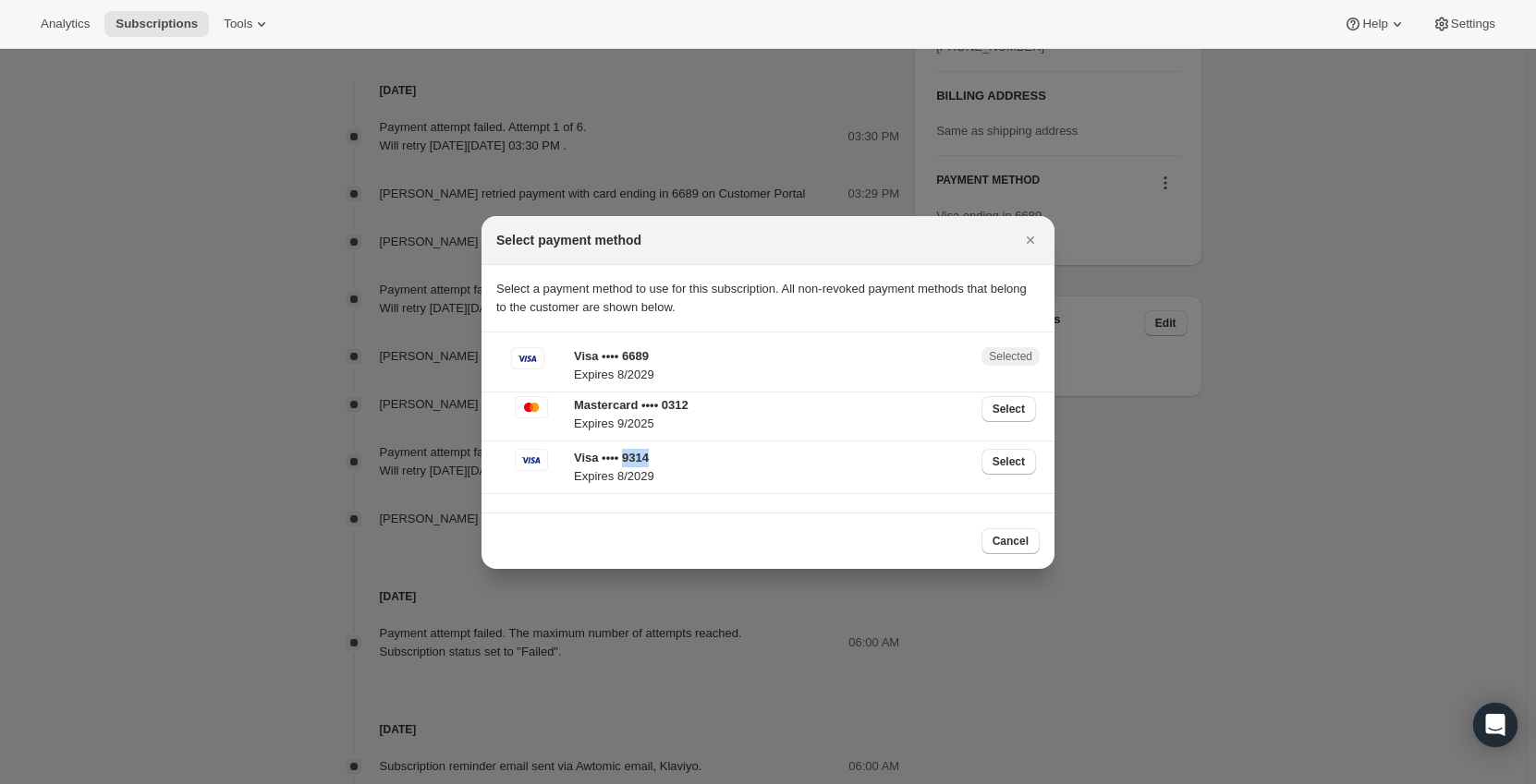
drag, startPoint x: 653, startPoint y: 463, endPoint x: 624, endPoint y: 461, distance: 29.1
click at [624, 461] on p "Visa •••• 9314" at bounding box center [771, 457] width 396 height 18
click at [722, 554] on div "Cancel" at bounding box center [768, 541] width 573 height 56
drag, startPoint x: 656, startPoint y: 462, endPoint x: 624, endPoint y: 460, distance: 32.1
click at [624, 460] on p "Visa •••• 9314" at bounding box center [771, 457] width 396 height 18
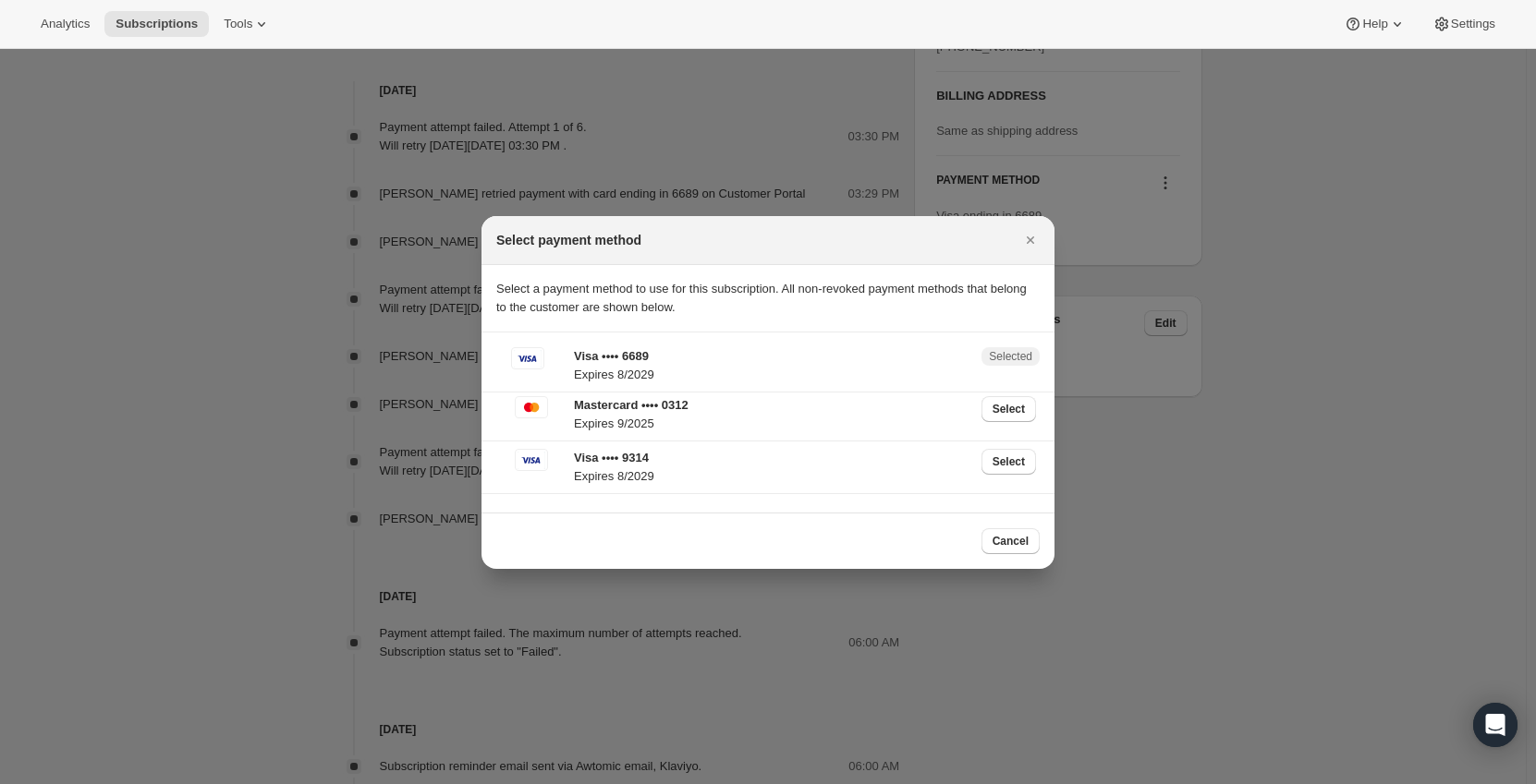
click at [658, 552] on div "Cancel" at bounding box center [768, 541] width 544 height 26
drag, startPoint x: 643, startPoint y: 463, endPoint x: 625, endPoint y: 461, distance: 18.1
click at [625, 461] on p "Visa •••• 9314" at bounding box center [771, 457] width 396 height 18
click at [642, 534] on div "Cancel" at bounding box center [768, 541] width 544 height 26
drag, startPoint x: 655, startPoint y: 456, endPoint x: 623, endPoint y: 456, distance: 32.0
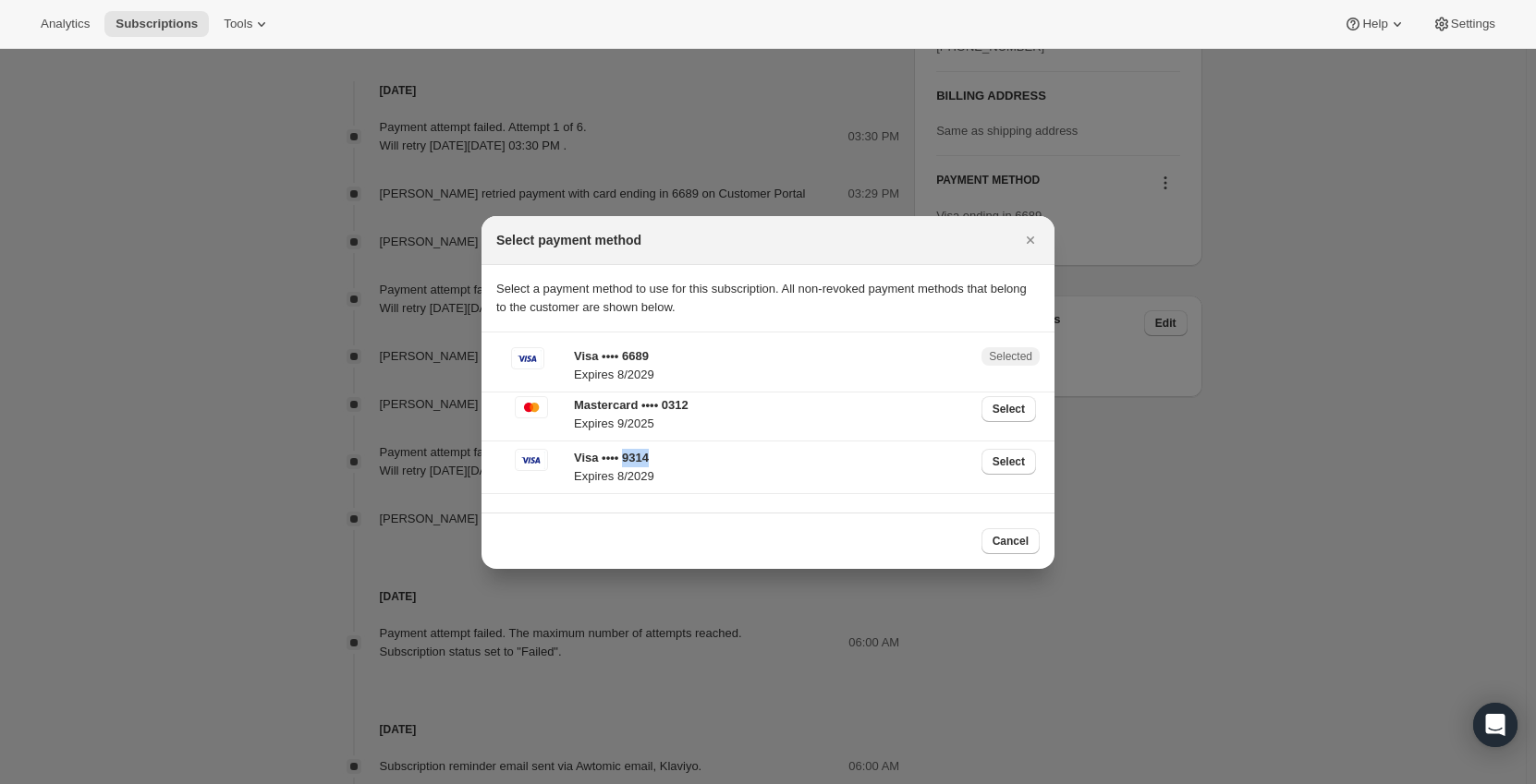
click at [623, 456] on p "Visa •••• 9314" at bounding box center [771, 457] width 396 height 18
click at [670, 545] on div "Cancel" at bounding box center [768, 541] width 544 height 26
drag, startPoint x: 652, startPoint y: 459, endPoint x: 624, endPoint y: 454, distance: 28.4
click at [624, 454] on p "Visa •••• 9314" at bounding box center [771, 457] width 396 height 18
click at [644, 517] on div "Cancel" at bounding box center [768, 541] width 573 height 56
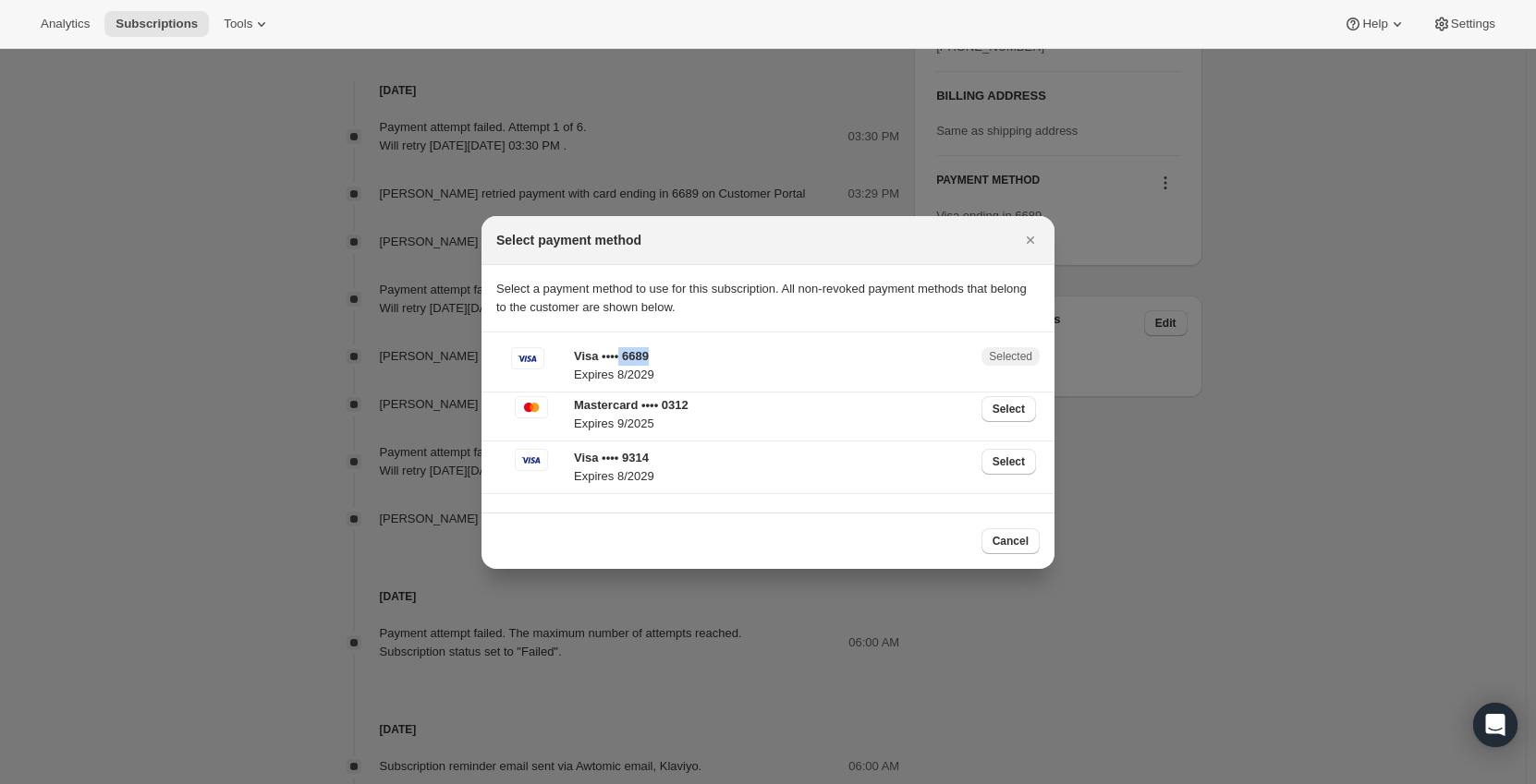
drag, startPoint x: 650, startPoint y: 357, endPoint x: 621, endPoint y: 359, distance: 29.1
click at [621, 359] on p "Visa •••• 6689" at bounding box center [771, 356] width 396 height 18
click at [724, 533] on div "Cancel" at bounding box center [768, 541] width 544 height 26
click at [1020, 460] on span "Select" at bounding box center [1008, 461] width 32 height 15
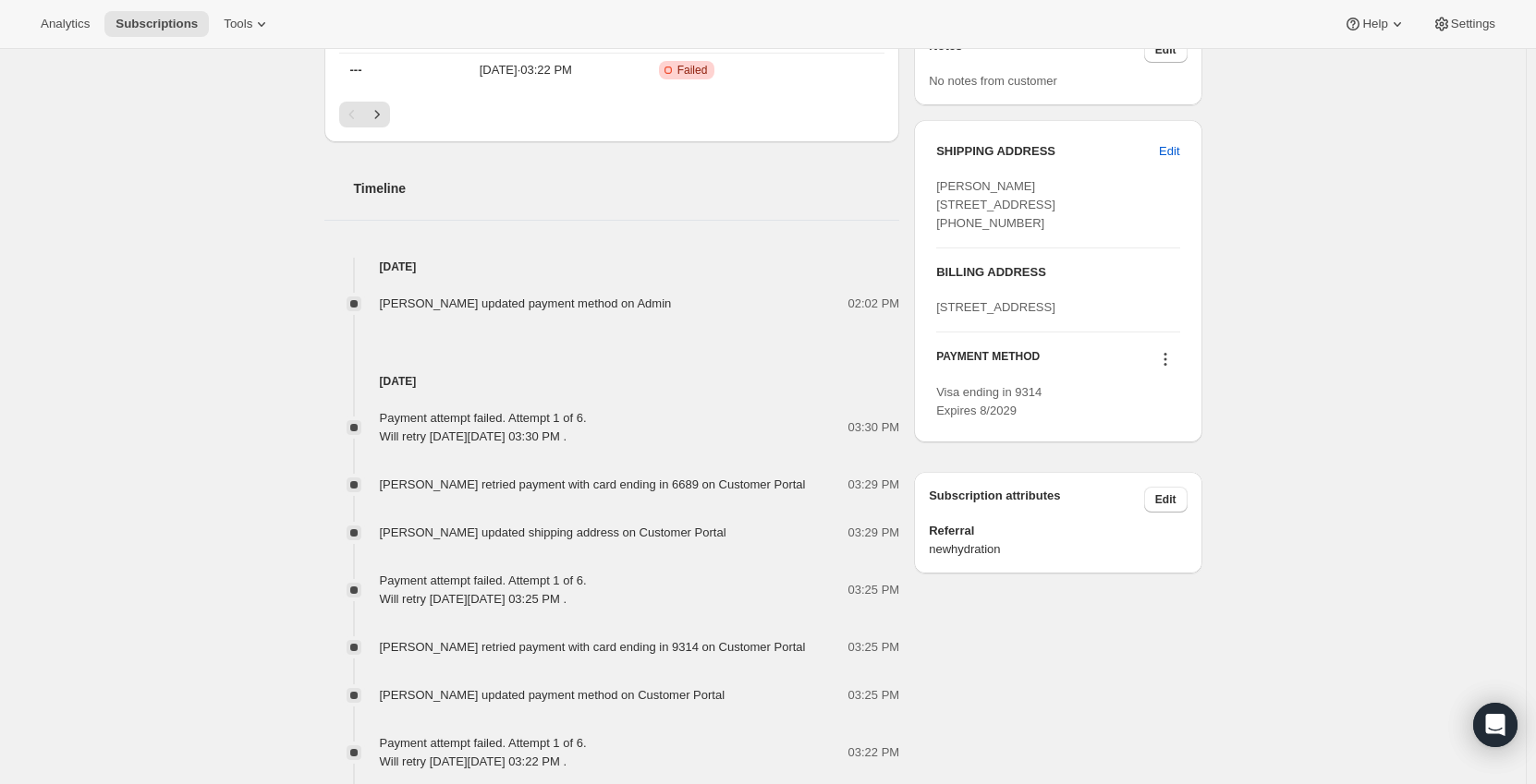
scroll to position [708, 0]
click at [1162, 369] on icon at bounding box center [1165, 360] width 18 height 18
click at [1291, 372] on div "Subscription #15706652983. This page is ready Subscription #15706652983 Success…" at bounding box center [763, 327] width 1525 height 1973
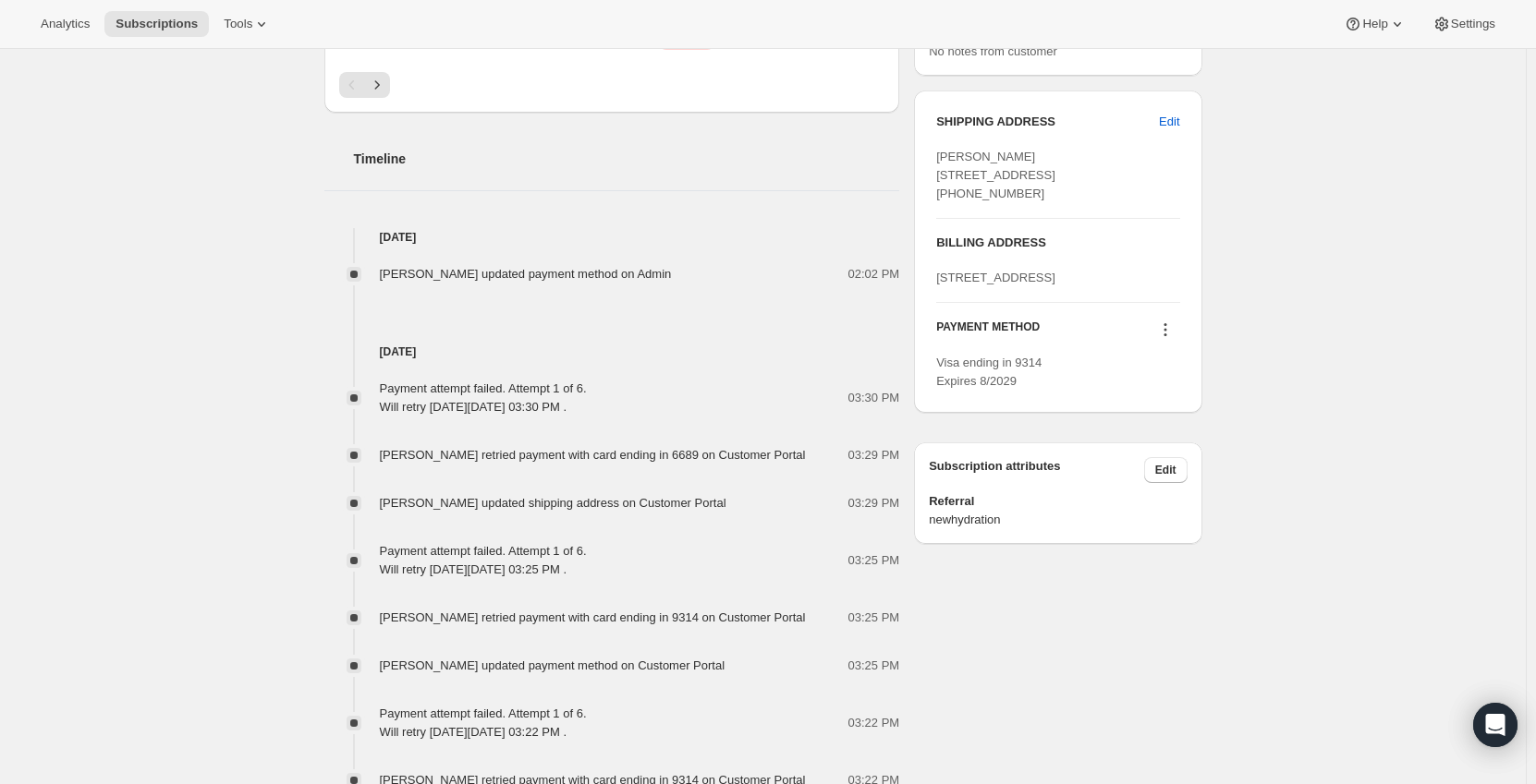
click at [1168, 339] on icon at bounding box center [1165, 329] width 18 height 18
click at [1160, 431] on span "Send link to update card" at bounding box center [1168, 438] width 129 height 14
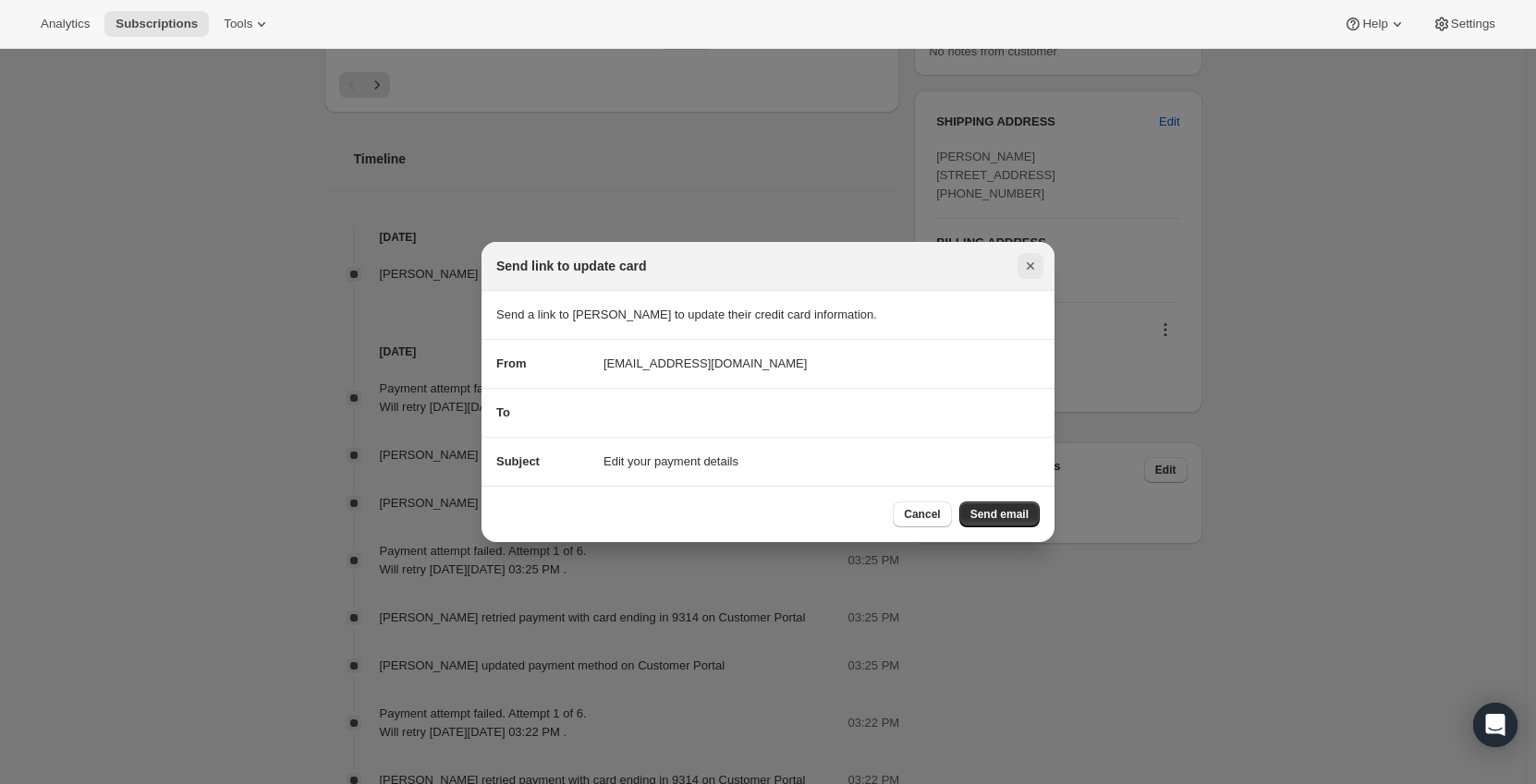
click at [1028, 261] on icon "Close" at bounding box center [1029, 266] width 18 height 18
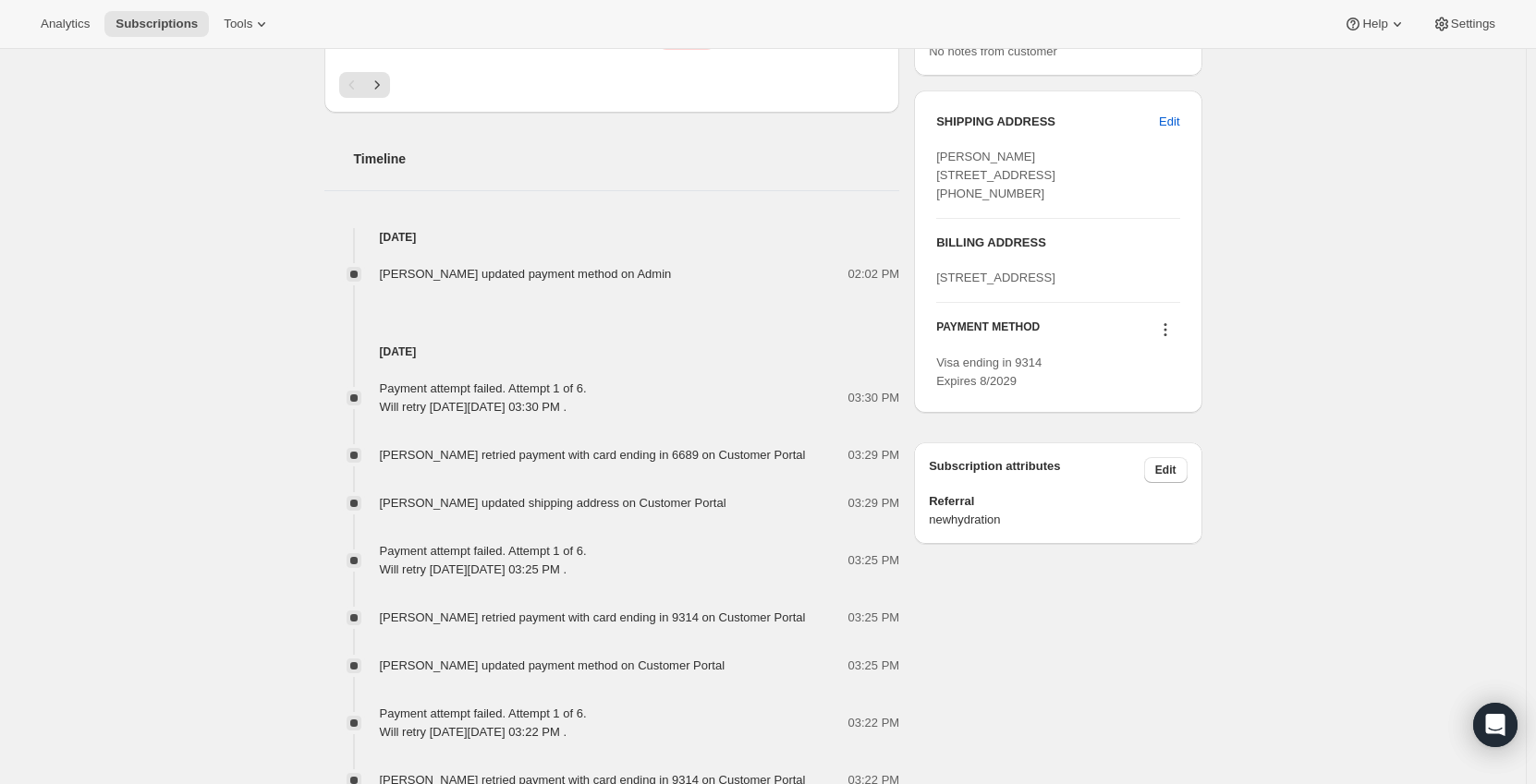
click at [1161, 339] on icon at bounding box center [1165, 329] width 18 height 18
click at [1248, 380] on div "Subscription #15706652983. This page is ready Subscription #15706652983 Success…" at bounding box center [763, 297] width 1525 height 1973
drag, startPoint x: 1045, startPoint y: 437, endPoint x: 1020, endPoint y: 438, distance: 25.0
click at [1020, 391] on div "Visa ending in 9314 Expires 8/2029" at bounding box center [1057, 372] width 243 height 37
drag, startPoint x: 1060, startPoint y: 331, endPoint x: 940, endPoint y: 330, distance: 120.0
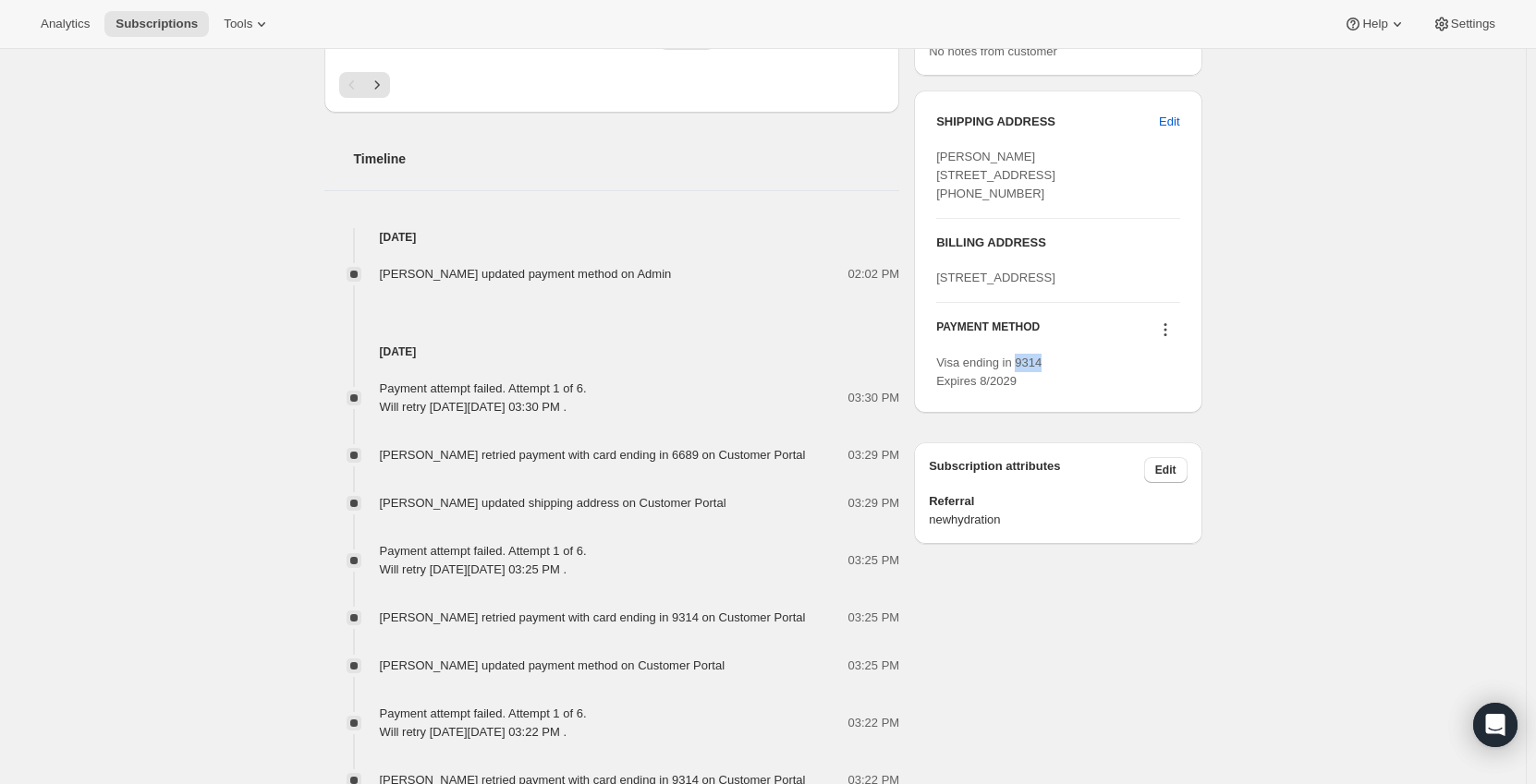
click at [940, 330] on div "SHIPPING ADDRESS Edit Frances W Frederic 141 Hopewell Road Marlton NJ, 08053 Un…" at bounding box center [1057, 251] width 288 height 323
click at [1211, 261] on div "Subscription #15706652983. This page is ready Subscription #15706652983 Success…" at bounding box center [763, 297] width 922 height 1973
click at [1166, 327] on icon at bounding box center [1164, 325] width 3 height 3
click at [1165, 474] on span "Select payment method" at bounding box center [1167, 470] width 127 height 14
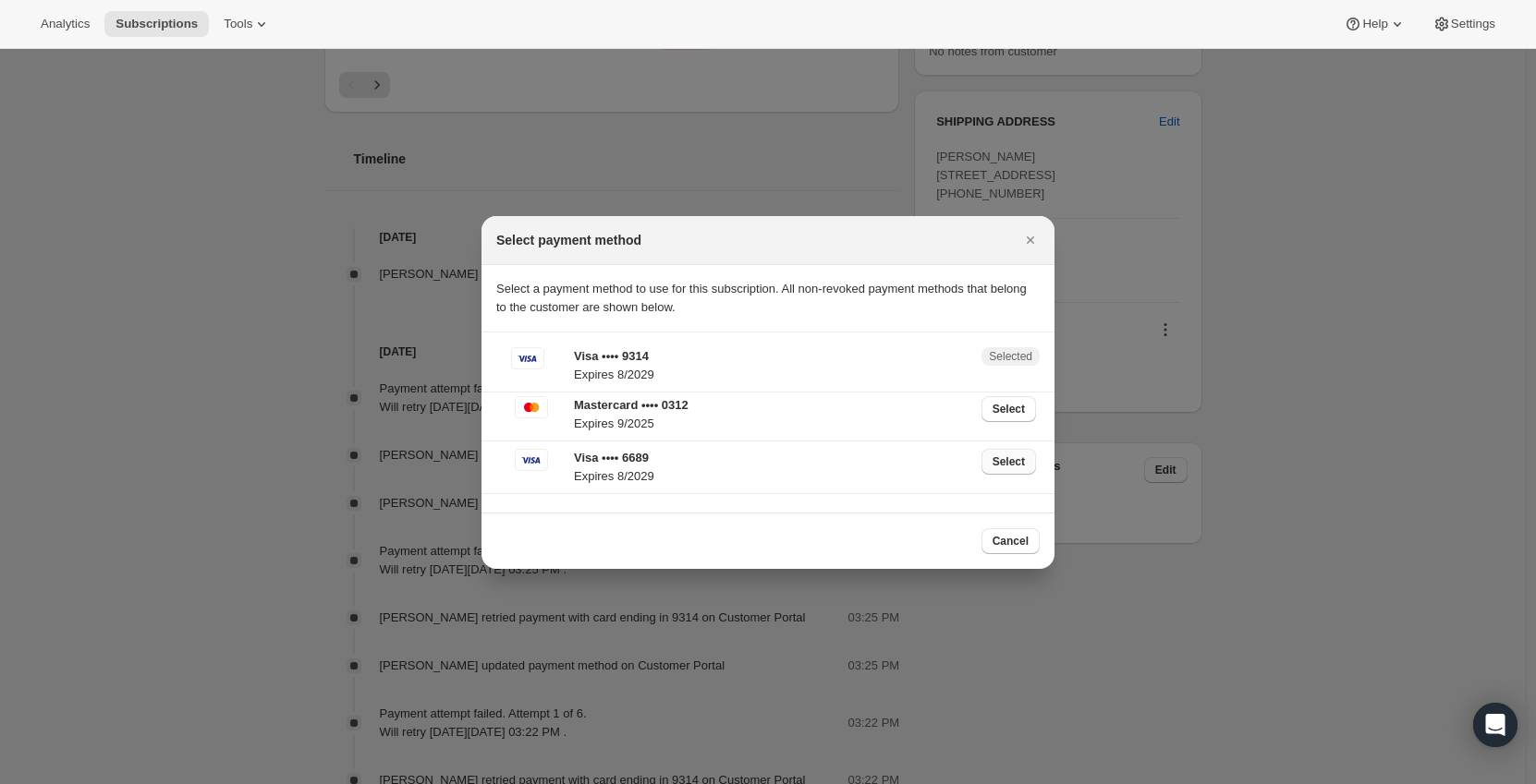
click at [1019, 459] on span "Select" at bounding box center [1008, 461] width 32 height 15
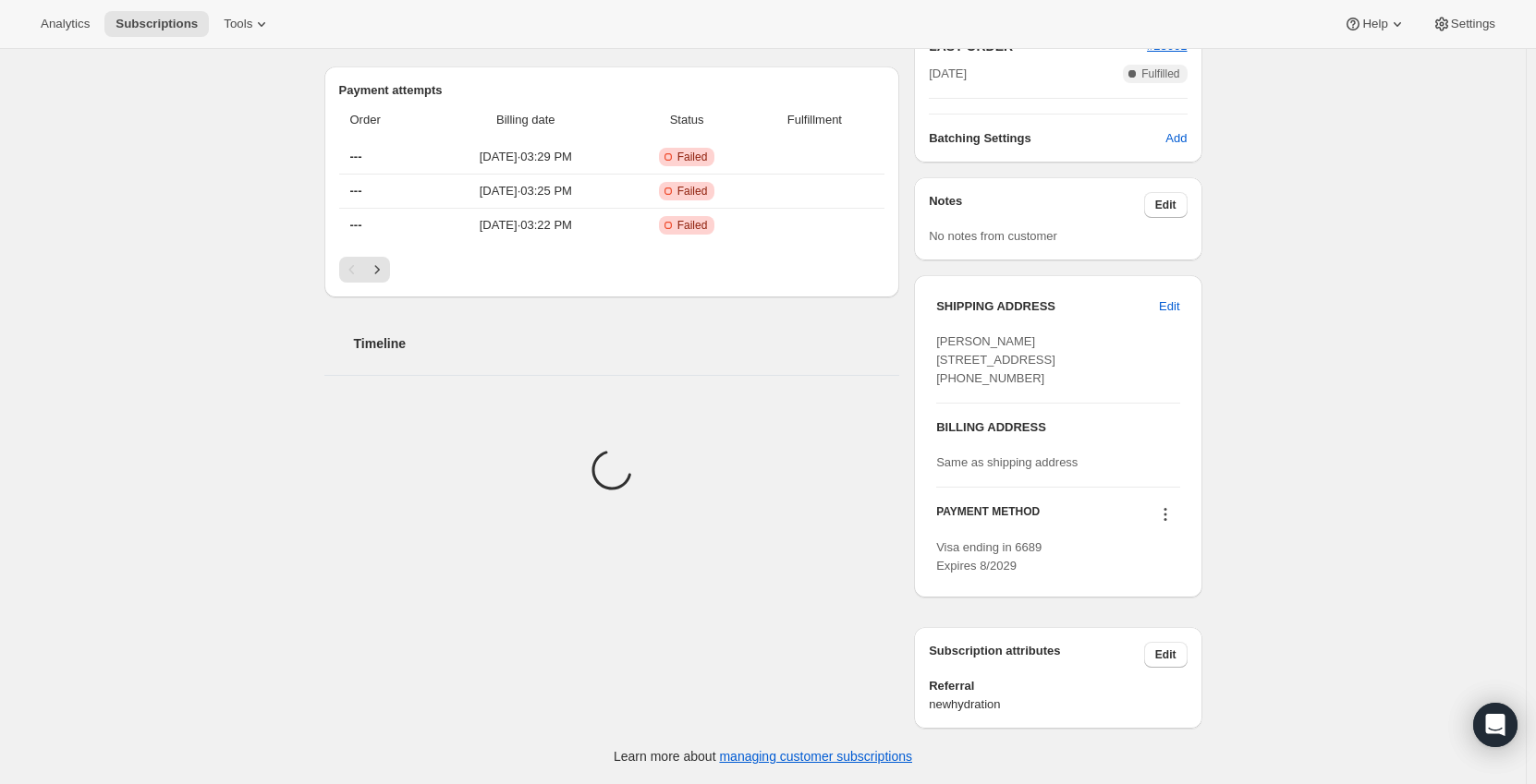
scroll to position [739, 0]
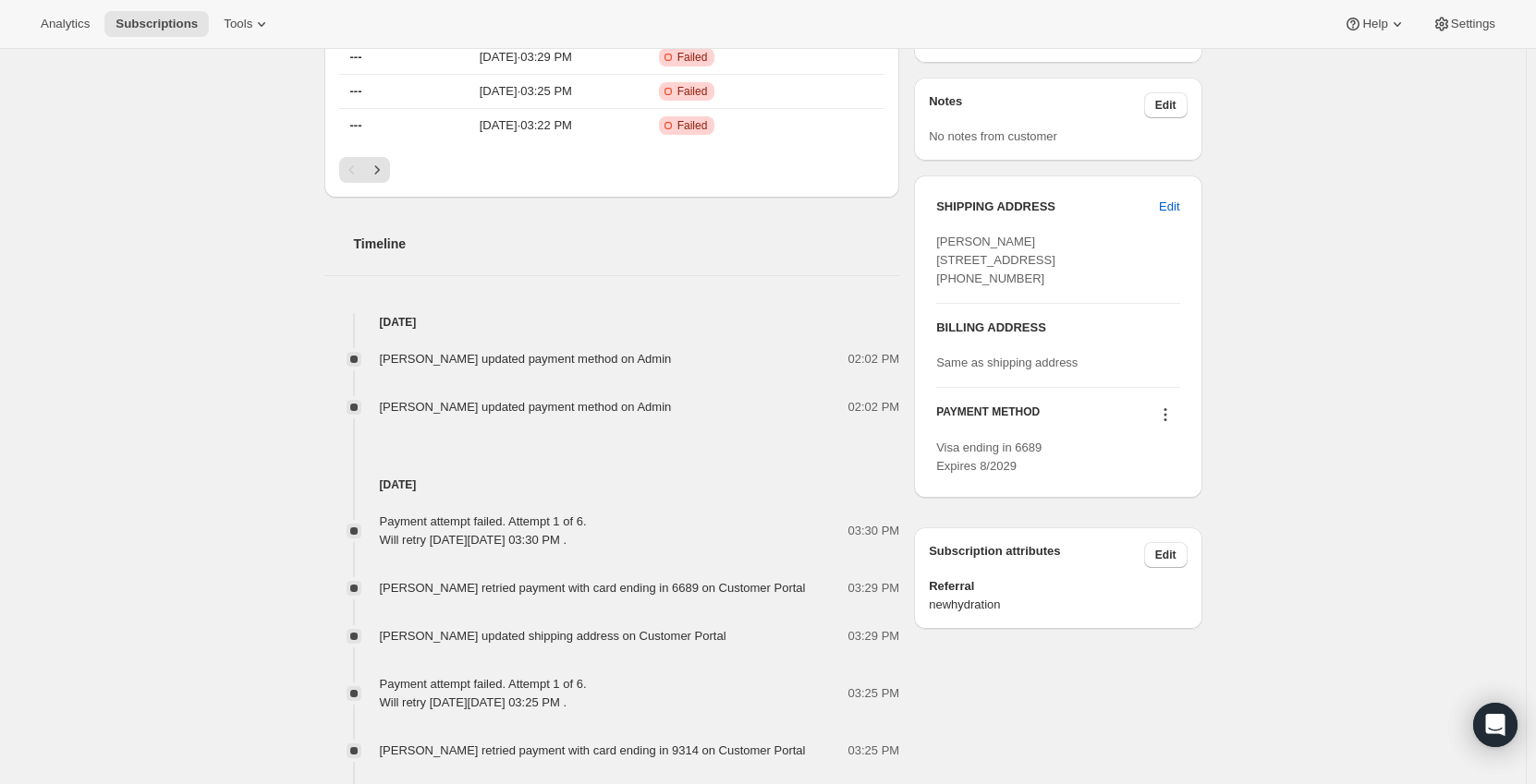
click at [1172, 424] on icon at bounding box center [1165, 415] width 18 height 18
click at [1176, 520] on span "Select payment method" at bounding box center [1167, 517] width 127 height 14
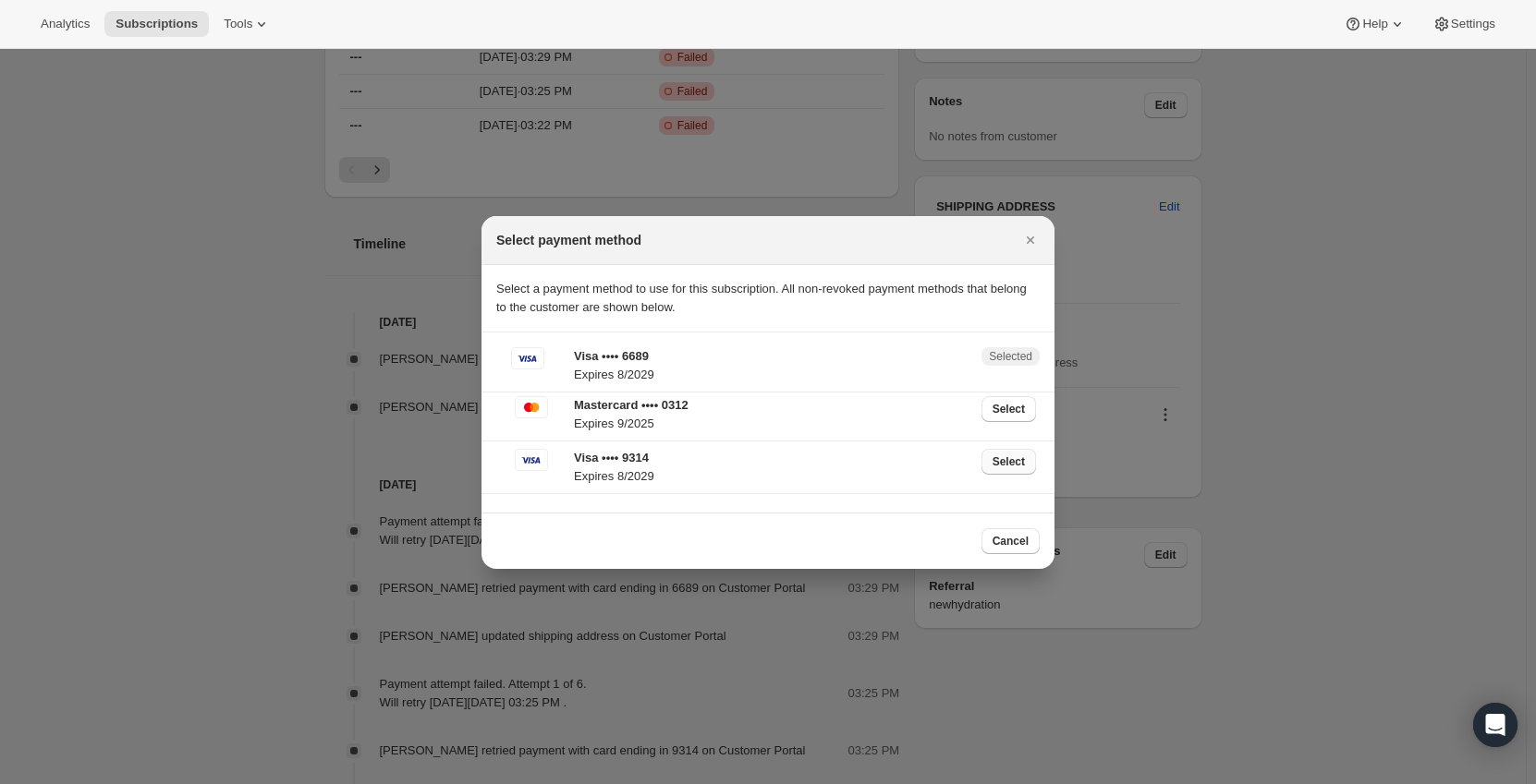
click at [1005, 461] on span "Select" at bounding box center [1008, 461] width 32 height 15
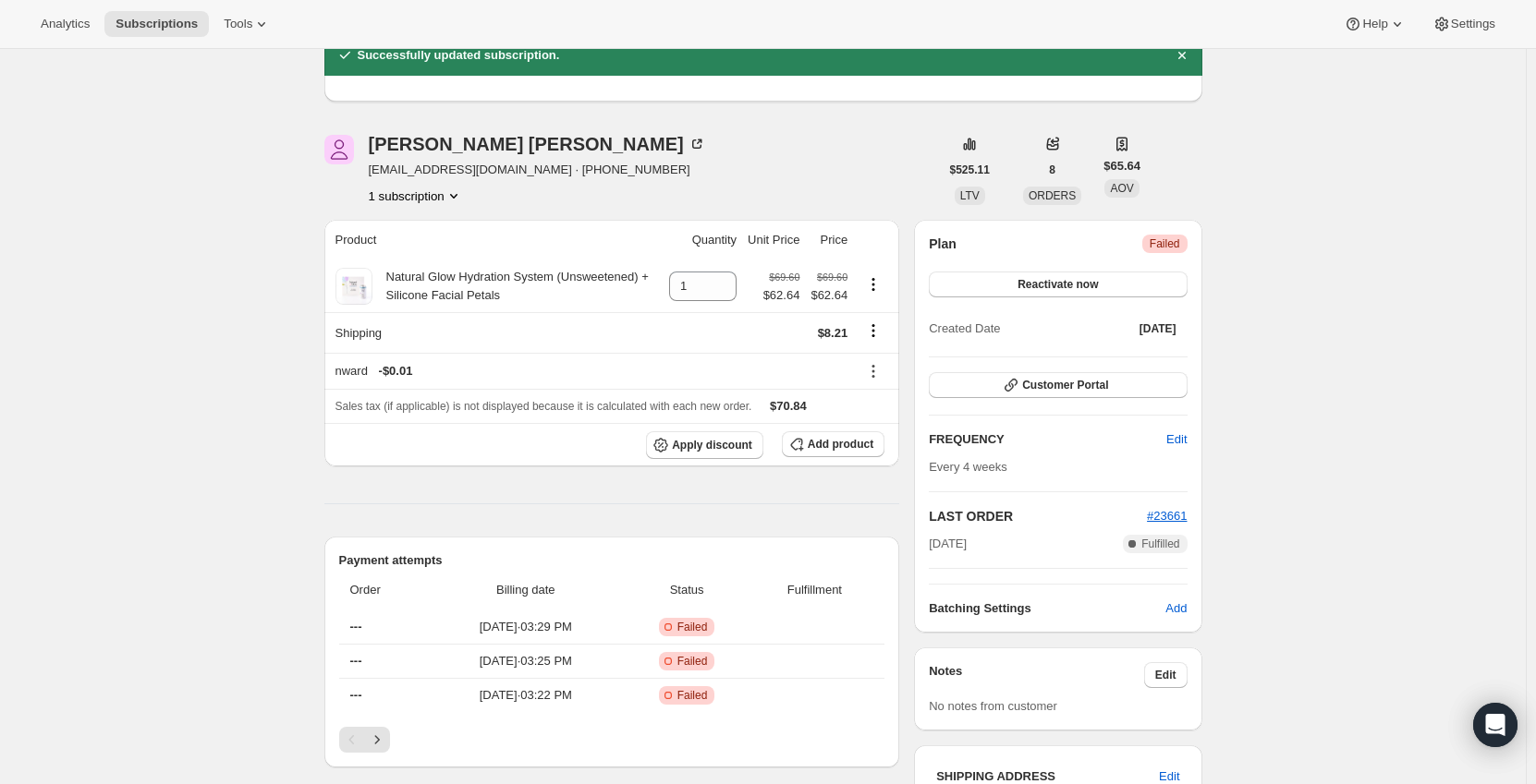
scroll to position [185, 0]
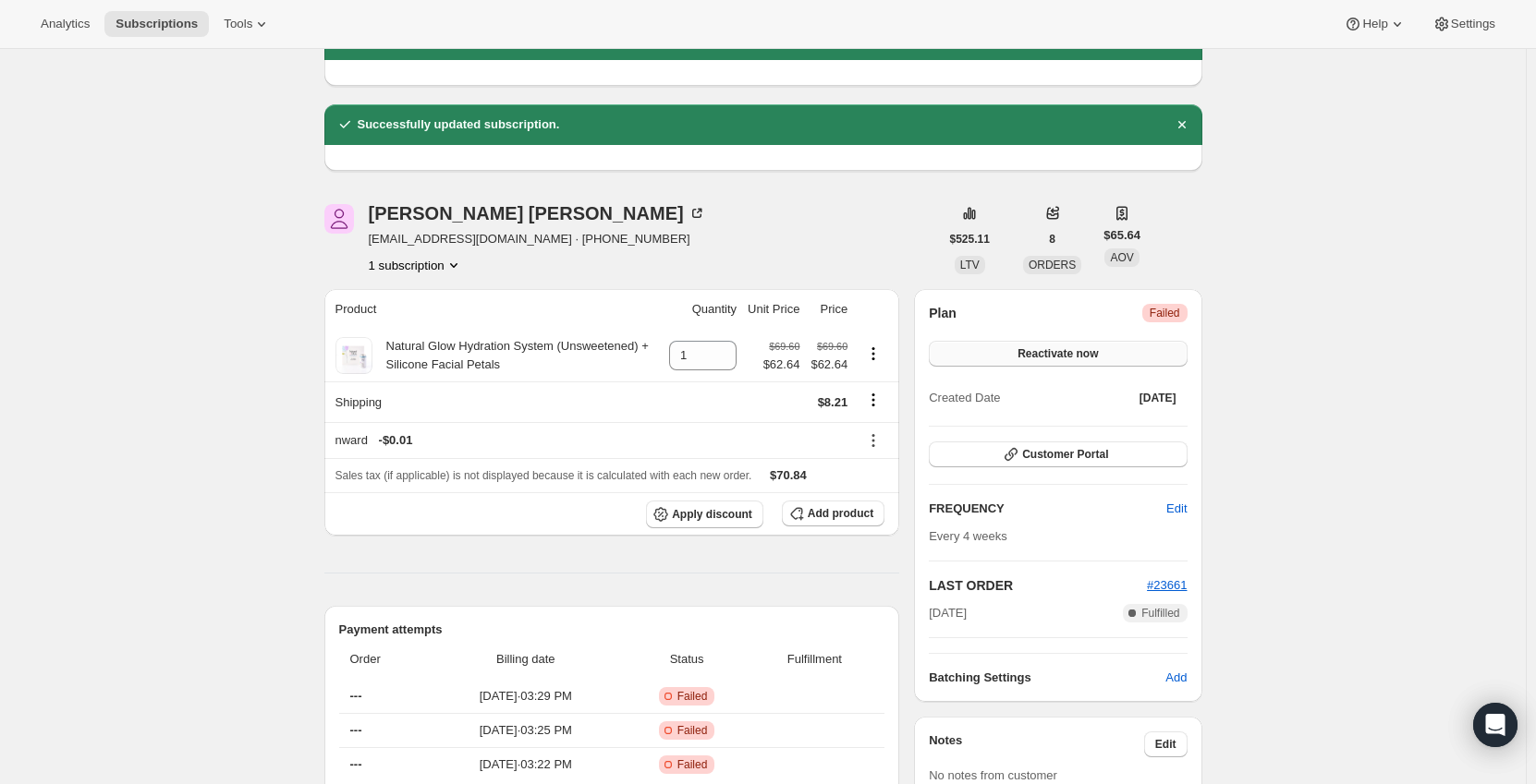
click at [994, 355] on button "Reactivate now" at bounding box center [1057, 354] width 258 height 26
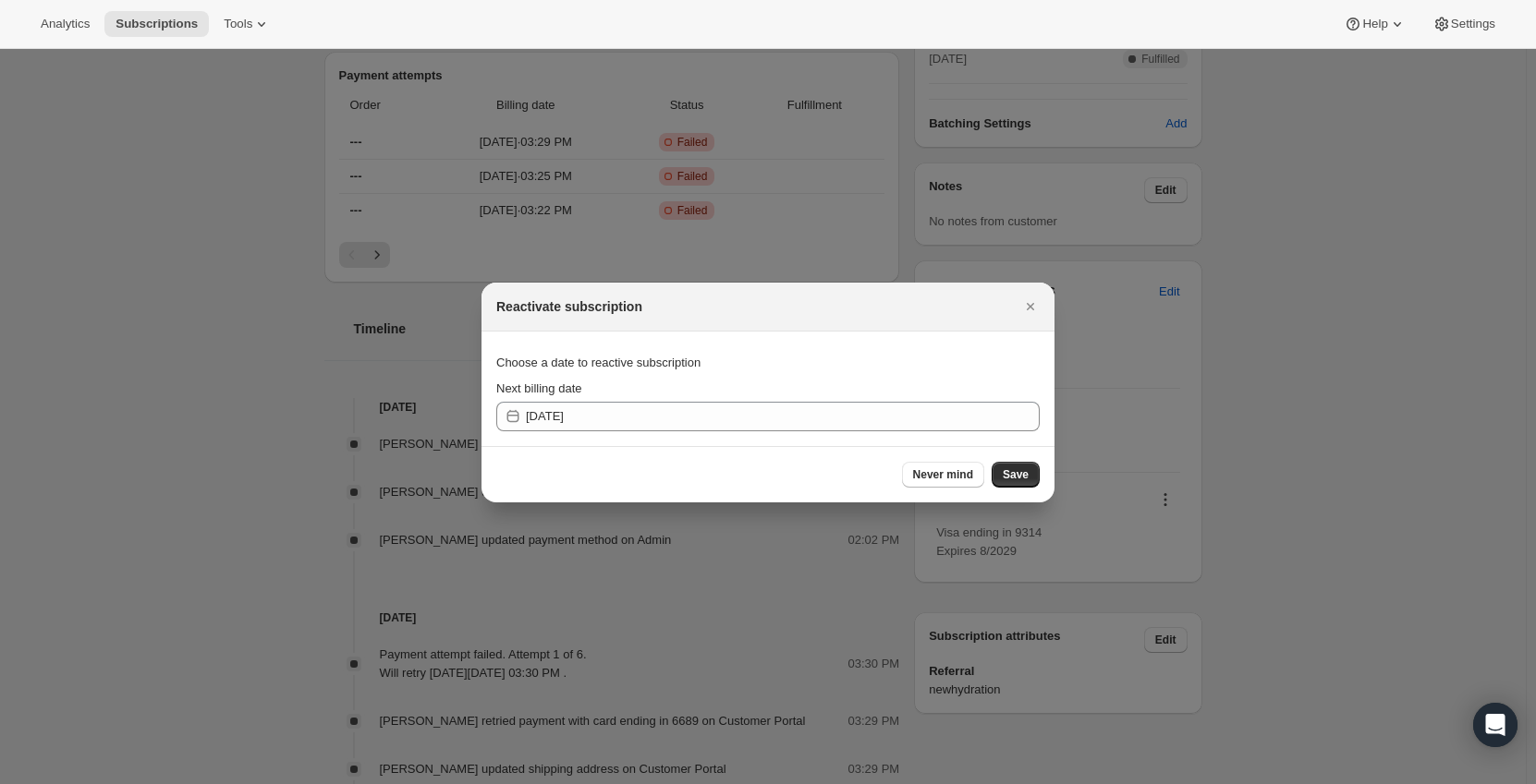
scroll to position [0, 0]
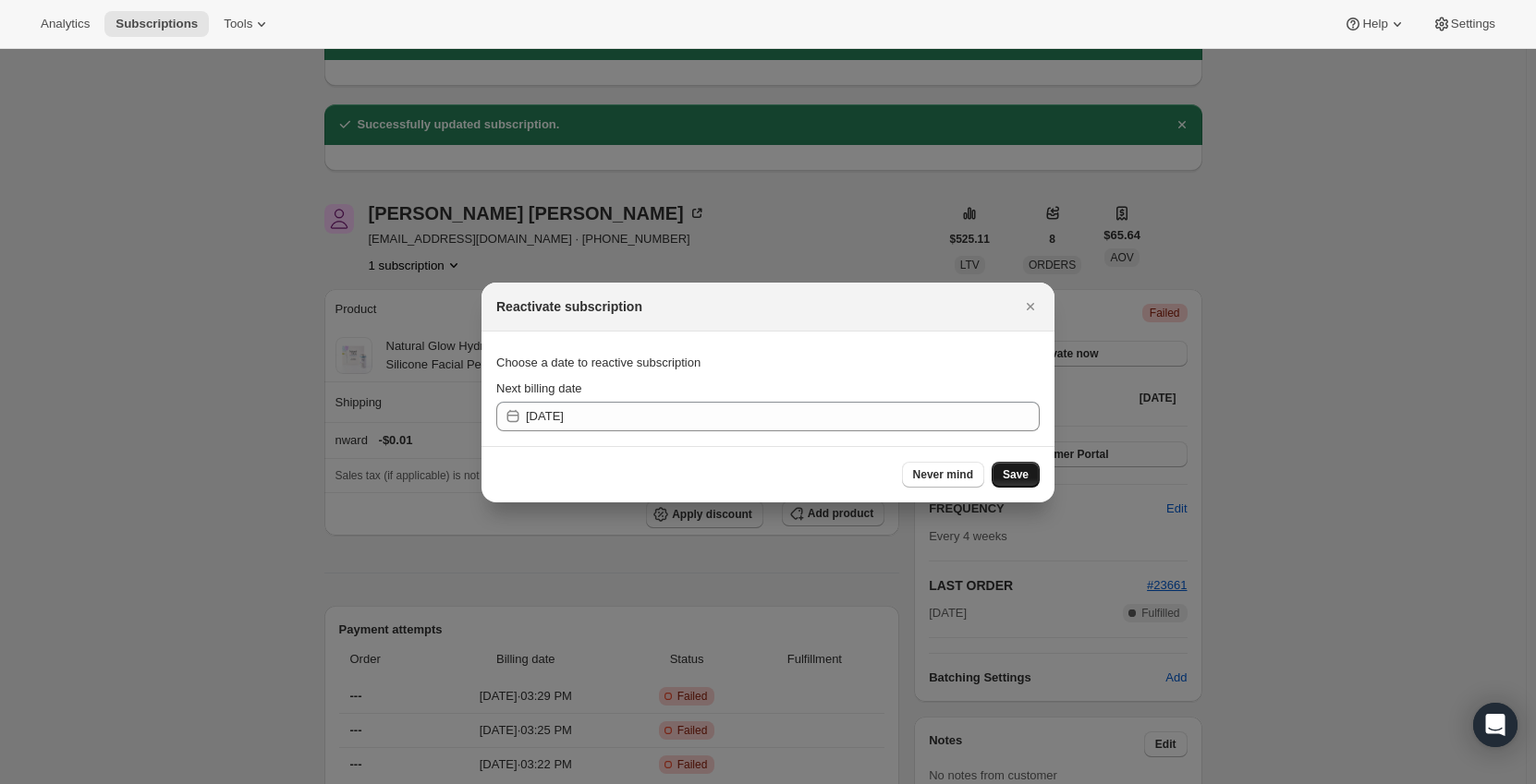
click at [1027, 469] on span "Save" at bounding box center [1015, 474] width 26 height 15
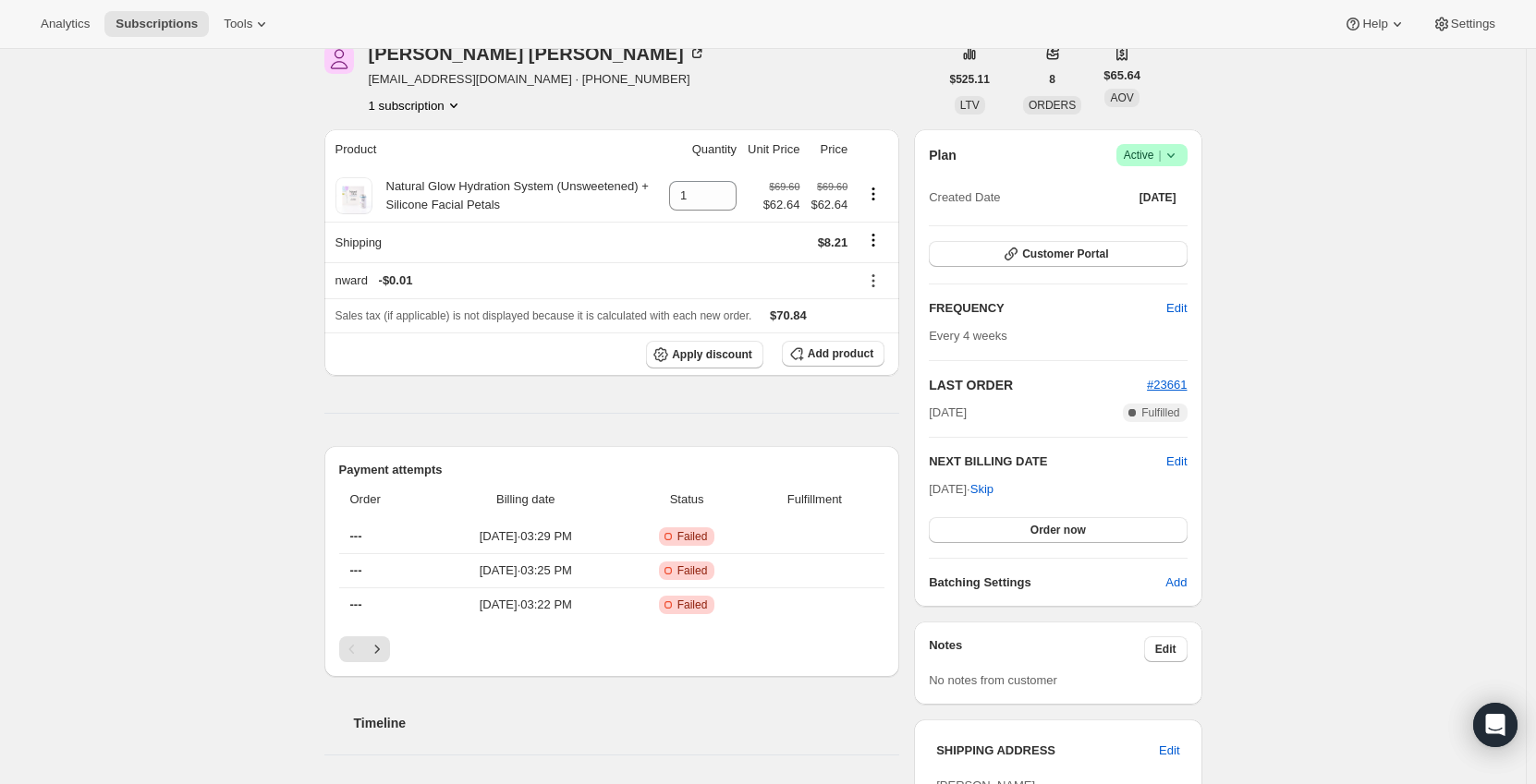
scroll to position [462, 0]
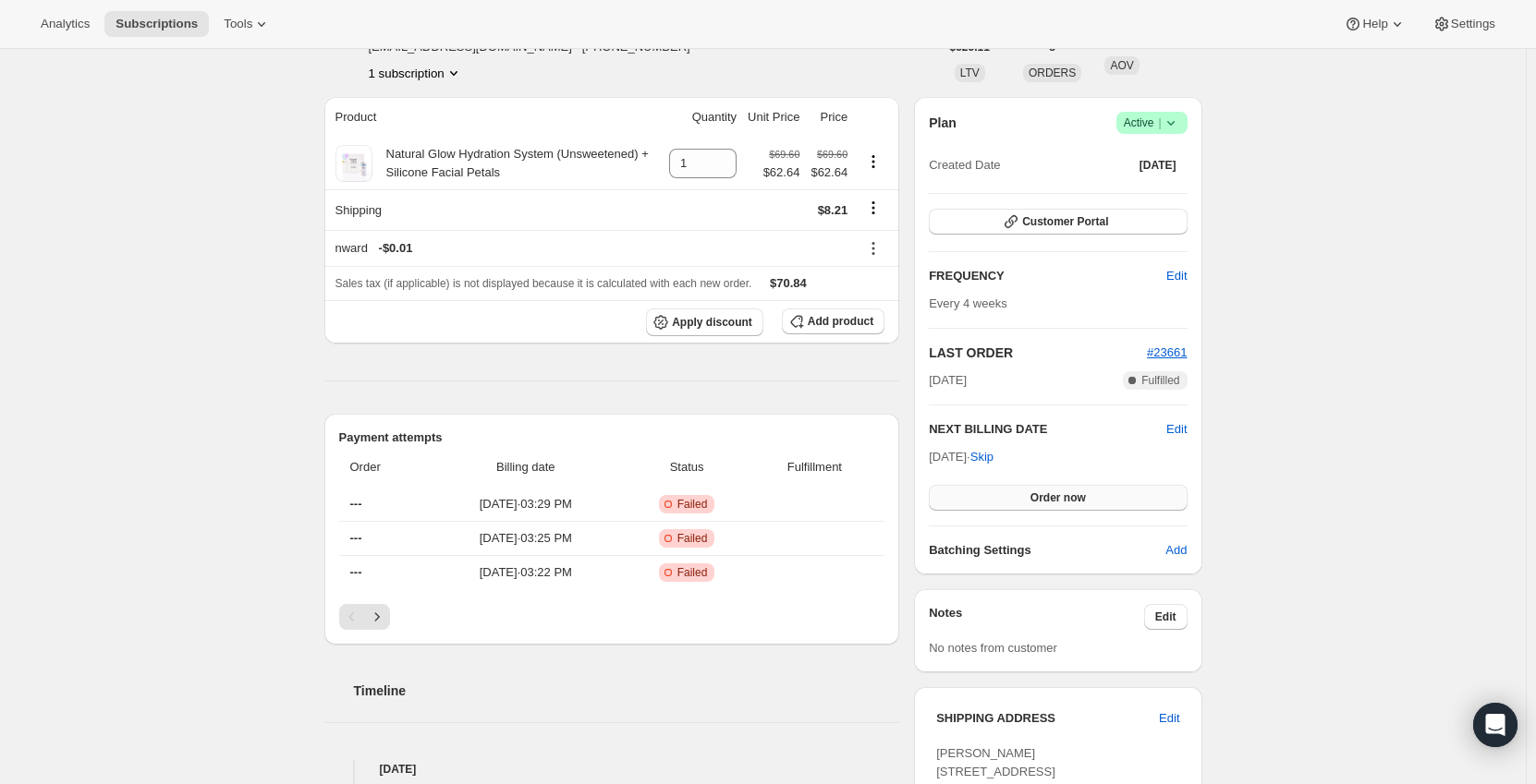
click at [1041, 493] on span "Order now" at bounding box center [1057, 497] width 55 height 15
click at [1020, 496] on button "Click to confirm" at bounding box center [1057, 498] width 258 height 26
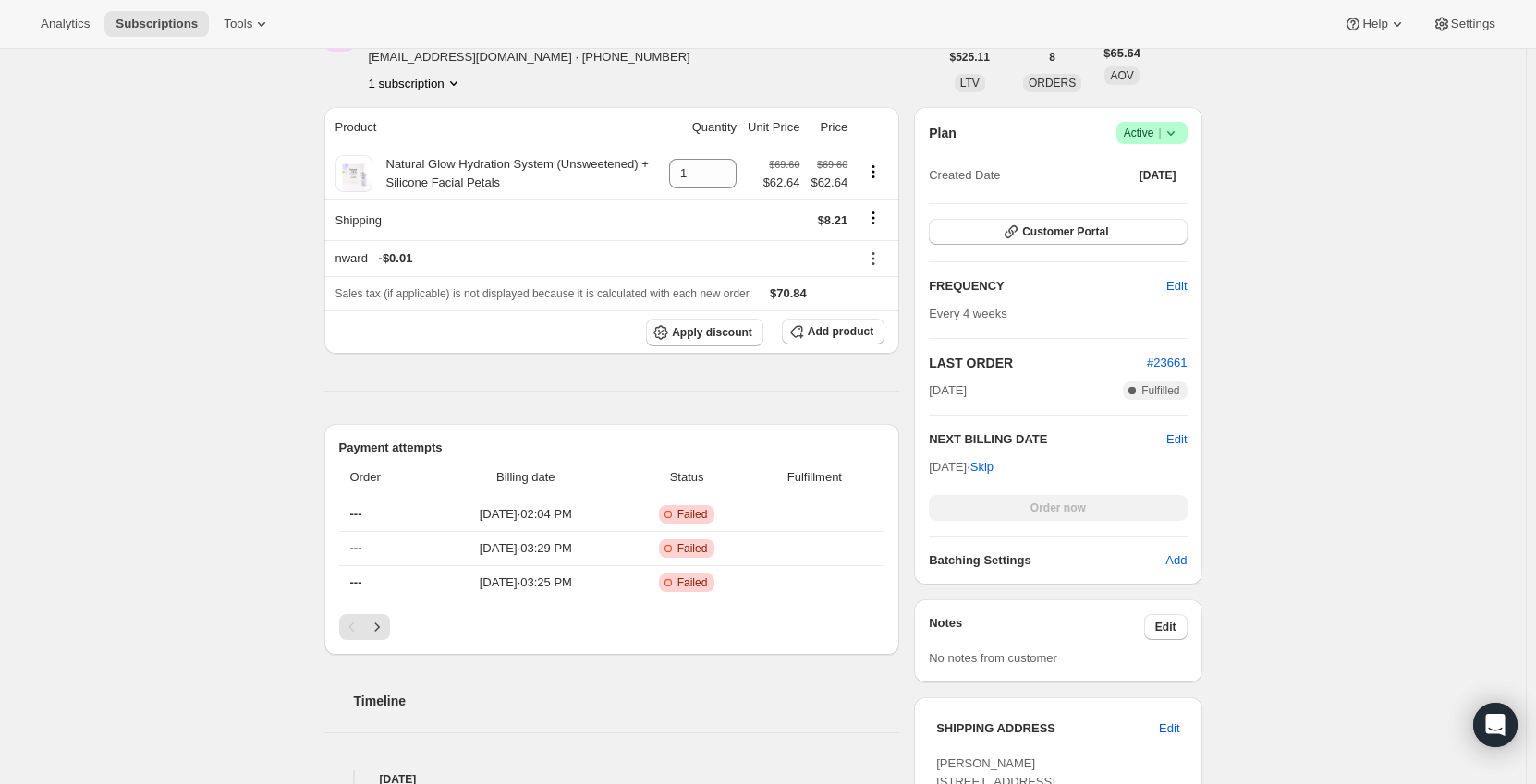
scroll to position [554, 0]
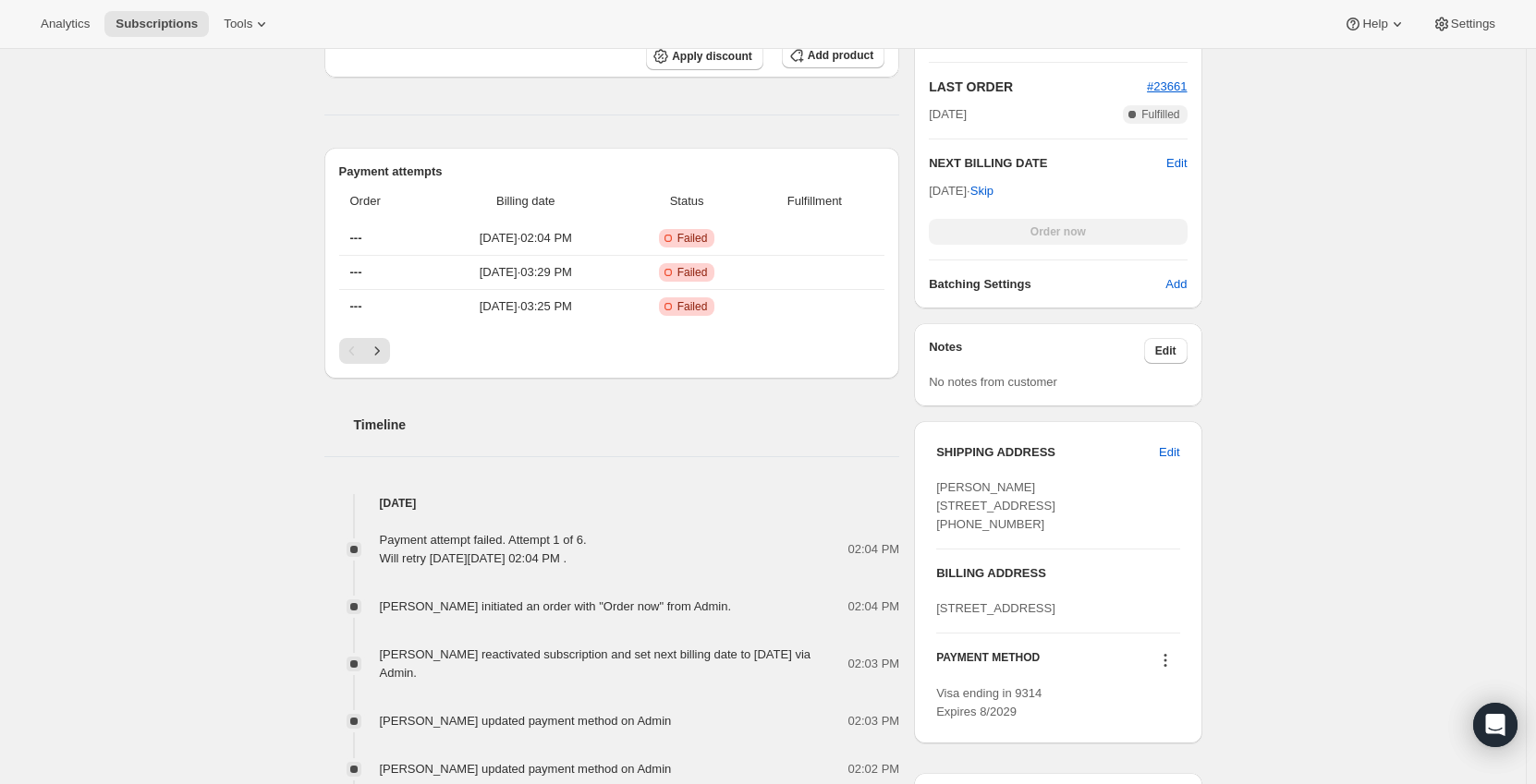
click at [201, 305] on div "Subscription #15706652983. This page is ready Subscription #15706652983 Success…" at bounding box center [763, 660] width 1525 height 2332
